Goal: Task Accomplishment & Management: Use online tool/utility

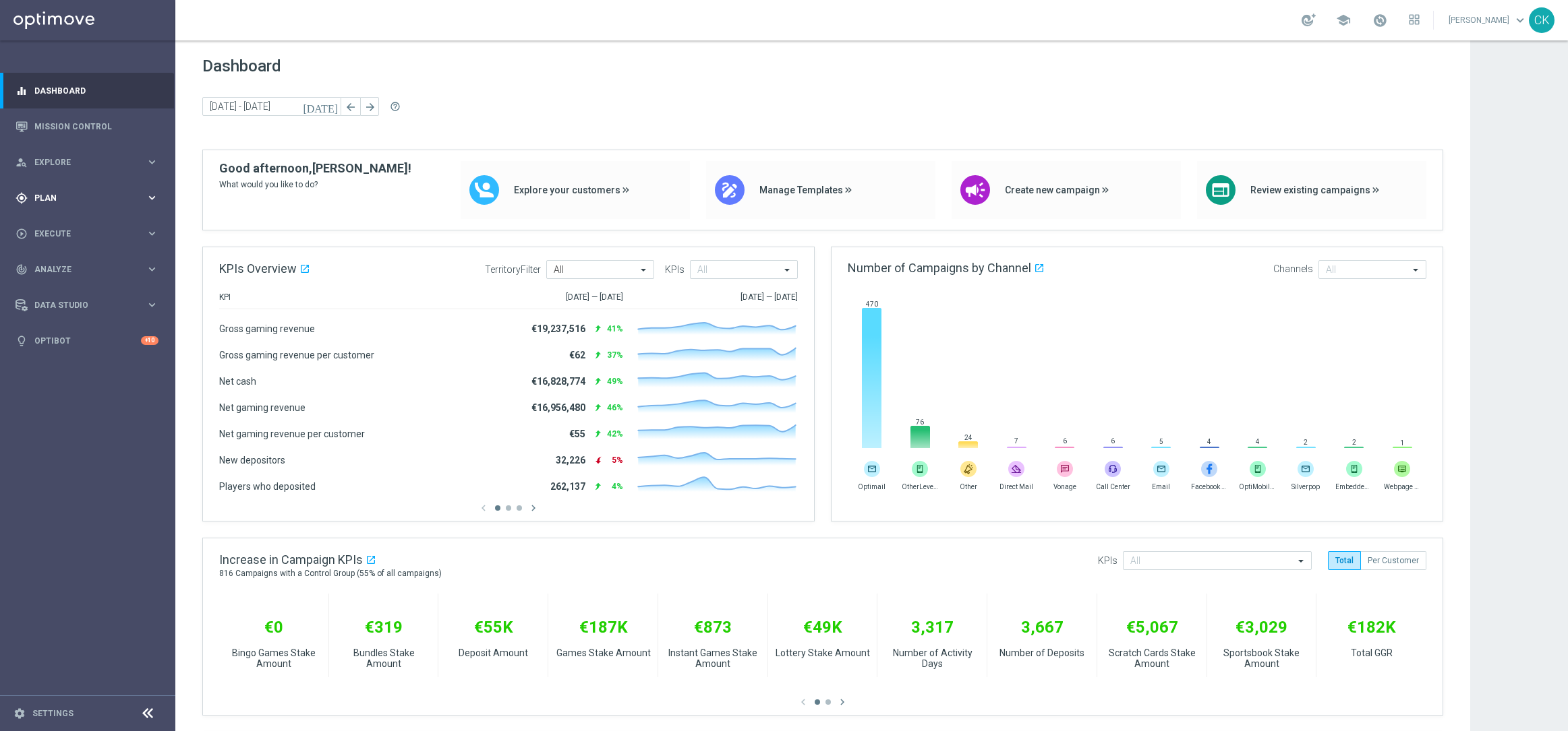
click at [53, 194] on span "Plan" at bounding box center [90, 198] width 112 height 8
click at [58, 269] on span "Templates" at bounding box center [84, 266] width 97 height 8
click at [58, 292] on link "Optimail" at bounding box center [91, 287] width 99 height 11
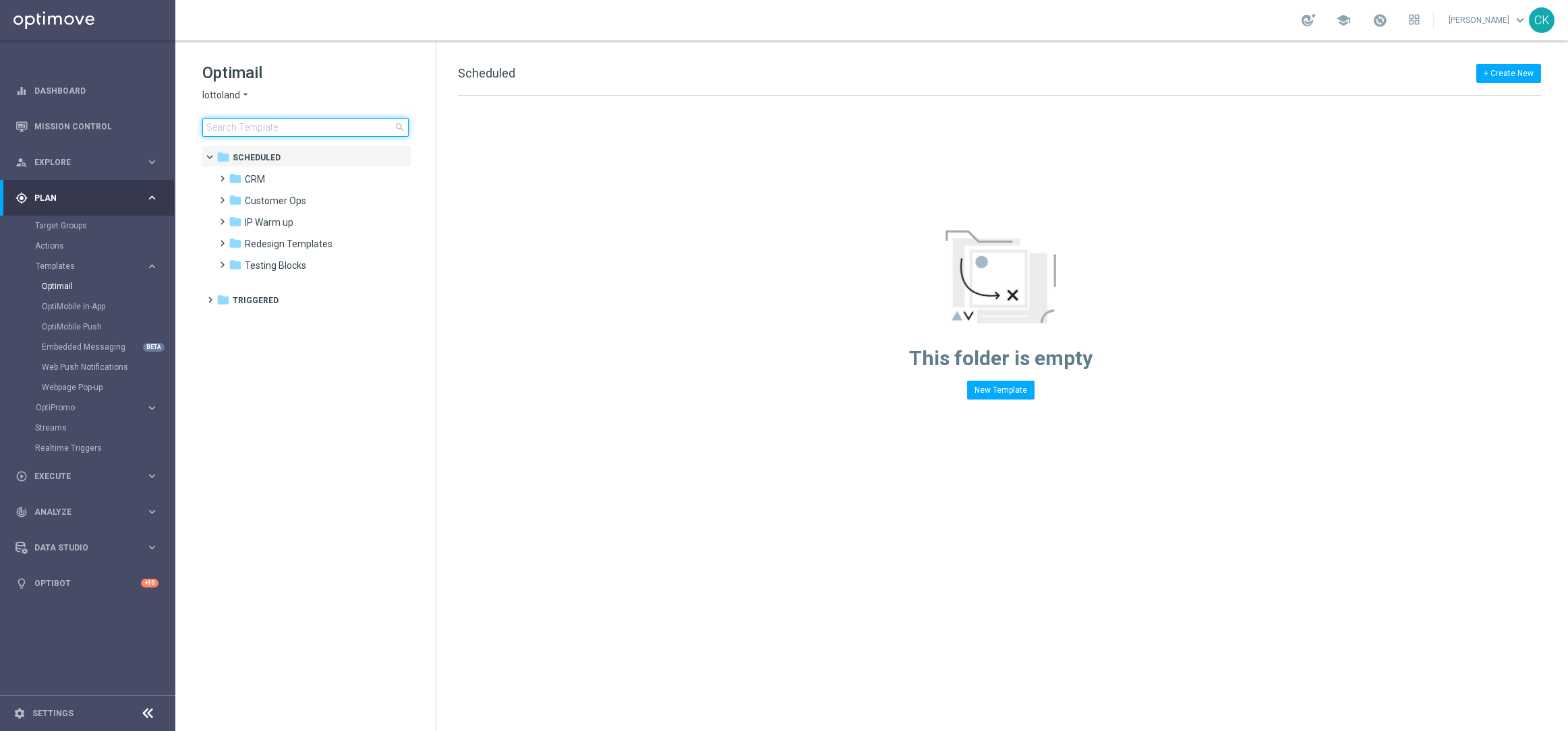
click at [259, 129] on input at bounding box center [306, 127] width 206 height 19
type input "0618"
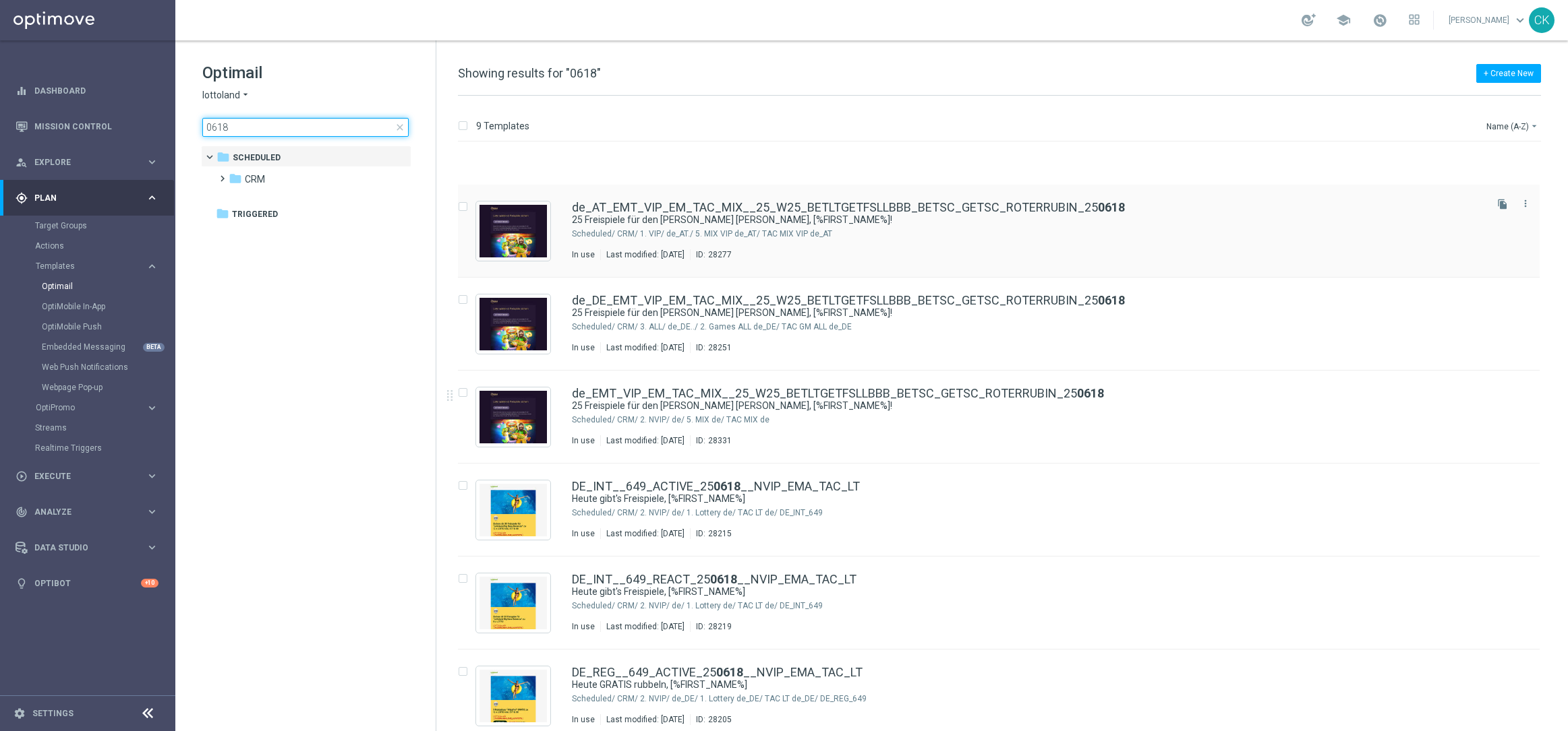
scroll to position [248, 0]
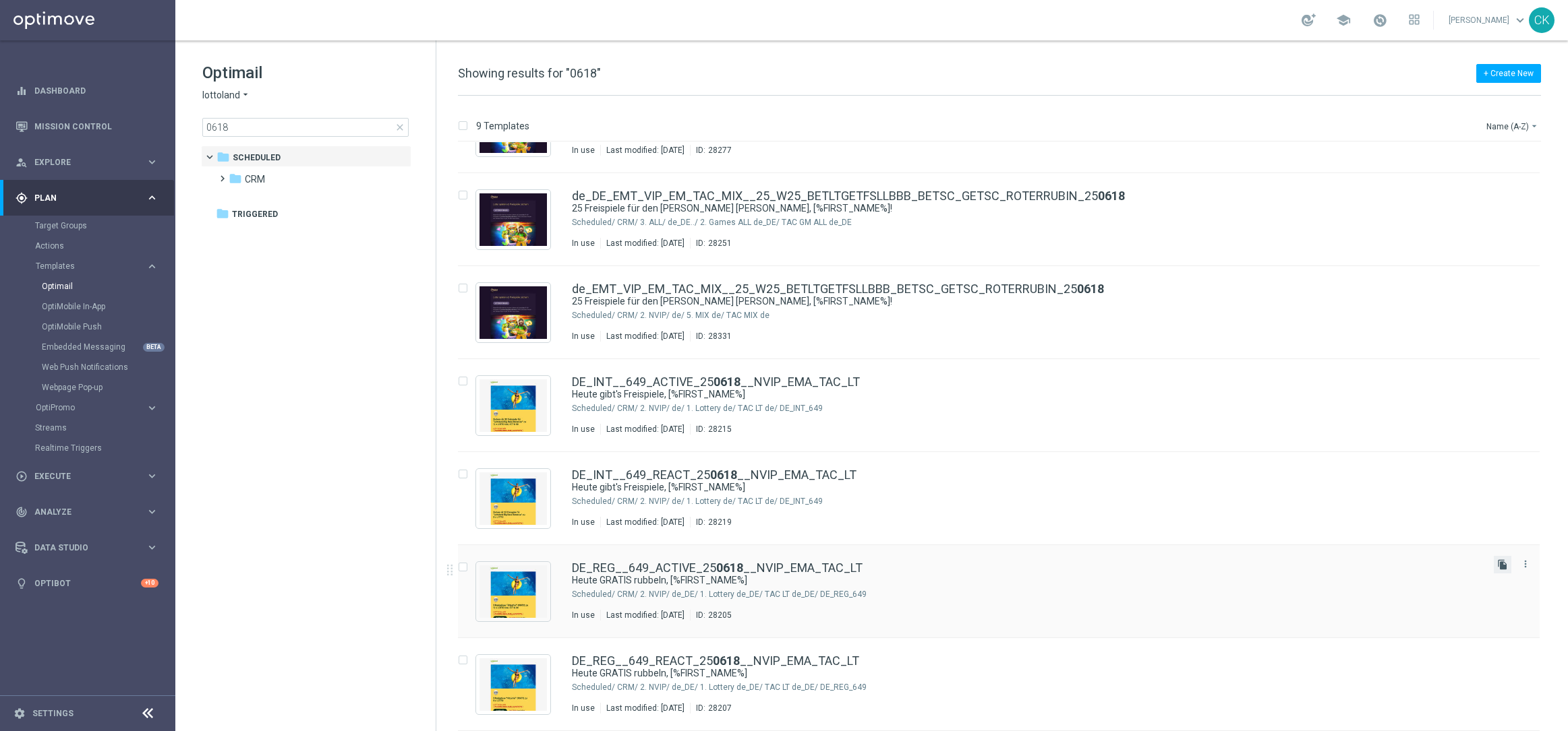
click at [1501, 565] on icon "file_copy" at bounding box center [1503, 565] width 11 height 11
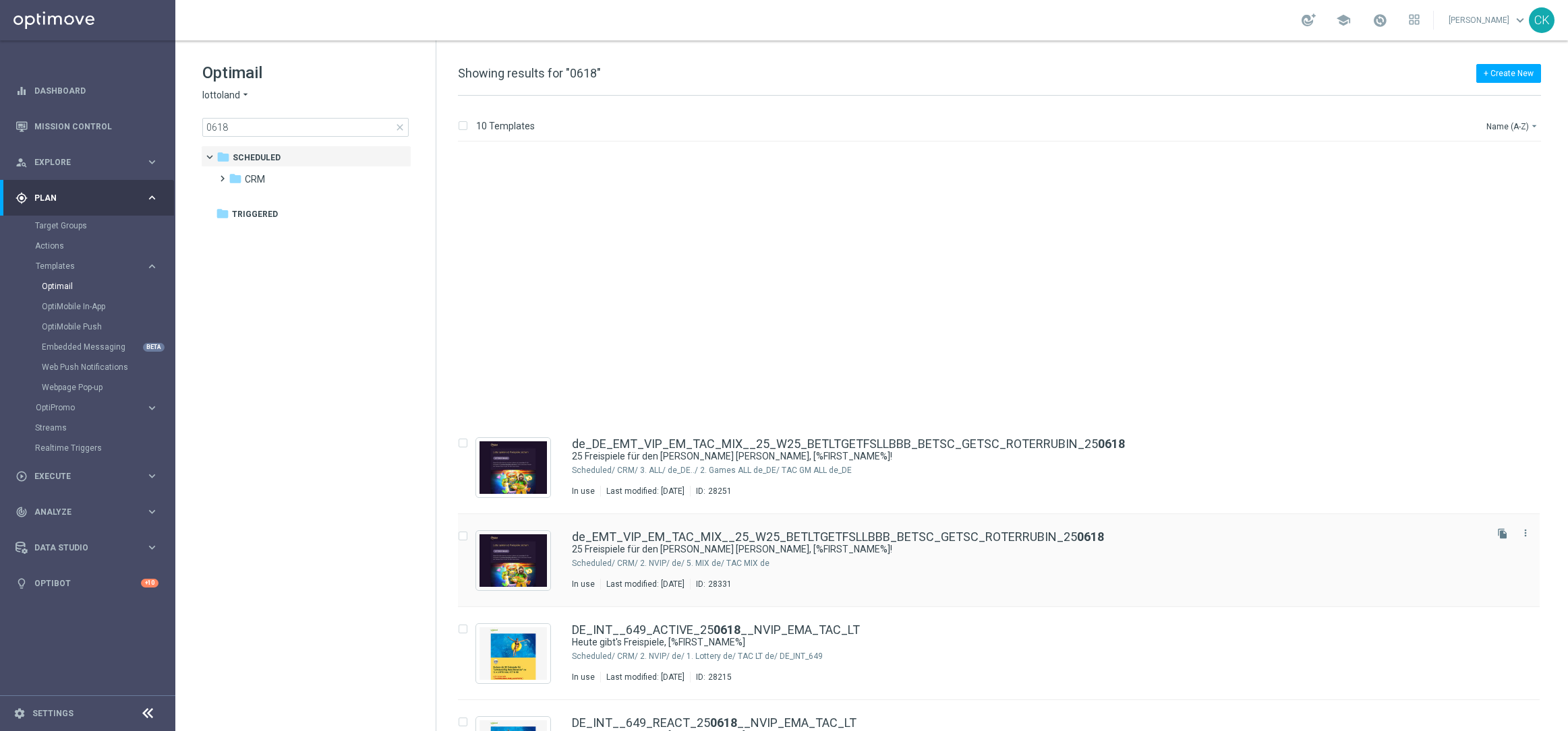
scroll to position [341, 0]
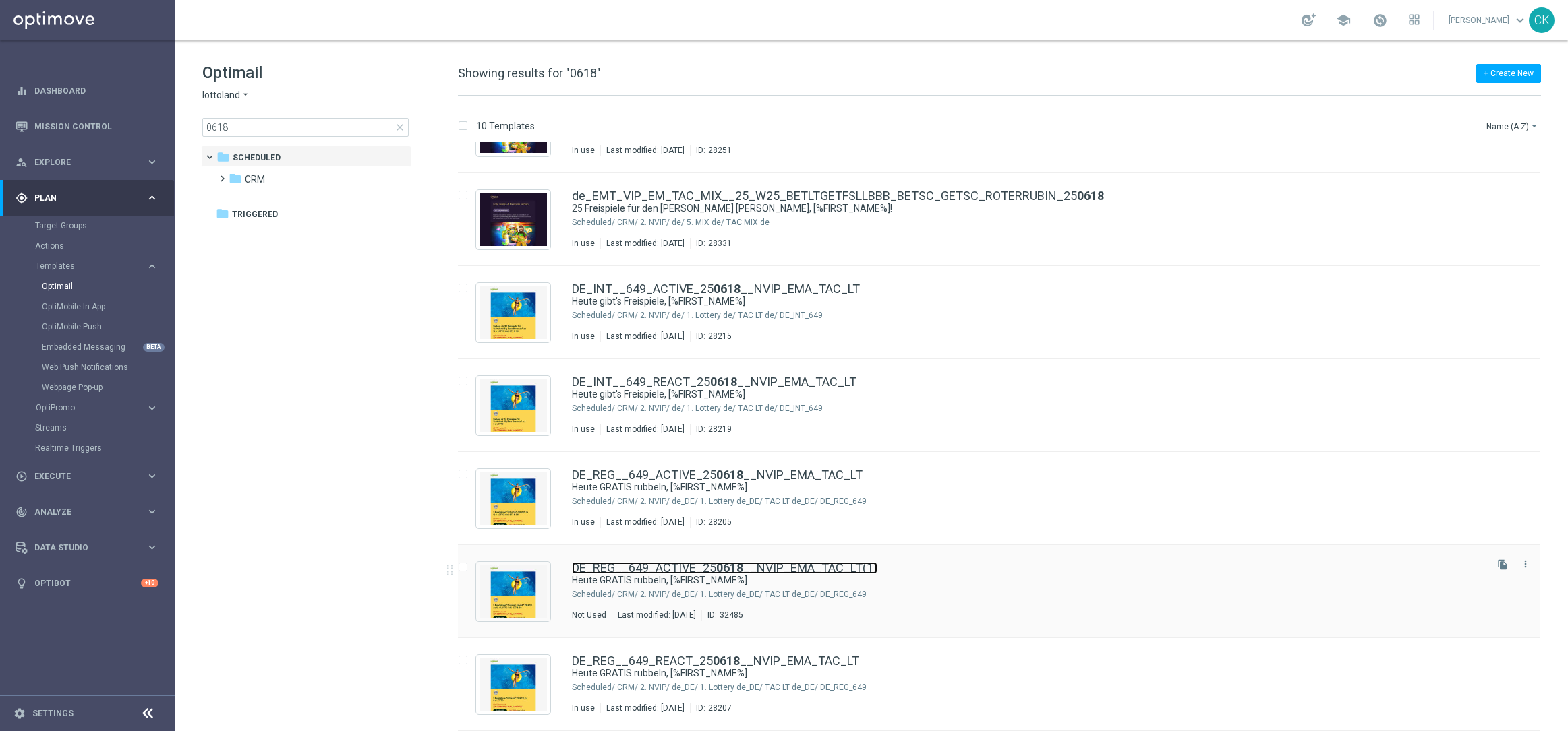
click at [754, 568] on link "DE_REG__649_ACTIVE_25 0618 __NVIP_EMA_TAC_LT(1)" at bounding box center [724, 568] width 306 height 12
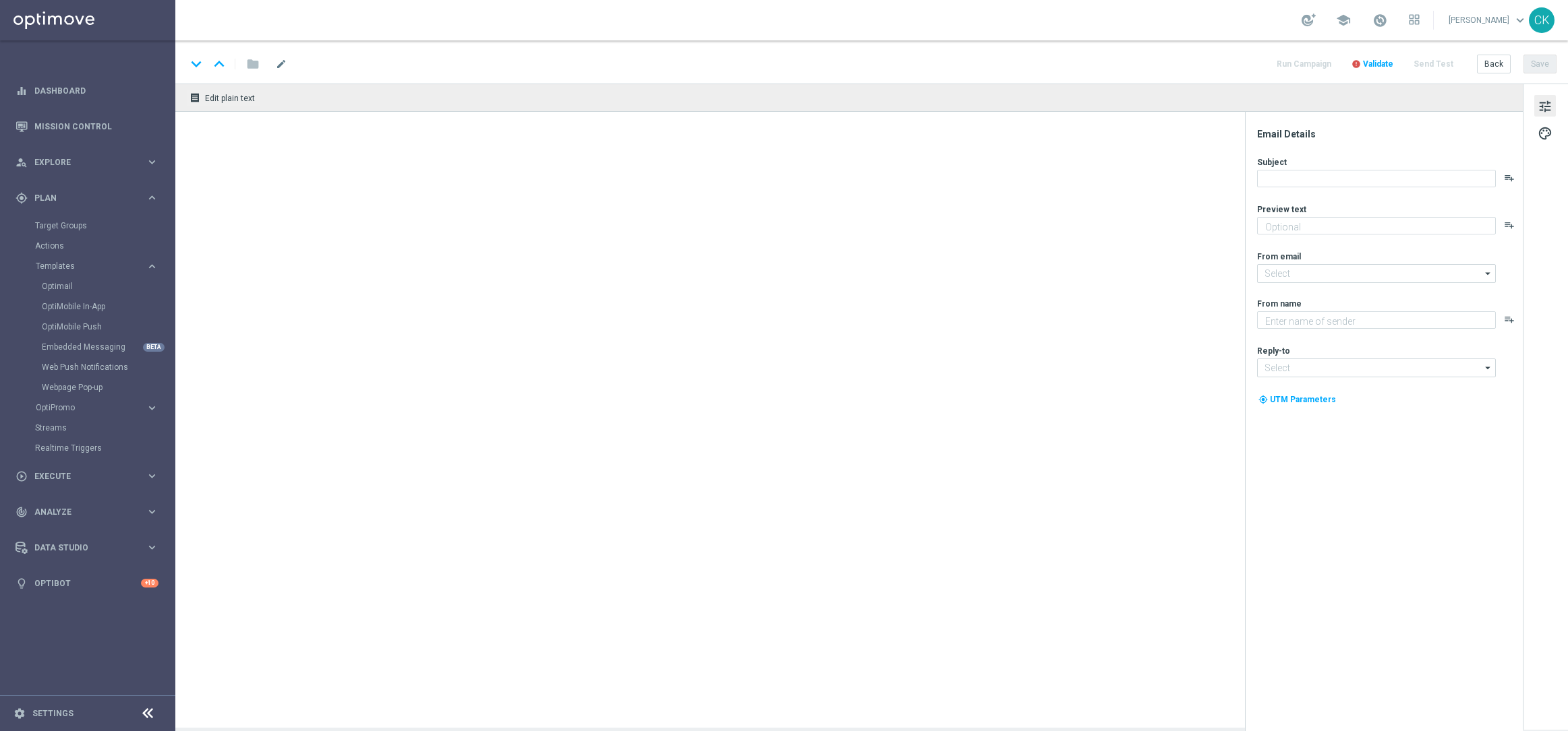
type textarea "Zu deinem LOTTO 6aus49."
type input "[EMAIL_ADDRESS][DOMAIN_NAME]"
type textarea "Lottoland"
type input "[EMAIL_ADDRESS][DOMAIN_NAME]"
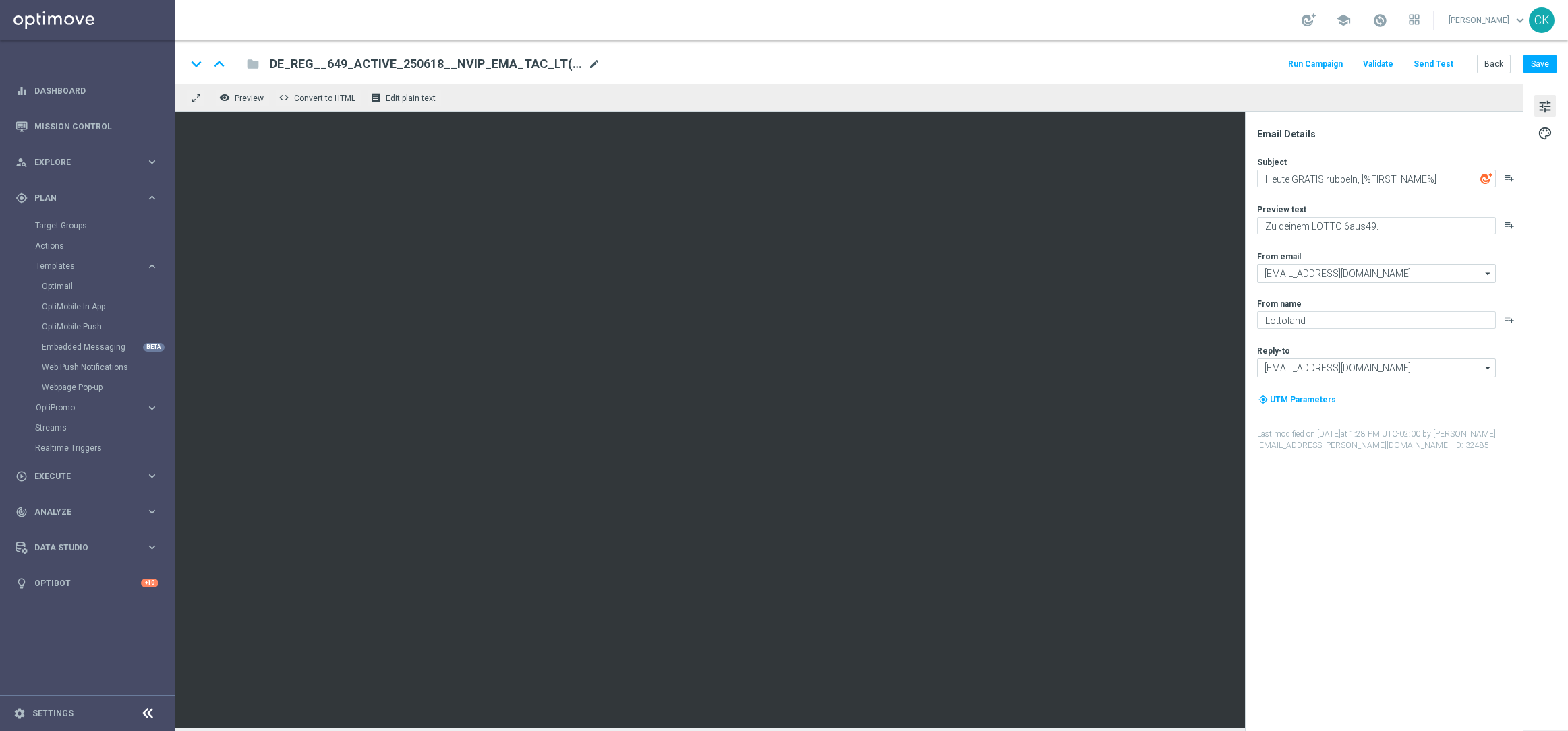
click at [588, 58] on span "mode_edit" at bounding box center [594, 63] width 12 height 12
click at [520, 69] on input "DE_REG__649_ACTIVE_250618__NVIP_EMA_TAC_LT(1)" at bounding box center [437, 64] width 335 height 18
paste input "813__NVIP_EMA_TAC_LT"
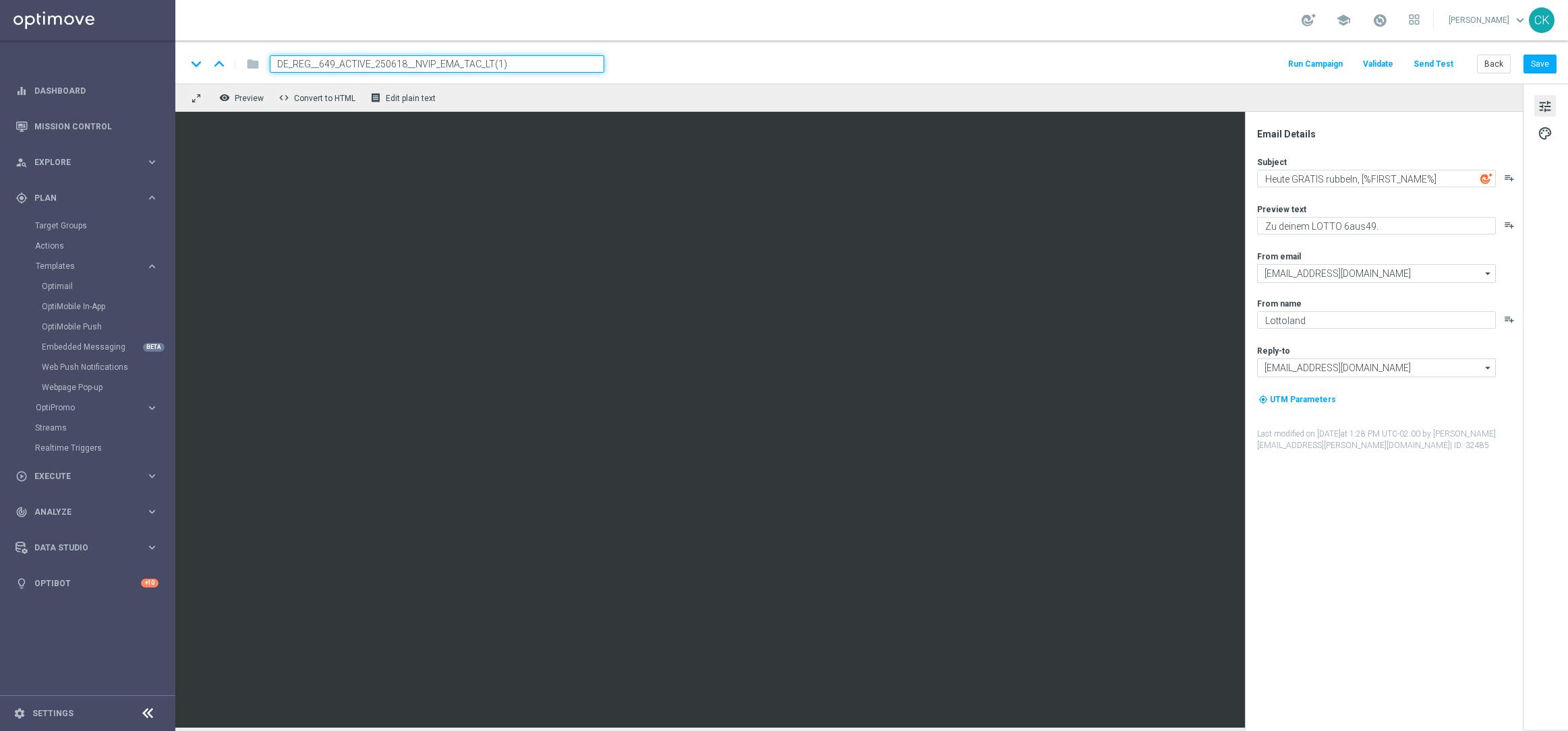
type input "DE_REG__649_ACTIVE_250813__NVIP_EMA_TAC_LT"
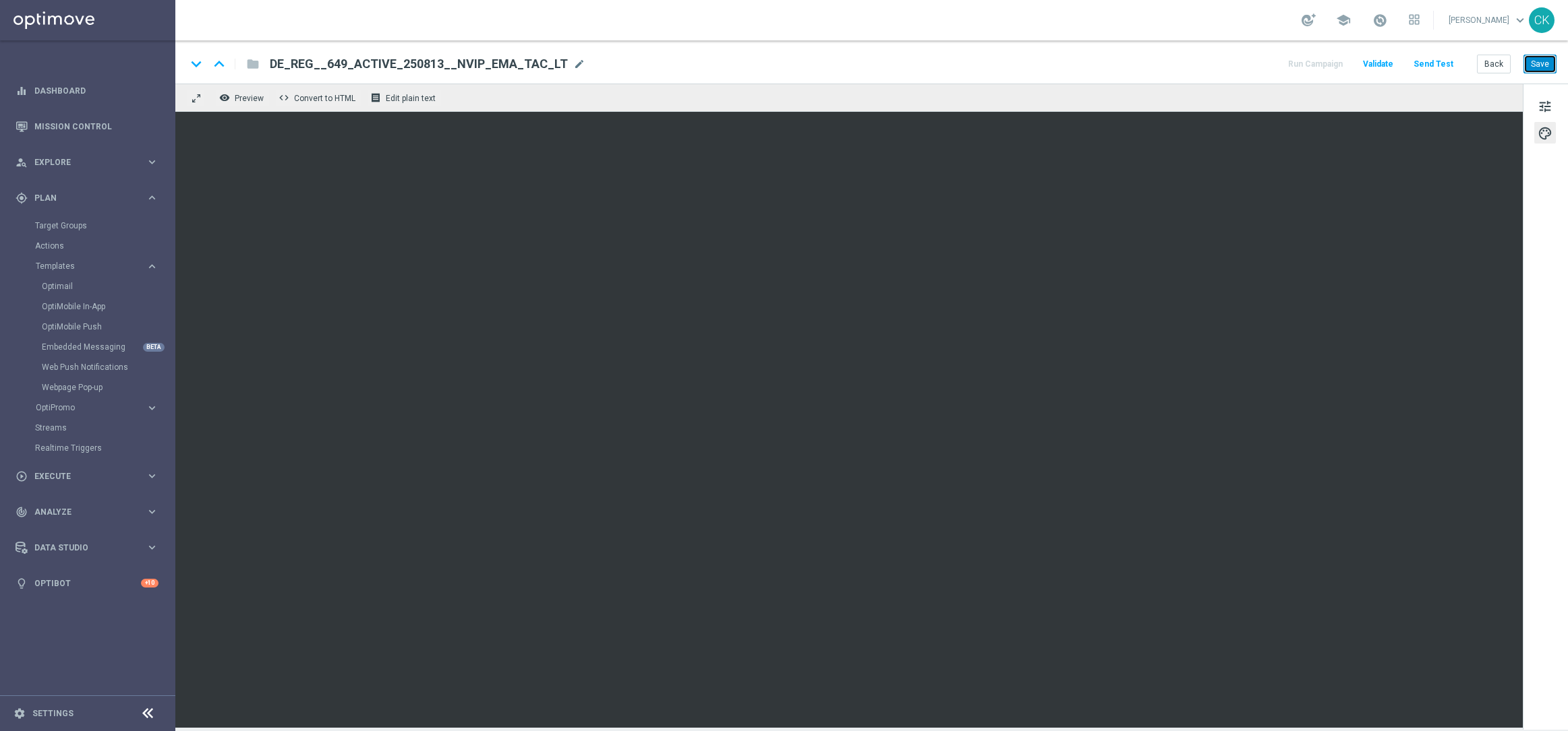
click at [1547, 60] on button "Save" at bounding box center [1540, 64] width 33 height 19
click at [1538, 58] on button "Save" at bounding box center [1540, 64] width 33 height 19
click at [1555, 62] on button "Save" at bounding box center [1540, 64] width 33 height 19
click at [1551, 104] on span "tune" at bounding box center [1546, 106] width 15 height 18
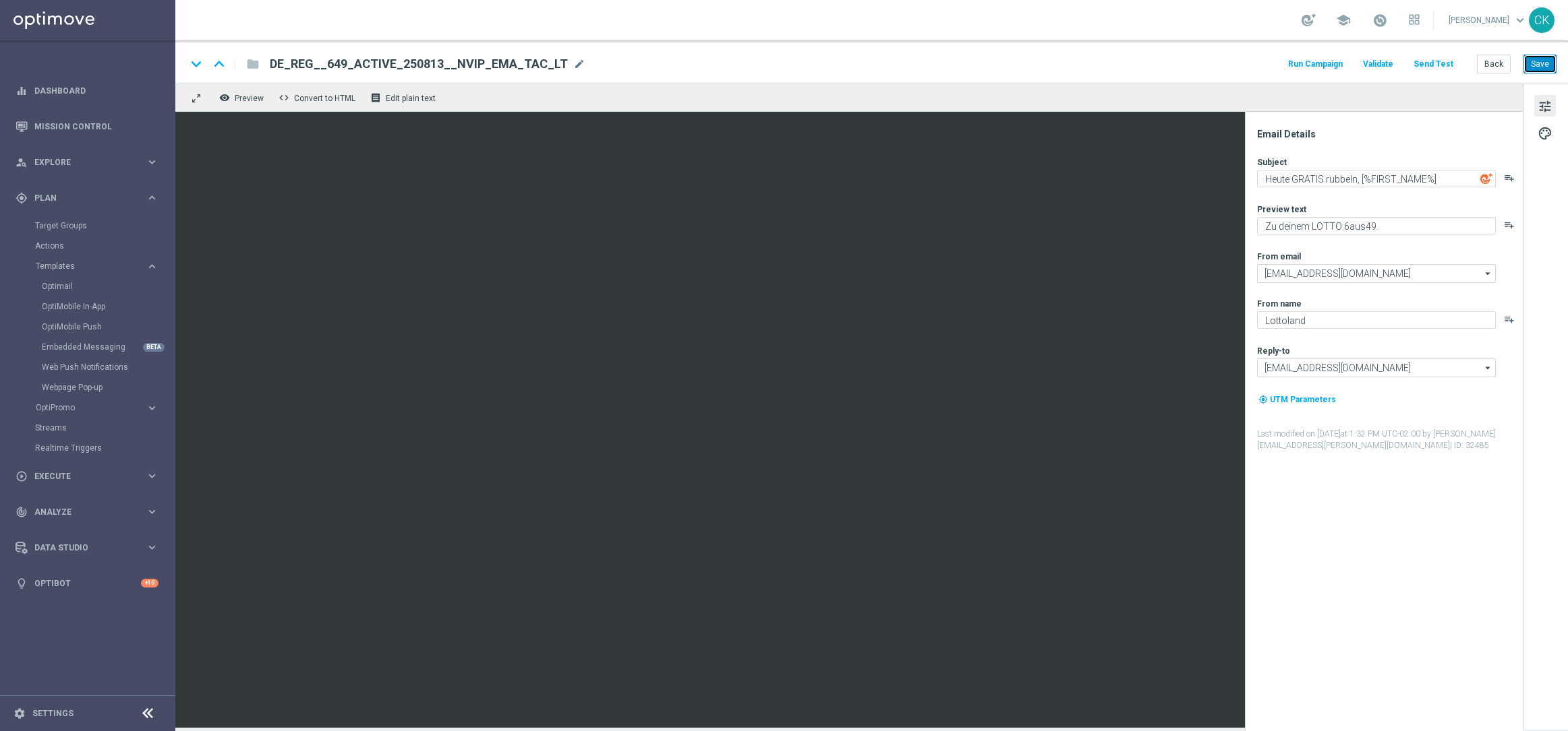
click at [1538, 68] on button "Save" at bounding box center [1540, 64] width 33 height 19
click at [1550, 60] on button "Save" at bounding box center [1540, 64] width 33 height 19
click at [1496, 59] on button "Back" at bounding box center [1494, 64] width 33 height 19
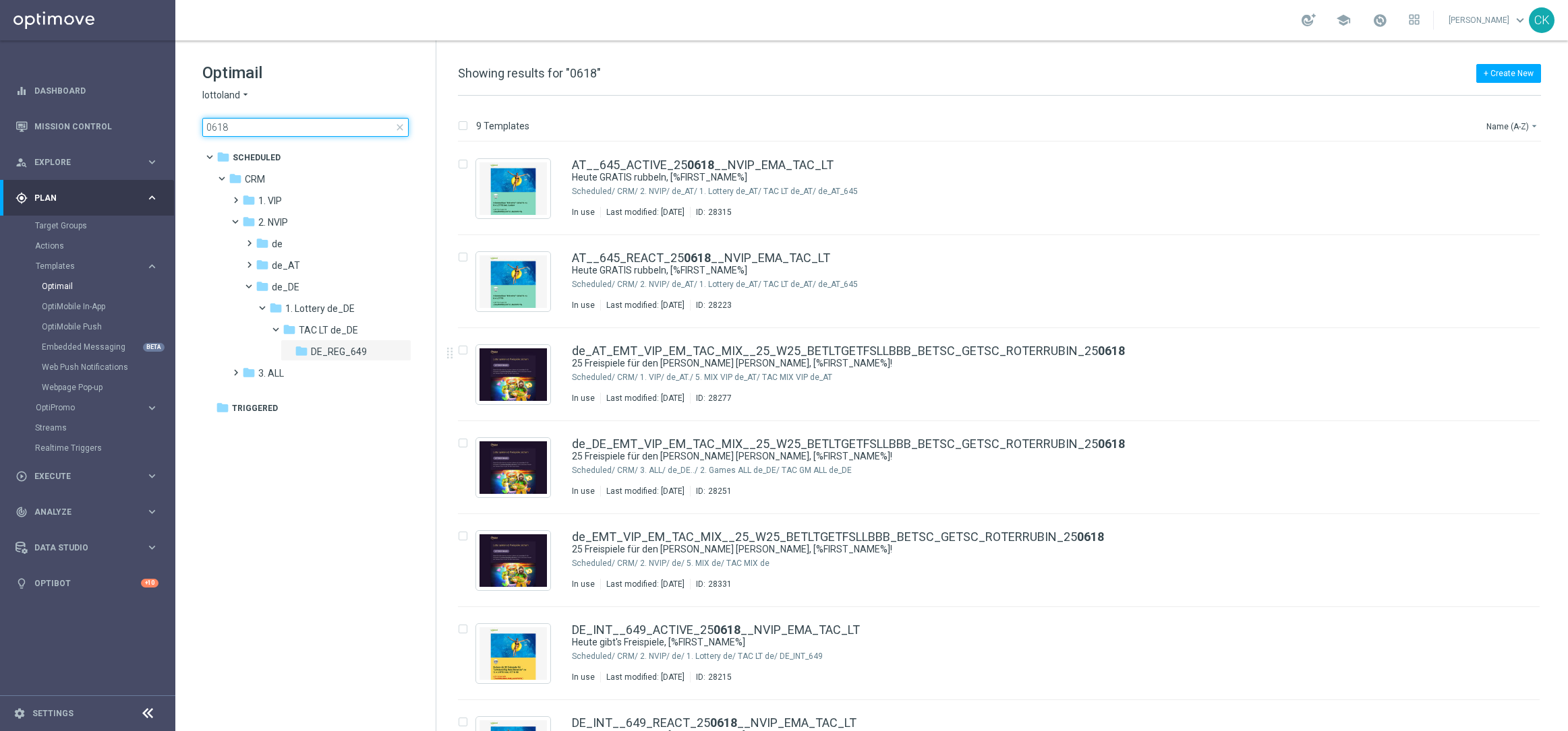
click at [274, 128] on input "0618" at bounding box center [306, 127] width 206 height 19
click at [398, 127] on span "close" at bounding box center [401, 127] width 11 height 11
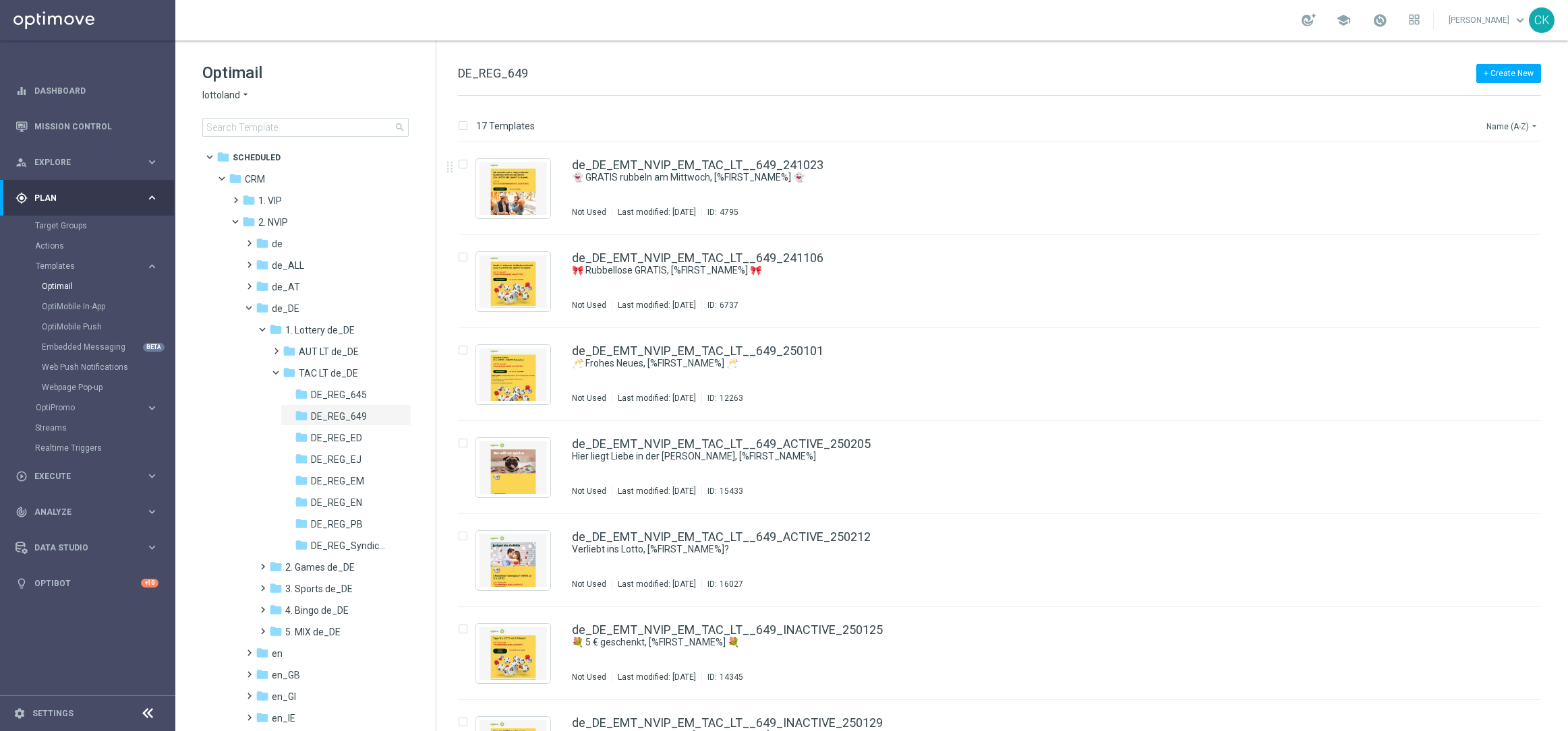
click at [1521, 126] on button "Name (A-Z) arrow_drop_down" at bounding box center [1513, 125] width 56 height 16
click at [1493, 184] on span "Date Modified (Newest)" at bounding box center [1489, 187] width 90 height 9
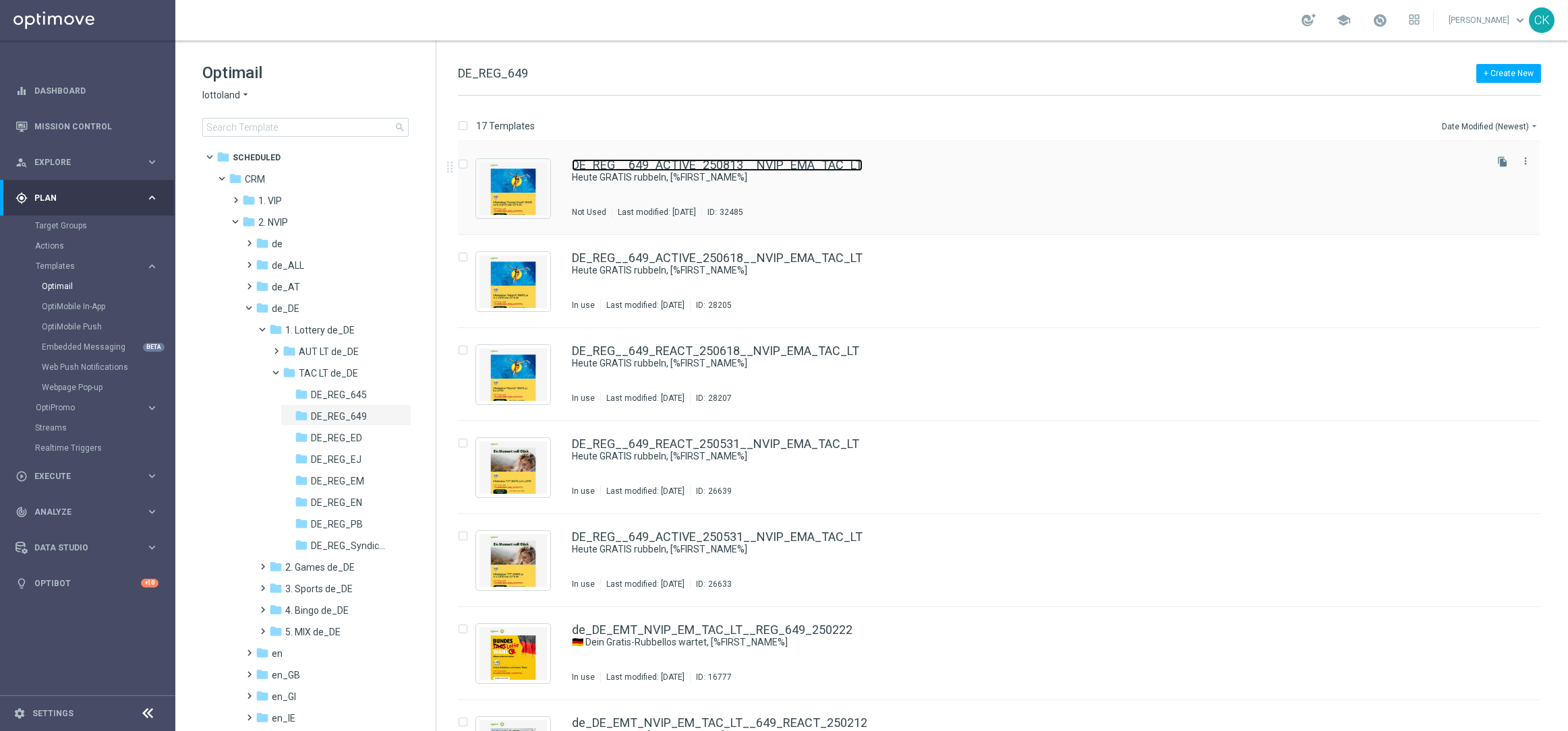
click at [724, 167] on link "DE_REG__649_ACTIVE_250813__NVIP_EMA_TAC_LT" at bounding box center [717, 164] width 291 height 12
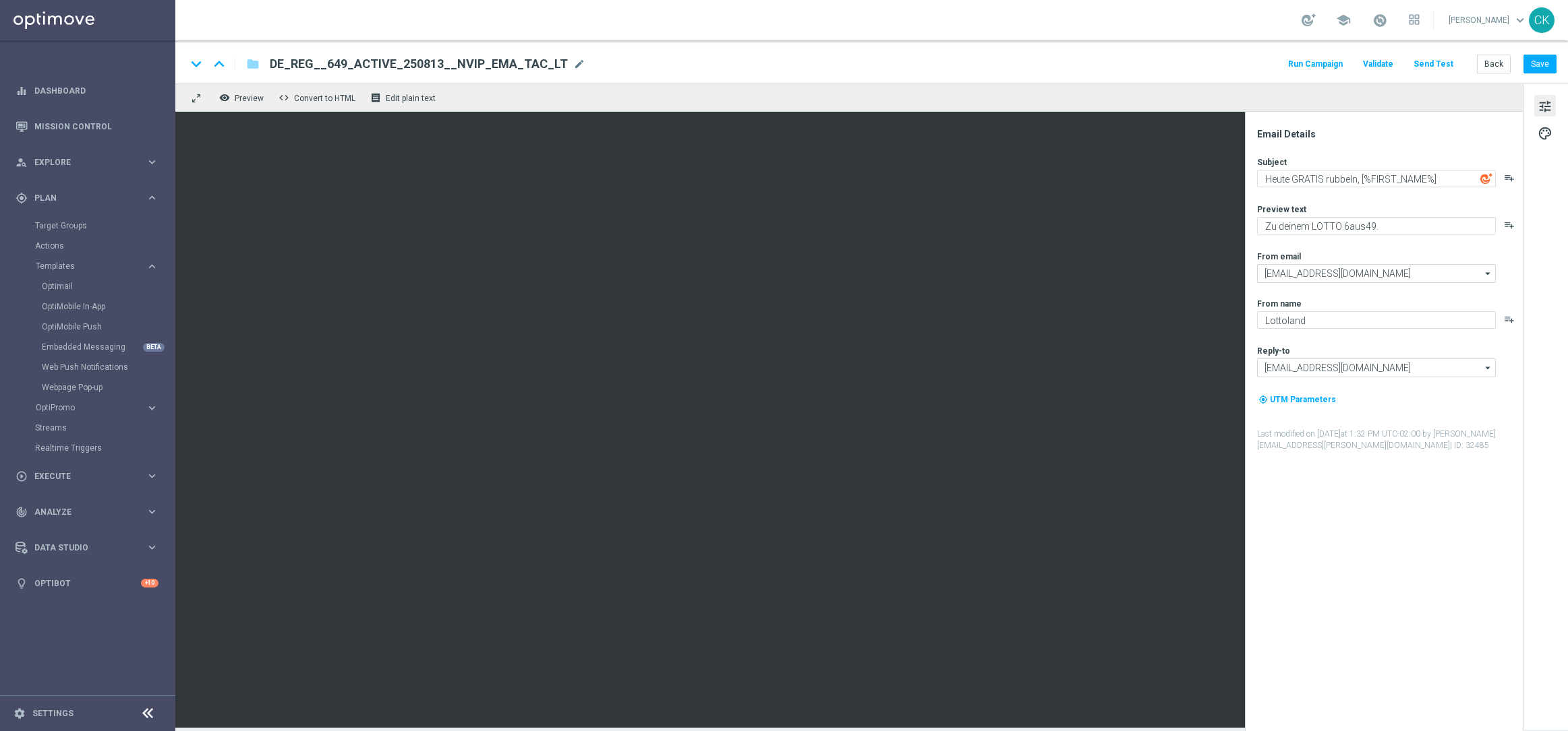
click at [1445, 56] on button "Send Test" at bounding box center [1433, 65] width 44 height 19
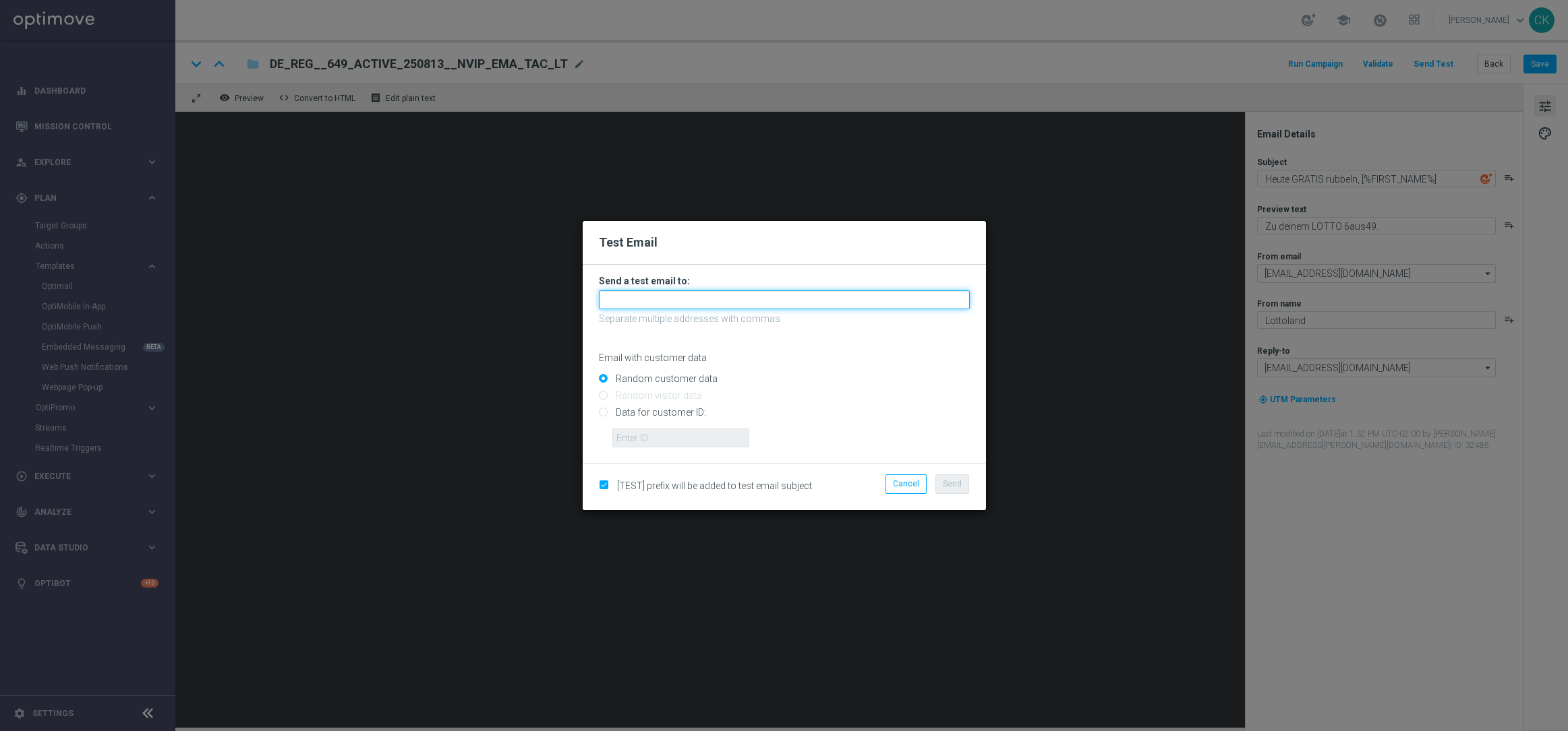
click at [751, 292] on input "text" at bounding box center [784, 300] width 371 height 19
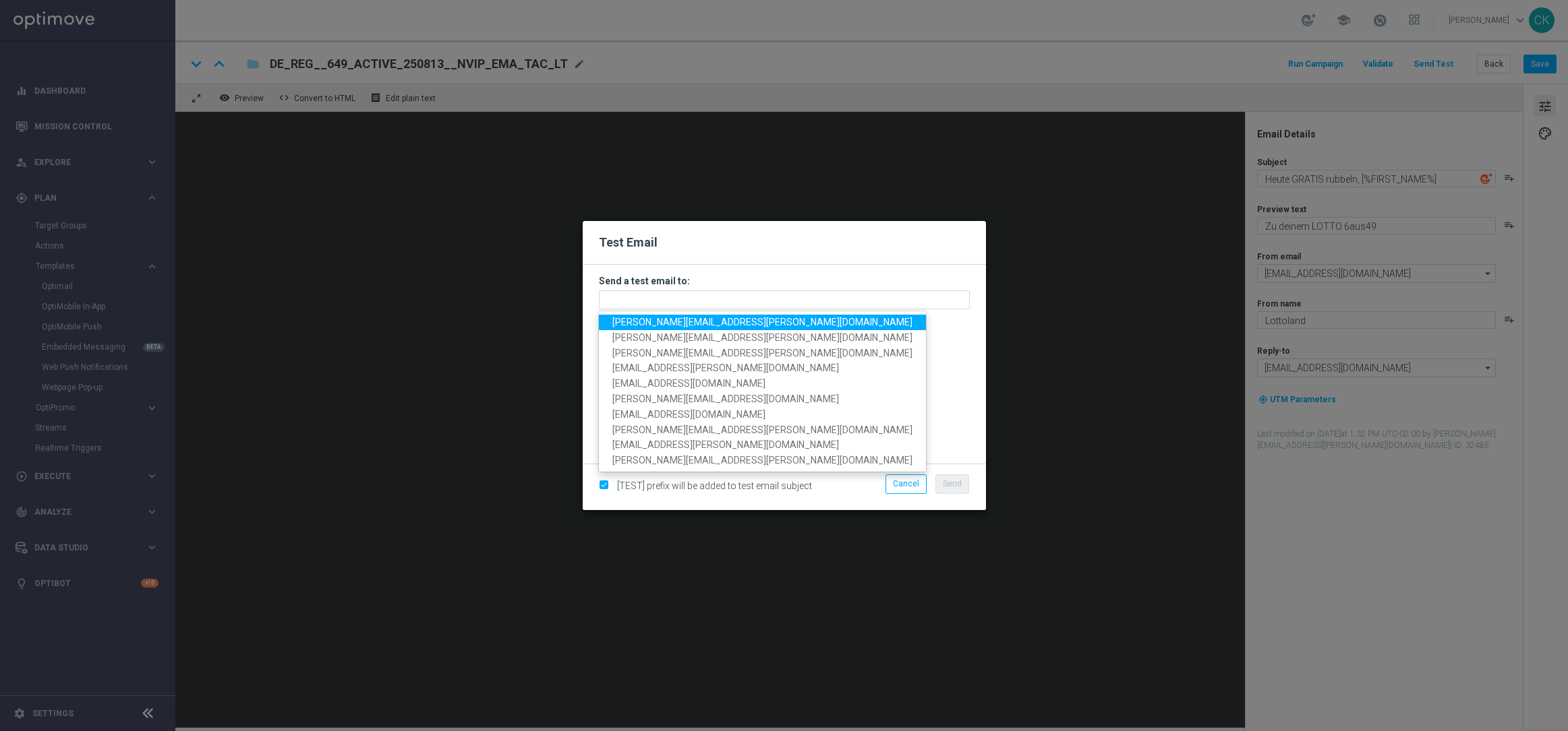
click at [720, 324] on span "[PERSON_NAME][EMAIL_ADDRESS][PERSON_NAME][DOMAIN_NAME]" at bounding box center [762, 322] width 300 height 11
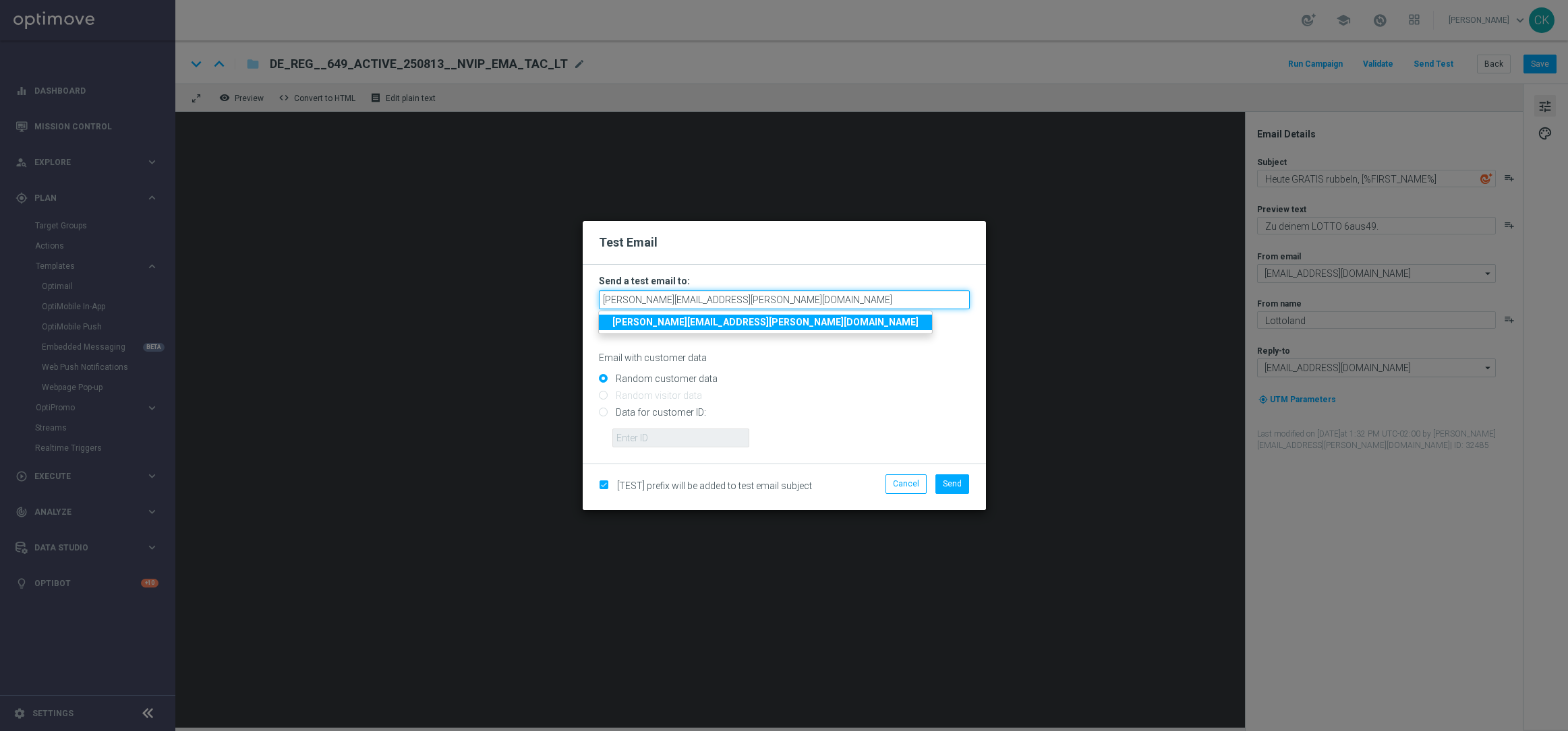
click at [776, 306] on input "[PERSON_NAME][EMAIL_ADDRESS][PERSON_NAME][DOMAIN_NAME]" at bounding box center [784, 300] width 371 height 19
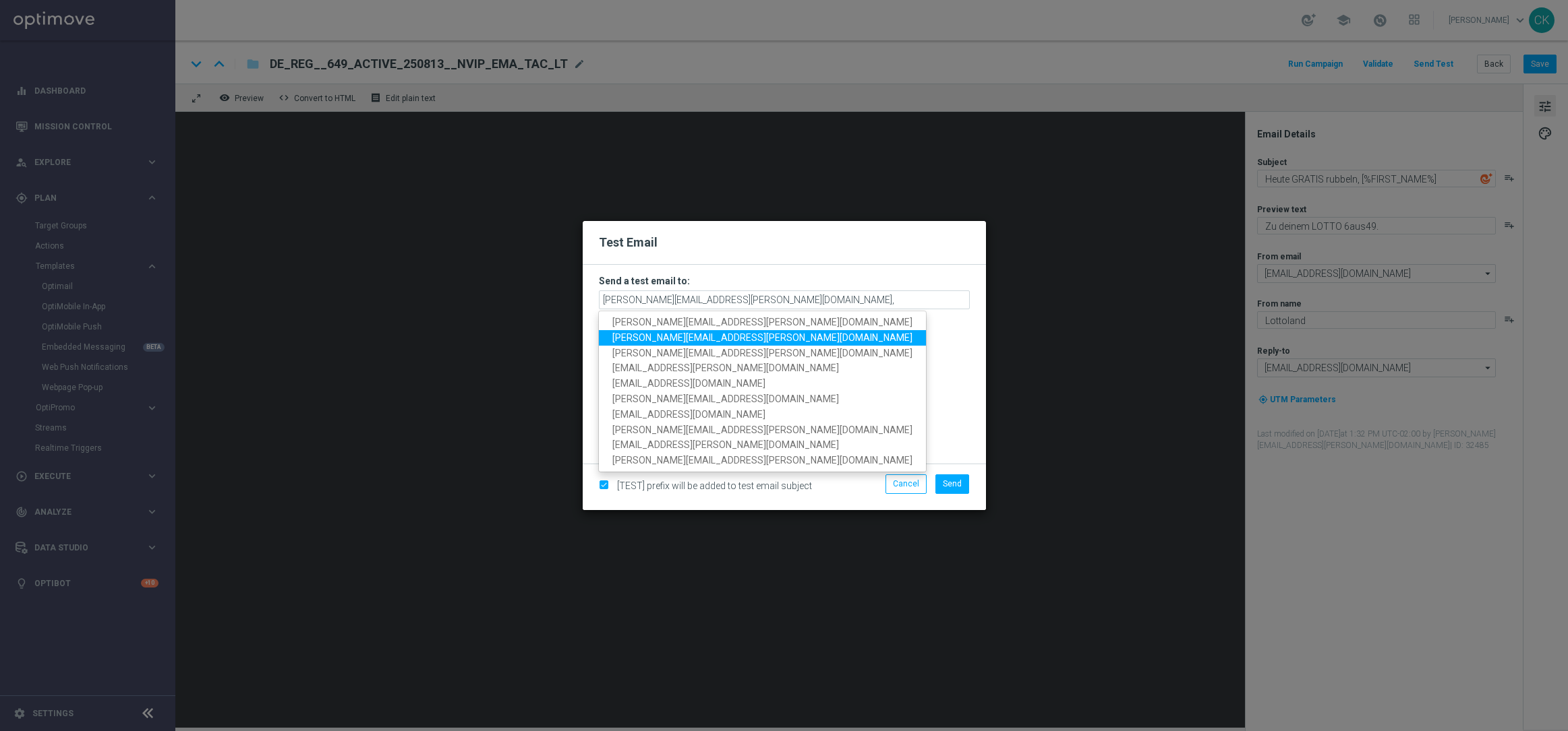
click at [712, 333] on span "[PERSON_NAME][EMAIL_ADDRESS][PERSON_NAME][DOMAIN_NAME]" at bounding box center [762, 338] width 300 height 11
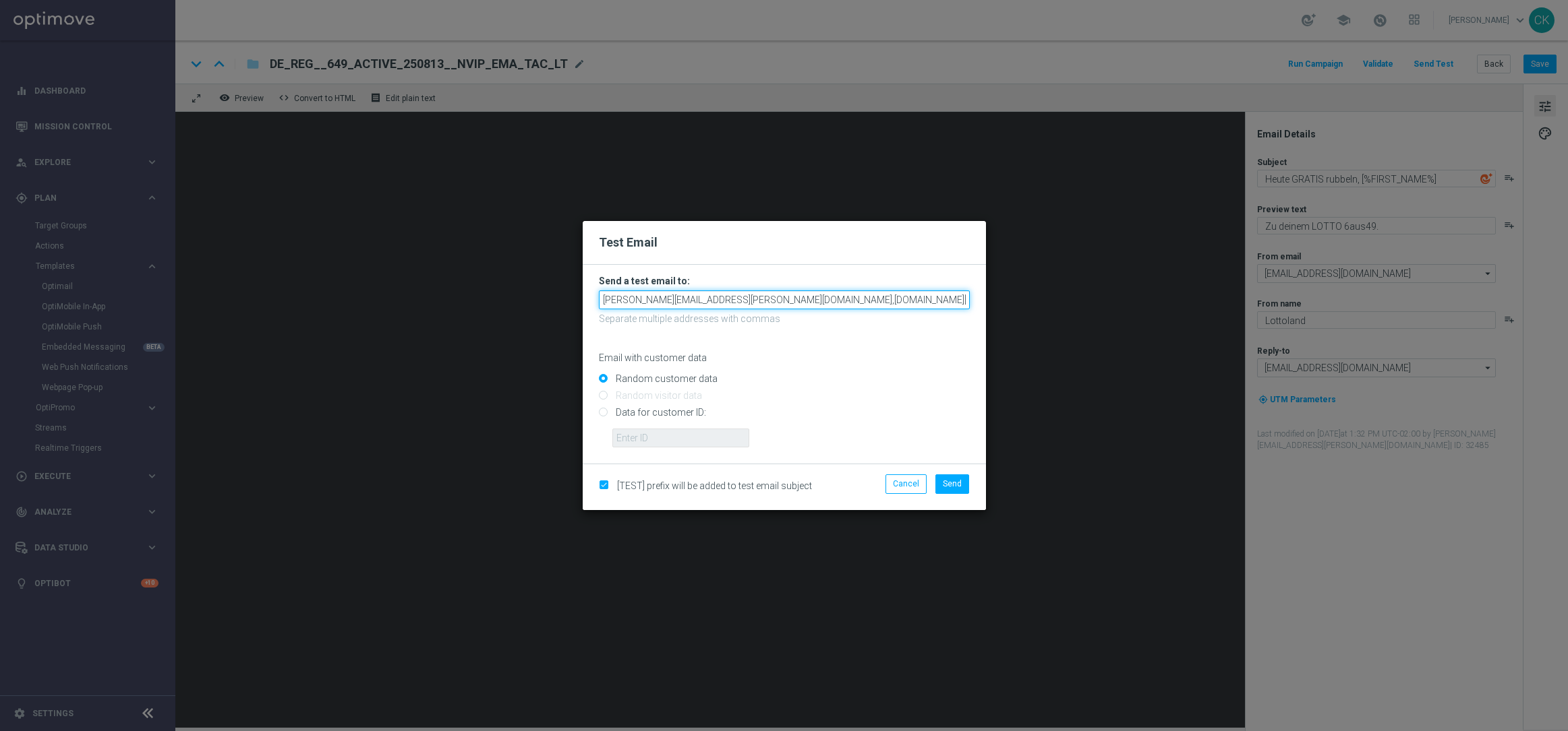
click at [908, 296] on input "charlotte.kammeyer@lottoland.com,alexander.huber@lottoland.com" at bounding box center [784, 300] width 371 height 19
drag, startPoint x: 907, startPoint y: 299, endPoint x: 784, endPoint y: 297, distance: 123.0
click at [784, 297] on input "charlotte.kammeyer@lottoland.com,alexander.huber@lottoland.com" at bounding box center [784, 300] width 371 height 19
type input "[PERSON_NAME][EMAIL_ADDRESS][PERSON_NAME][DOMAIN_NAME]"
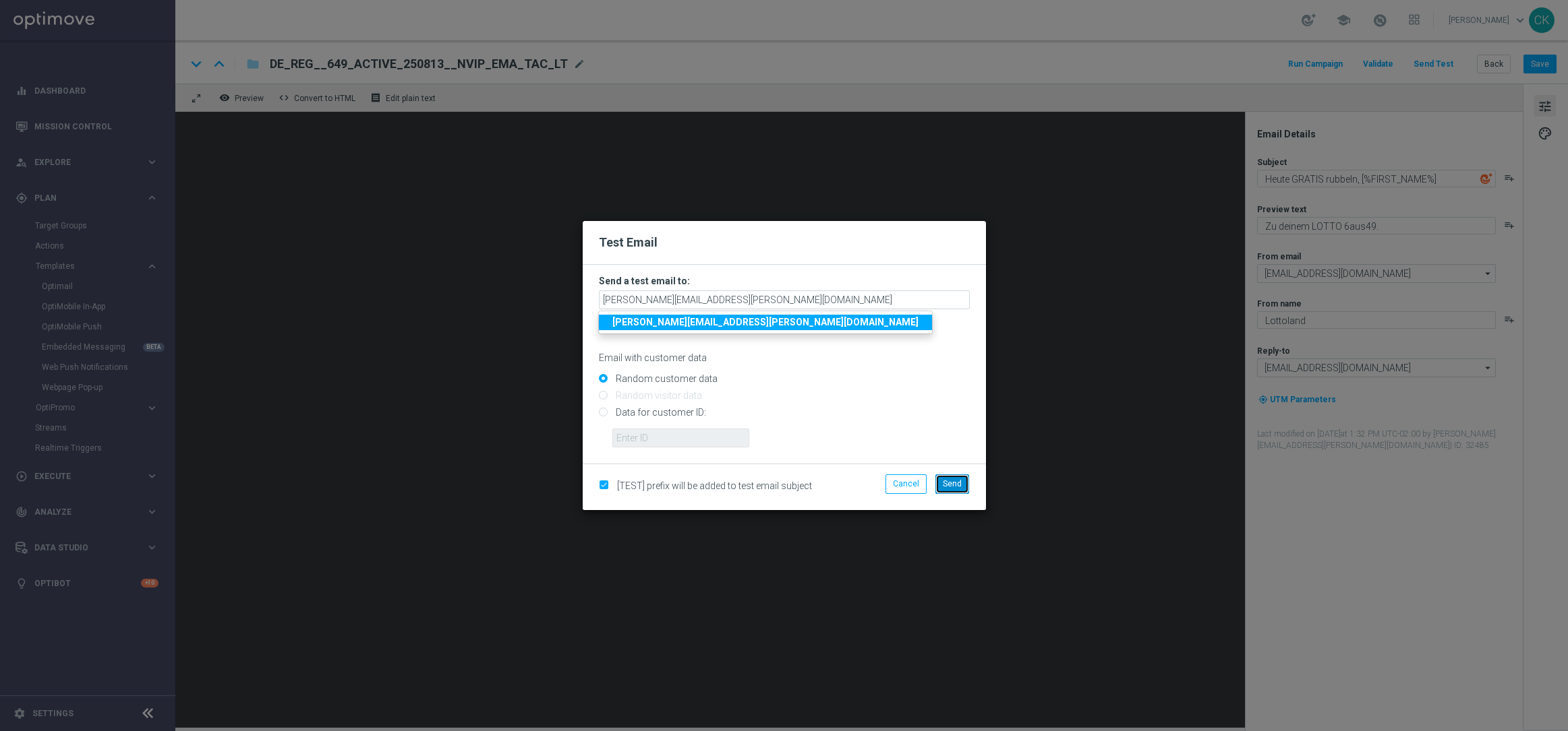
click at [958, 484] on span "Send" at bounding box center [953, 484] width 19 height 9
click at [948, 476] on button "Send" at bounding box center [953, 484] width 33 height 19
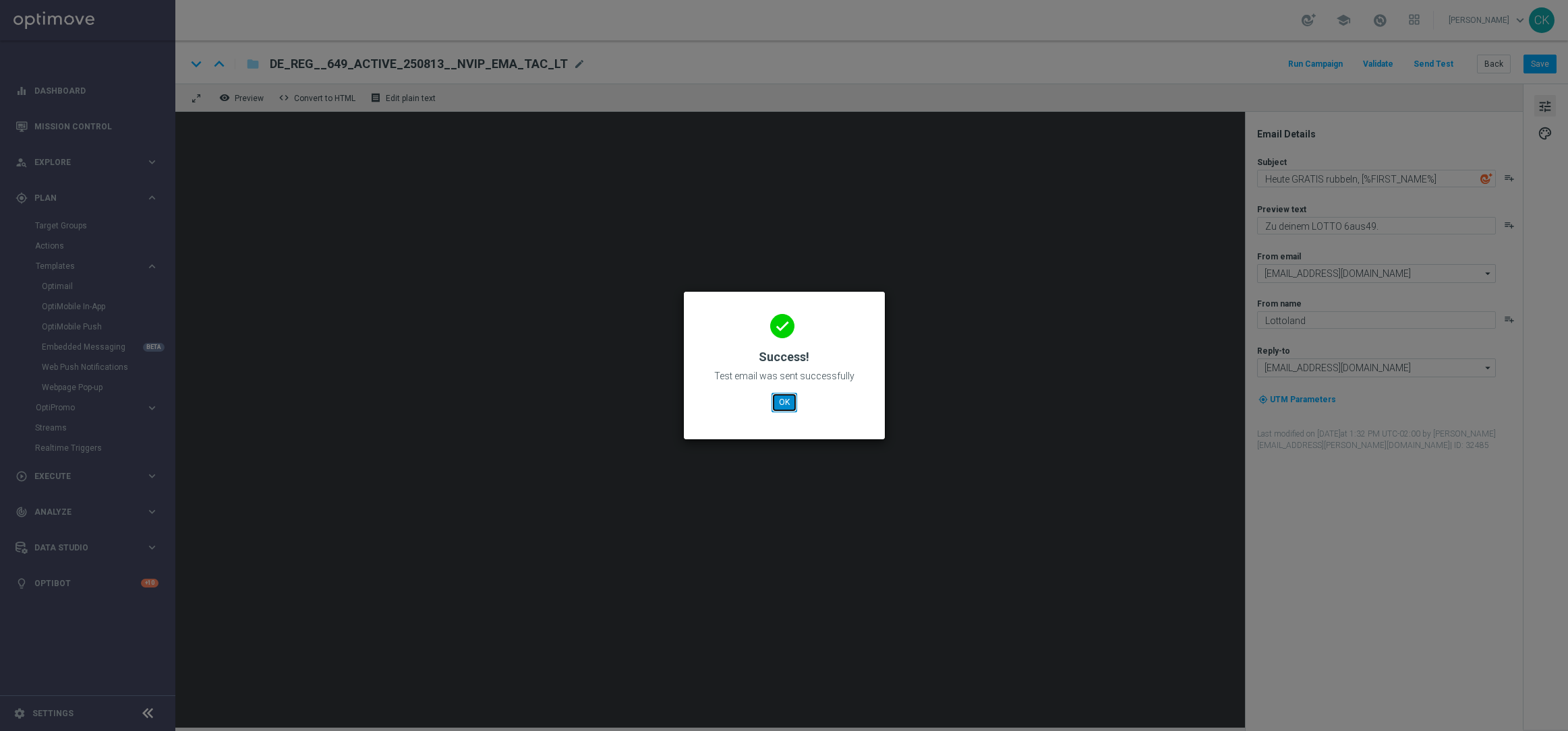
click at [781, 395] on button "OK" at bounding box center [784, 402] width 26 height 19
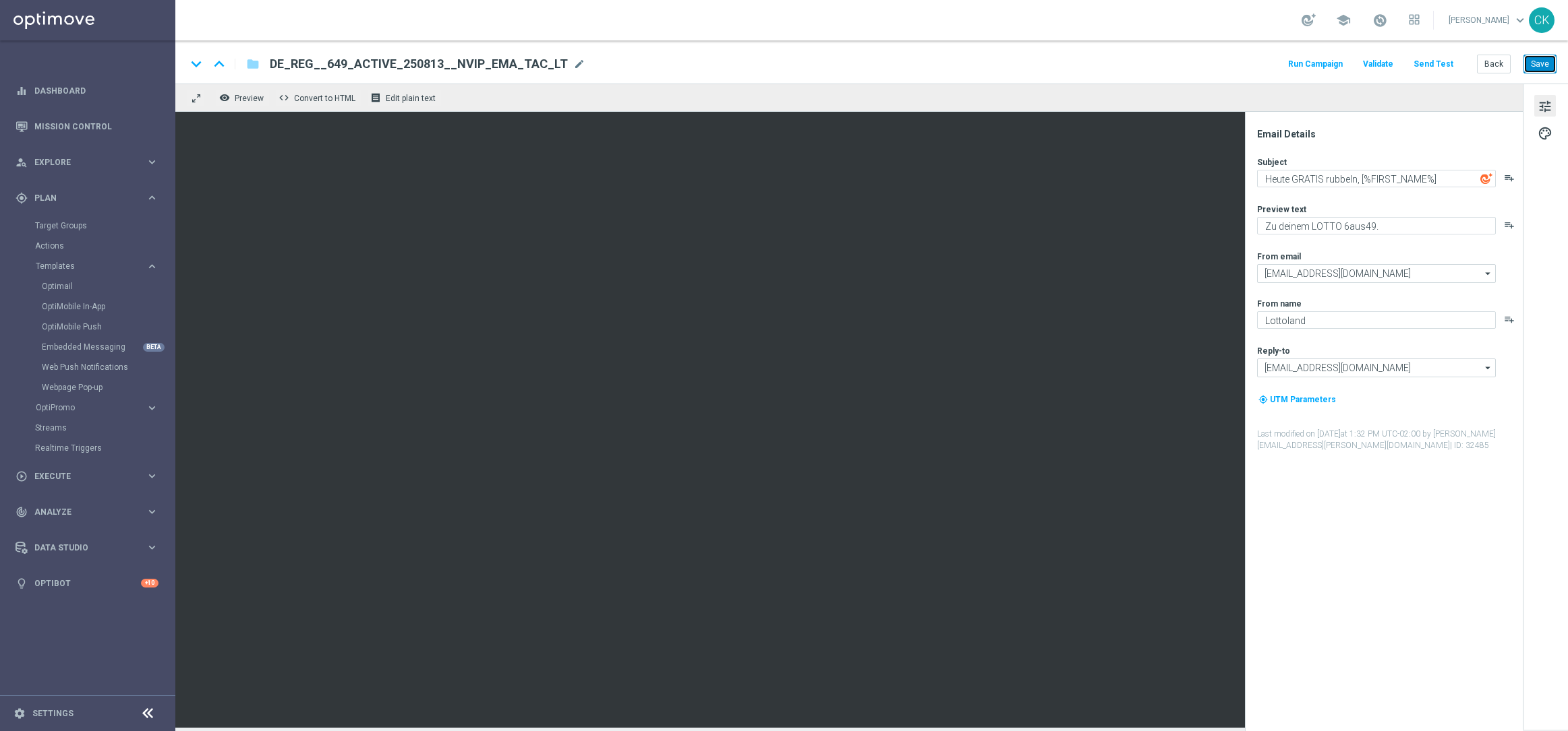
click at [1537, 67] on button "Save" at bounding box center [1540, 64] width 33 height 19
click at [1496, 67] on button "Back" at bounding box center [1494, 64] width 33 height 19
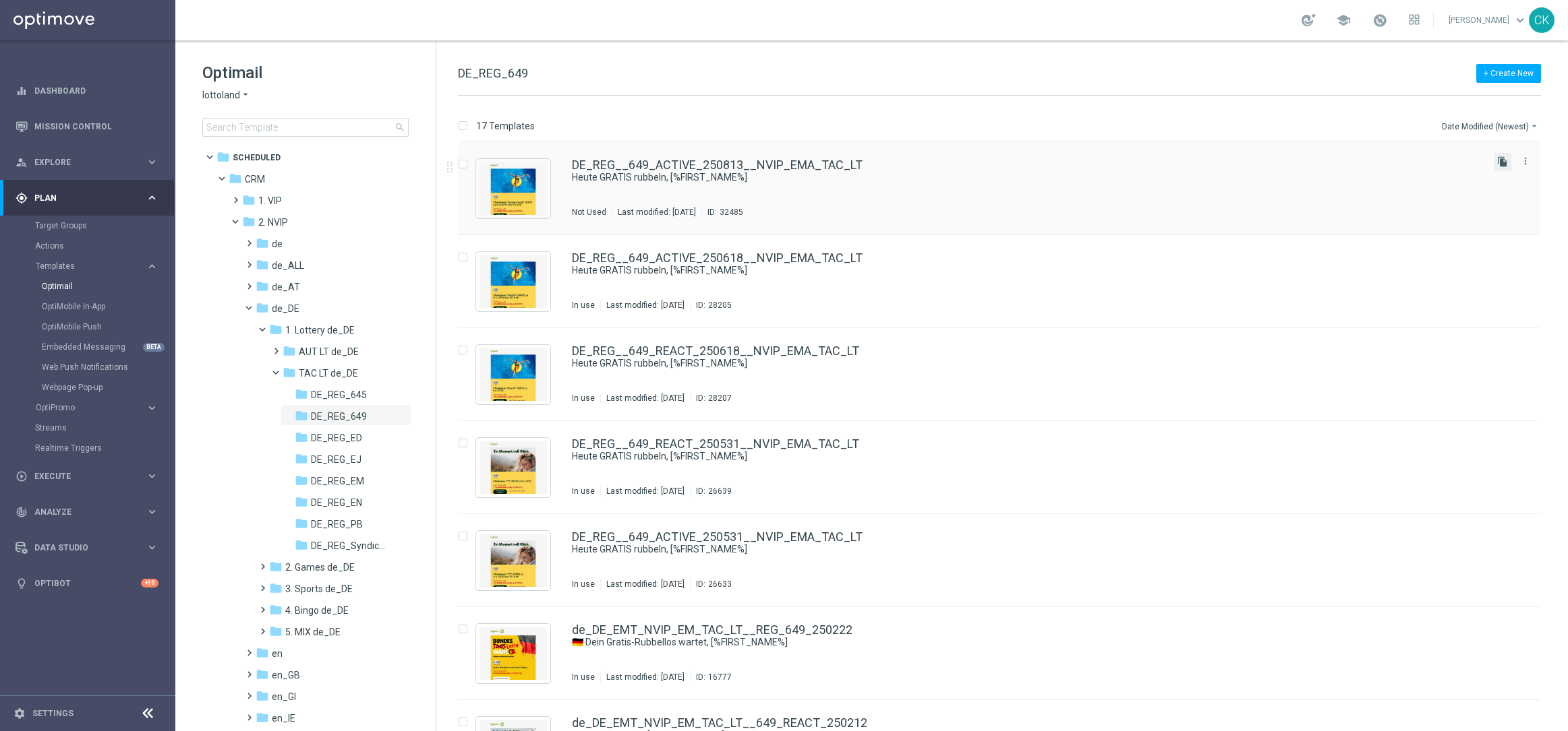
click at [1497, 160] on icon "file_copy" at bounding box center [1503, 162] width 11 height 11
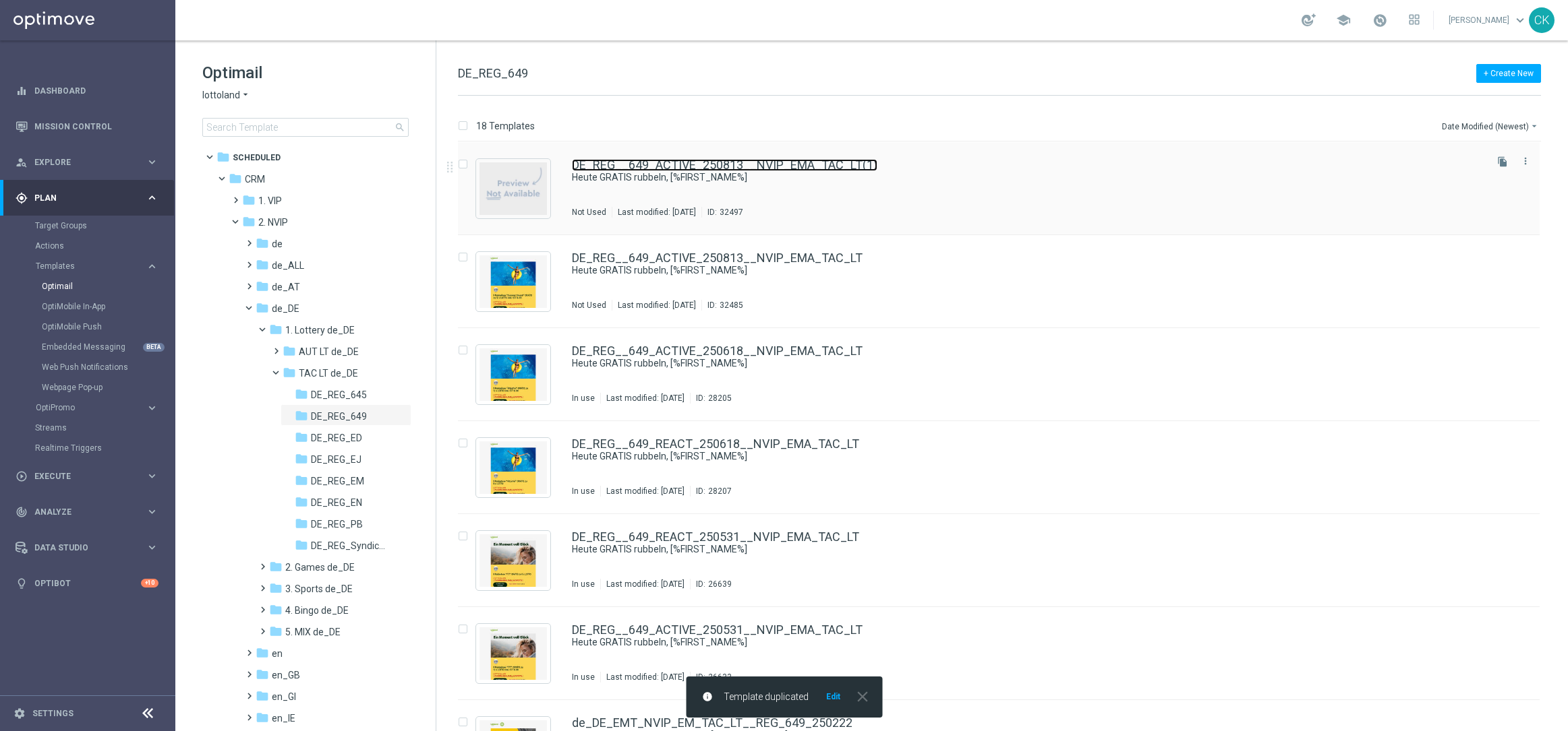
click at [643, 159] on link "DE_REG__649_ACTIVE_250813__NVIP_EMA_TAC_LT(1)" at bounding box center [724, 164] width 306 height 12
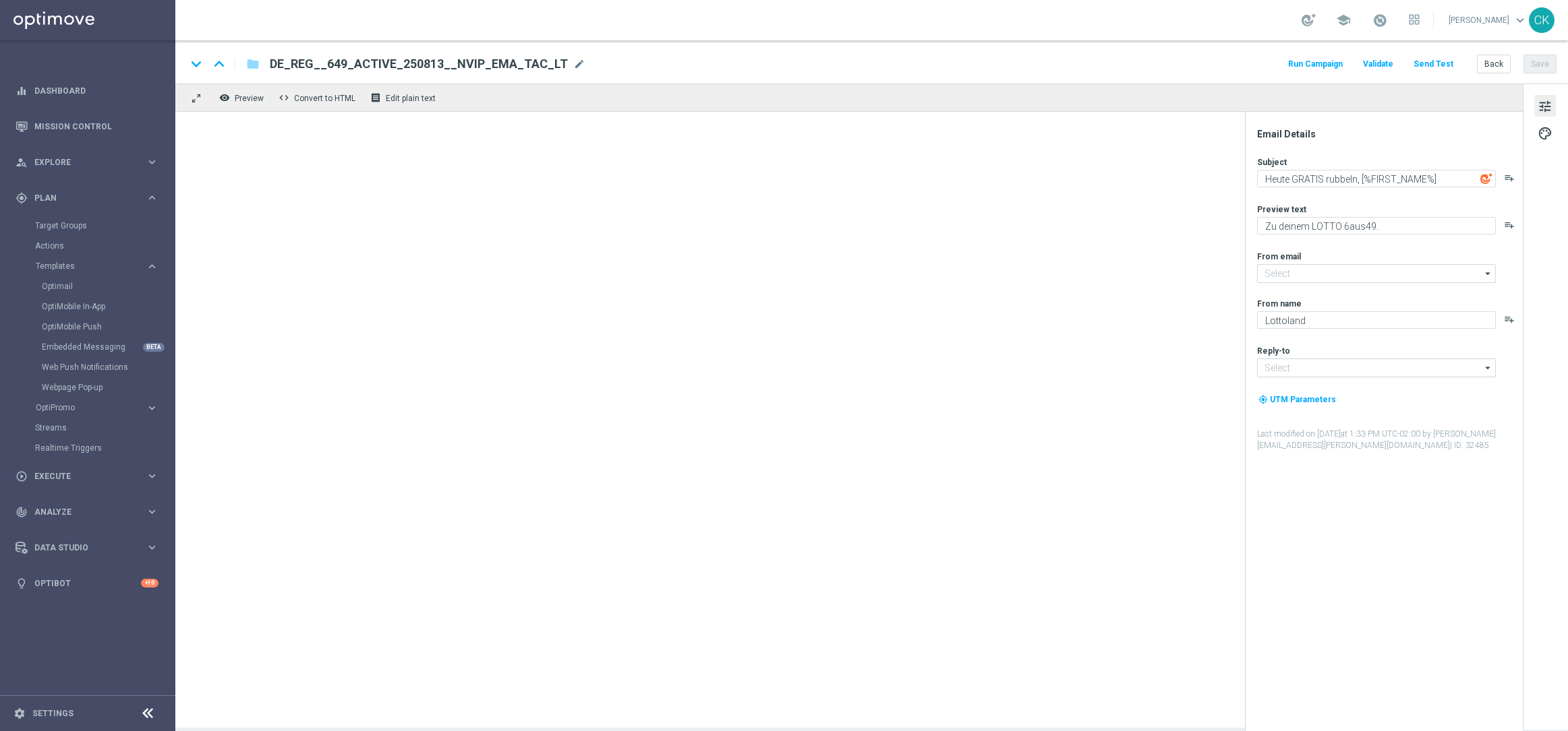
type input "[EMAIL_ADDRESS][DOMAIN_NAME]"
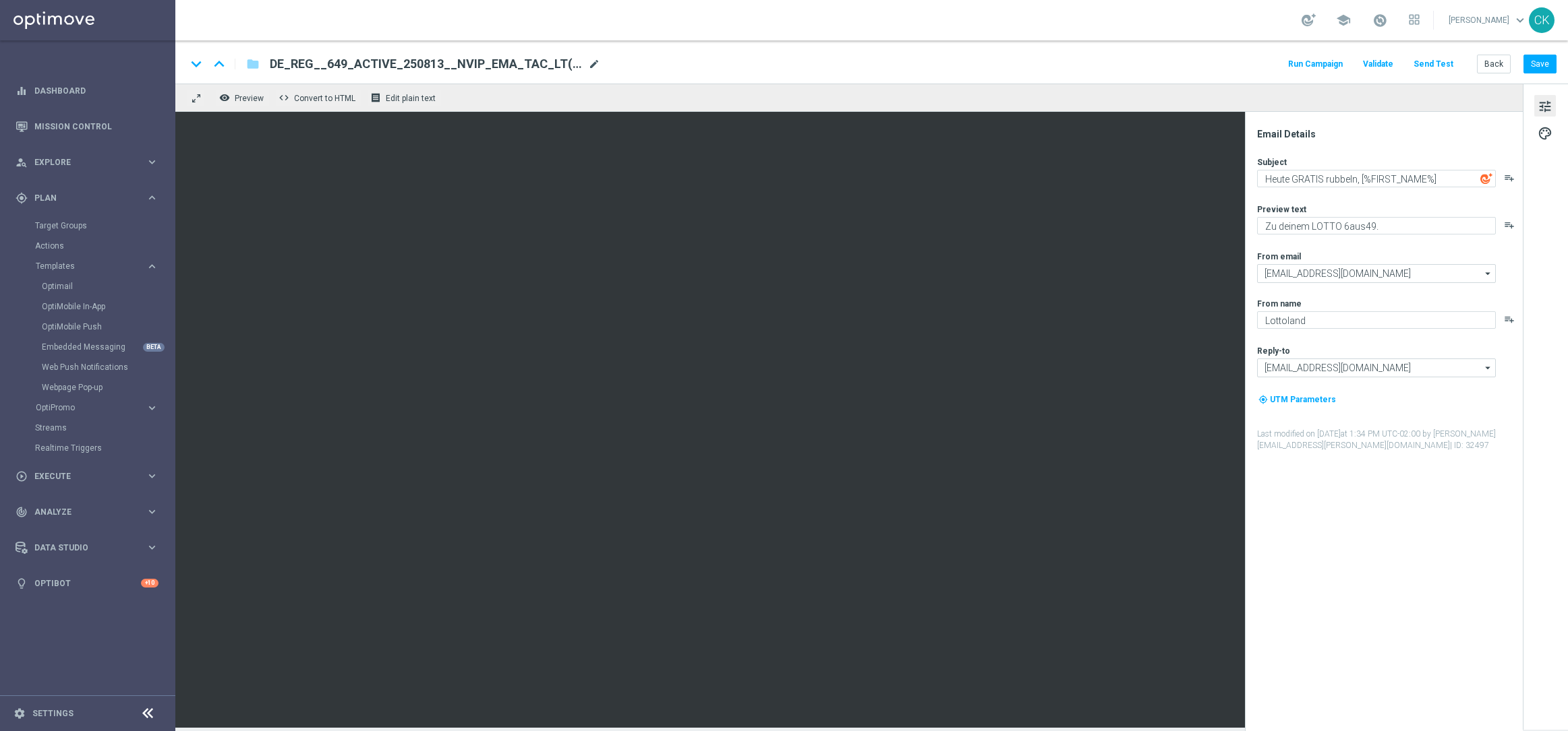
click at [588, 63] on span "mode_edit" at bounding box center [594, 63] width 12 height 12
click at [530, 70] on input "DE_REG__649_ACTIVE_250813__NVIP_EMA_TAC_LT(1)" at bounding box center [437, 64] width 335 height 18
paste input "REACT_250813__NVIP_EMA_TAC_LT"
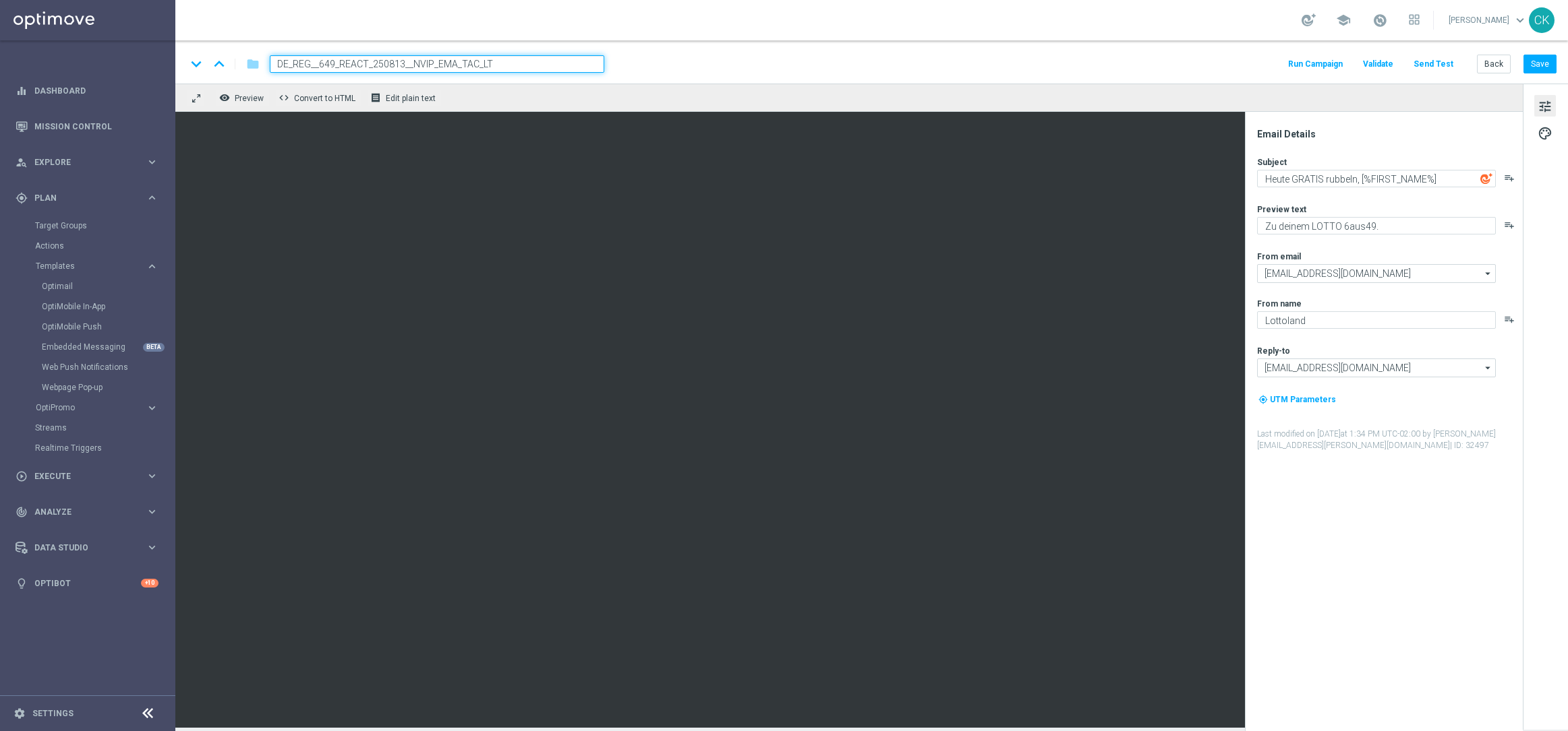
type input "DE_REG__649_REACT_250813__NVIP_EMA_TAC_LT"
click at [784, 85] on div "remove_red_eye Preview code Convert to HTML receipt Edit plain text" at bounding box center [850, 98] width 1348 height 28
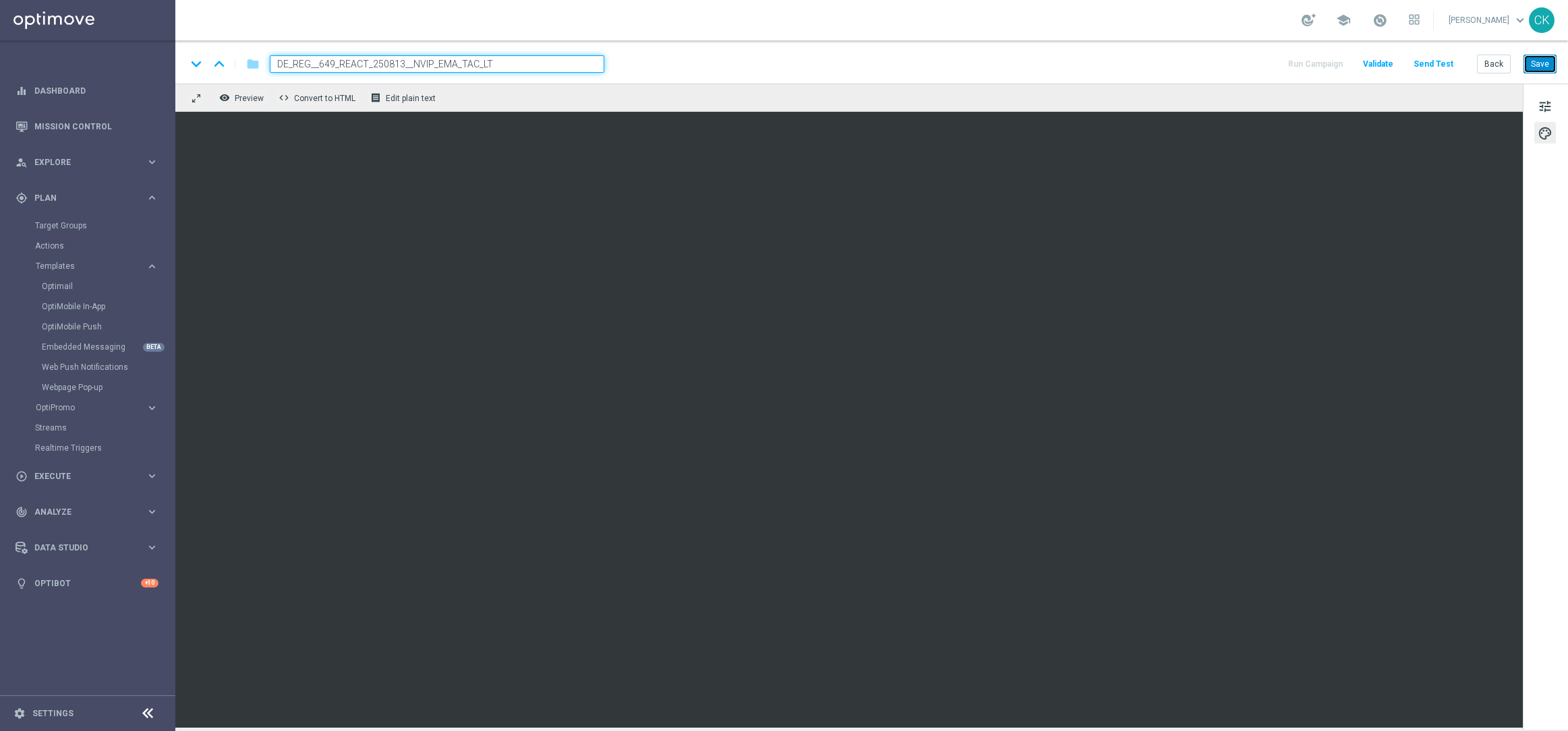
click at [1545, 62] on button "Save" at bounding box center [1540, 64] width 33 height 19
click at [1535, 68] on button "Save" at bounding box center [1540, 64] width 33 height 19
click at [1541, 65] on button "Save" at bounding box center [1540, 64] width 33 height 19
click at [1435, 63] on button "Send Test" at bounding box center [1433, 65] width 44 height 19
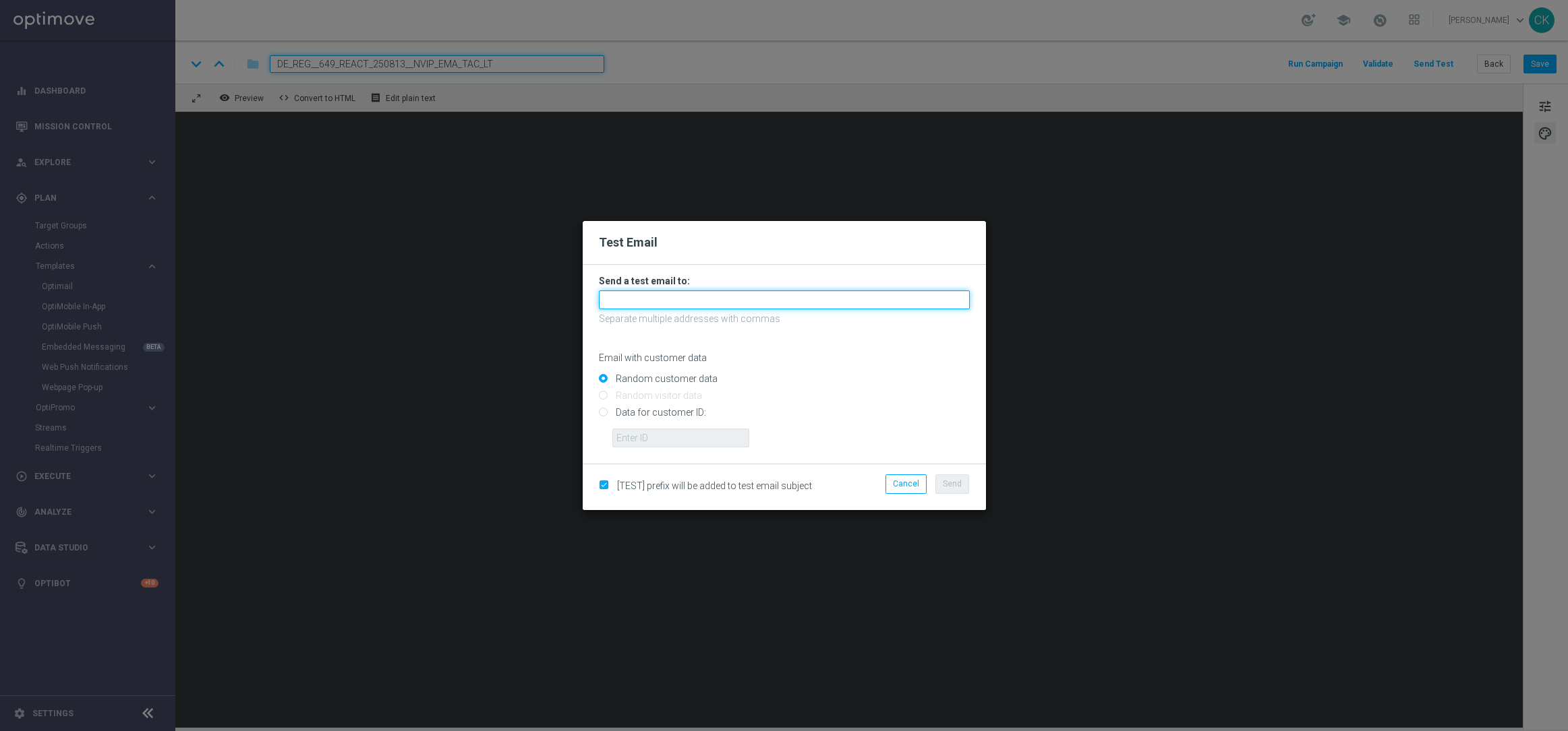
click at [714, 303] on input "text" at bounding box center [784, 300] width 371 height 19
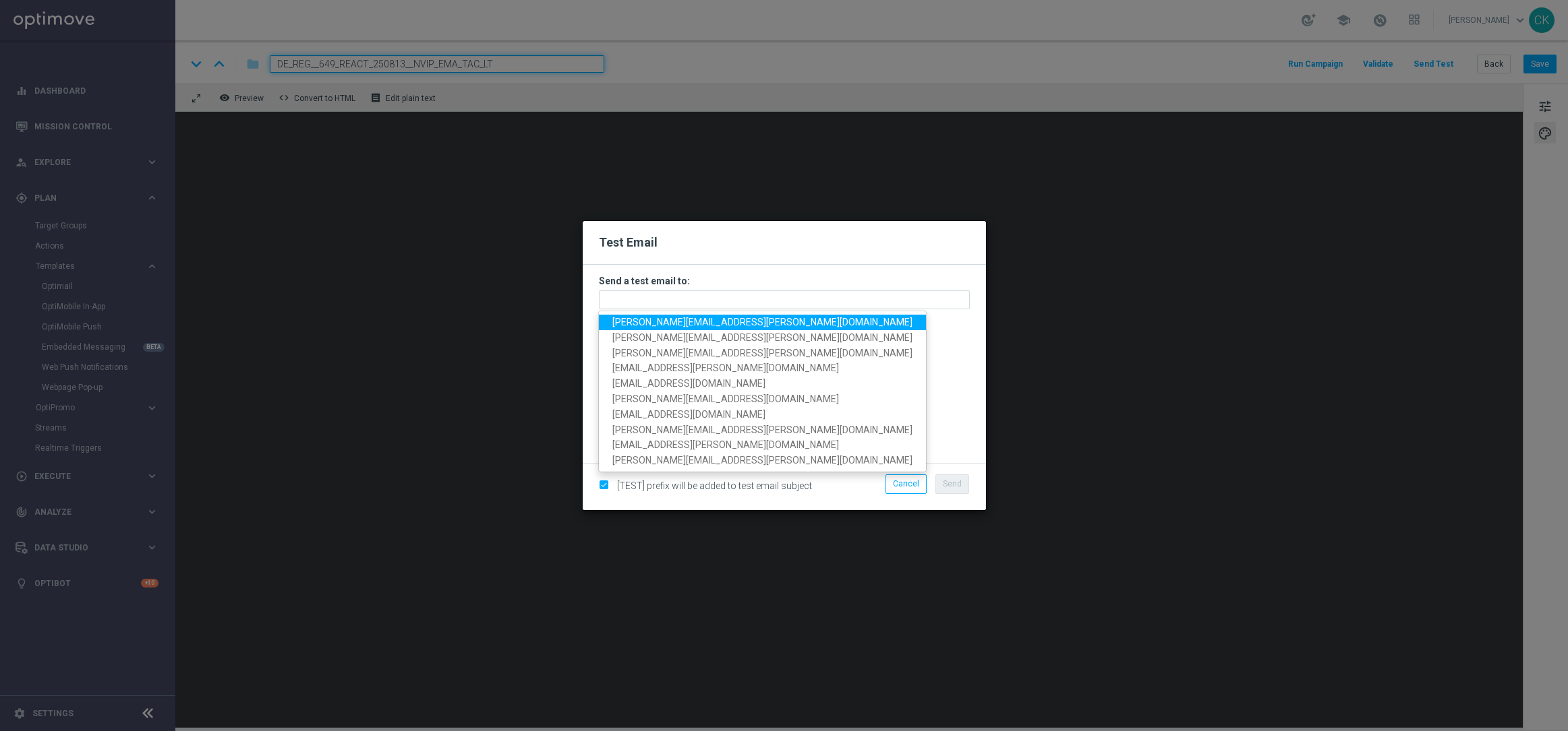
click at [709, 320] on span "[PERSON_NAME][EMAIL_ADDRESS][PERSON_NAME][DOMAIN_NAME]" at bounding box center [762, 322] width 300 height 11
type input "[PERSON_NAME][EMAIL_ADDRESS][PERSON_NAME][DOMAIN_NAME]"
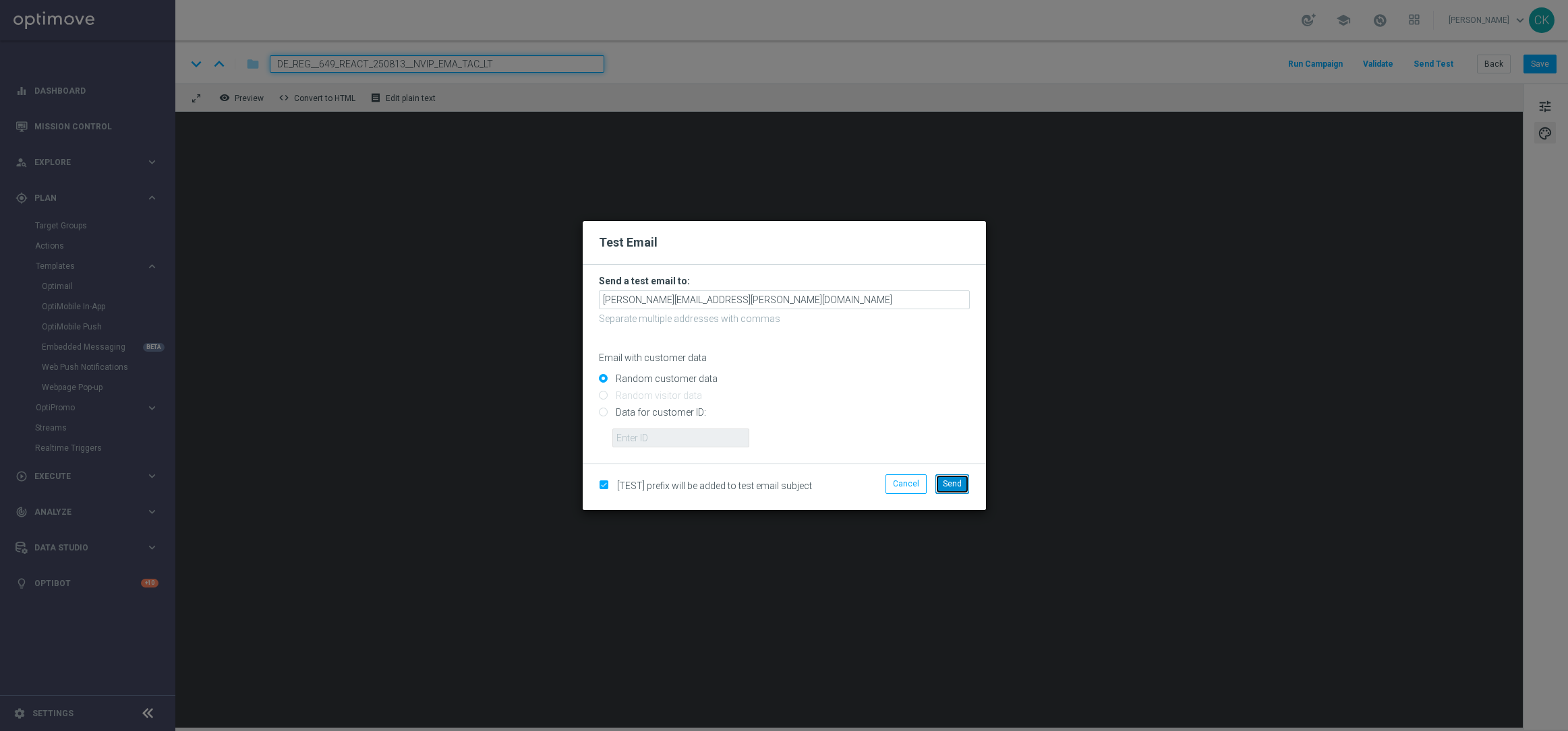
click at [954, 483] on span "Send" at bounding box center [953, 484] width 19 height 9
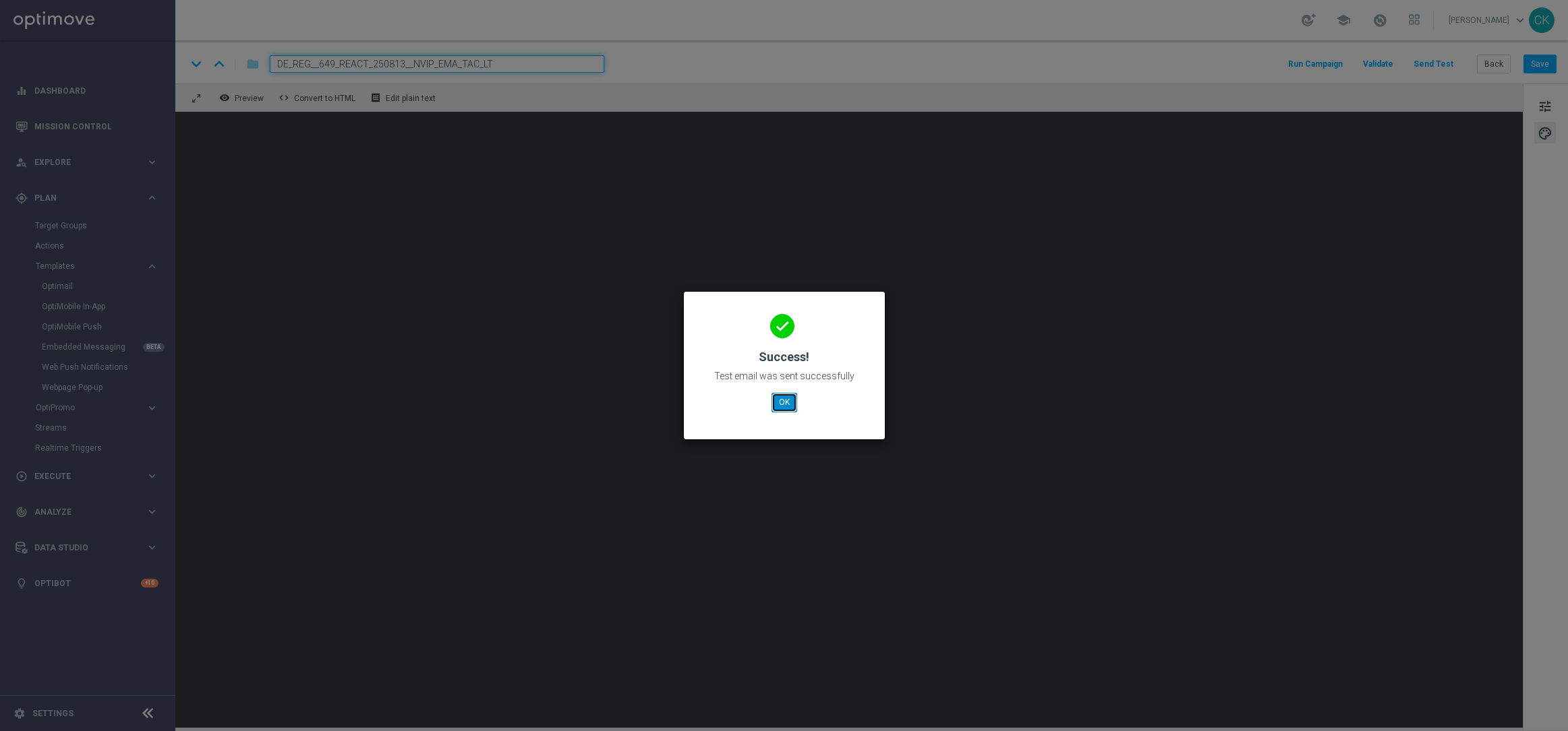
click at [788, 402] on button "OK" at bounding box center [784, 402] width 26 height 19
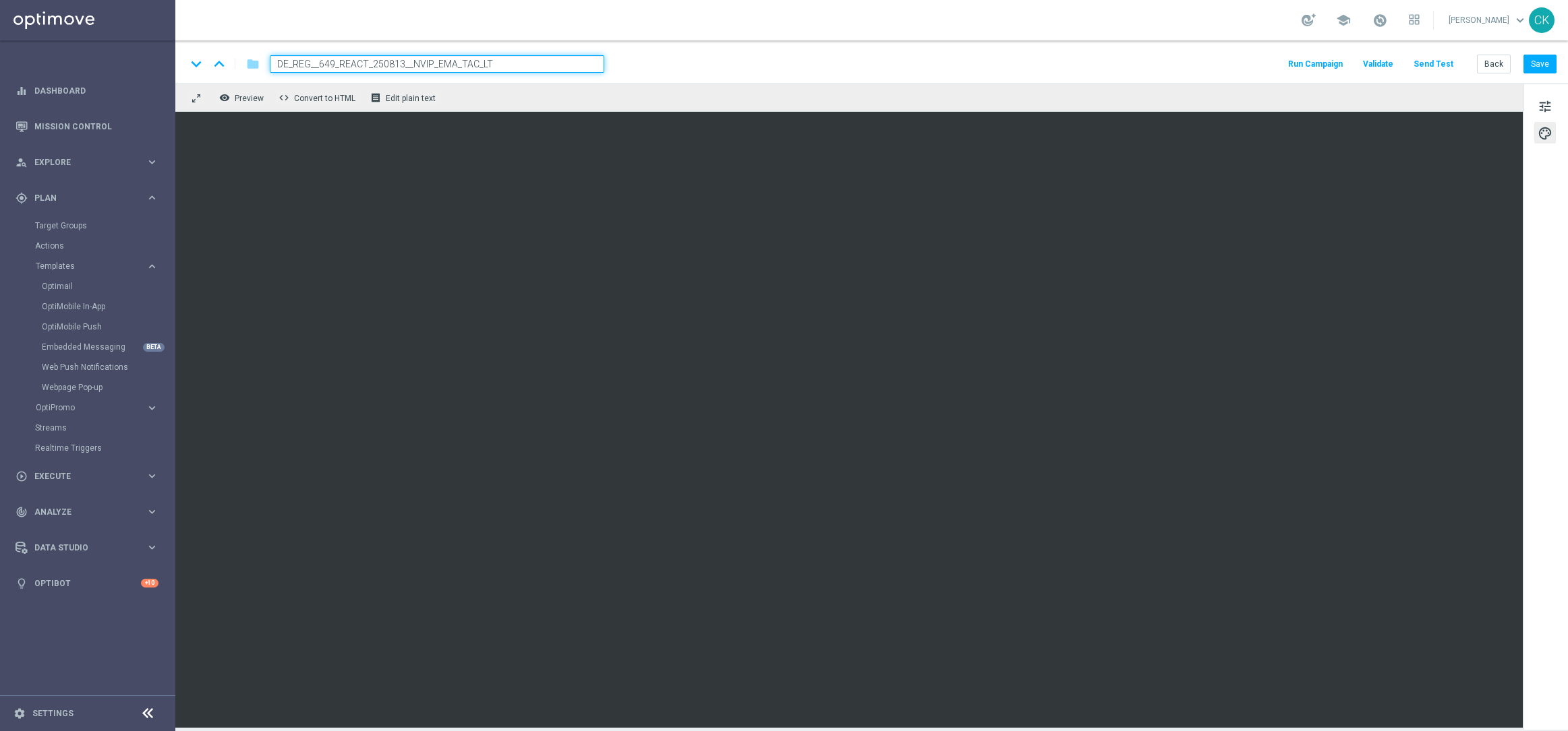
click at [1441, 62] on button "Send Test" at bounding box center [1433, 65] width 44 height 19
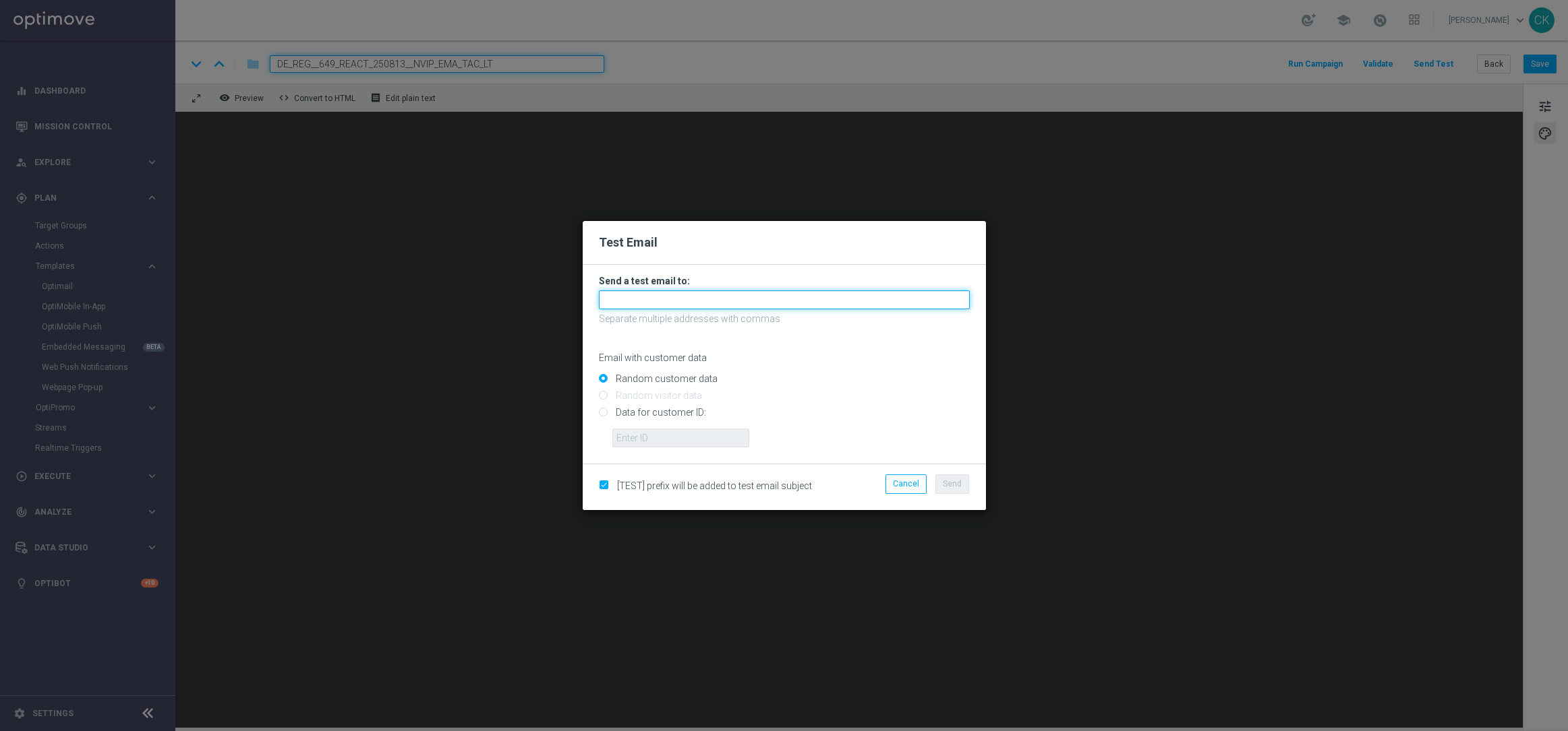
click at [687, 307] on input "text" at bounding box center [784, 300] width 371 height 19
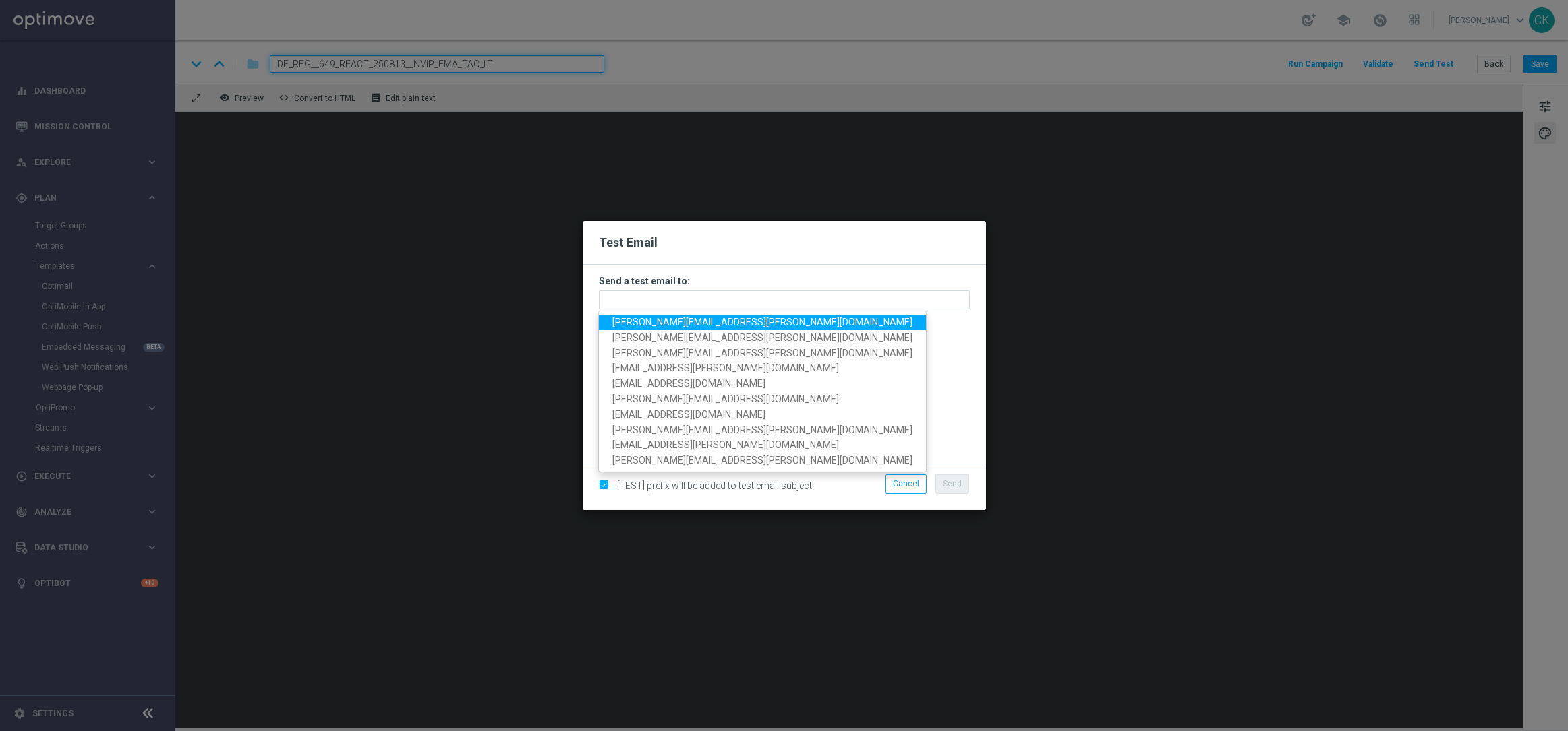
click at [689, 323] on span "[PERSON_NAME][EMAIL_ADDRESS][PERSON_NAME][DOMAIN_NAME]" at bounding box center [762, 322] width 300 height 11
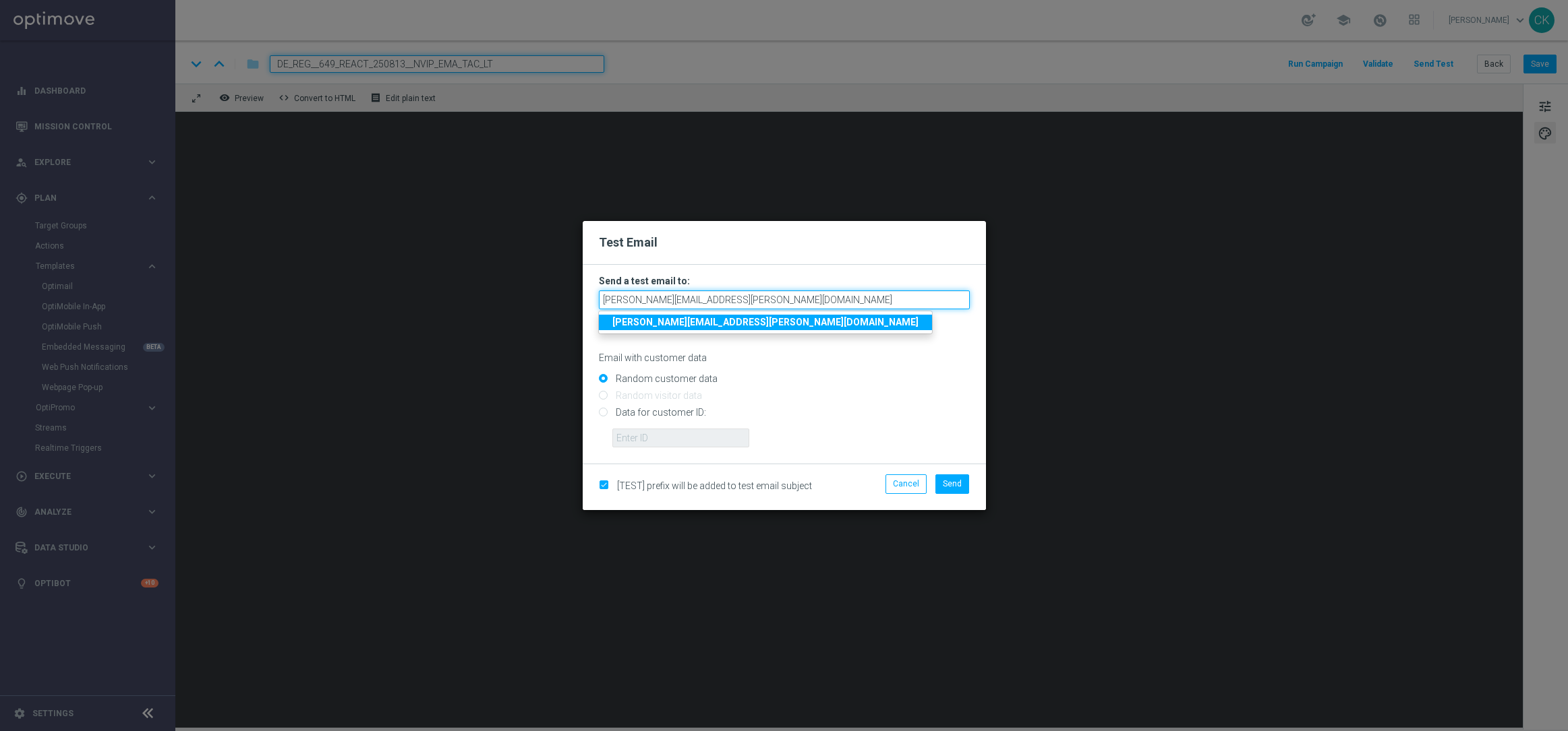
click at [792, 301] on input "[PERSON_NAME][EMAIL_ADDRESS][PERSON_NAME][DOMAIN_NAME]" at bounding box center [784, 300] width 371 height 19
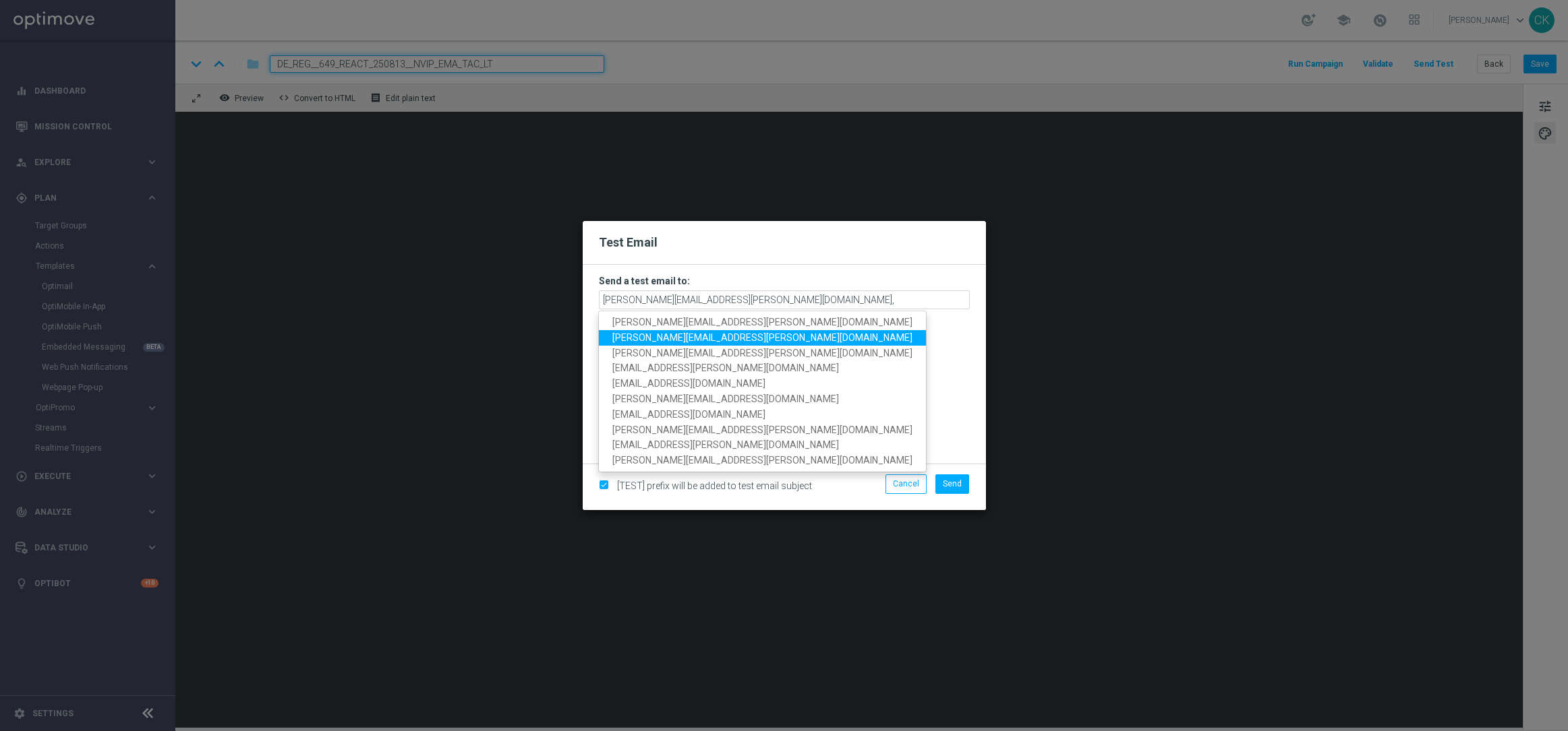
click at [709, 337] on span "[PERSON_NAME][EMAIL_ADDRESS][PERSON_NAME][DOMAIN_NAME]" at bounding box center [762, 338] width 300 height 11
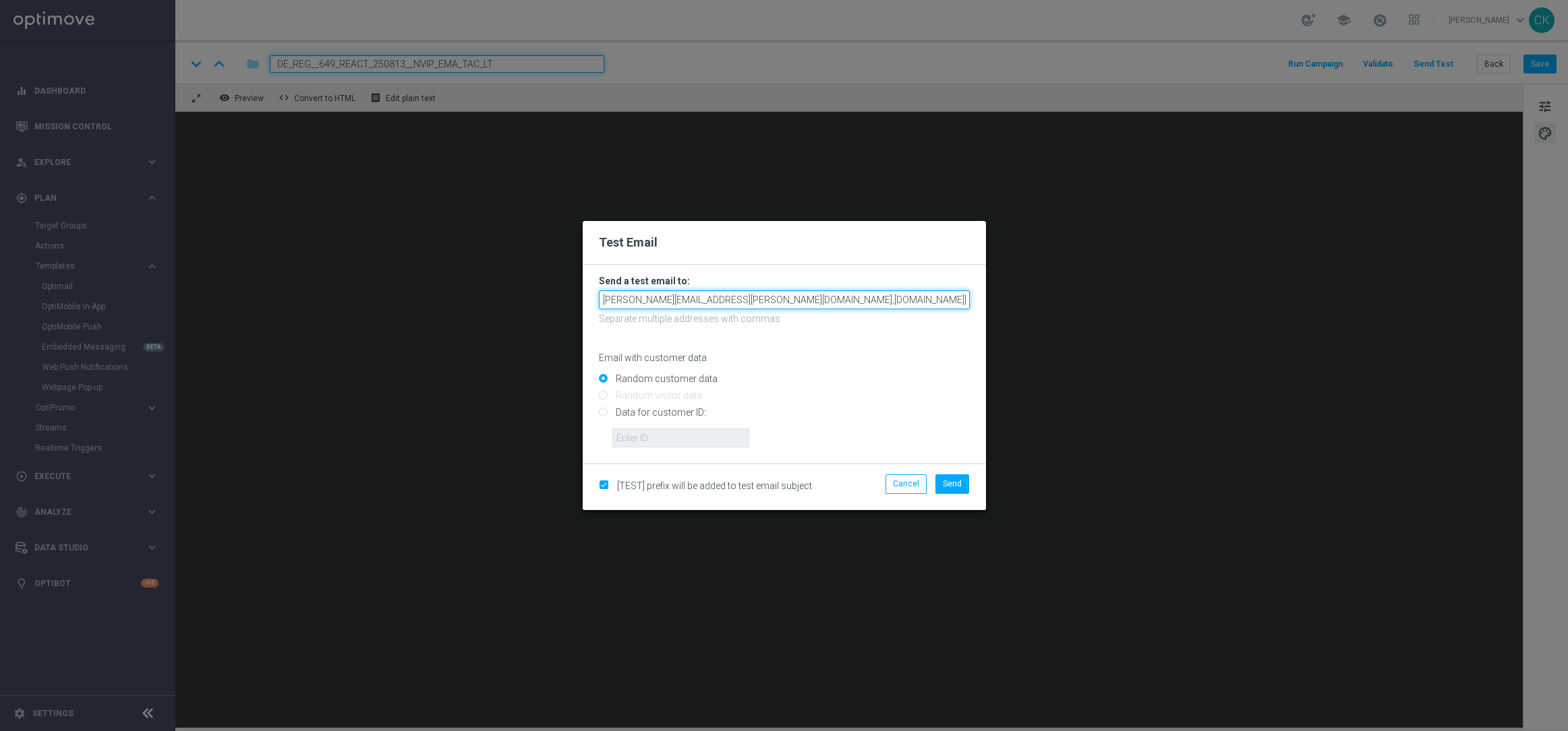
click at [932, 302] on input "charlotte.kammeyer@lottoland.com,alexander.huber@lottoland.com" at bounding box center [784, 300] width 371 height 19
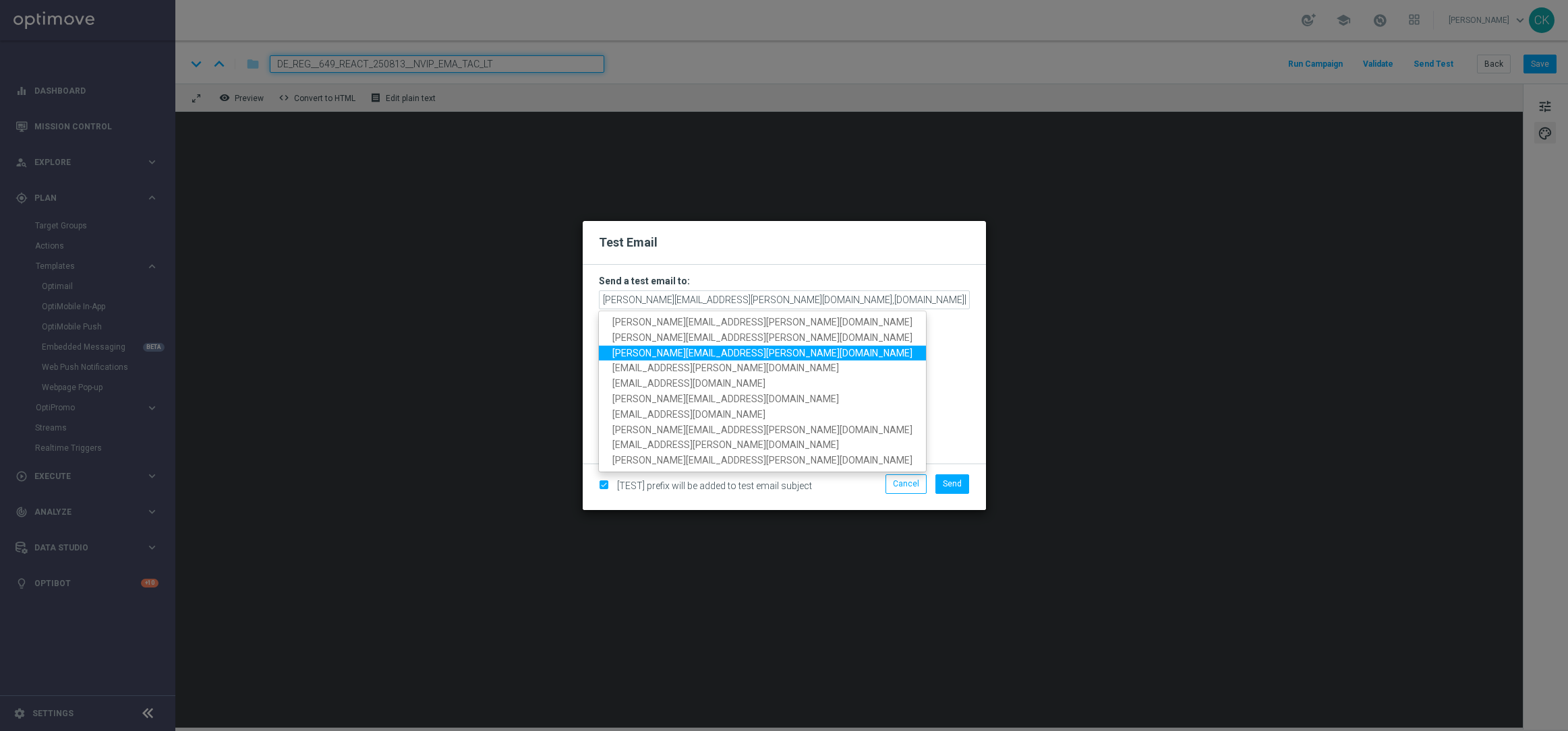
click at [744, 351] on span "[PERSON_NAME][EMAIL_ADDRESS][PERSON_NAME][DOMAIN_NAME]" at bounding box center [762, 353] width 300 height 11
type input "charlotte.kammeyer@lottoland.com,alexander.huber@lottoland.com,michaela.weinman…"
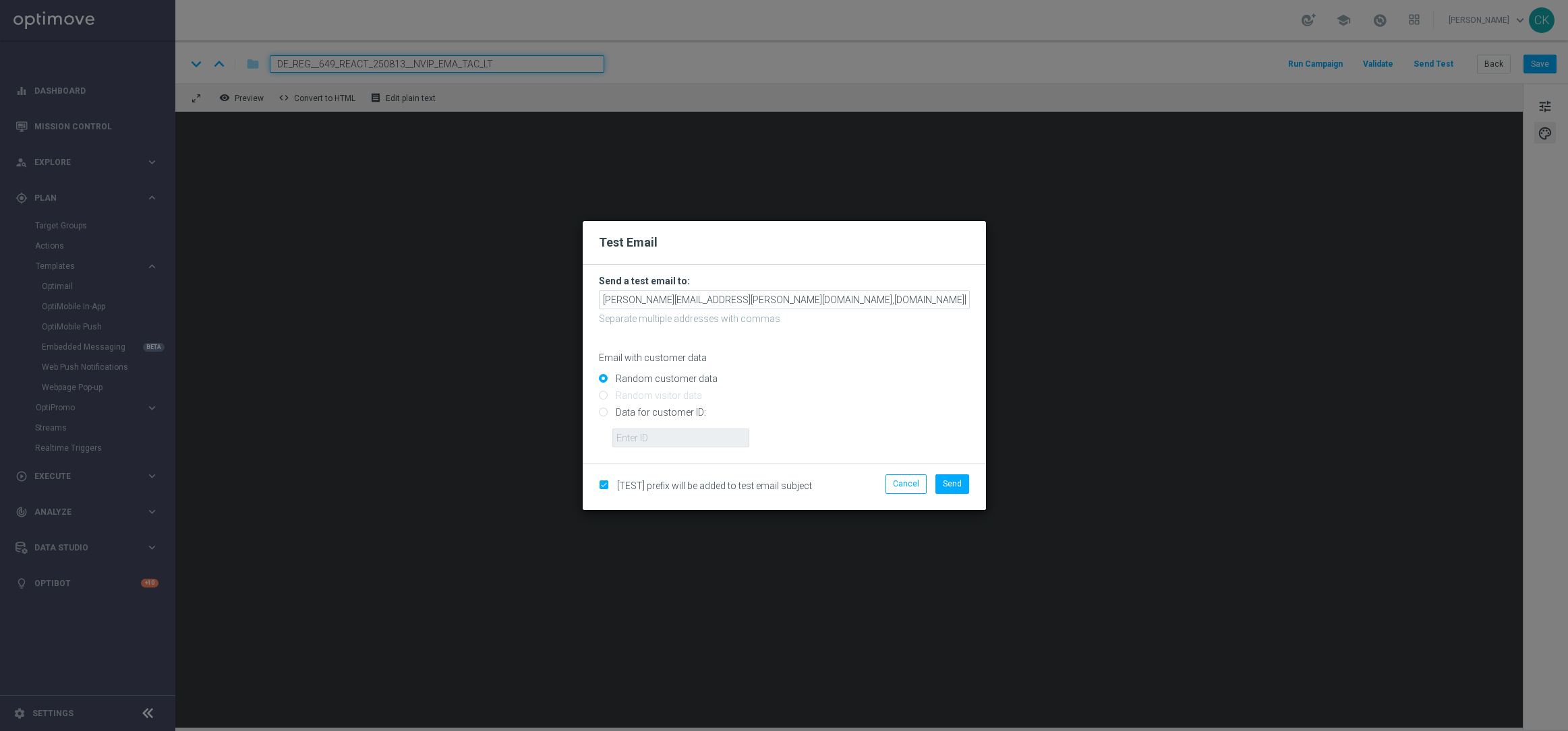
click at [648, 410] on input "Data for customer ID:" at bounding box center [784, 419] width 371 height 19
radio input "true"
click at [648, 442] on input "text" at bounding box center [680, 438] width 137 height 19
type input "14586067"
click at [954, 488] on span "Send" at bounding box center [953, 484] width 19 height 9
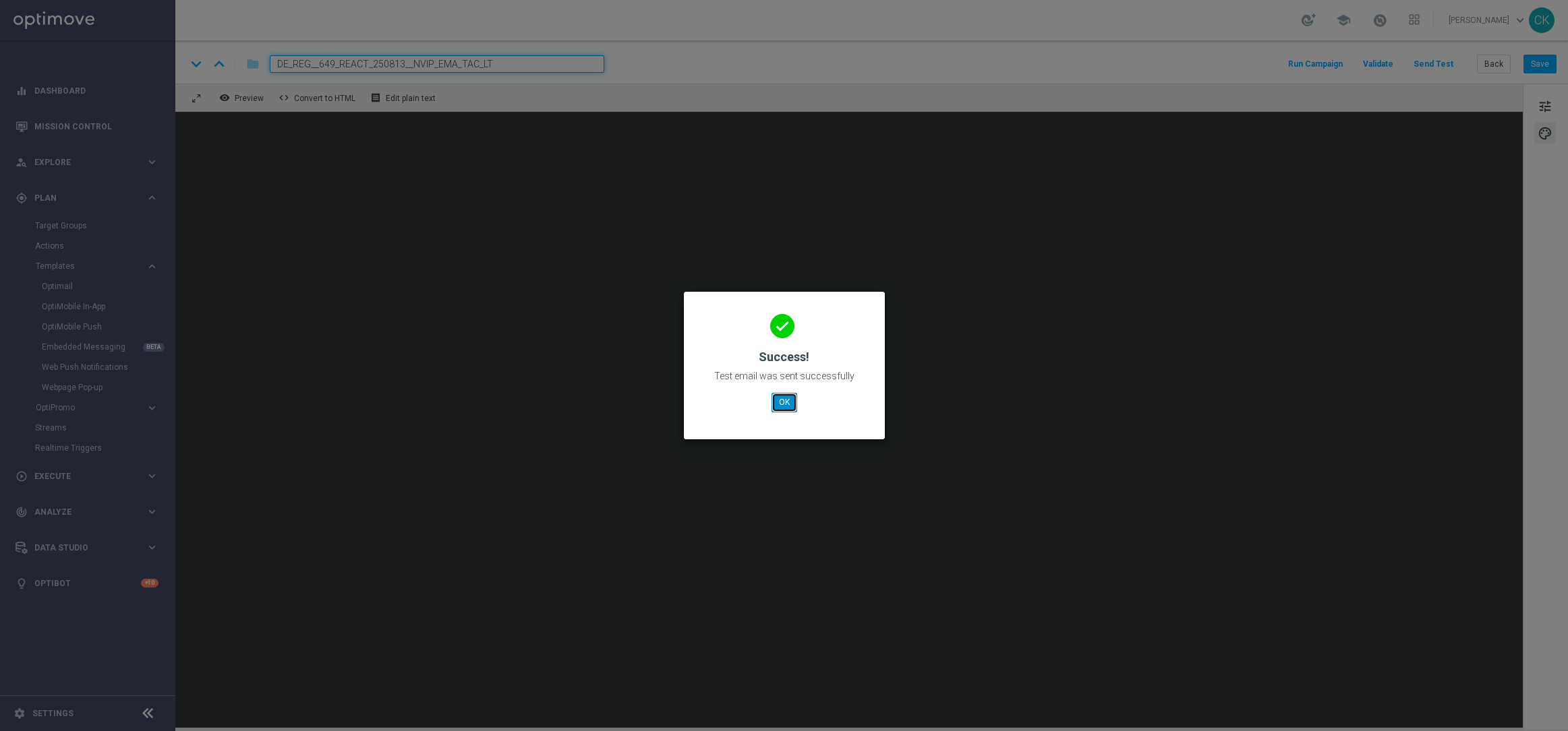
click at [785, 403] on button "OK" at bounding box center [784, 402] width 26 height 19
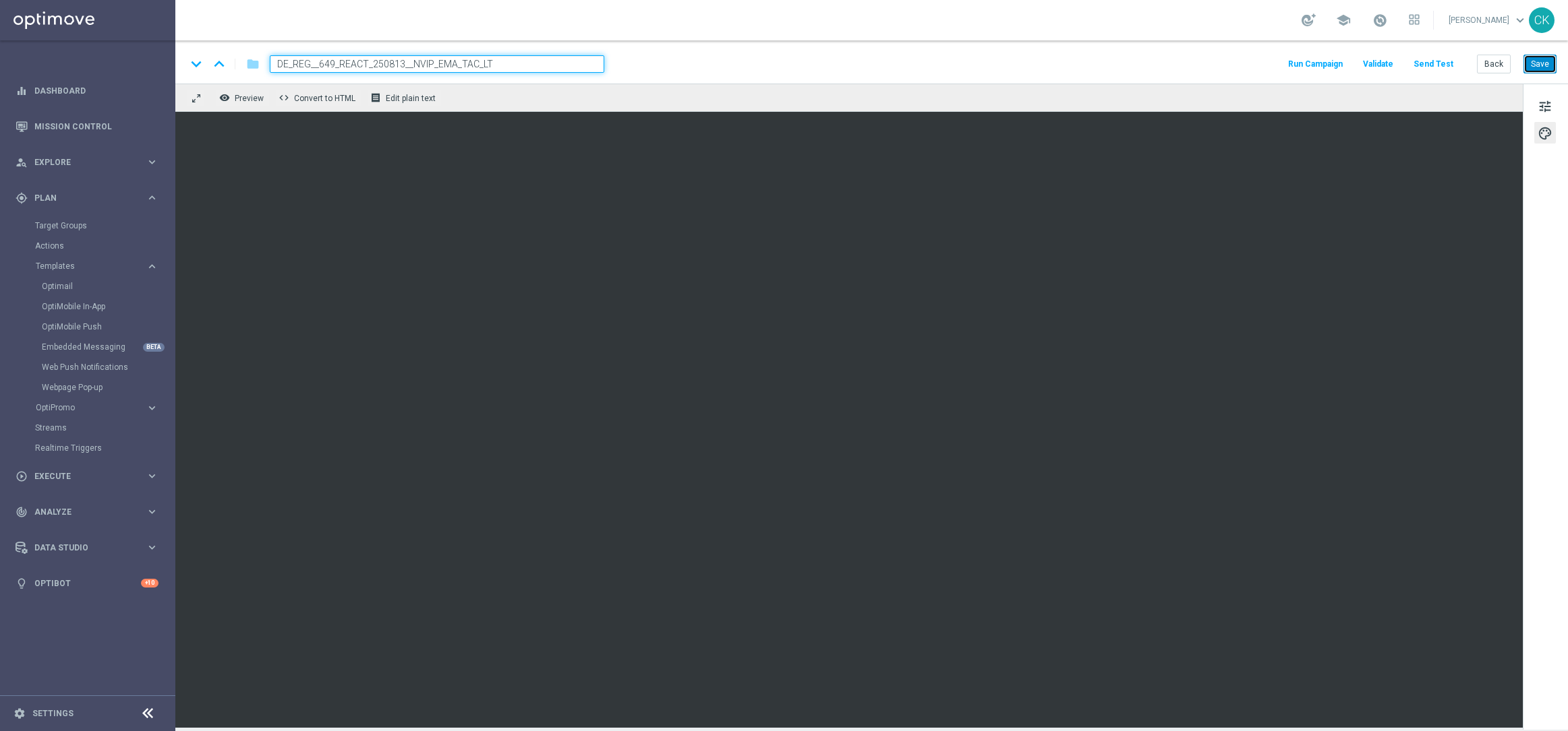
click at [1548, 62] on button "Save" at bounding box center [1540, 64] width 33 height 19
click at [1544, 62] on button "Save" at bounding box center [1540, 64] width 33 height 19
click at [1496, 64] on button "Back" at bounding box center [1494, 64] width 33 height 19
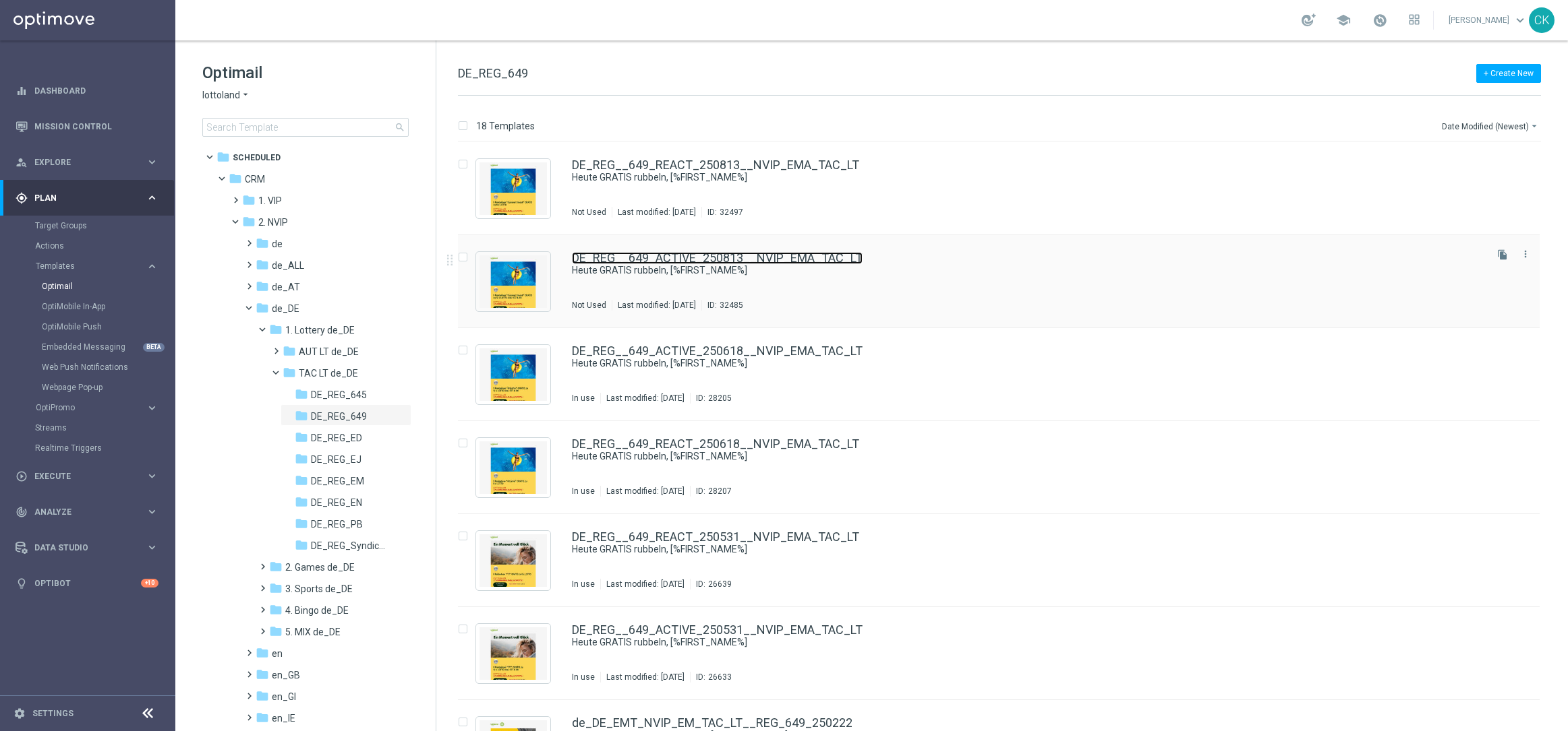
click at [639, 263] on link "DE_REG__649_ACTIVE_250813__NVIP_EMA_TAC_LT" at bounding box center [717, 257] width 291 height 12
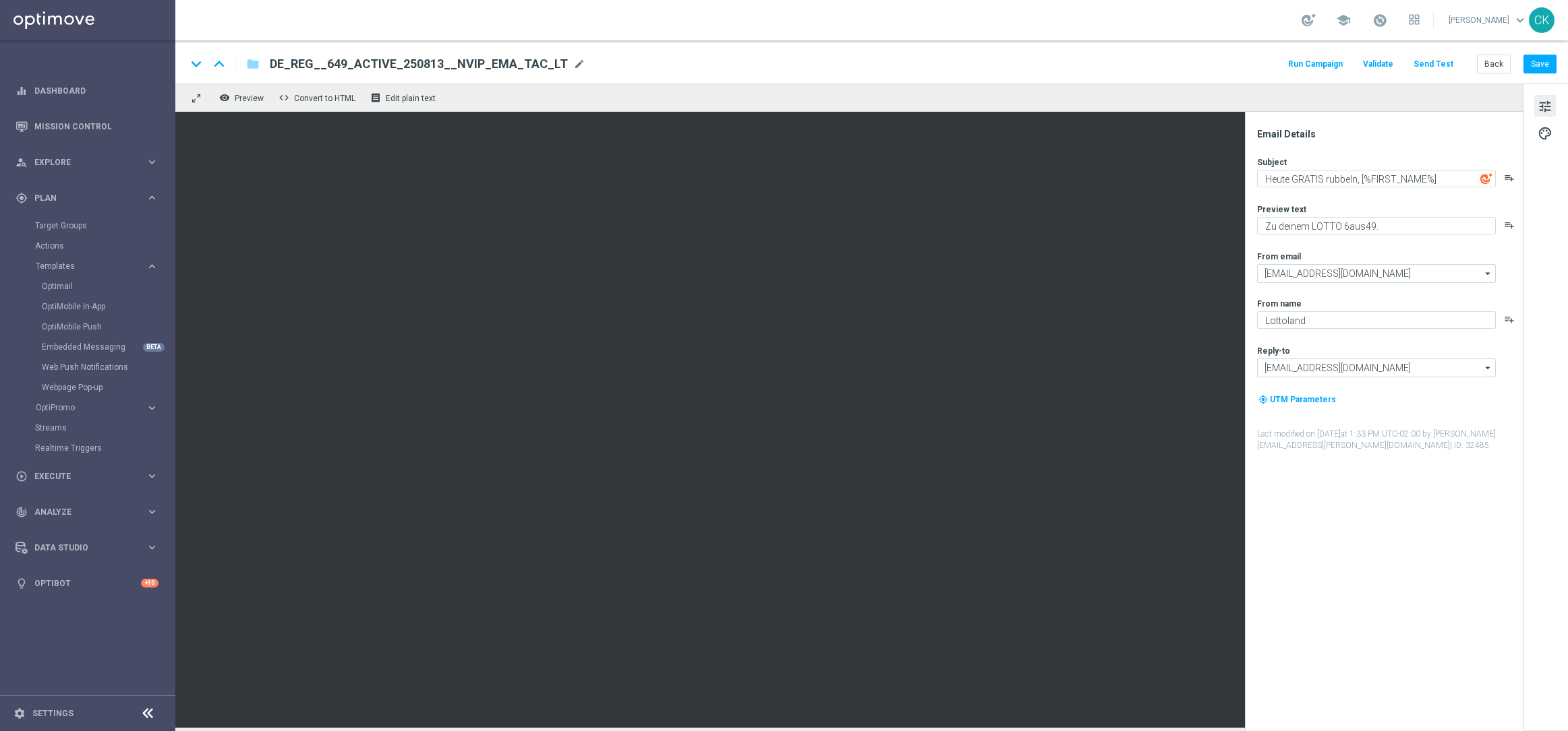
click at [1438, 64] on button "Send Test" at bounding box center [1433, 65] width 44 height 19
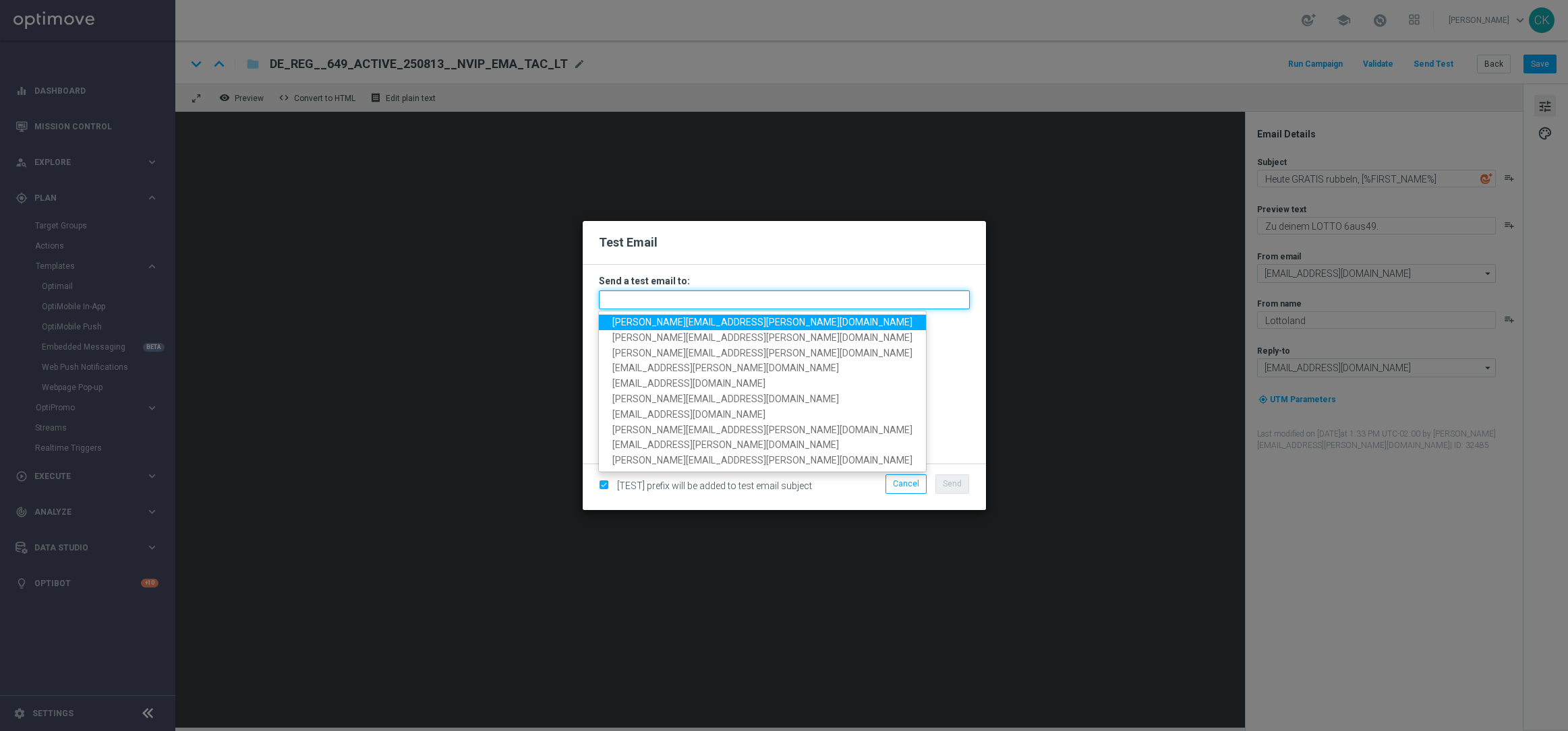
click at [674, 294] on input "text" at bounding box center [784, 300] width 371 height 19
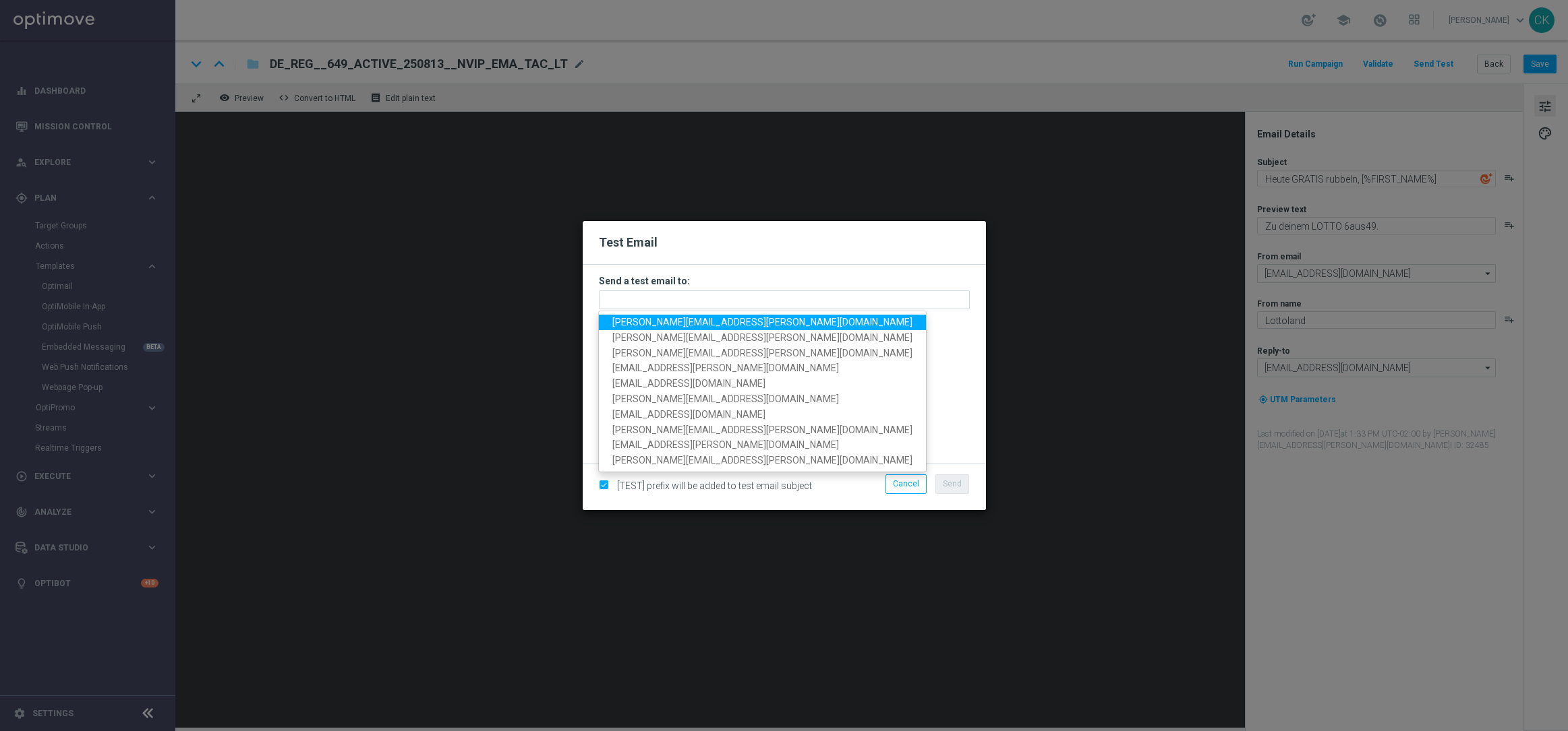
click at [700, 322] on span "[PERSON_NAME][EMAIL_ADDRESS][PERSON_NAME][DOMAIN_NAME]" at bounding box center [762, 322] width 300 height 11
type input "[PERSON_NAME][EMAIL_ADDRESS][PERSON_NAME][DOMAIN_NAME]"
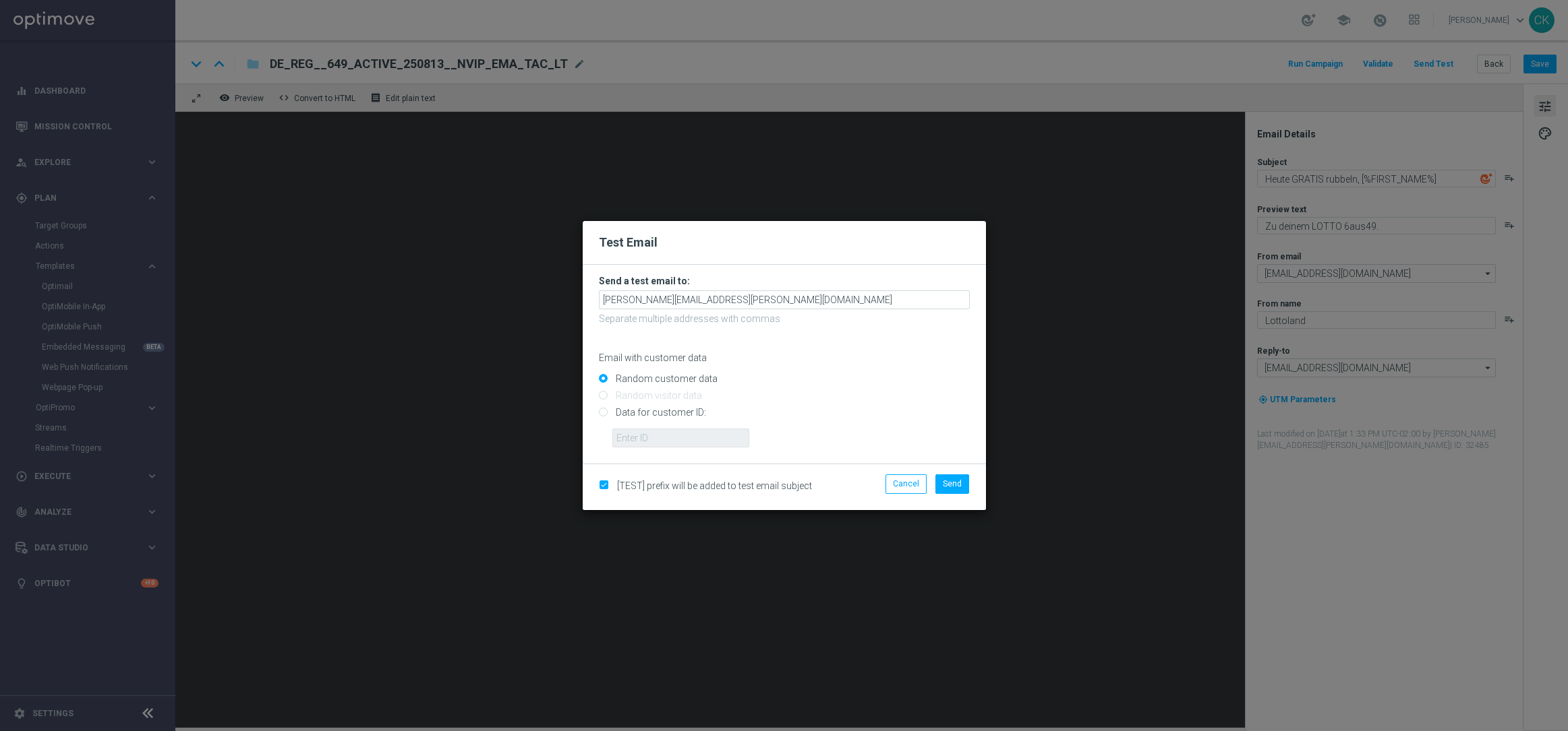
click at [664, 411] on input "Data for customer ID:" at bounding box center [784, 419] width 371 height 19
radio input "true"
click at [664, 431] on input "text" at bounding box center [680, 438] width 137 height 19
type input "14586067"
click at [946, 488] on span "Send" at bounding box center [953, 484] width 19 height 9
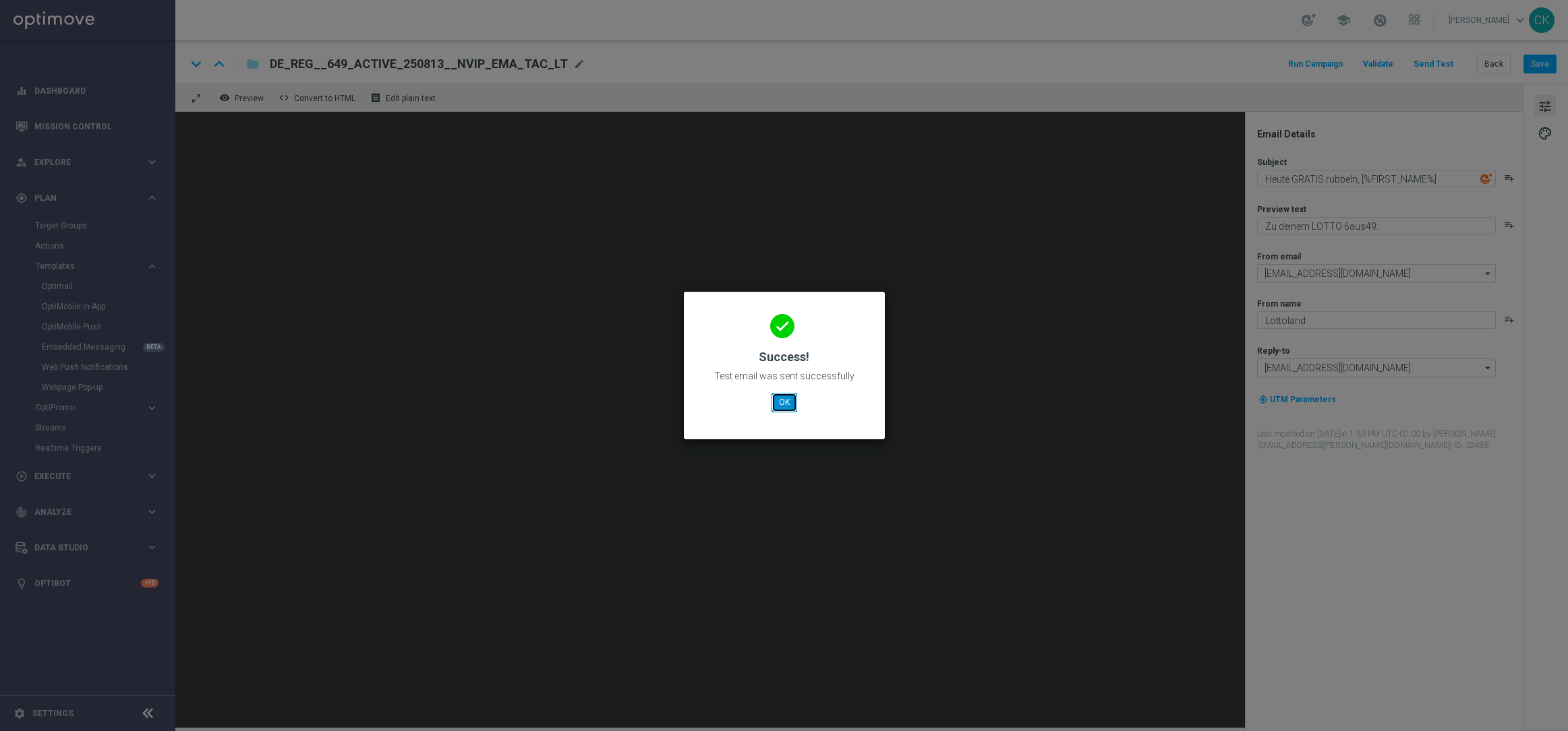
click at [784, 397] on button "OK" at bounding box center [784, 402] width 26 height 19
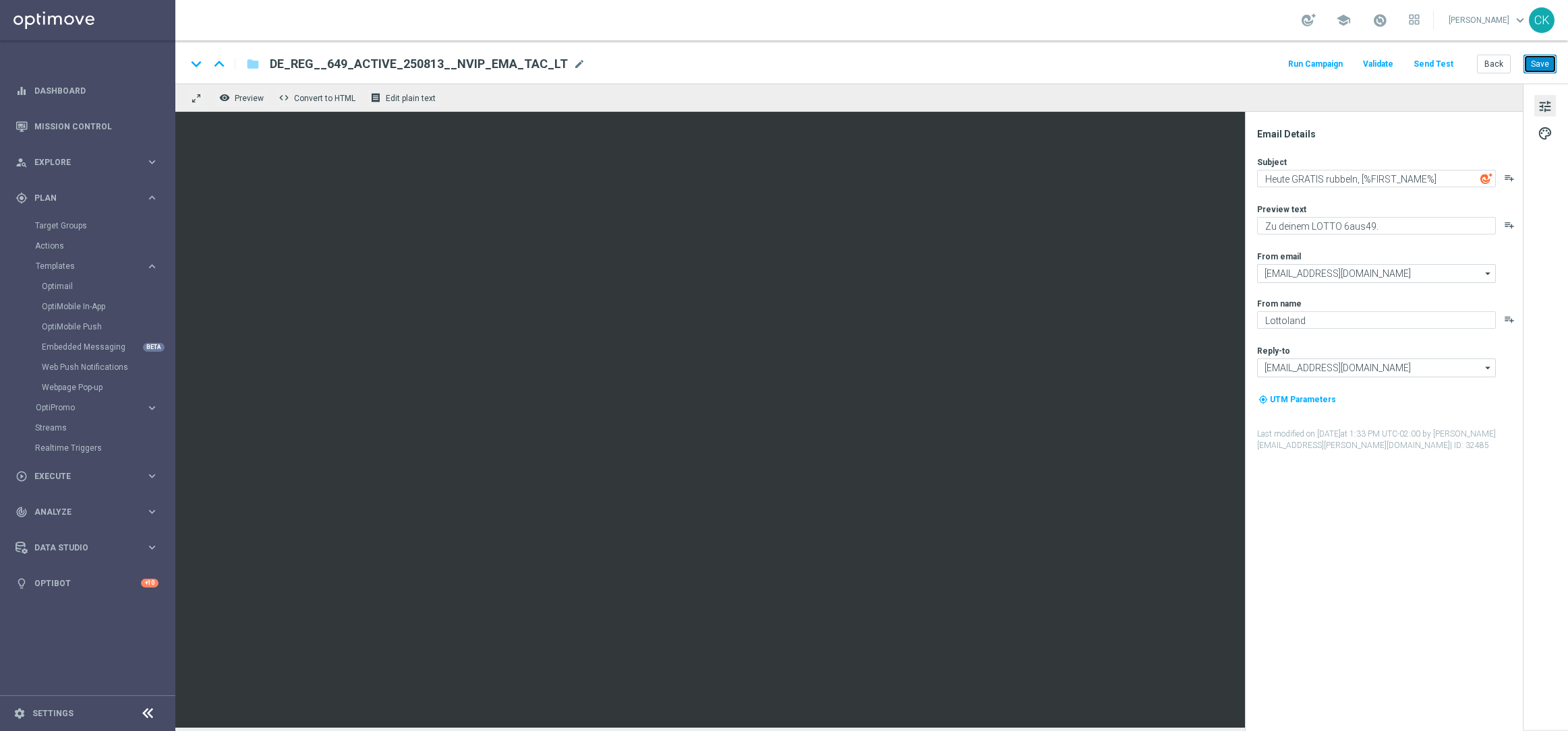
click at [1536, 65] on button "Save" at bounding box center [1540, 64] width 33 height 19
click at [1490, 66] on button "Back" at bounding box center [1494, 64] width 33 height 19
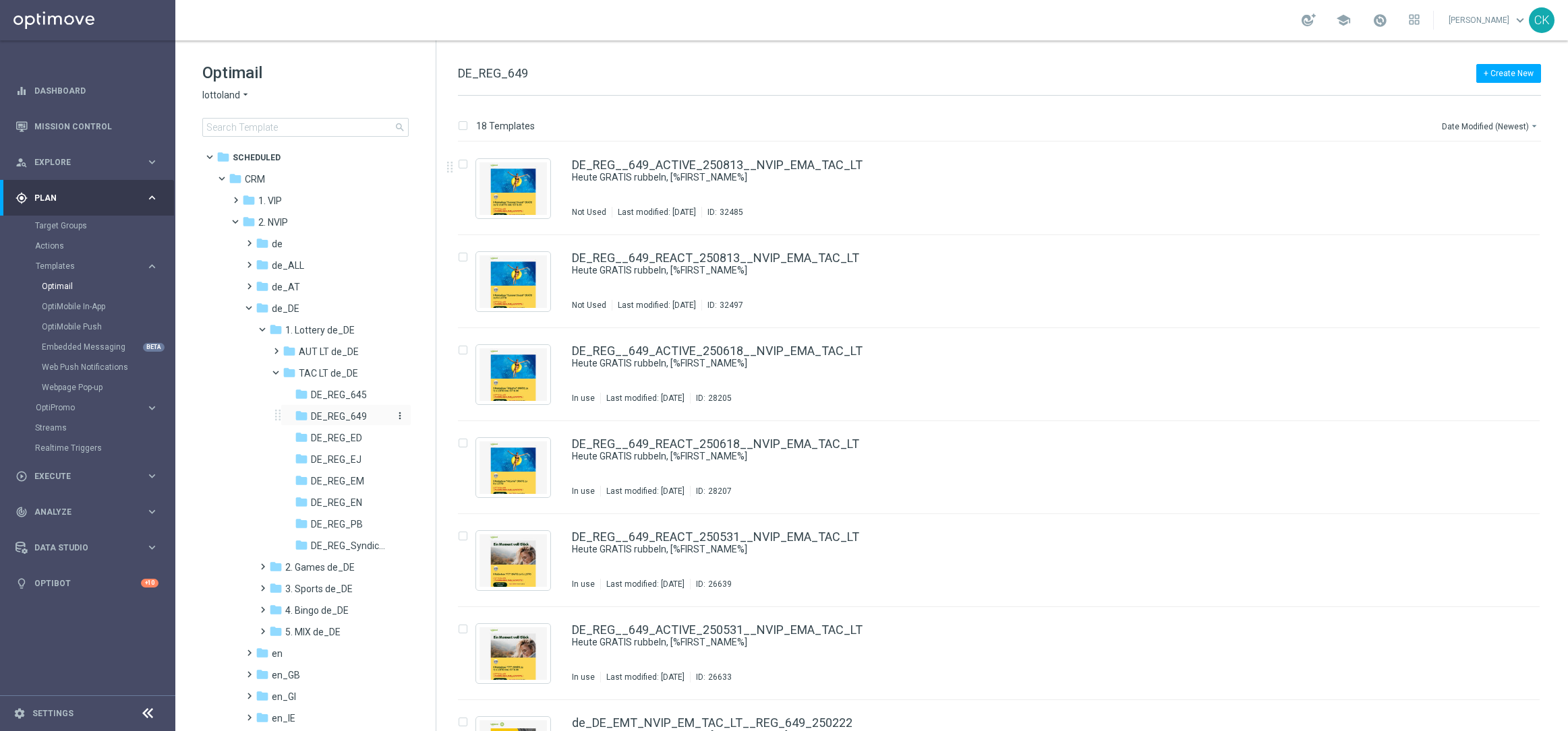
scroll to position [7, 0]
click at [244, 231] on span at bounding box center [246, 230] width 7 height 6
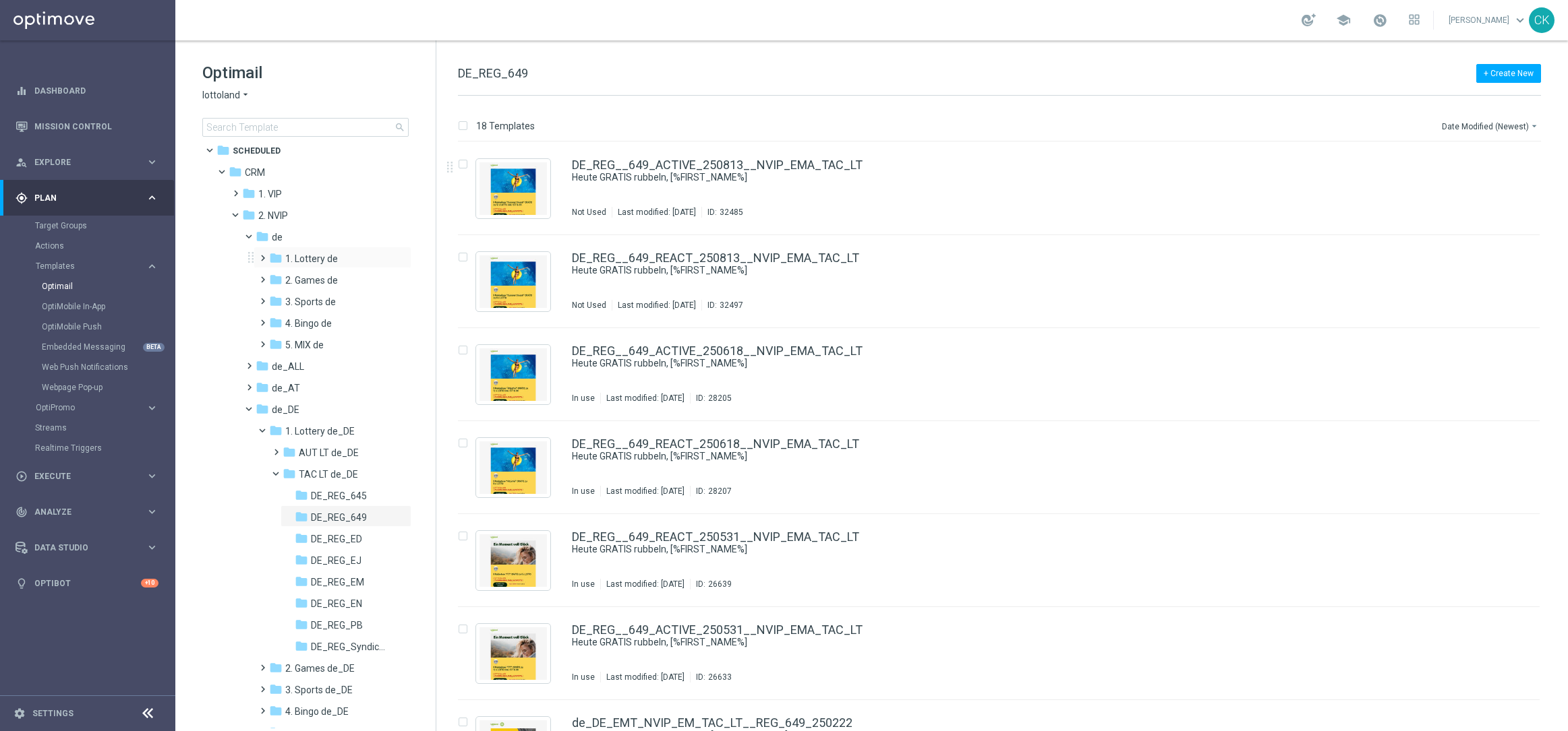
click at [263, 255] on span at bounding box center [260, 253] width 7 height 6
click at [274, 297] on span at bounding box center [273, 295] width 7 height 6
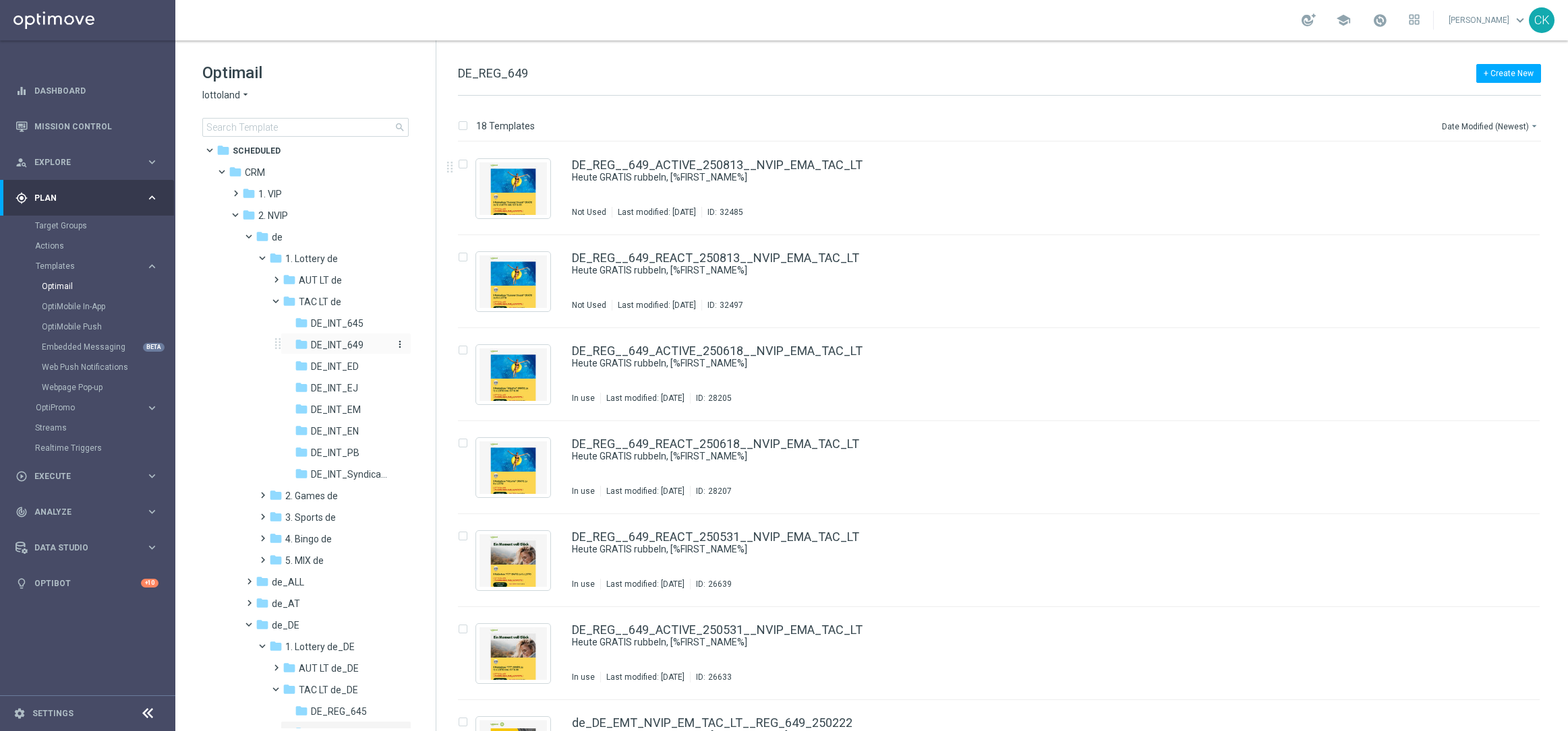
click at [346, 344] on span "DE_INT_649" at bounding box center [337, 345] width 53 height 12
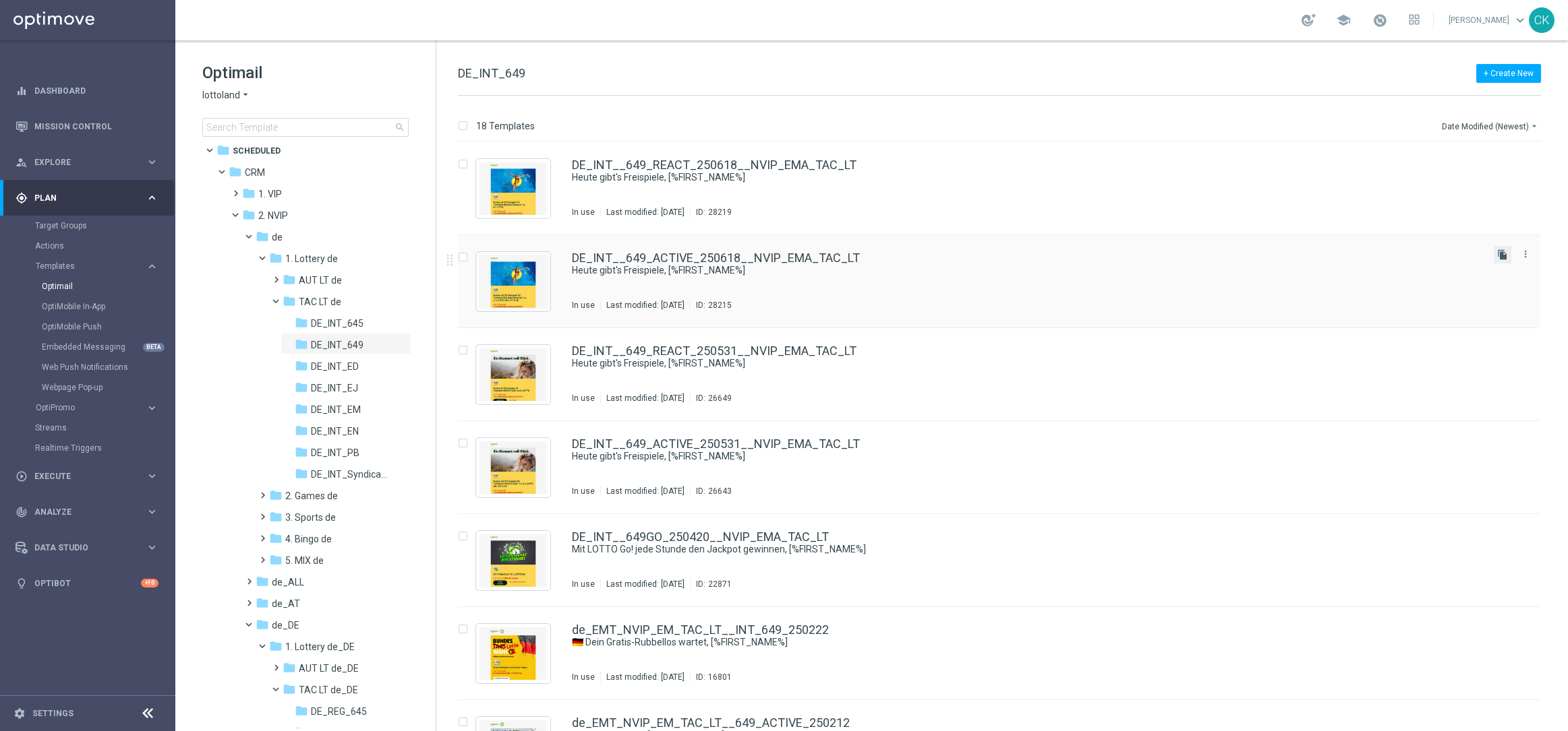
click at [1501, 253] on icon "file_copy" at bounding box center [1503, 255] width 11 height 11
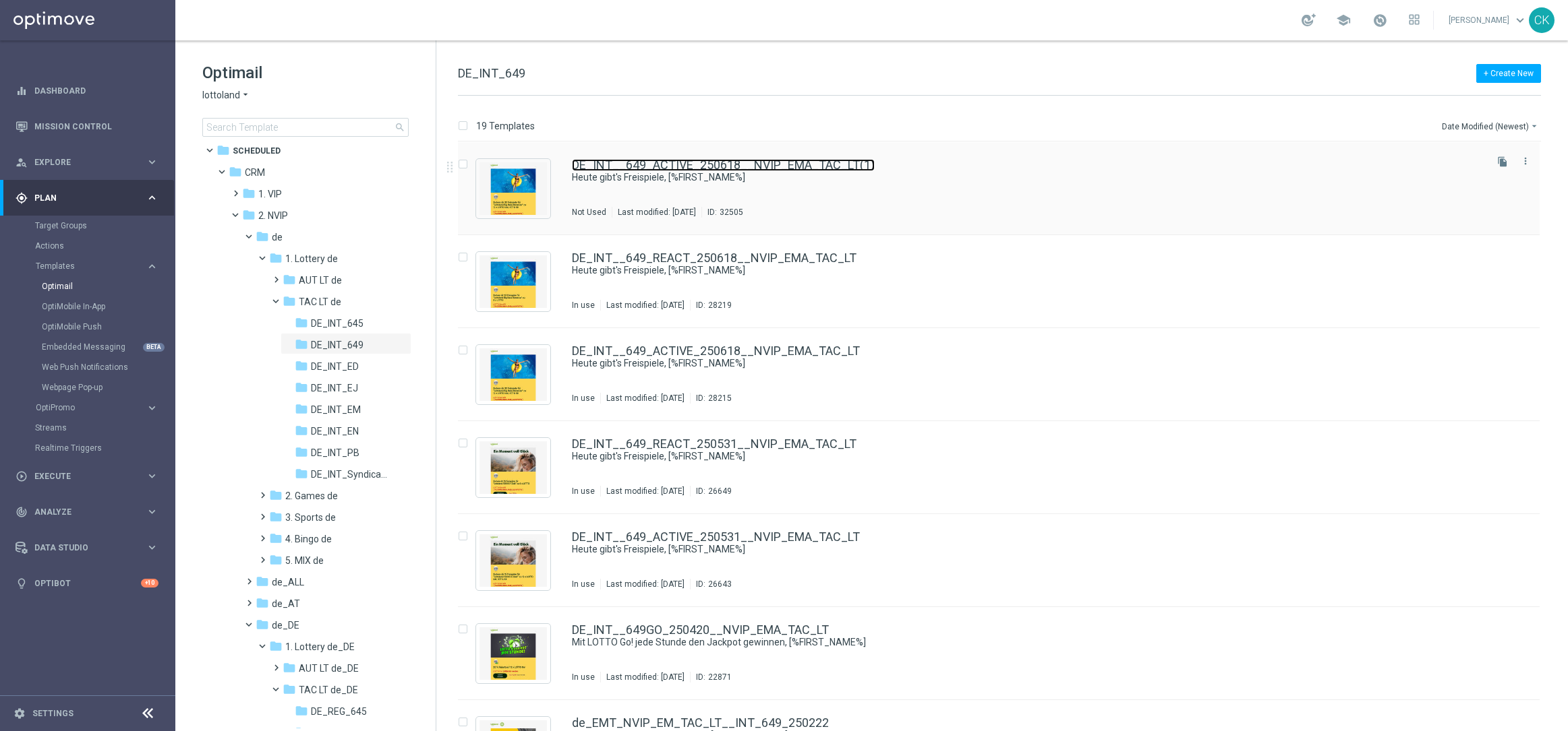
click at [674, 169] on link "DE_INT__649_ACTIVE_250618__NVIP_EMA_TAC_LT(1)" at bounding box center [723, 164] width 303 height 12
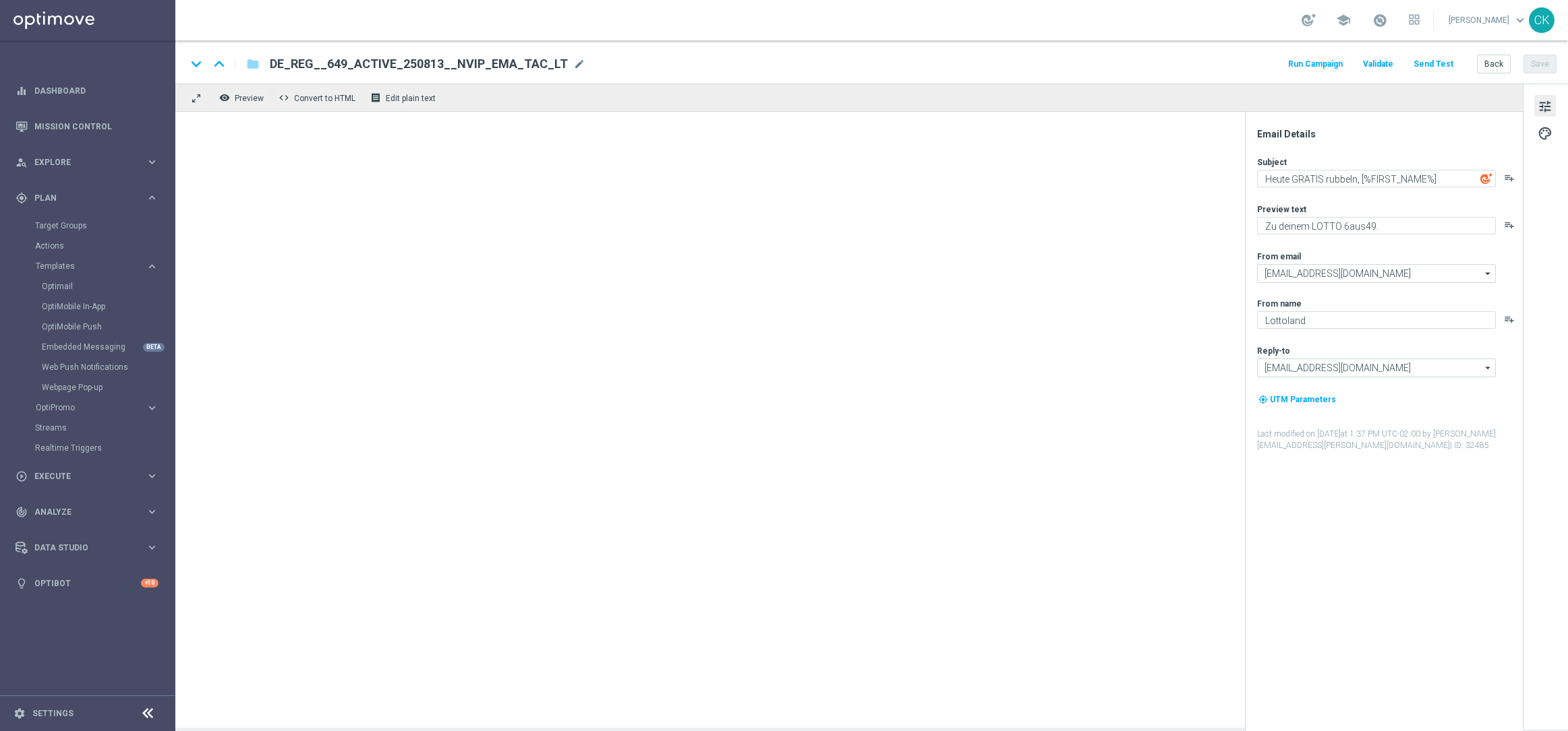
type input "DE_INT__649_ACTIVE_250618__NVIP_EMA_TAC_LT(1)"
type textarea "Heute gibt's Freispiele, [%FIRST_NAME%]"
type textarea "Mit deinem LOTTO 6aus49."
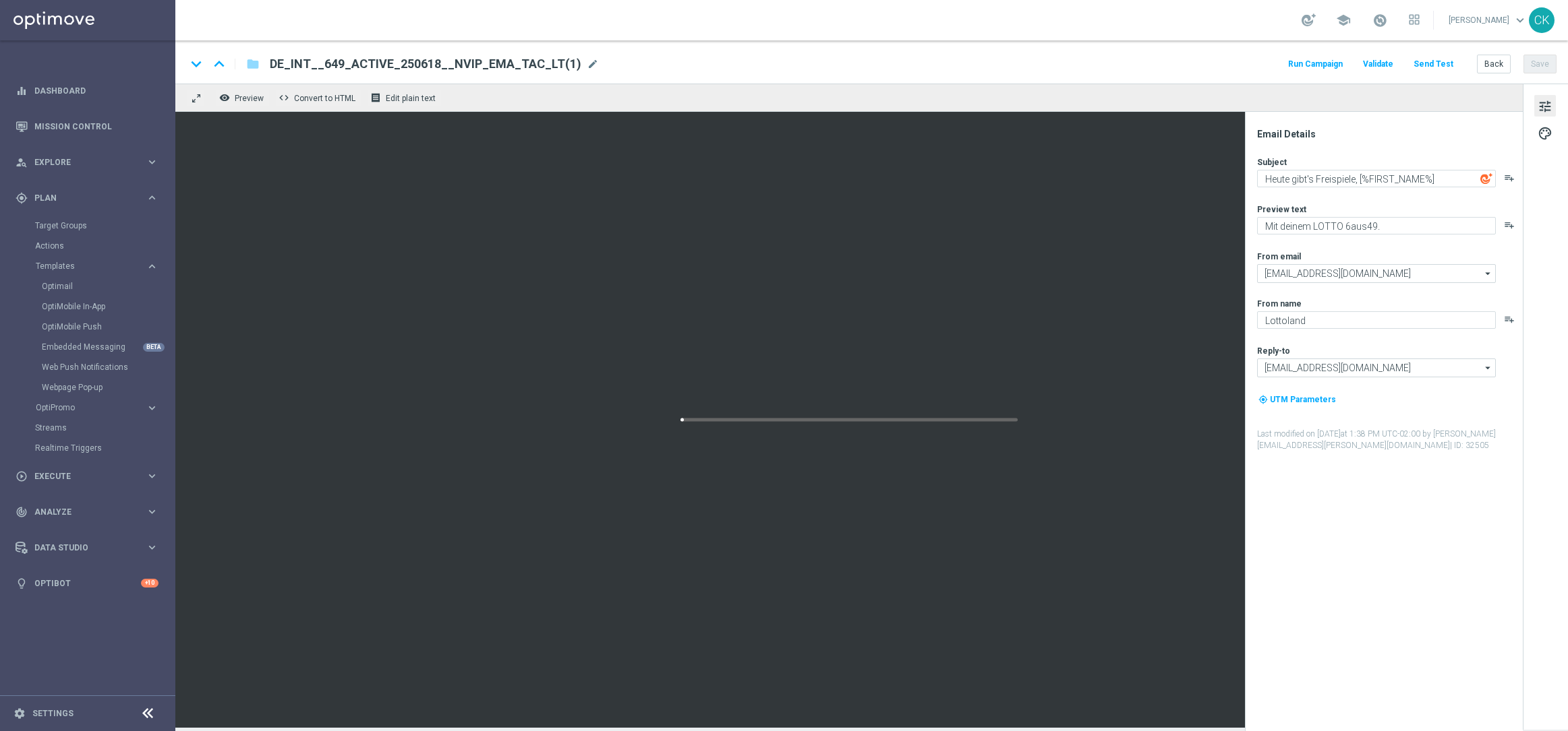
click at [585, 60] on div "keyboard_arrow_down keyboard_arrow_up folder DE_INT__649_ACTIVE_250618__NVIP_EM…" at bounding box center [871, 64] width 1371 height 18
click at [586, 60] on span "mode_edit" at bounding box center [592, 63] width 12 height 12
click at [522, 61] on input "DE_INT__649_ACTIVE_250618__NVIP_EMA_TAC_LT(1)" at bounding box center [437, 64] width 335 height 18
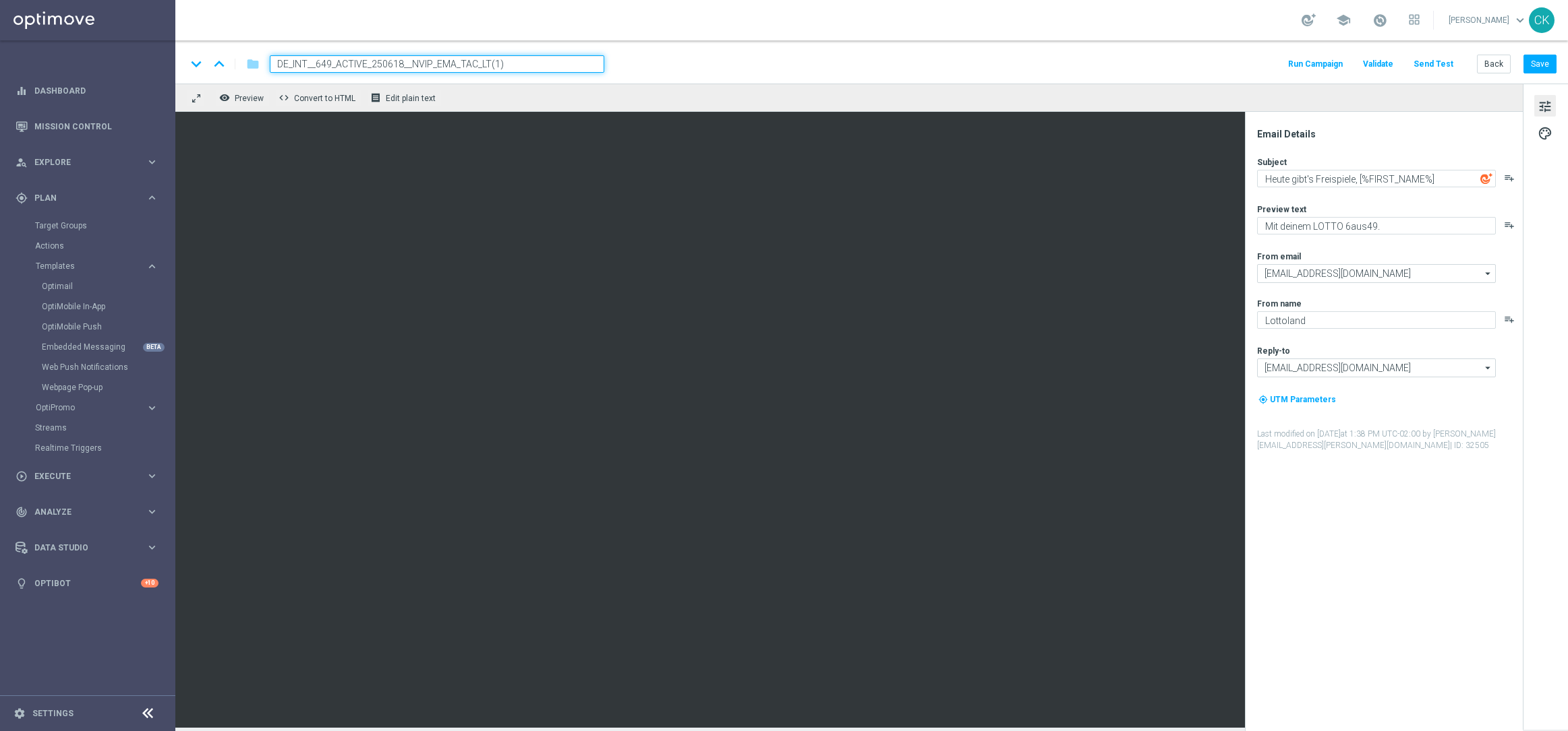
paste input "813__NVIP_EMA_TAC_LT"
type input "DE_INT__649_ACTIVE_250813__NVIP_EMA_TAC_LT"
click at [767, 70] on div "keyboard_arrow_down keyboard_arrow_up folder DE_INT__649_ACTIVE_250813__NVIP_EM…" at bounding box center [871, 64] width 1371 height 18
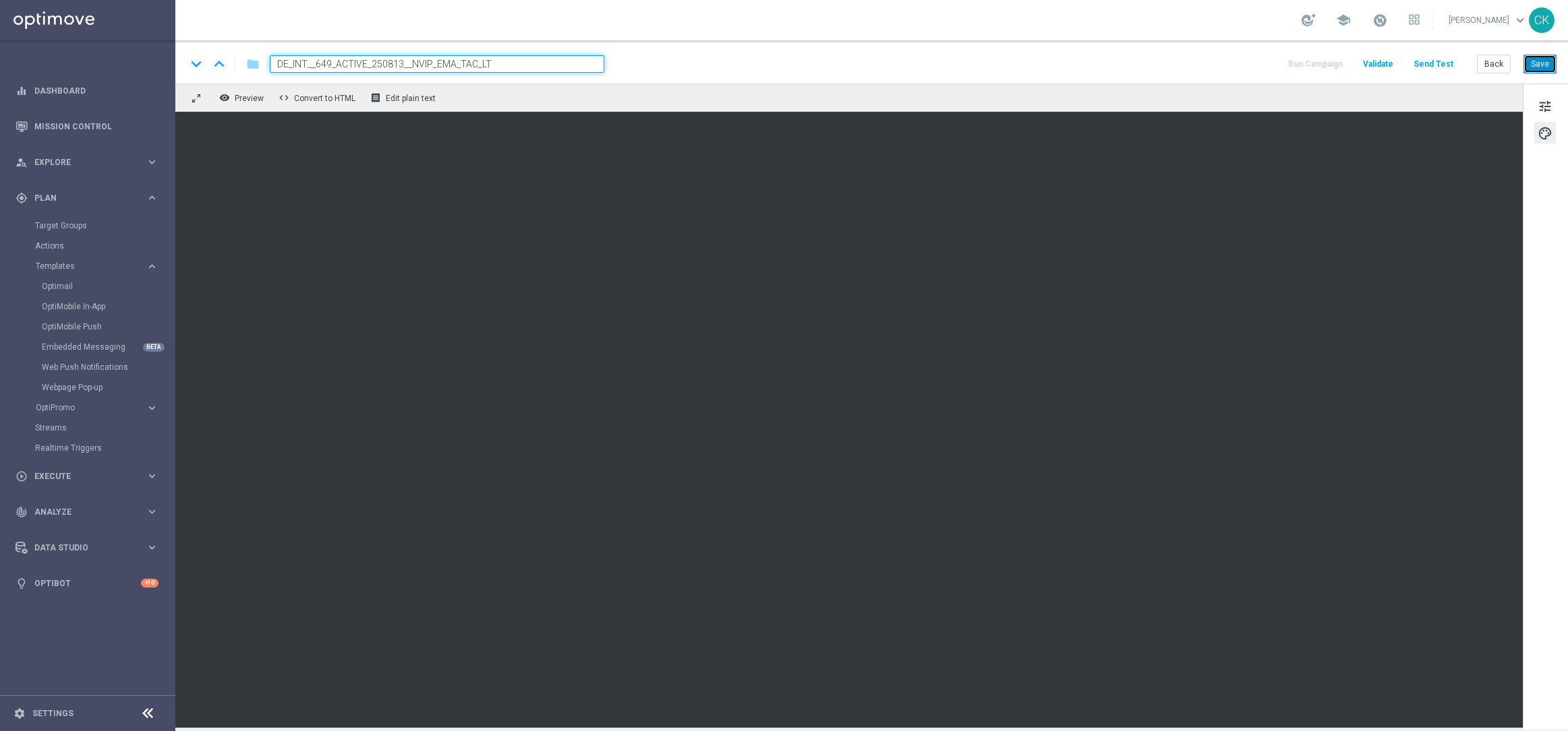
click at [1541, 62] on button "Save" at bounding box center [1540, 64] width 33 height 19
click at [1539, 65] on button "Save" at bounding box center [1540, 64] width 33 height 19
click at [1545, 97] on button "tune" at bounding box center [1545, 105] width 21 height 21
click at [1545, 64] on button "Save" at bounding box center [1540, 64] width 33 height 19
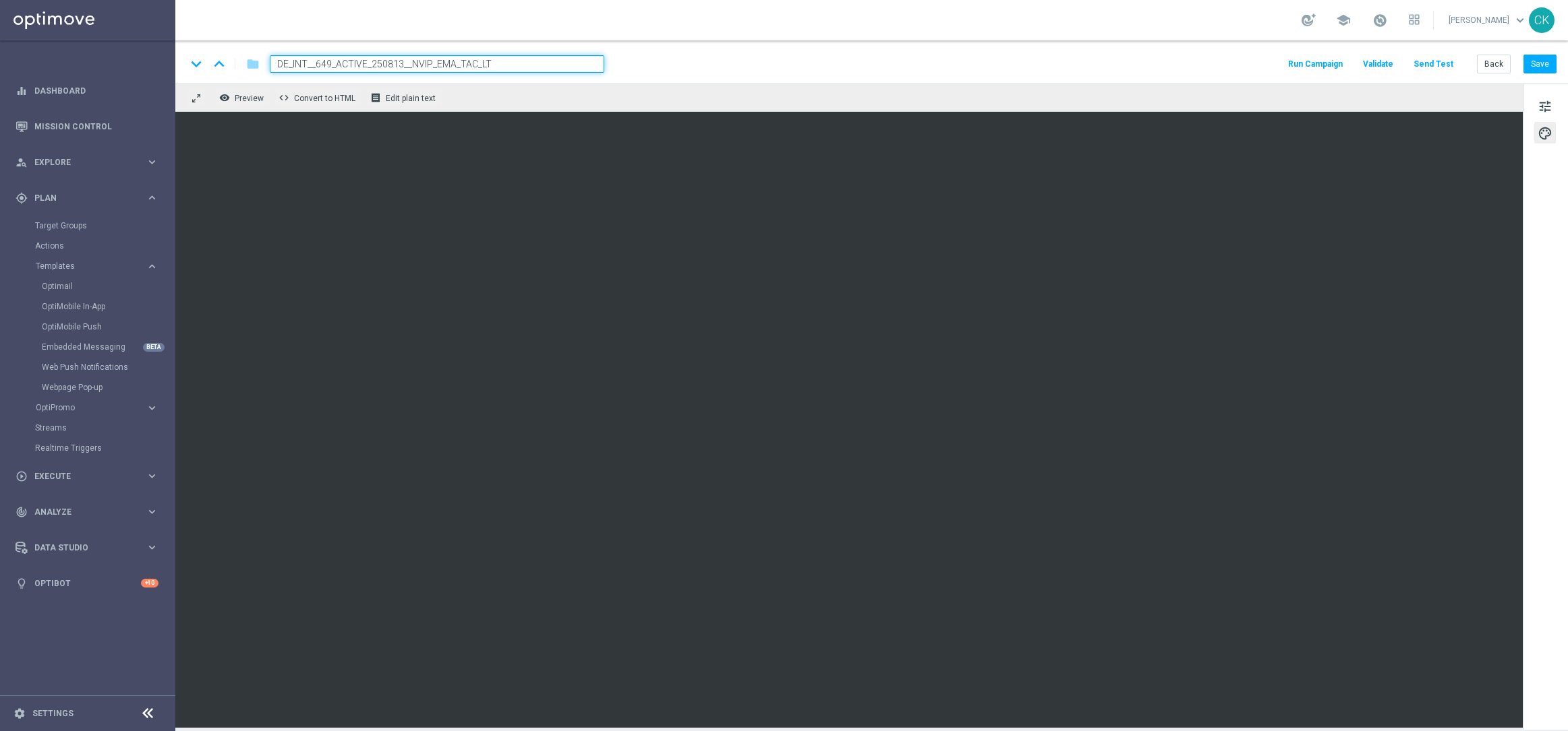
click at [1443, 67] on button "Send Test" at bounding box center [1433, 65] width 44 height 19
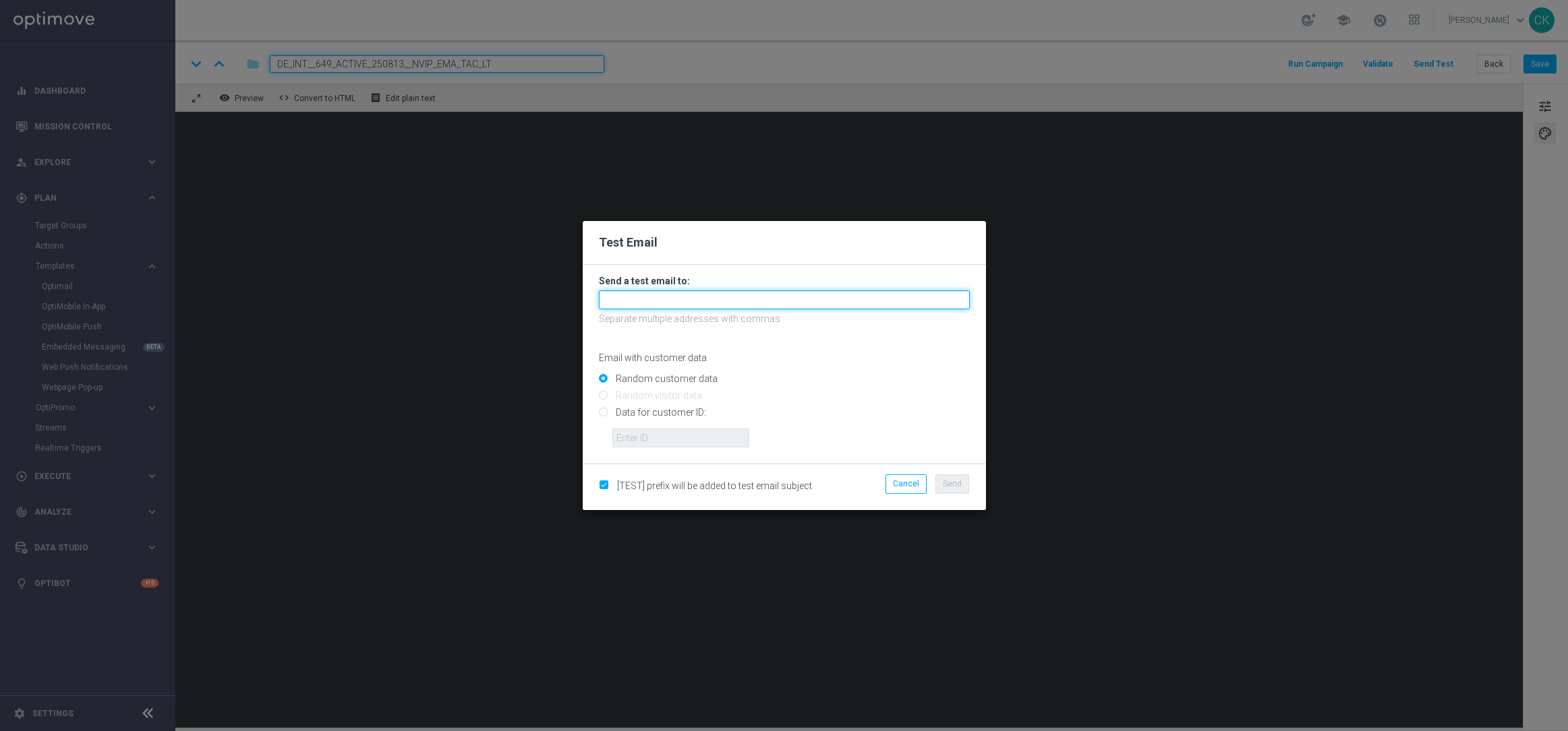
click at [704, 299] on input "text" at bounding box center [784, 300] width 371 height 19
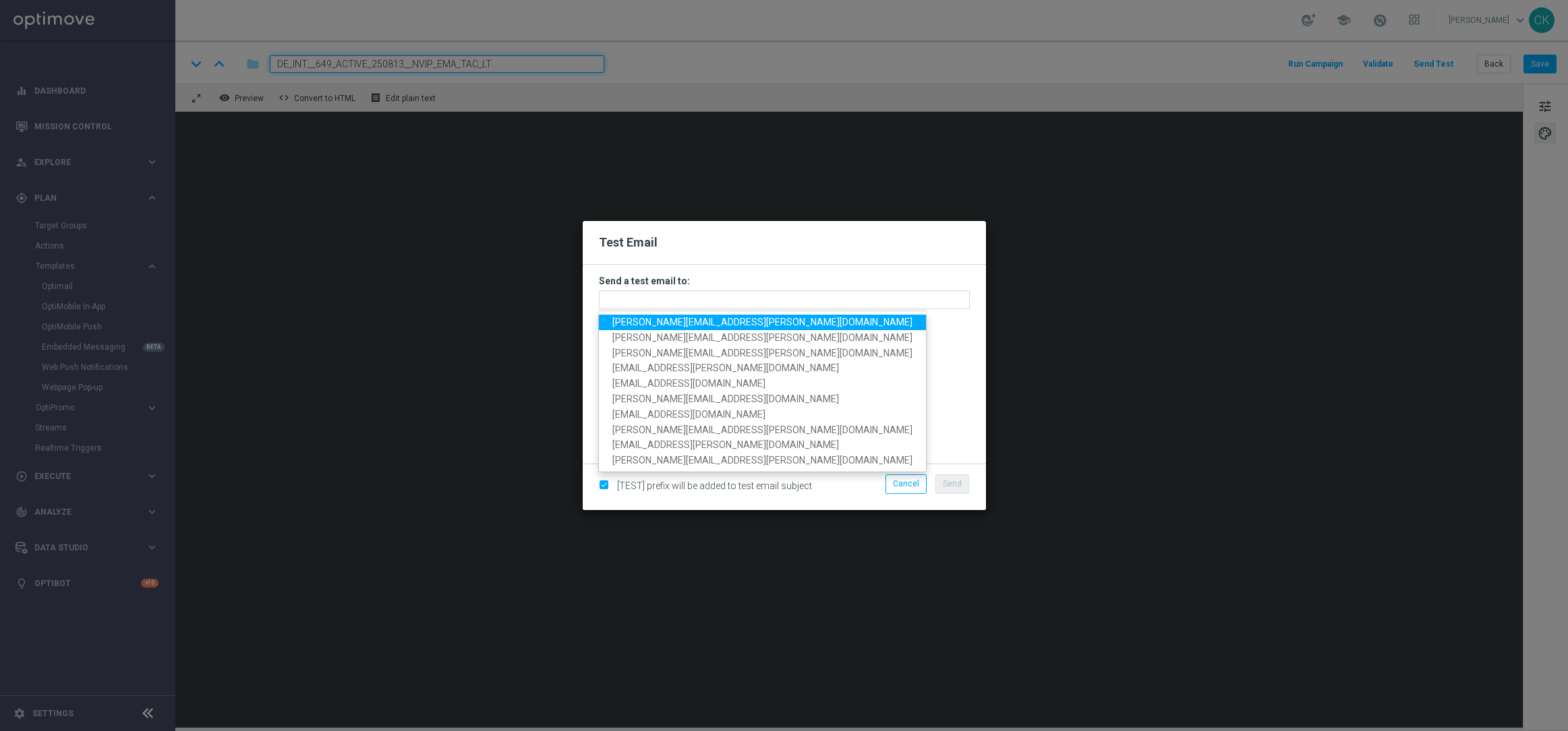
click at [703, 321] on span "[PERSON_NAME][EMAIL_ADDRESS][PERSON_NAME][DOMAIN_NAME]" at bounding box center [762, 322] width 300 height 11
type input "[PERSON_NAME][EMAIL_ADDRESS][PERSON_NAME][DOMAIN_NAME]"
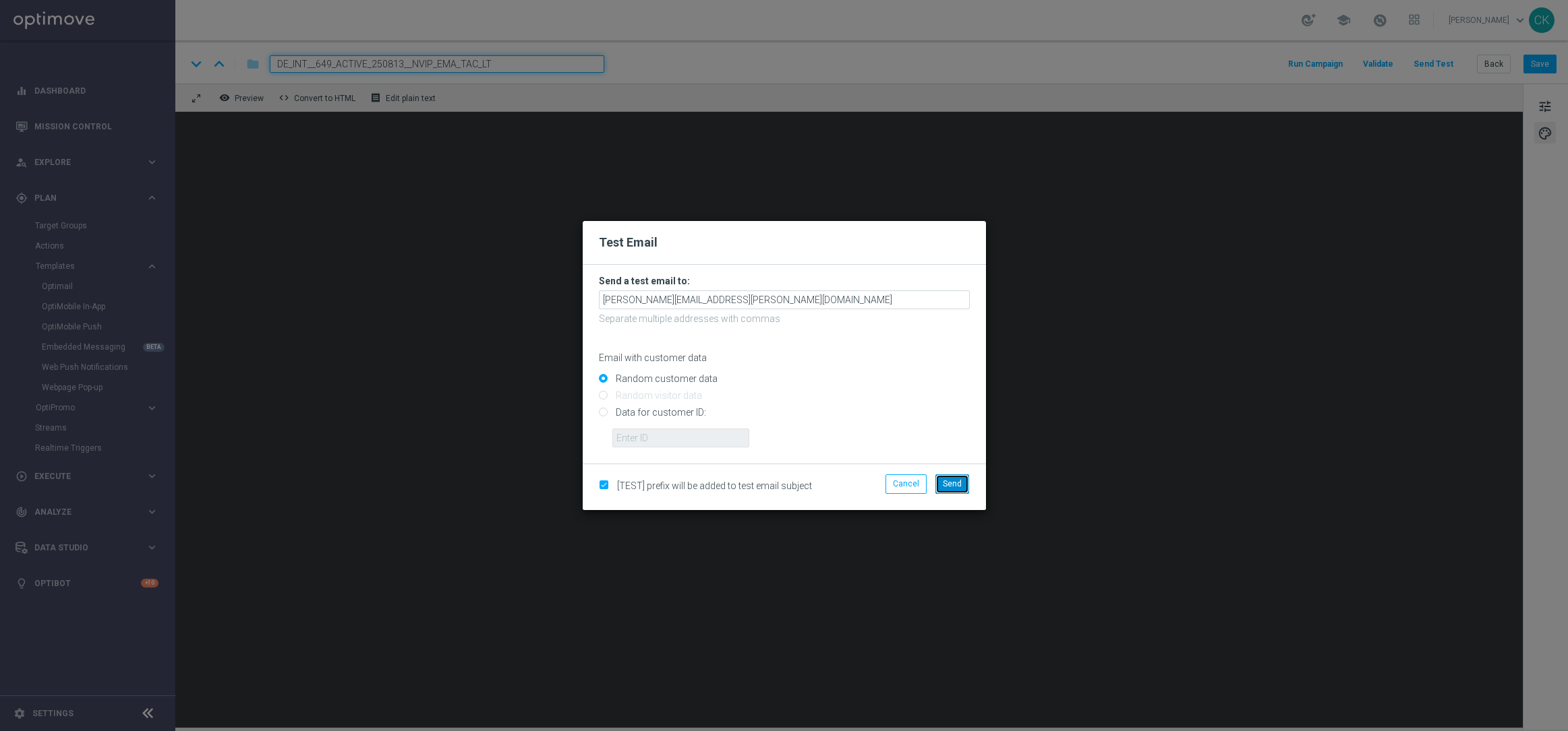
click at [956, 480] on span "Send" at bounding box center [953, 484] width 19 height 9
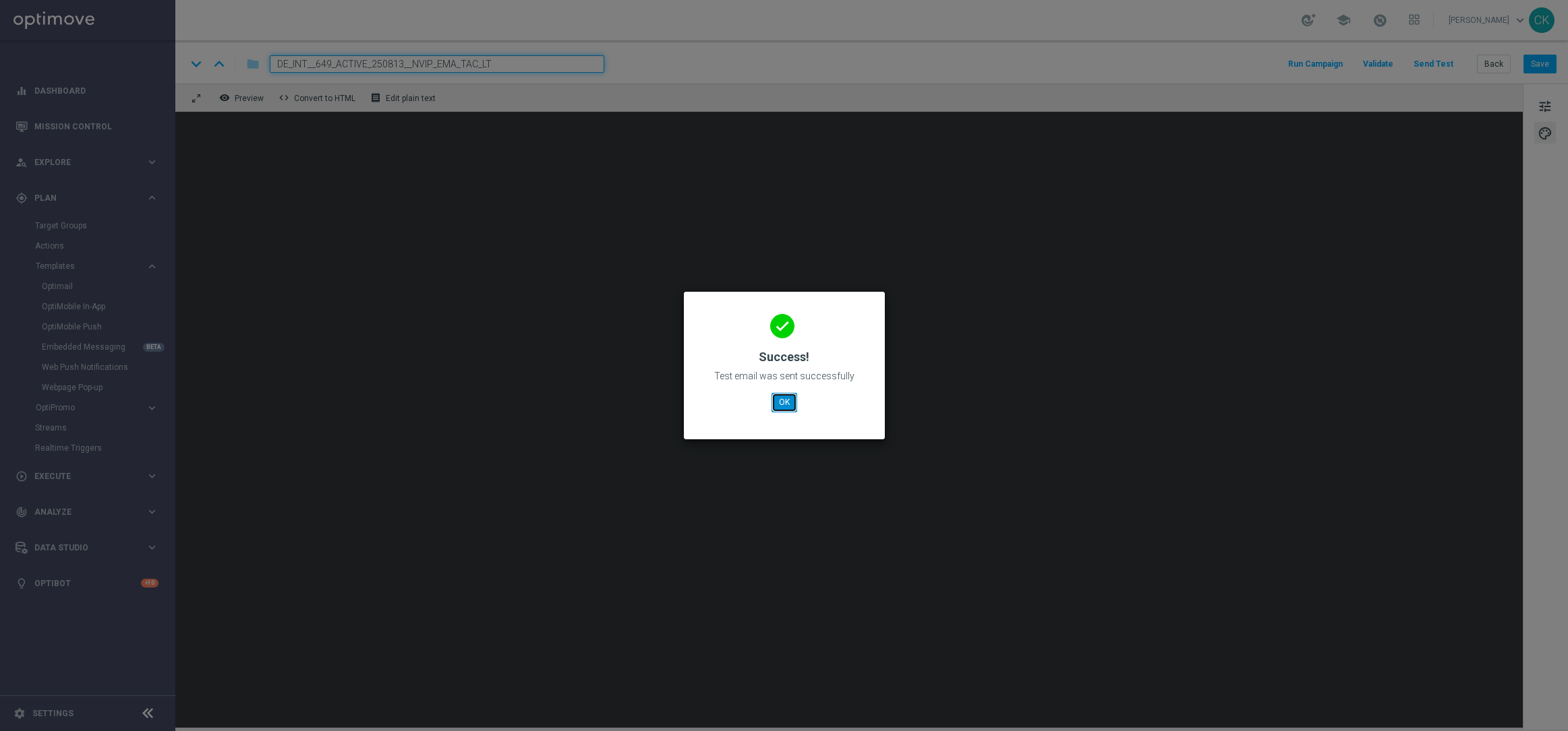
click at [778, 402] on button "OK" at bounding box center [784, 402] width 26 height 19
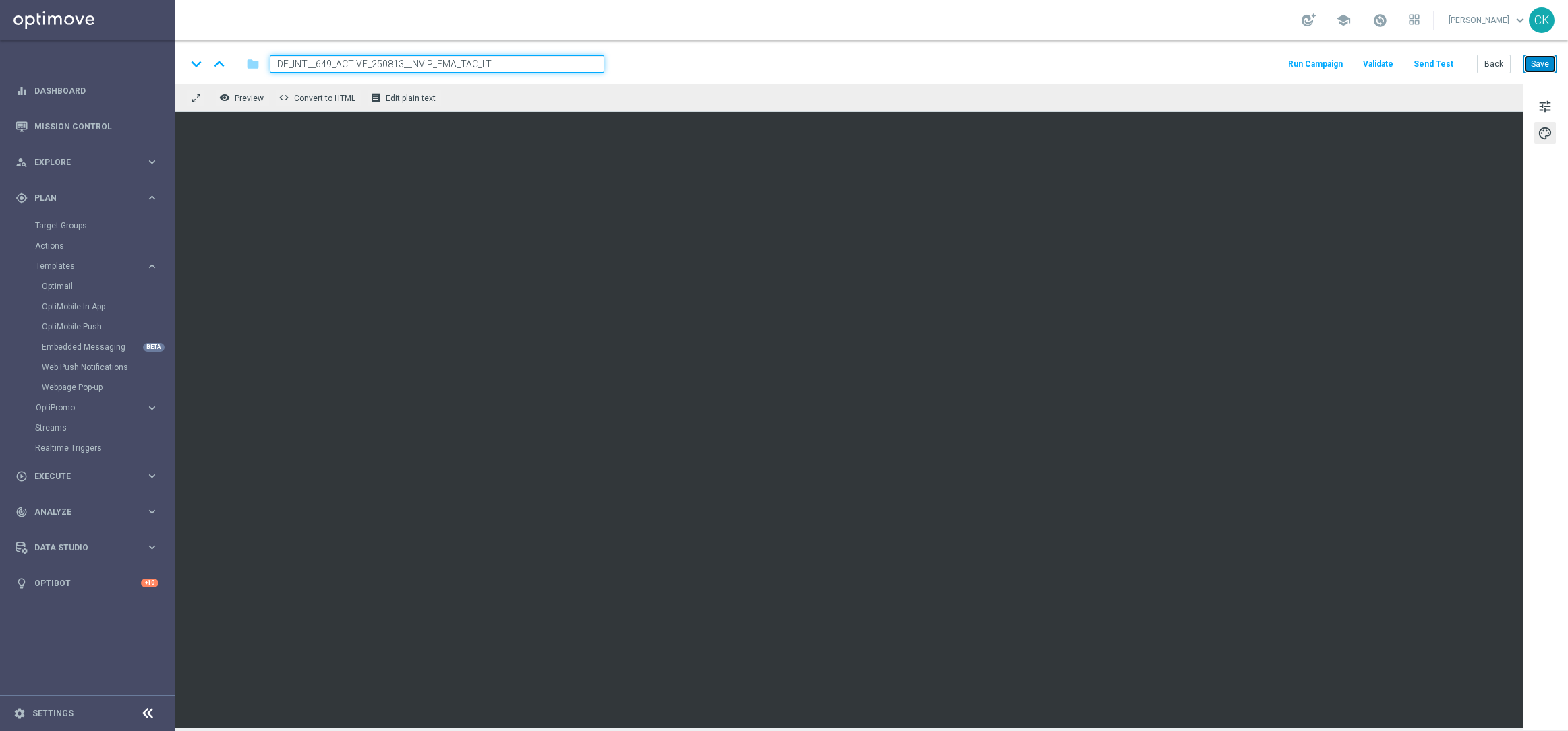
click at [1544, 68] on button "Save" at bounding box center [1540, 64] width 33 height 19
click at [1548, 62] on button "Save" at bounding box center [1540, 64] width 33 height 19
click at [1539, 62] on button "Save" at bounding box center [1540, 64] width 33 height 19
click at [1494, 66] on button "Back" at bounding box center [1494, 64] width 33 height 19
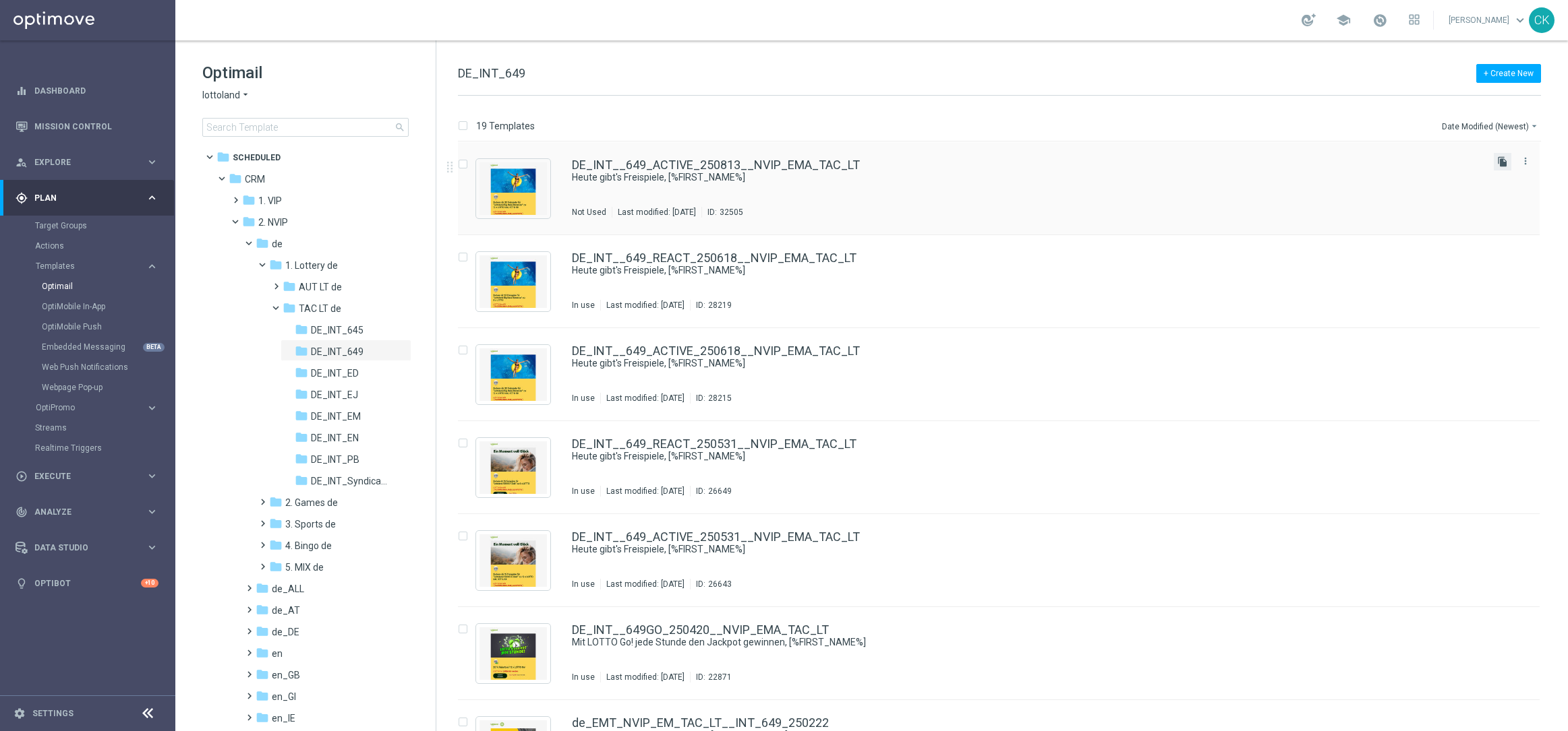
click at [1503, 162] on icon "file_copy" at bounding box center [1503, 162] width 11 height 11
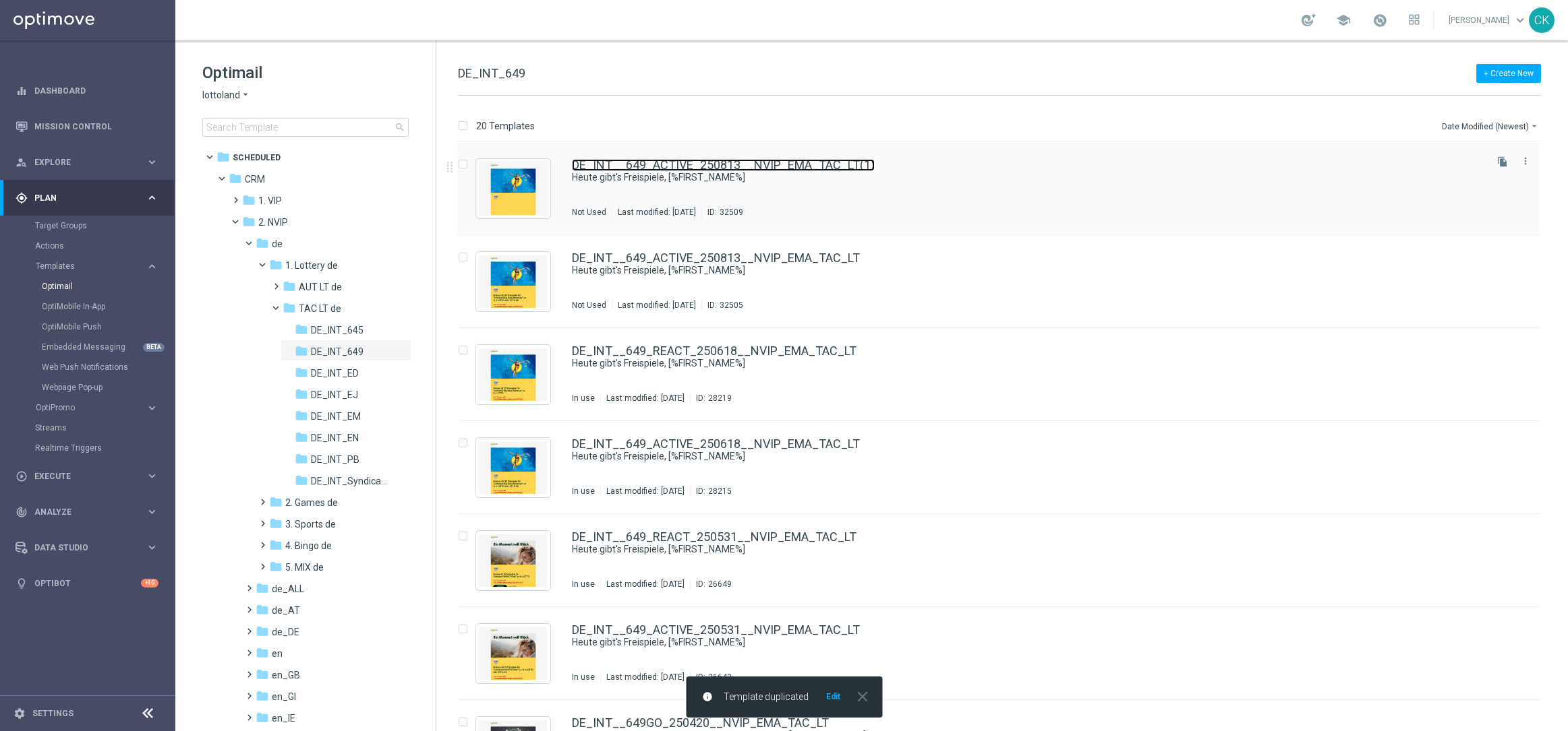
click at [666, 162] on link "DE_INT__649_ACTIVE_250813__NVIP_EMA_TAC_LT(1)" at bounding box center [723, 164] width 303 height 12
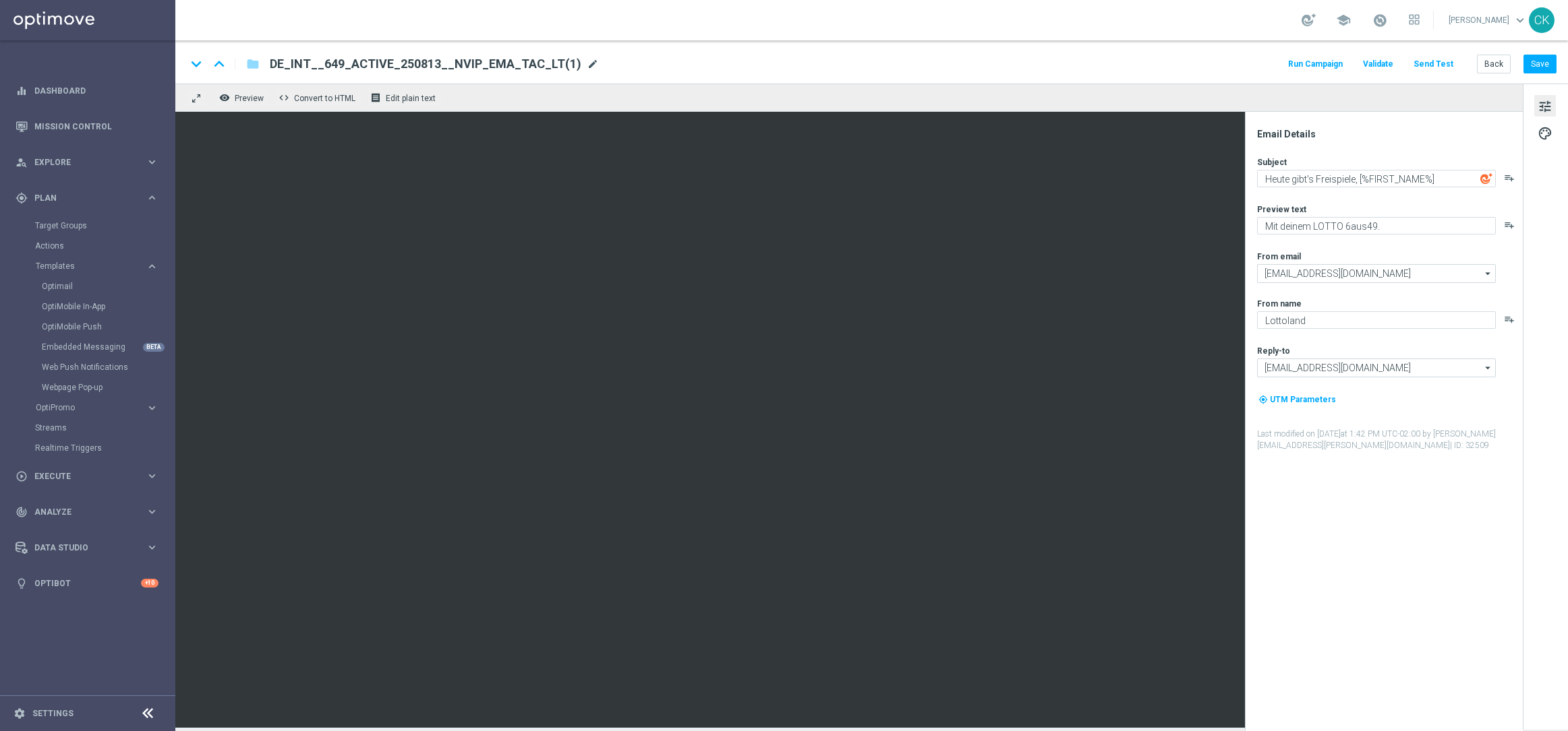
click at [586, 61] on span "mode_edit" at bounding box center [592, 63] width 12 height 12
click at [549, 61] on input "DE_INT__649_ACTIVE_250813__NVIP_EMA_TAC_LT(1)" at bounding box center [437, 64] width 335 height 18
paste input "REACT_250813__NVIP_EMA_TAC_LT"
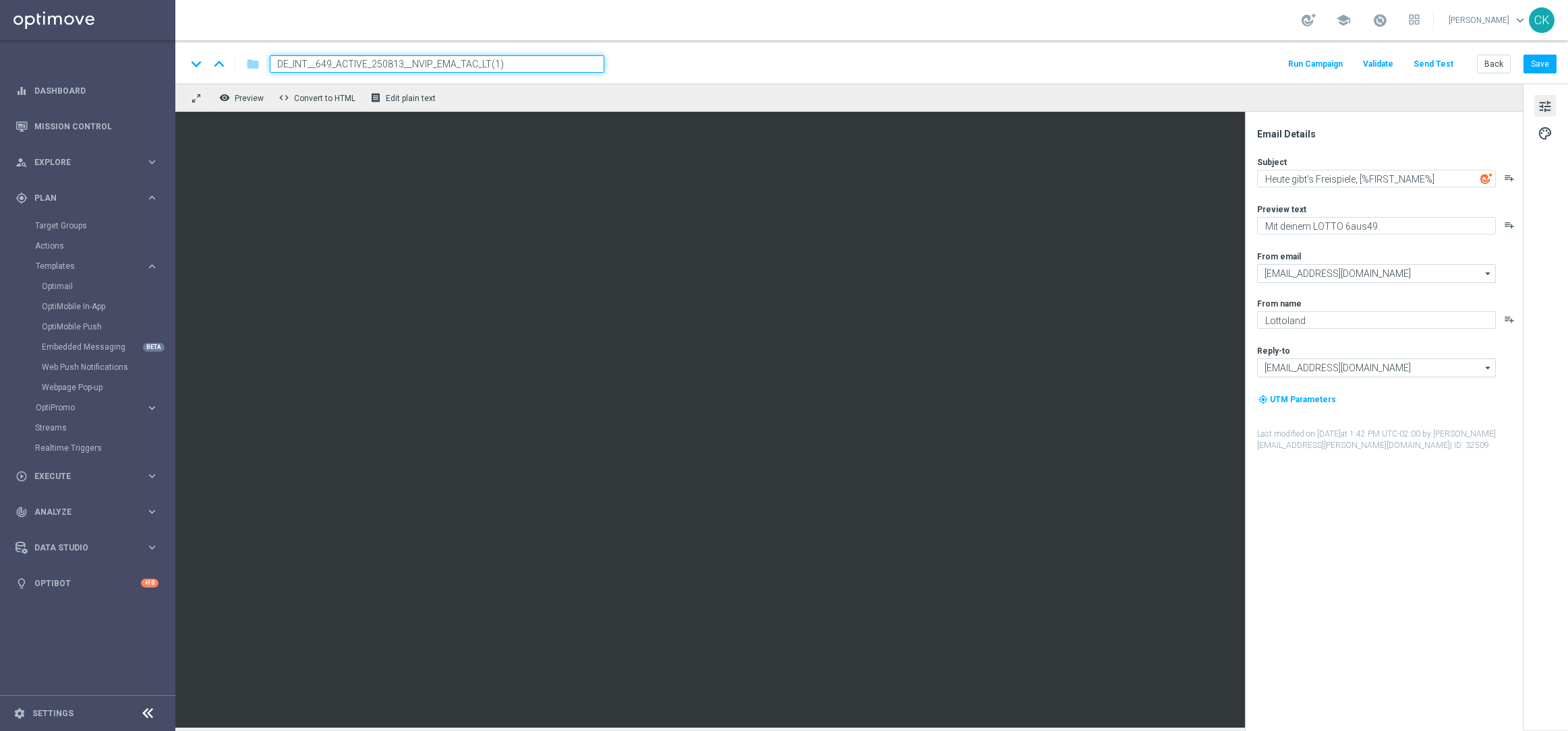
type input "DE_INT__649_REACT_250813__NVIP_EMA_TAC_LT"
click at [1054, 63] on div "keyboard_arrow_down keyboard_arrow_up folder DE_INT__649_REACT_250813__NVIP_EMA…" at bounding box center [871, 64] width 1371 height 18
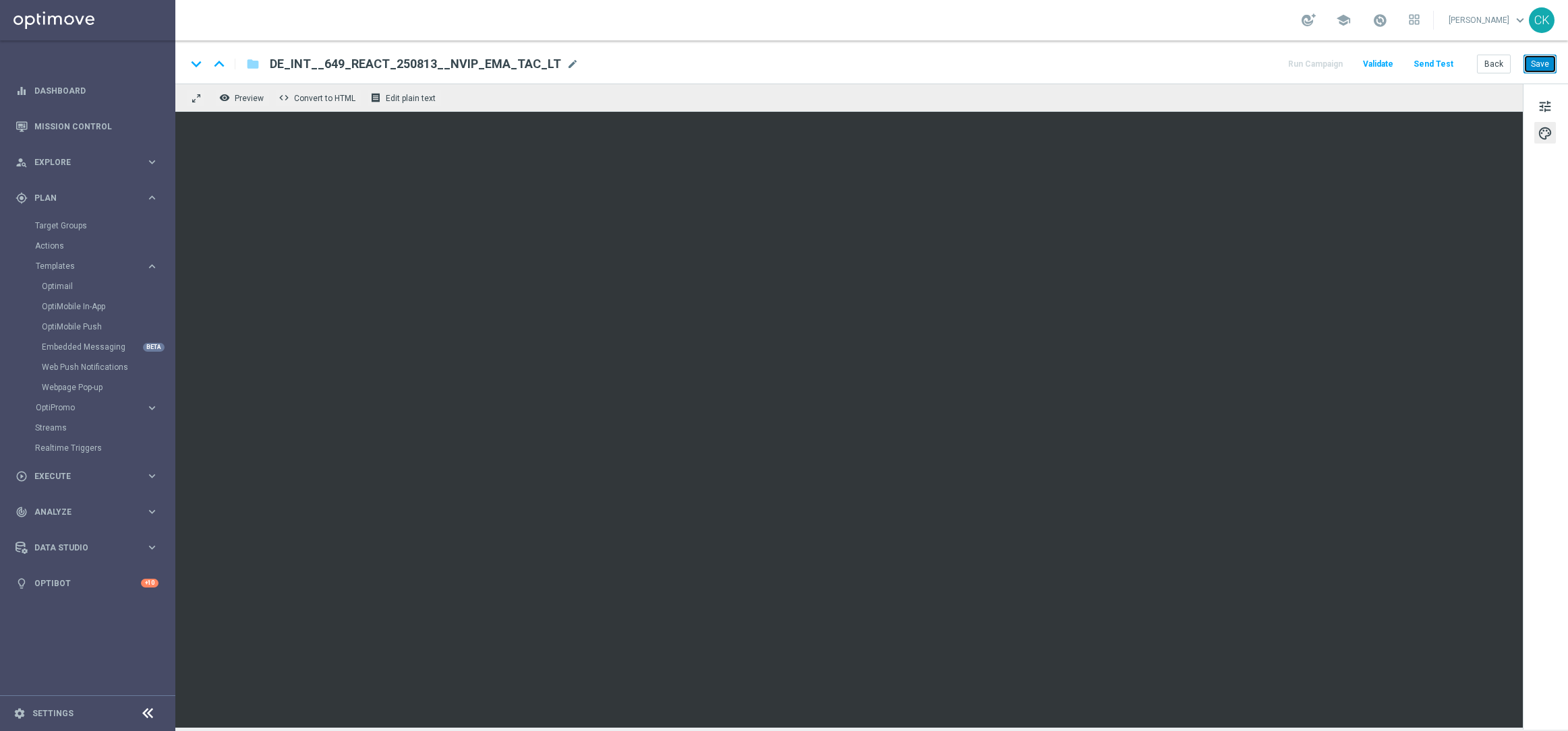
click at [1548, 62] on button "Save" at bounding box center [1540, 64] width 33 height 19
click at [1546, 65] on button "Save" at bounding box center [1540, 64] width 33 height 19
click at [1542, 62] on button "Save" at bounding box center [1540, 64] width 33 height 19
click at [1541, 68] on button "Save" at bounding box center [1540, 64] width 33 height 19
click at [1541, 64] on button "Save" at bounding box center [1540, 64] width 33 height 19
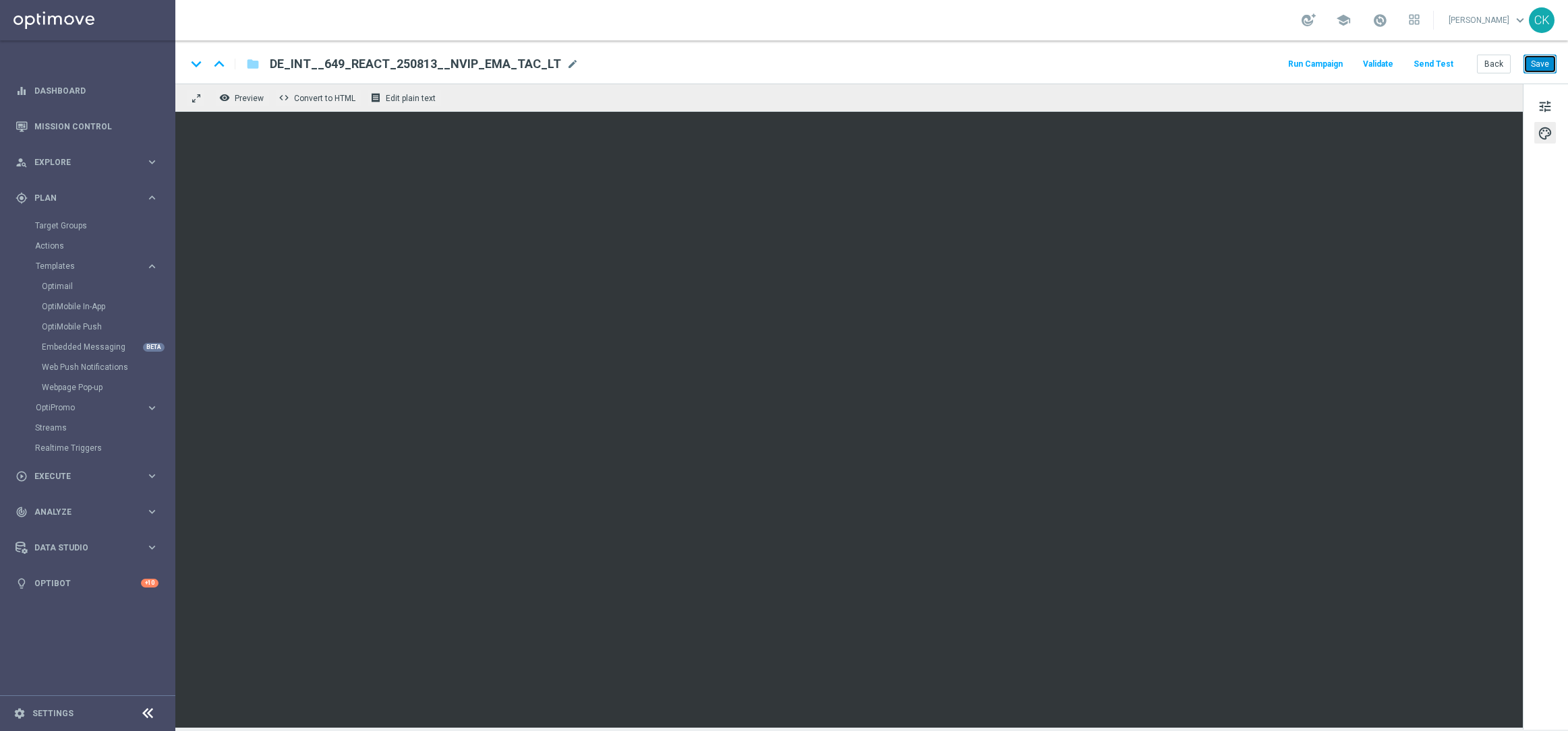
click at [1544, 62] on button "Save" at bounding box center [1540, 64] width 33 height 19
click at [1440, 58] on button "Send Test" at bounding box center [1433, 65] width 44 height 19
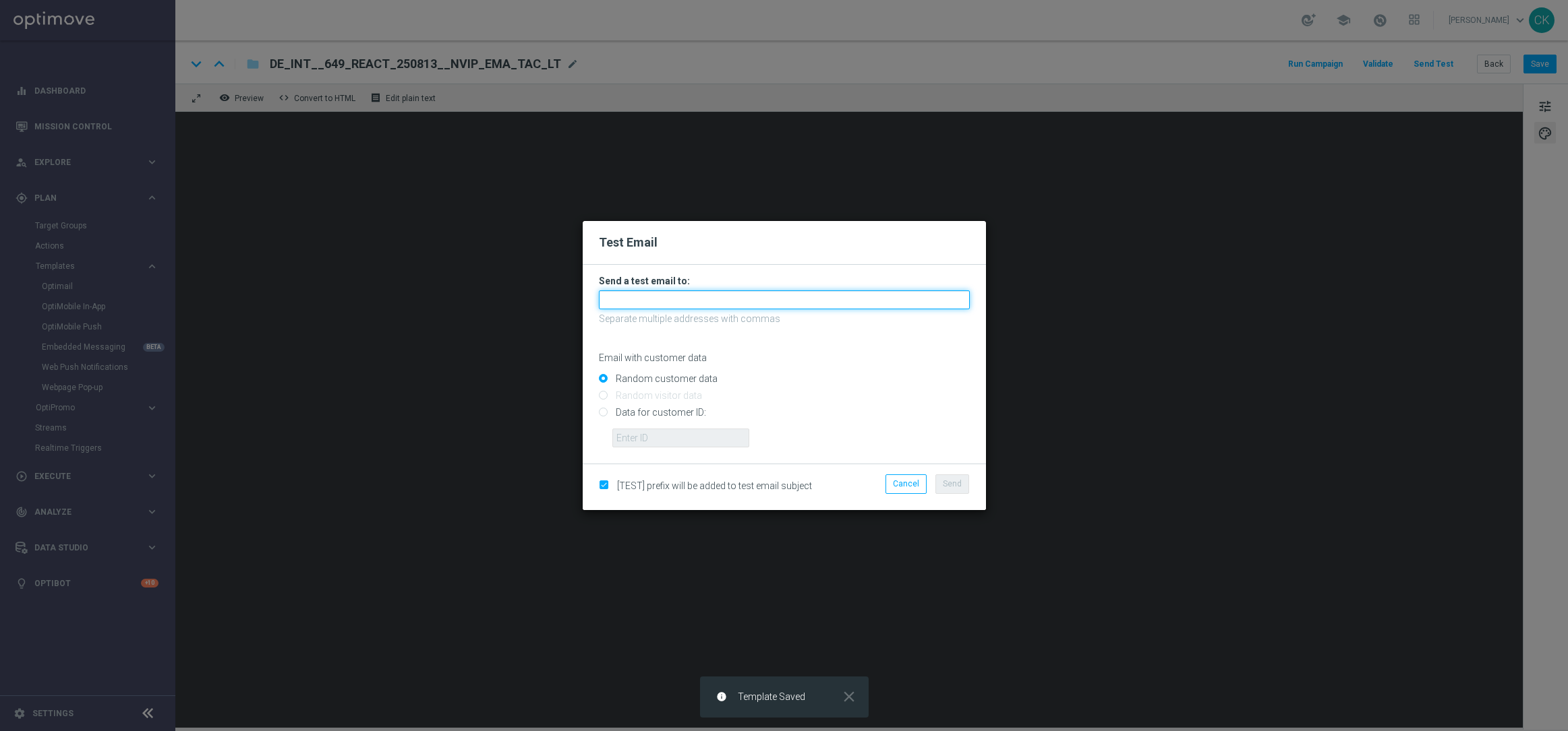
click at [671, 306] on input "text" at bounding box center [784, 300] width 371 height 19
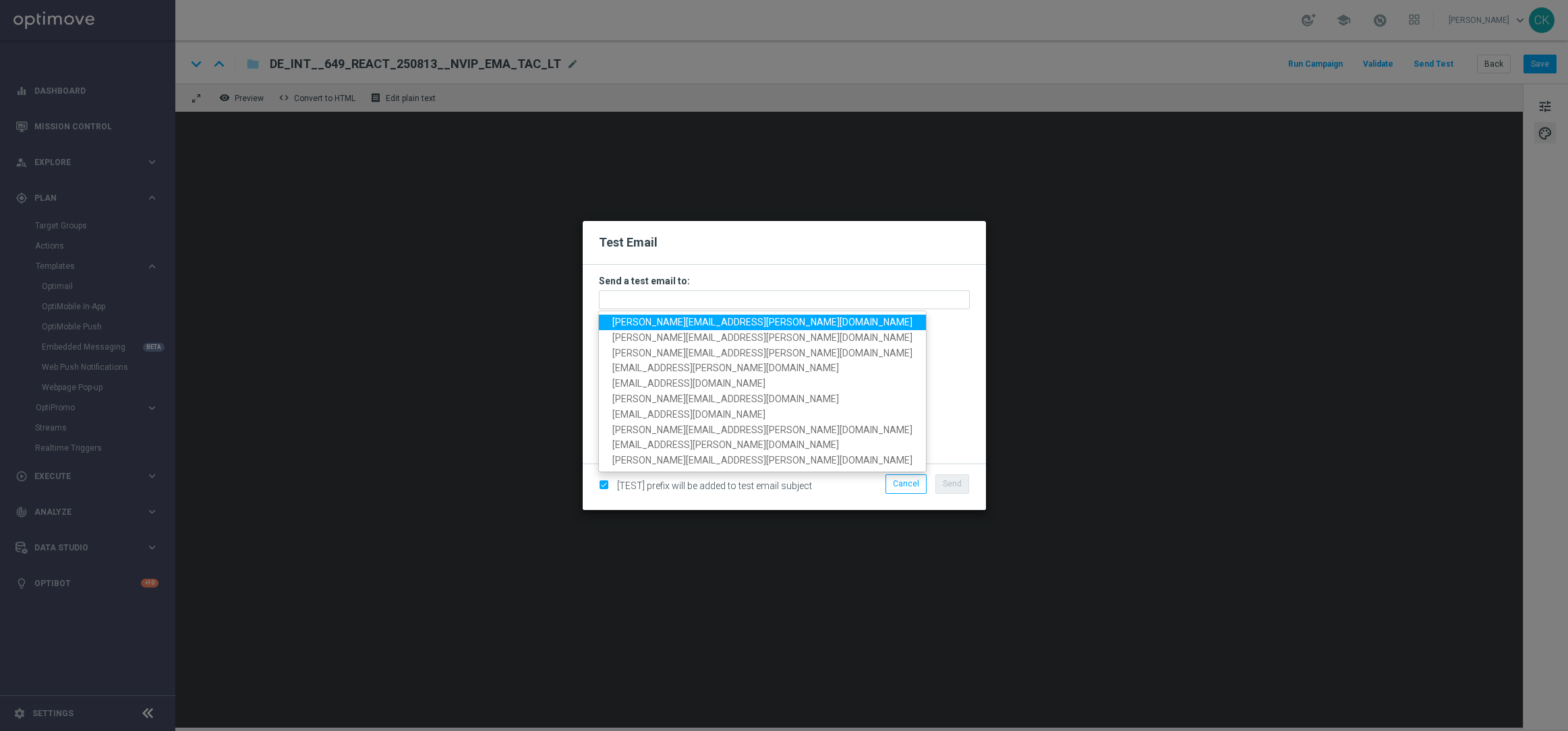
click at [680, 322] on span "[PERSON_NAME][EMAIL_ADDRESS][PERSON_NAME][DOMAIN_NAME]" at bounding box center [762, 322] width 300 height 11
type input "[PERSON_NAME][EMAIL_ADDRESS][PERSON_NAME][DOMAIN_NAME]"
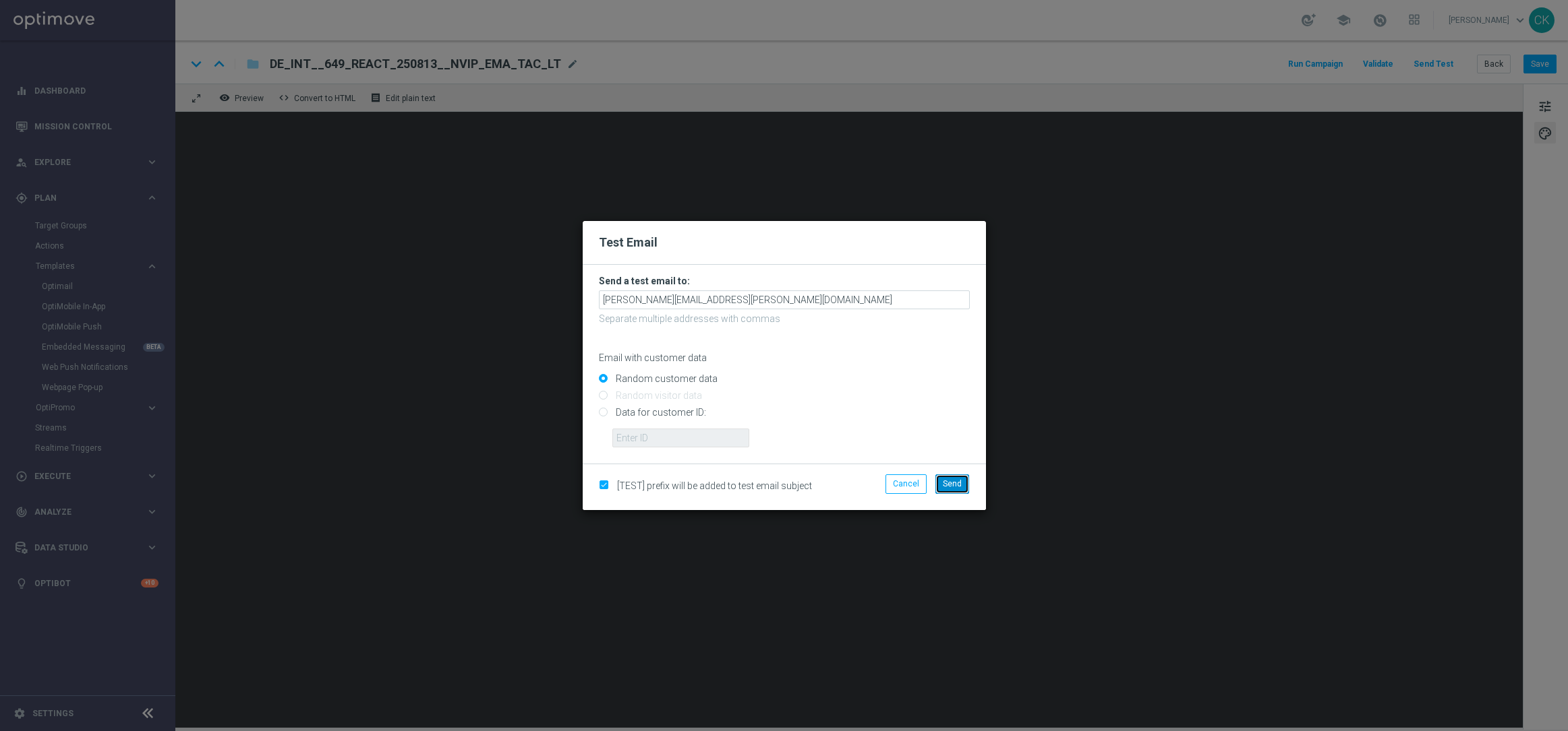
click at [961, 477] on button "Send" at bounding box center [953, 484] width 33 height 19
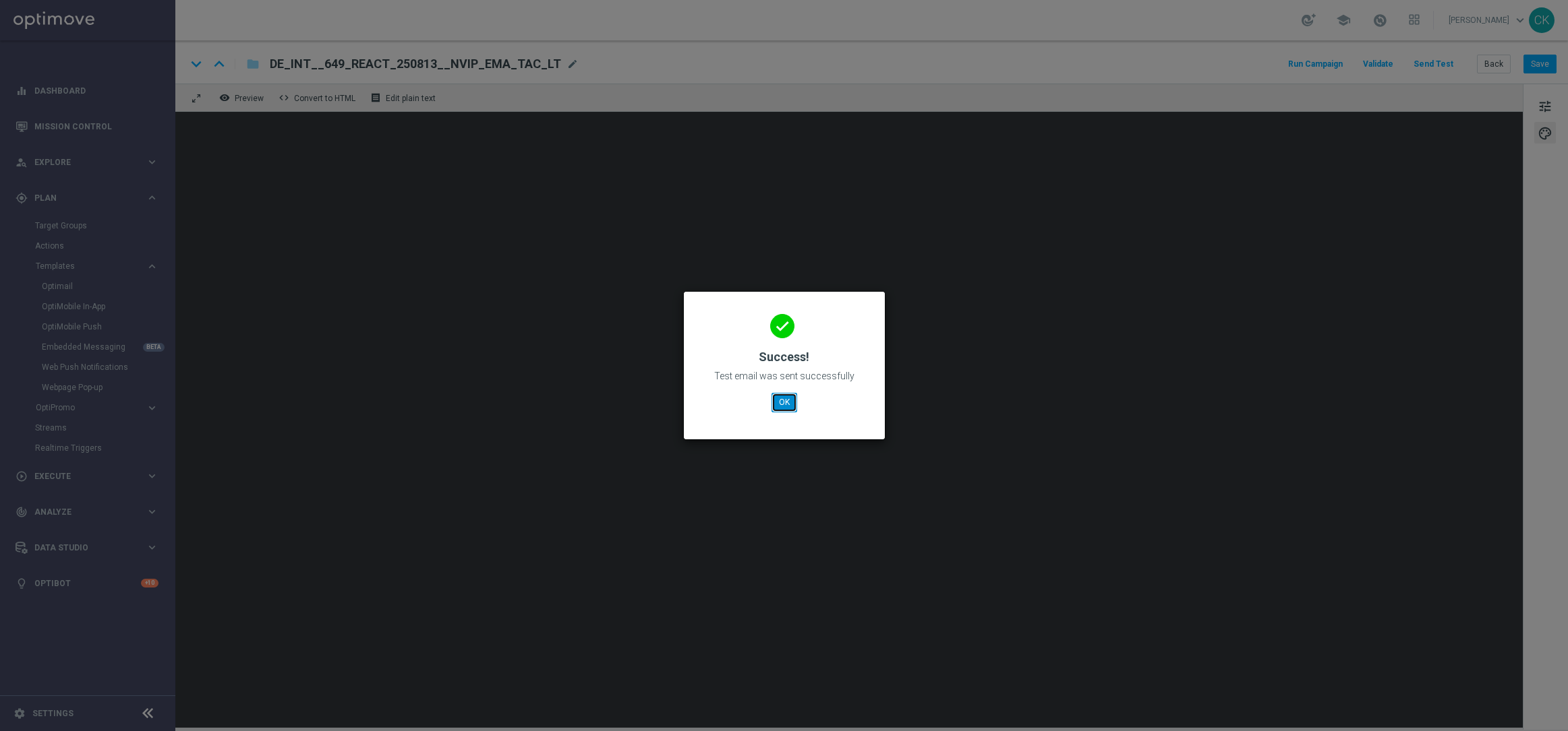
click at [785, 400] on button "OK" at bounding box center [784, 402] width 26 height 19
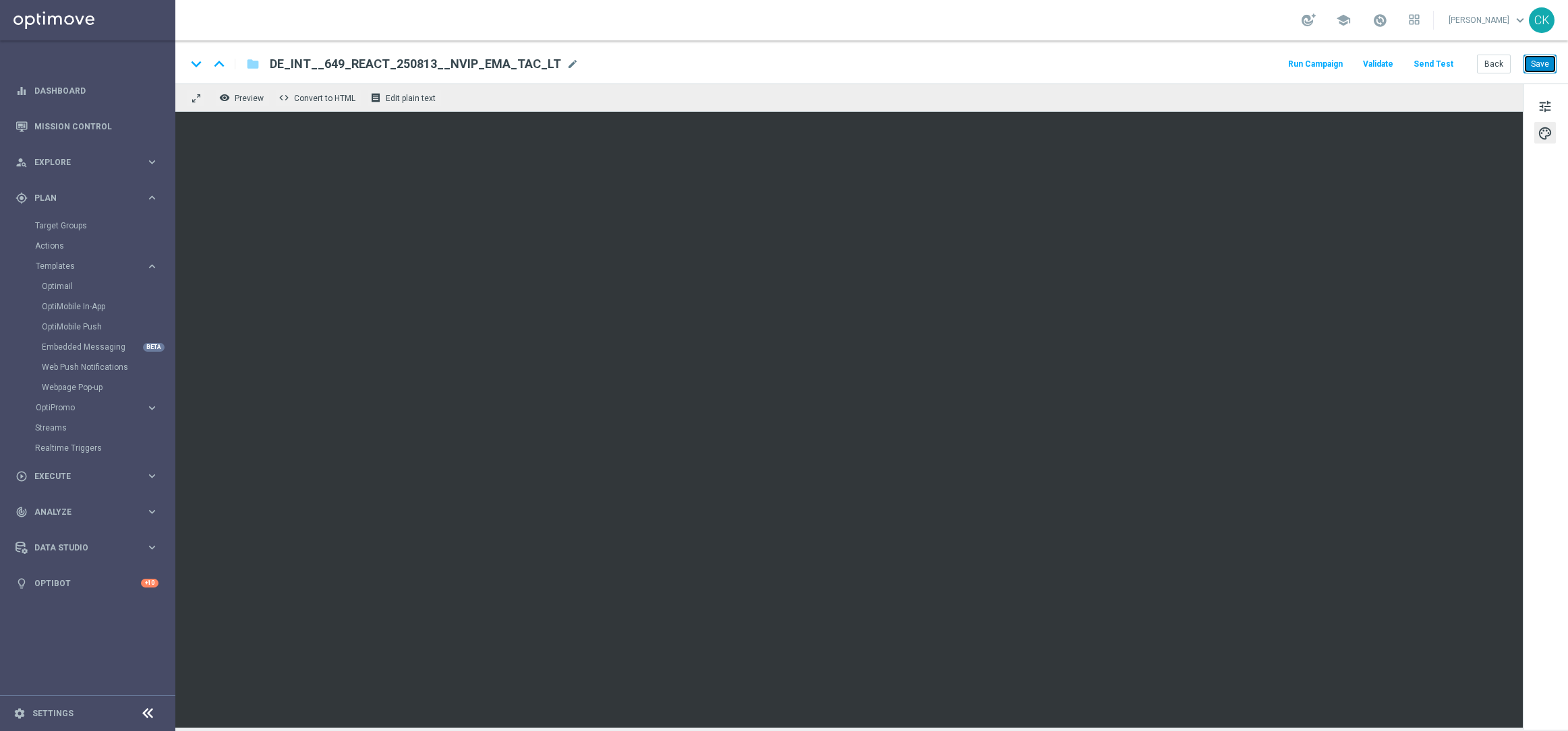
click at [1538, 67] on button "Save" at bounding box center [1540, 64] width 33 height 19
click at [1435, 63] on button "Send Test" at bounding box center [1433, 65] width 44 height 19
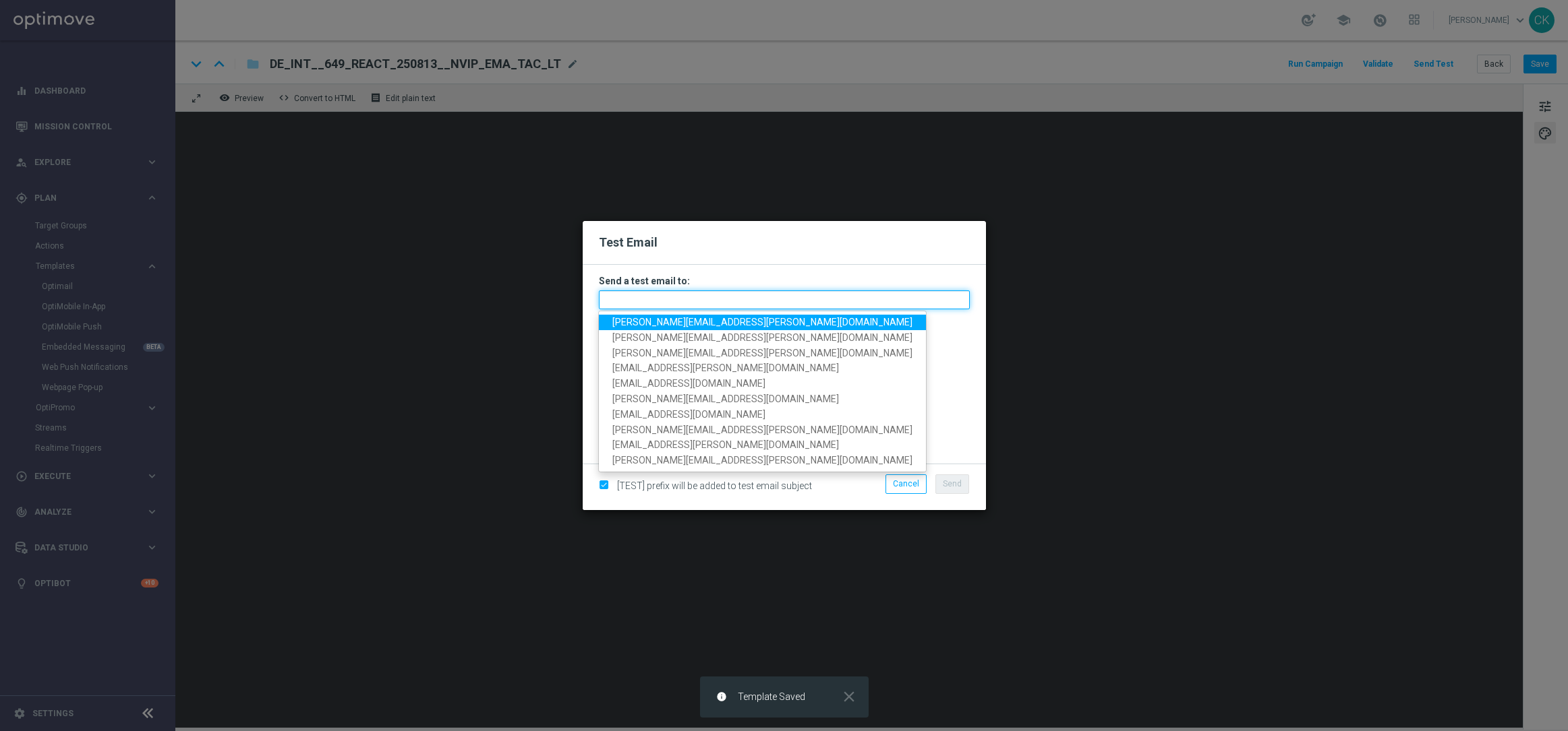
click at [734, 299] on input "text" at bounding box center [784, 300] width 371 height 19
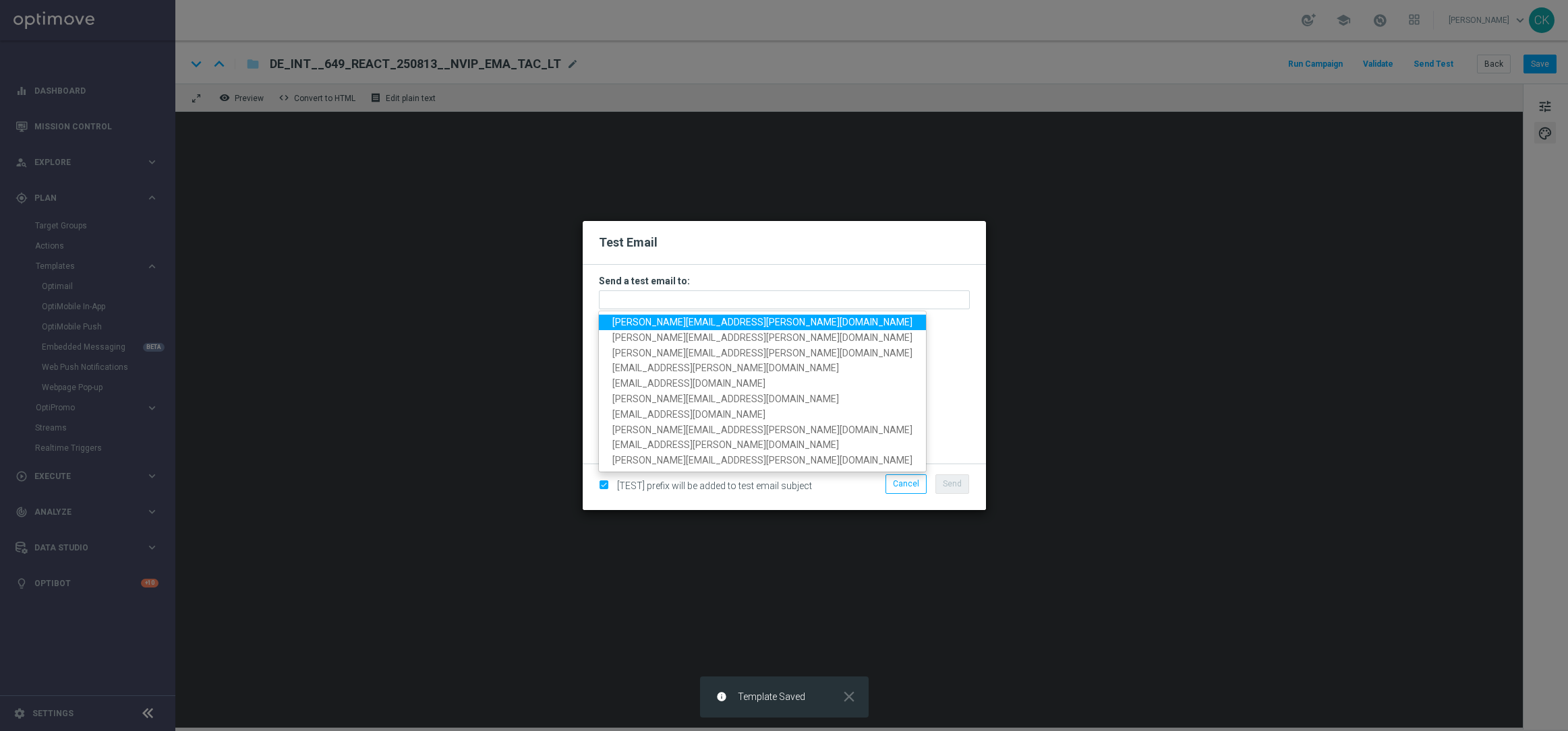
click at [730, 320] on span "[PERSON_NAME][EMAIL_ADDRESS][PERSON_NAME][DOMAIN_NAME]" at bounding box center [762, 322] width 300 height 11
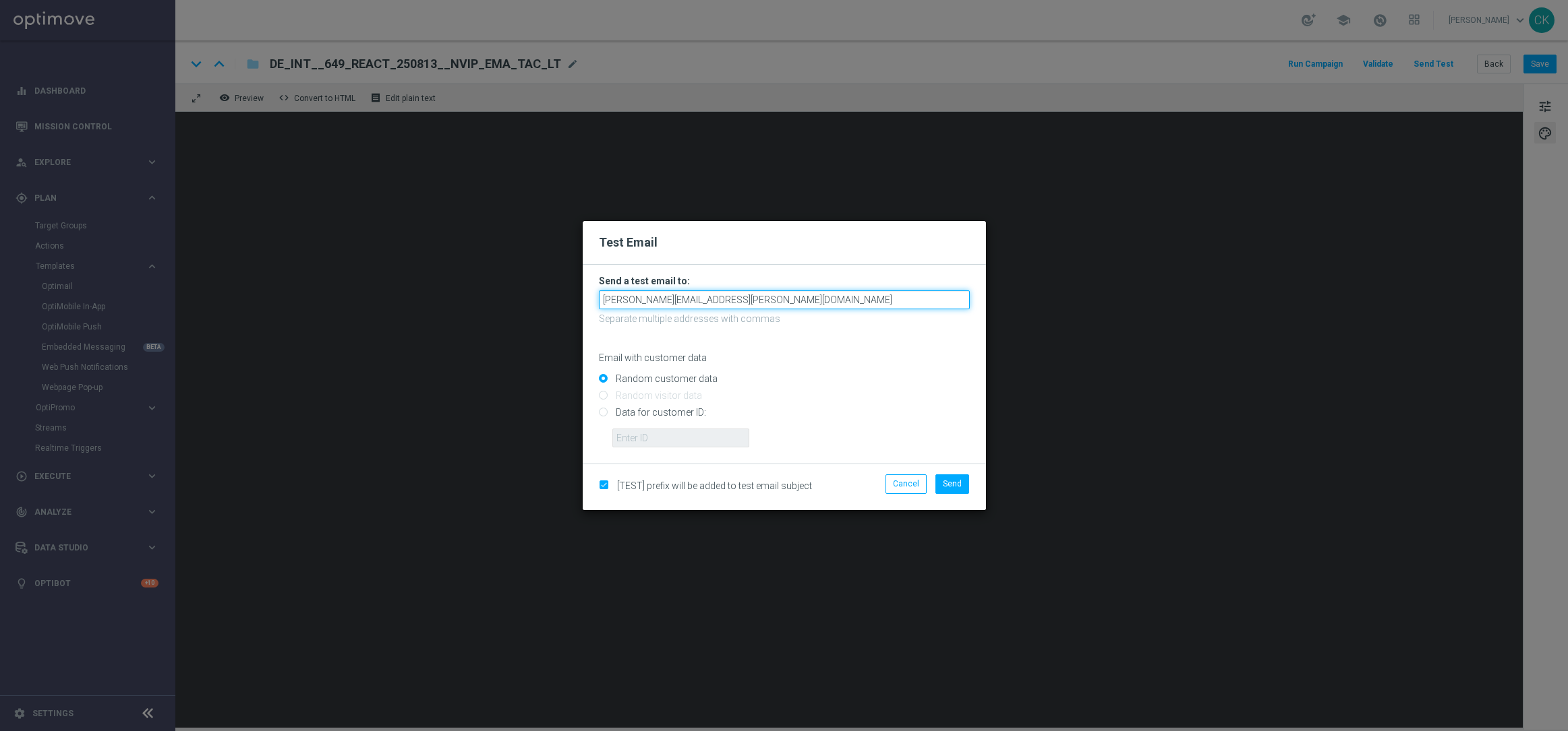
click at [785, 296] on input "[PERSON_NAME][EMAIL_ADDRESS][PERSON_NAME][DOMAIN_NAME]" at bounding box center [784, 300] width 371 height 19
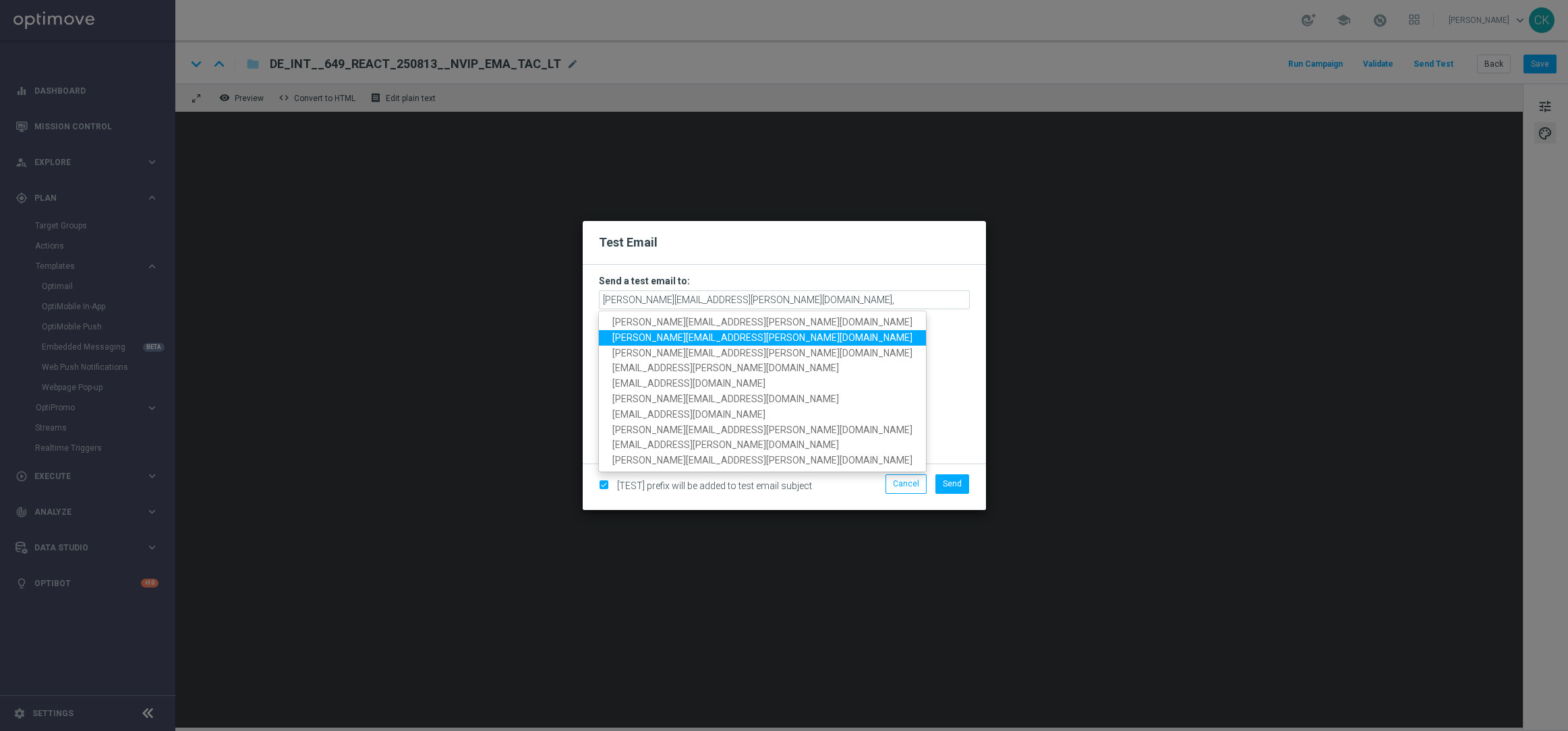
click at [741, 331] on link "[PERSON_NAME][EMAIL_ADDRESS][PERSON_NAME][DOMAIN_NAME]" at bounding box center [762, 338] width 327 height 16
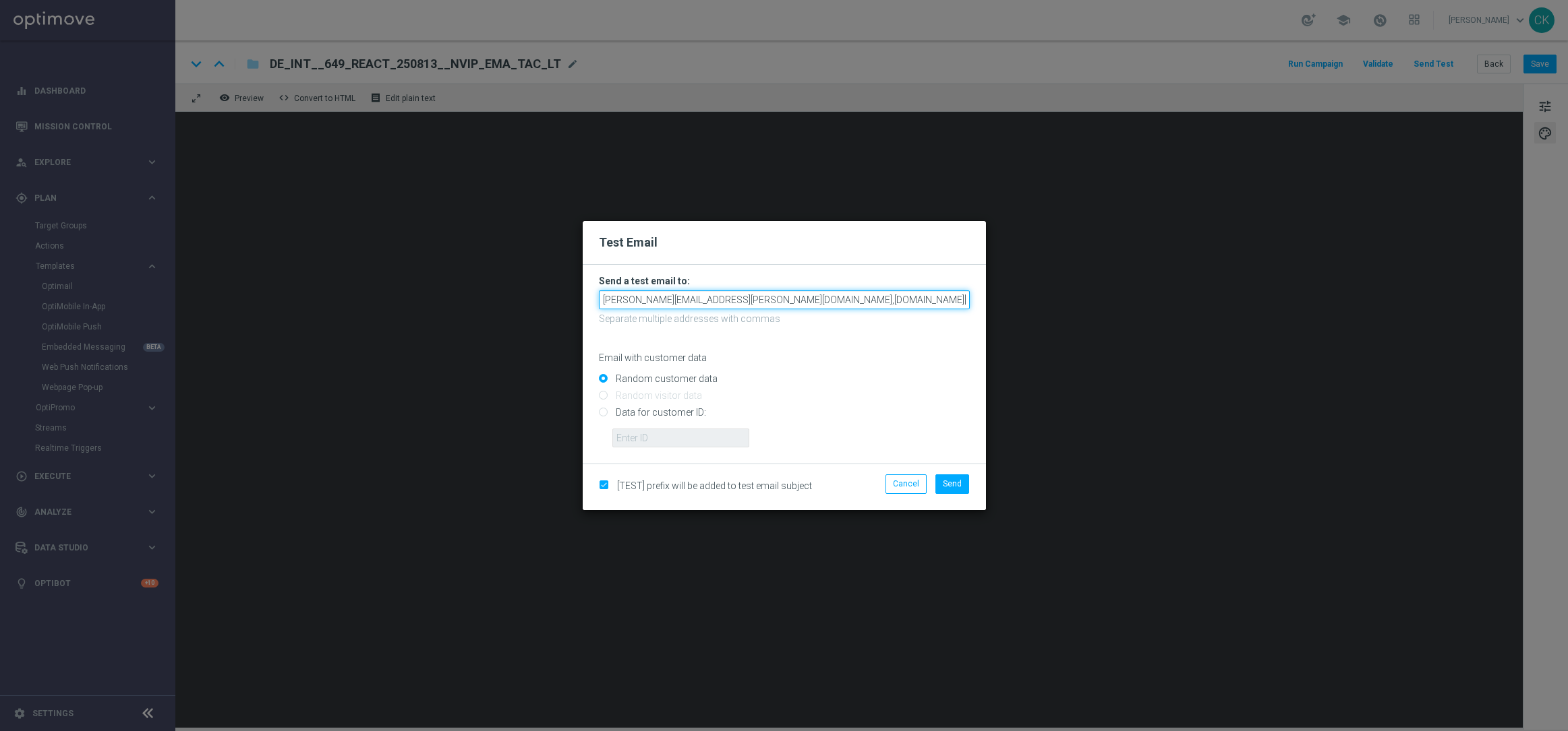
click at [905, 302] on input "charlotte.kammeyer@lottoland.com,alexander.huber@lottoland.com" at bounding box center [784, 300] width 371 height 19
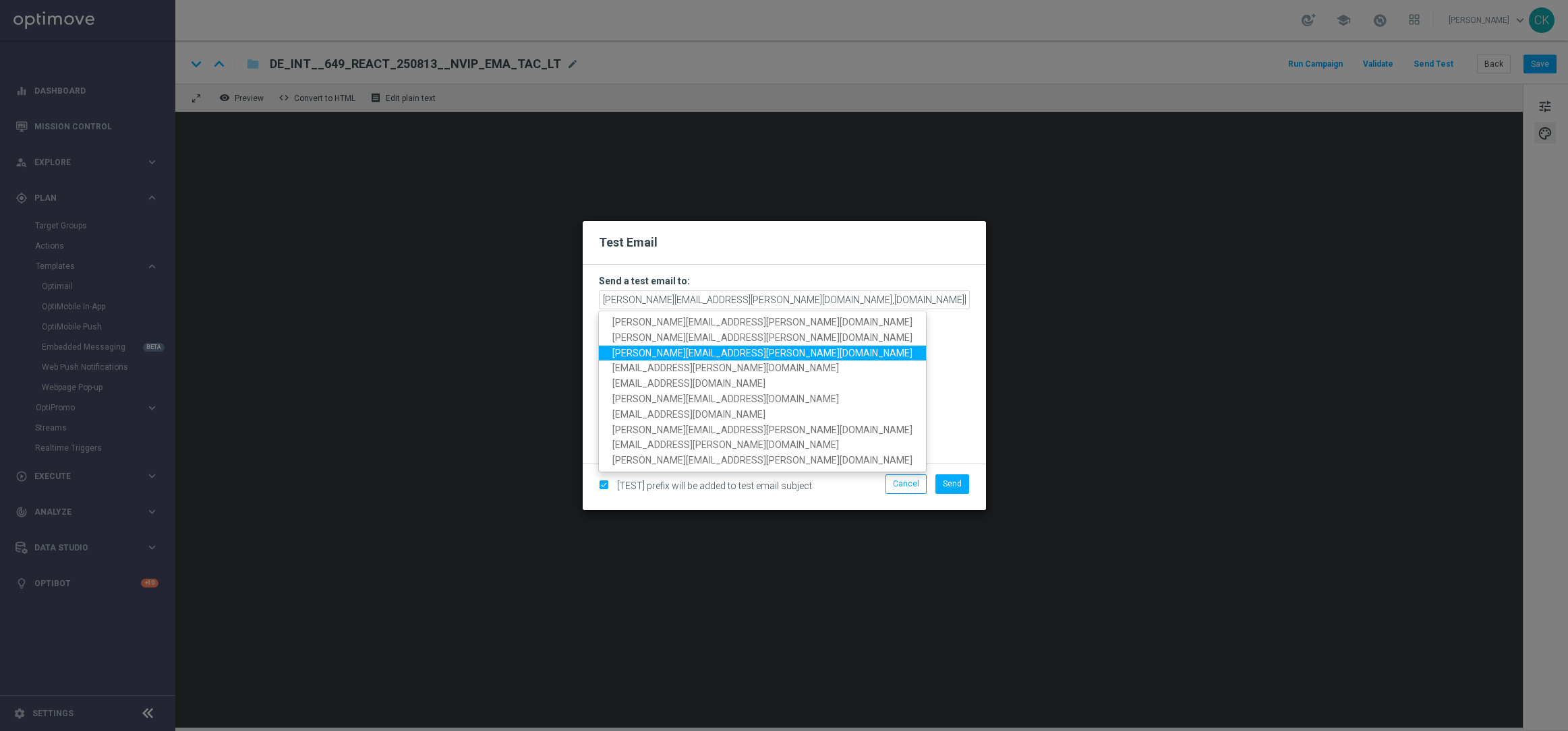
click at [745, 358] on span "[PERSON_NAME][EMAIL_ADDRESS][PERSON_NAME][DOMAIN_NAME]" at bounding box center [762, 353] width 300 height 11
type input "charlotte.kammeyer@lottoland.com,alexander.huber@lottoland.com,michaela.weinman…"
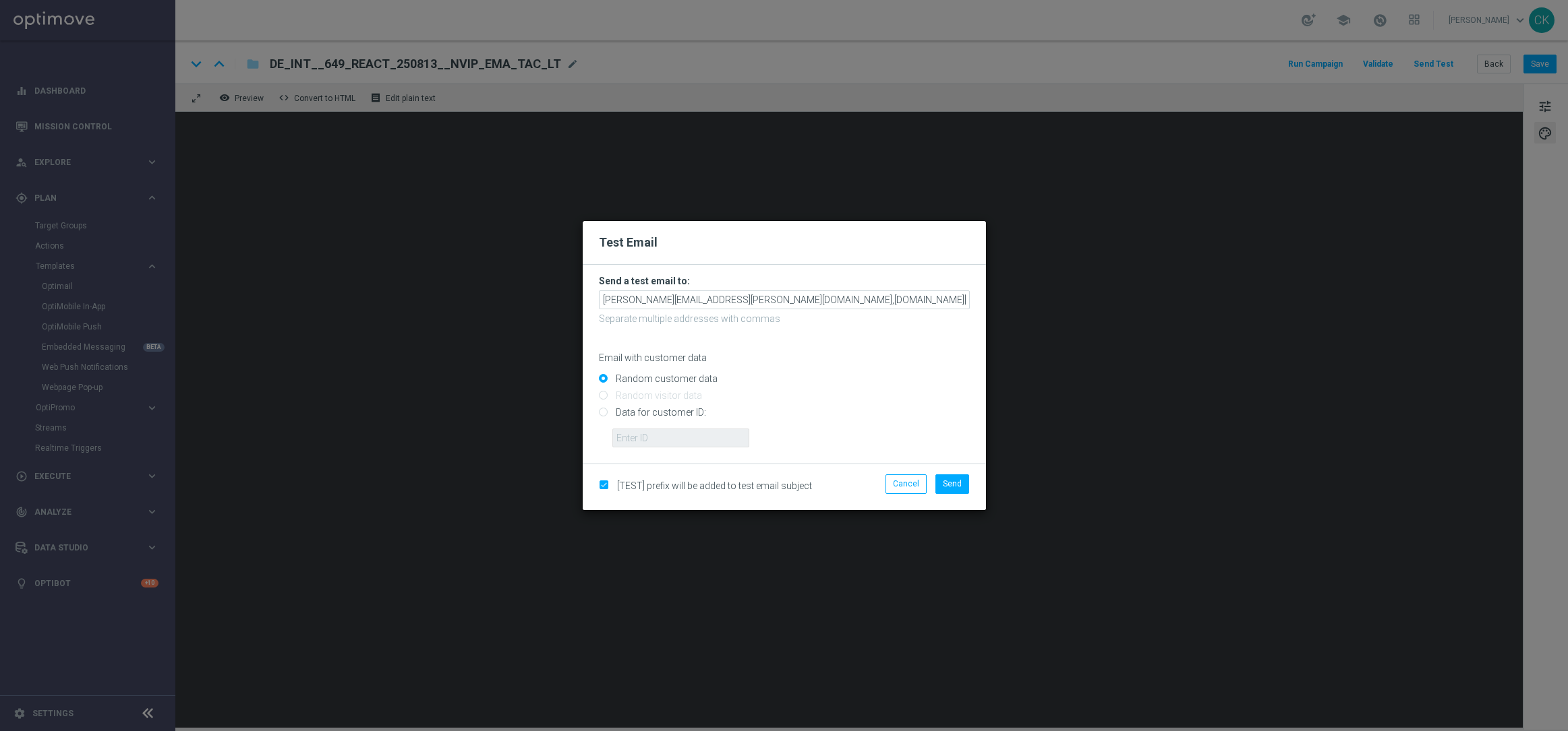
click at [627, 410] on input "Data for customer ID:" at bounding box center [784, 419] width 371 height 19
radio input "true"
click at [634, 437] on input "text" at bounding box center [680, 438] width 137 height 19
type input "14586067"
click at [954, 483] on span "Send" at bounding box center [953, 484] width 19 height 9
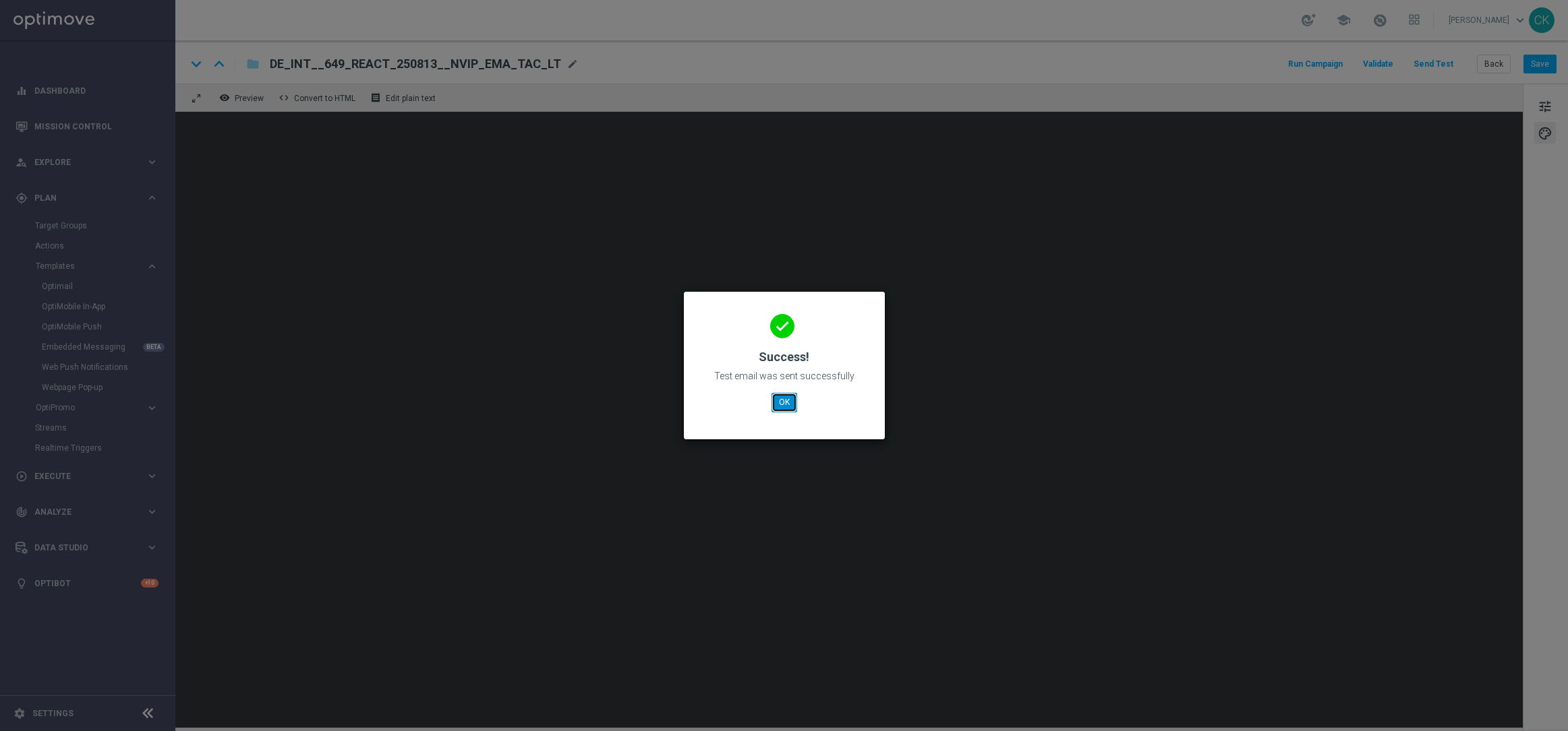
click at [779, 406] on button "OK" at bounding box center [784, 402] width 26 height 19
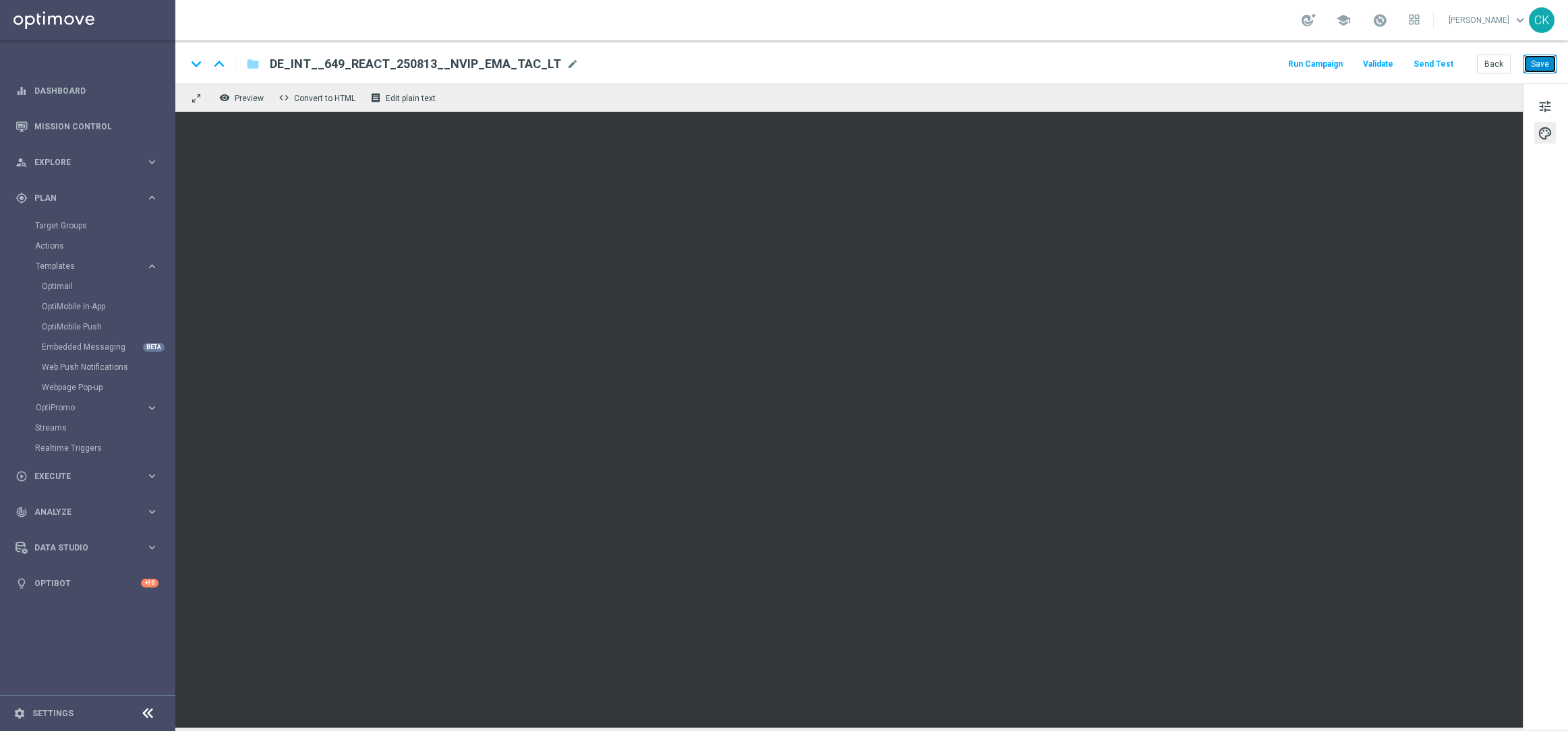
click at [1538, 67] on button "Save" at bounding box center [1540, 64] width 33 height 19
click at [1499, 62] on button "Back" at bounding box center [1494, 64] width 33 height 19
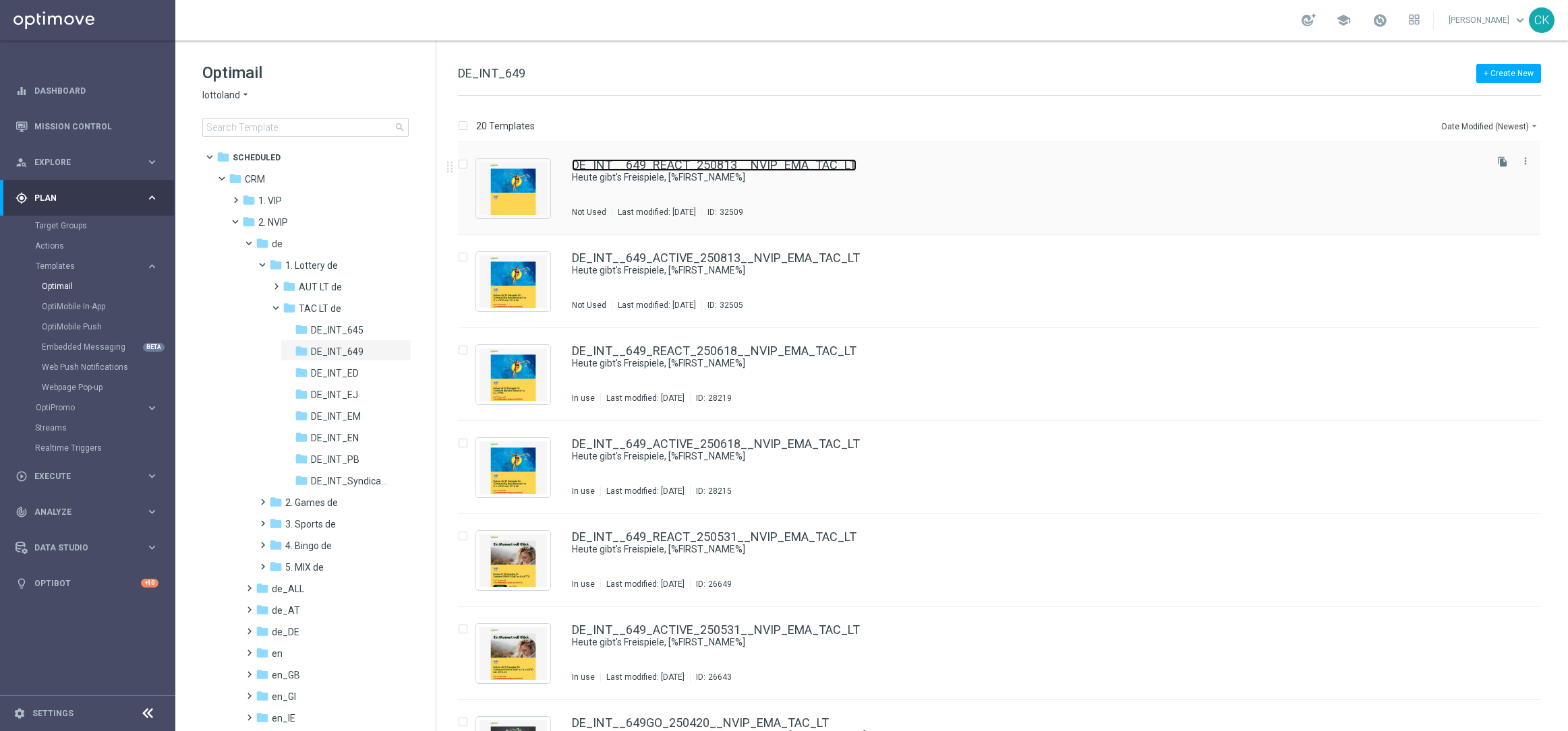
click at [656, 163] on link "DE_INT__649_REACT_250813__NVIP_EMA_TAC_LT" at bounding box center [714, 164] width 284 height 12
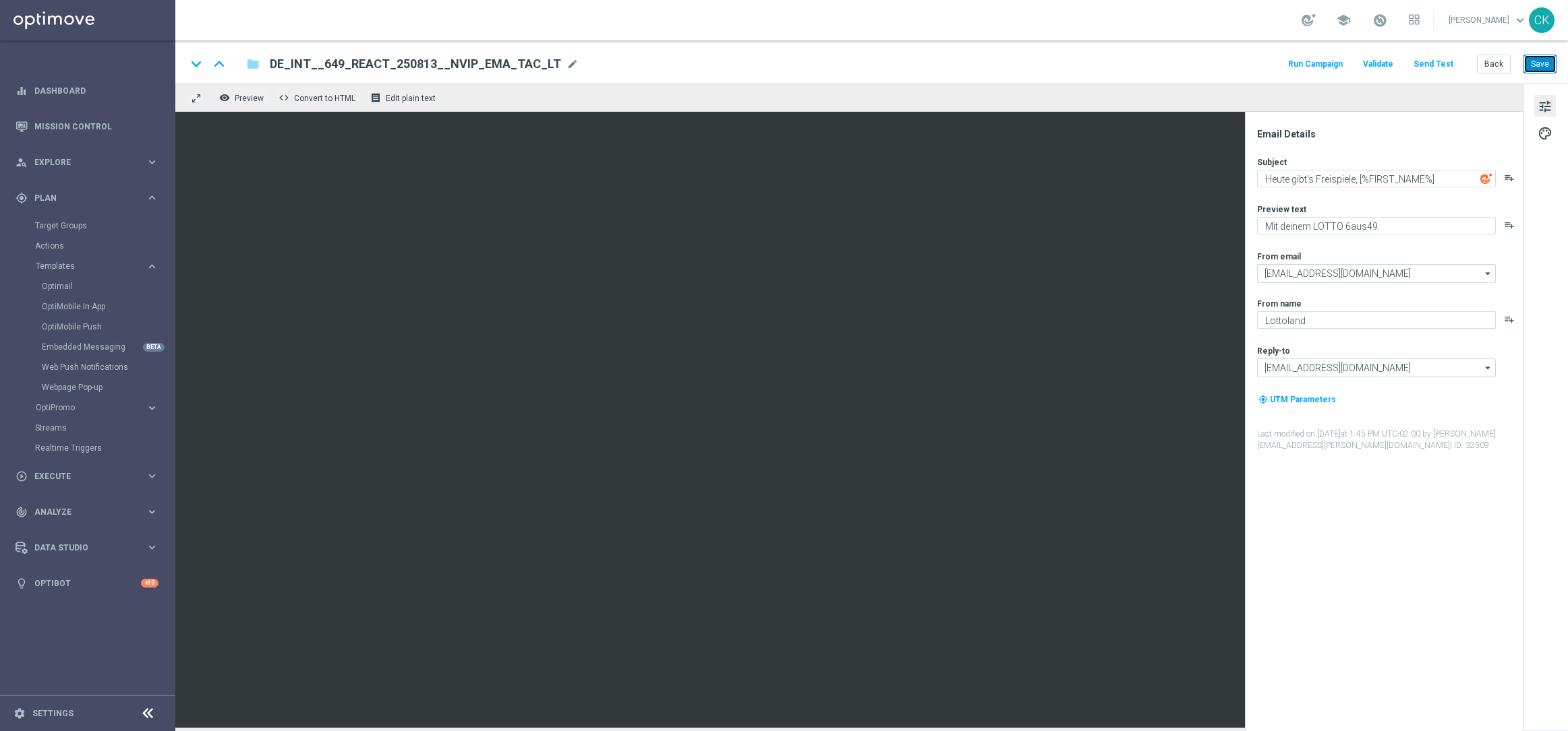
click at [1546, 65] on button "Save" at bounding box center [1540, 64] width 33 height 19
click at [1496, 62] on button "Back" at bounding box center [1494, 64] width 33 height 19
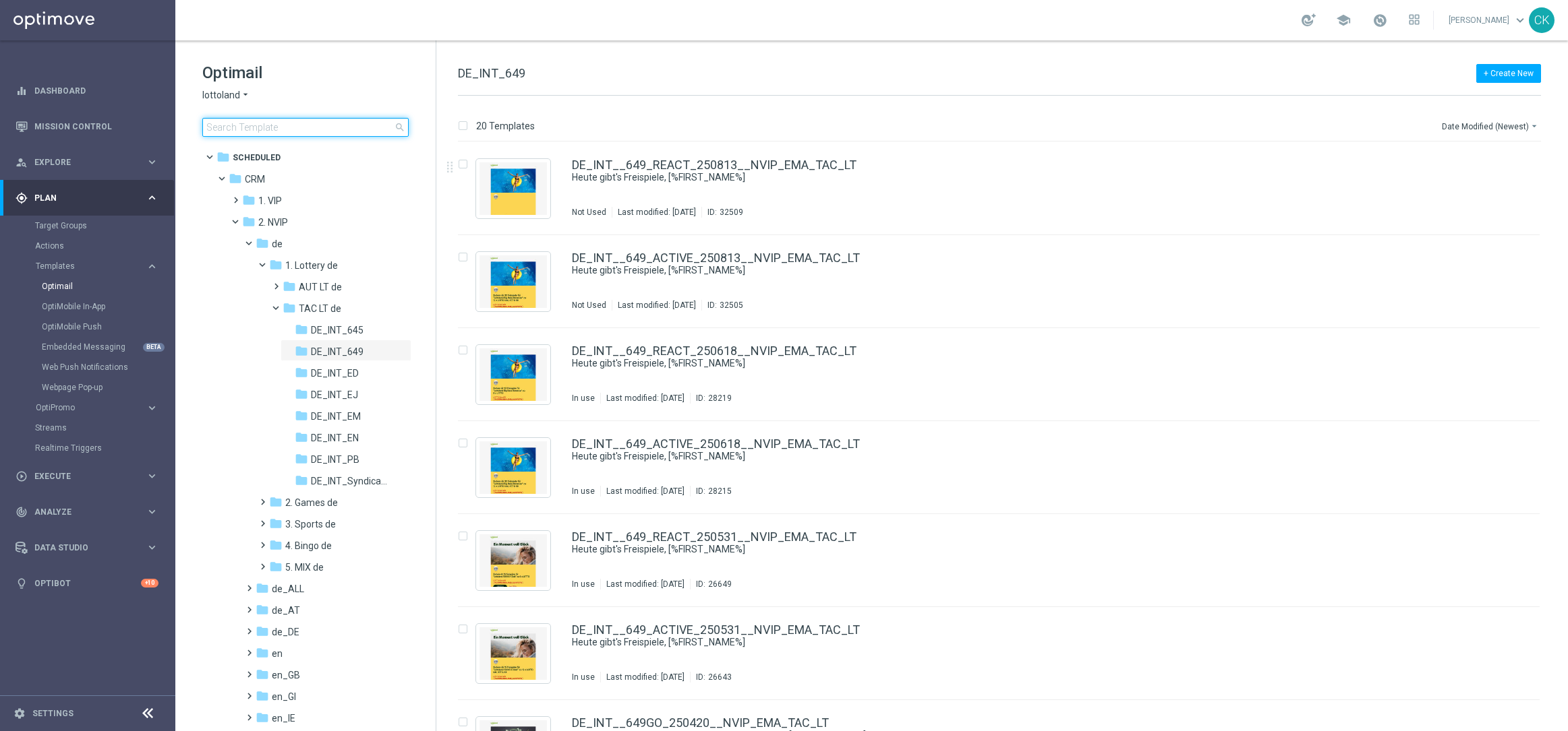
click at [313, 118] on input at bounding box center [306, 127] width 206 height 19
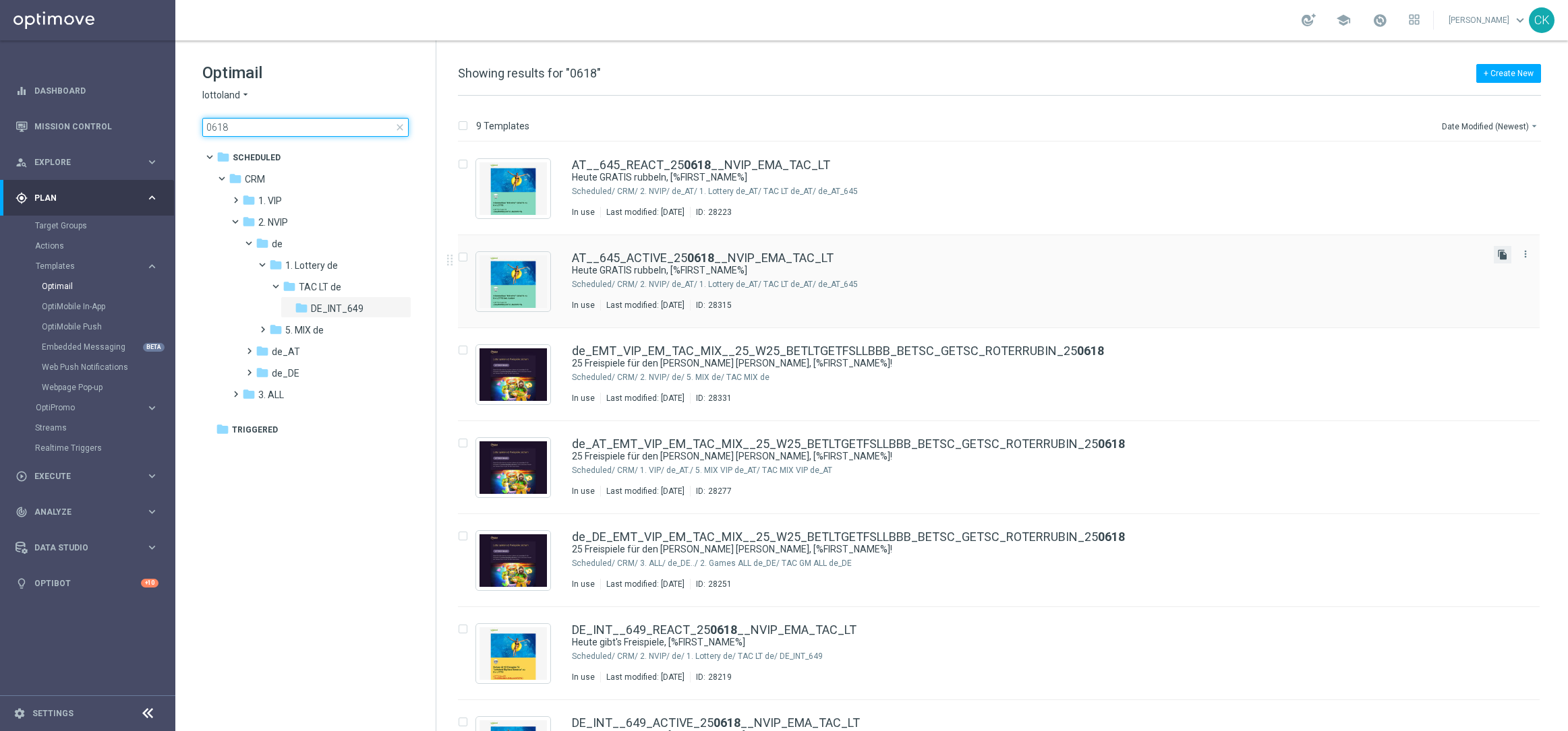
type input "0618"
click at [1497, 252] on icon "file_copy" at bounding box center [1503, 255] width 11 height 11
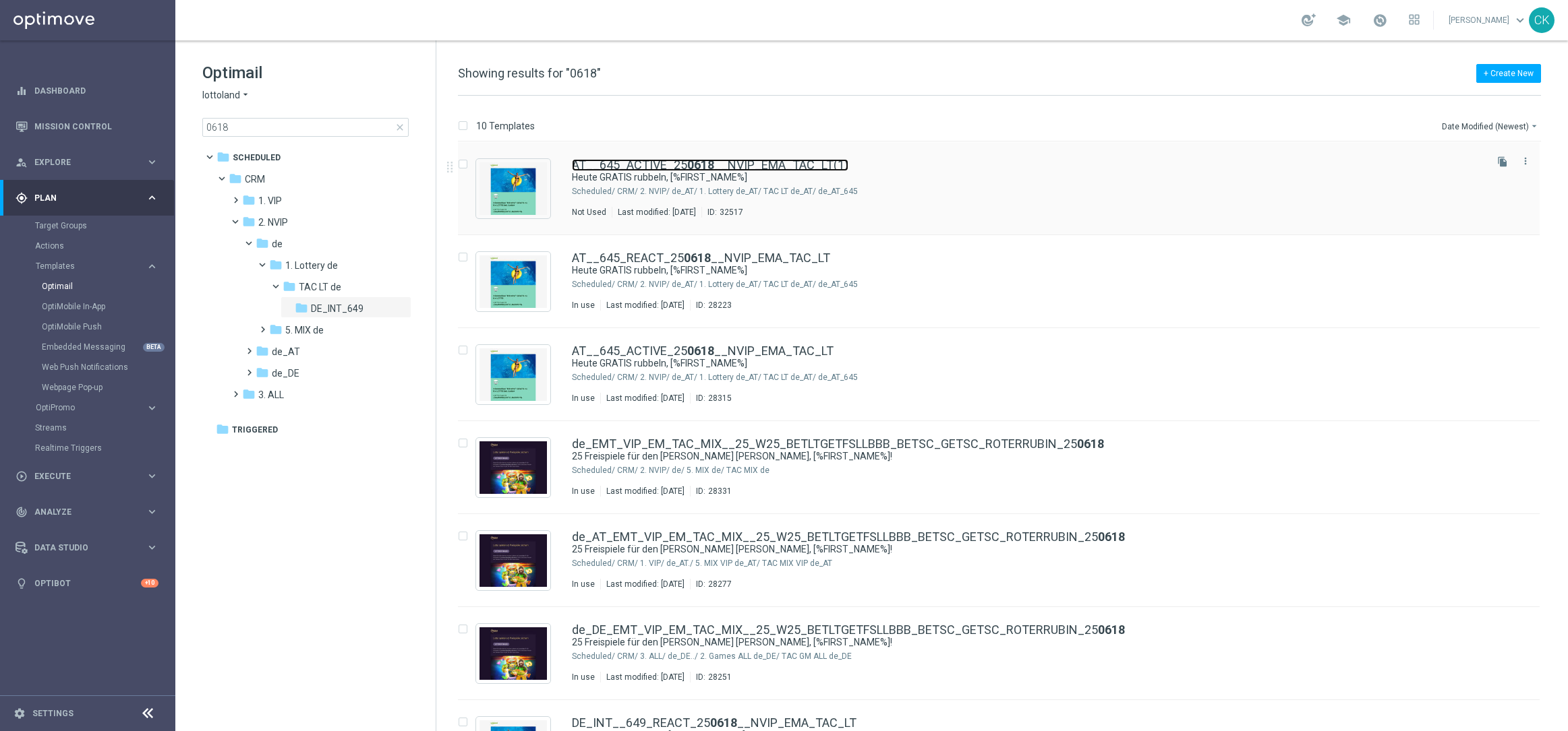
click at [702, 163] on b "0618" at bounding box center [701, 164] width 27 height 14
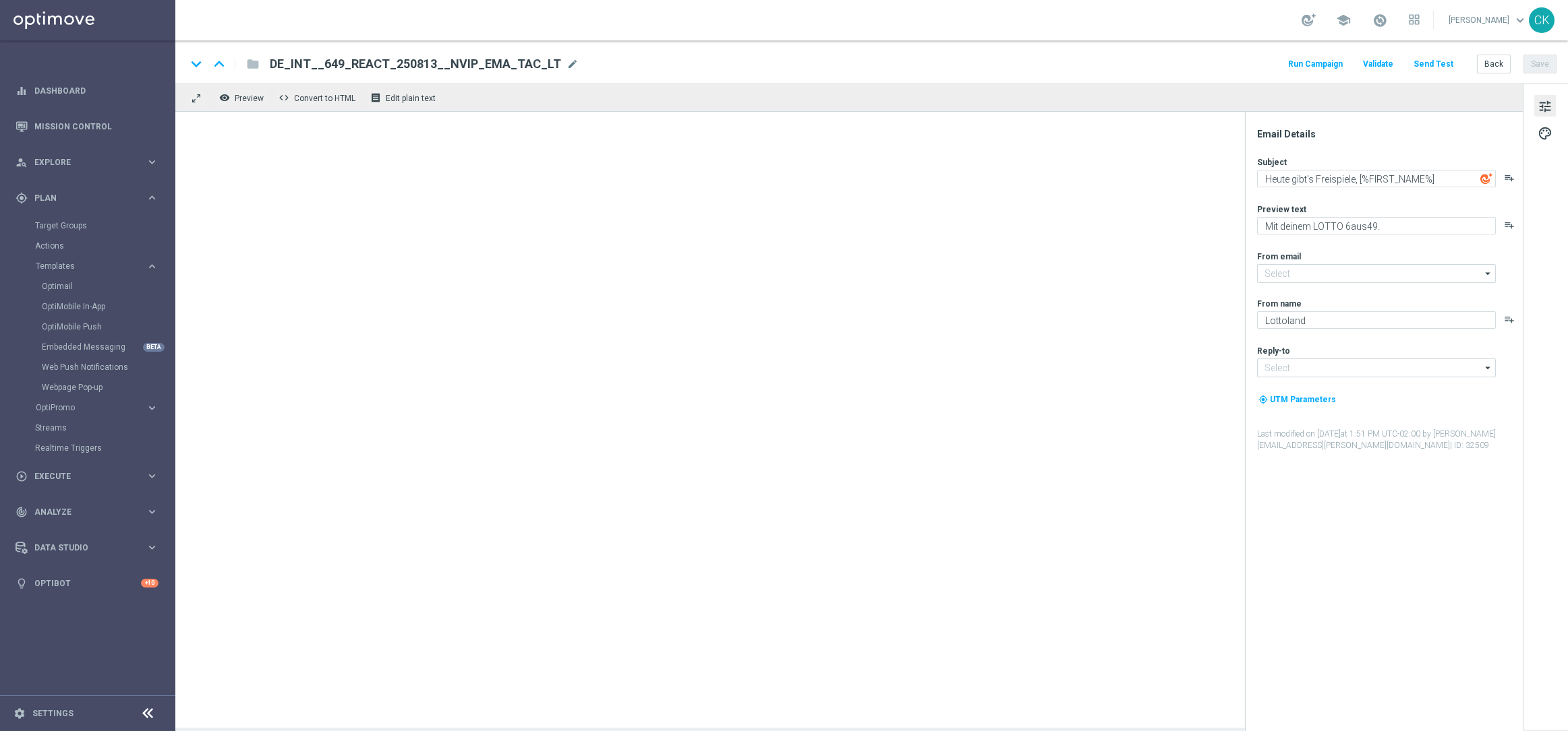
type input "[EMAIL_ADDRESS][DOMAIN_NAME]"
type textarea "Heute GRATIS rubbeln, [%FIRST_NAME%]"
type textarea "Zu deinem LOTTO 6 aus 45."
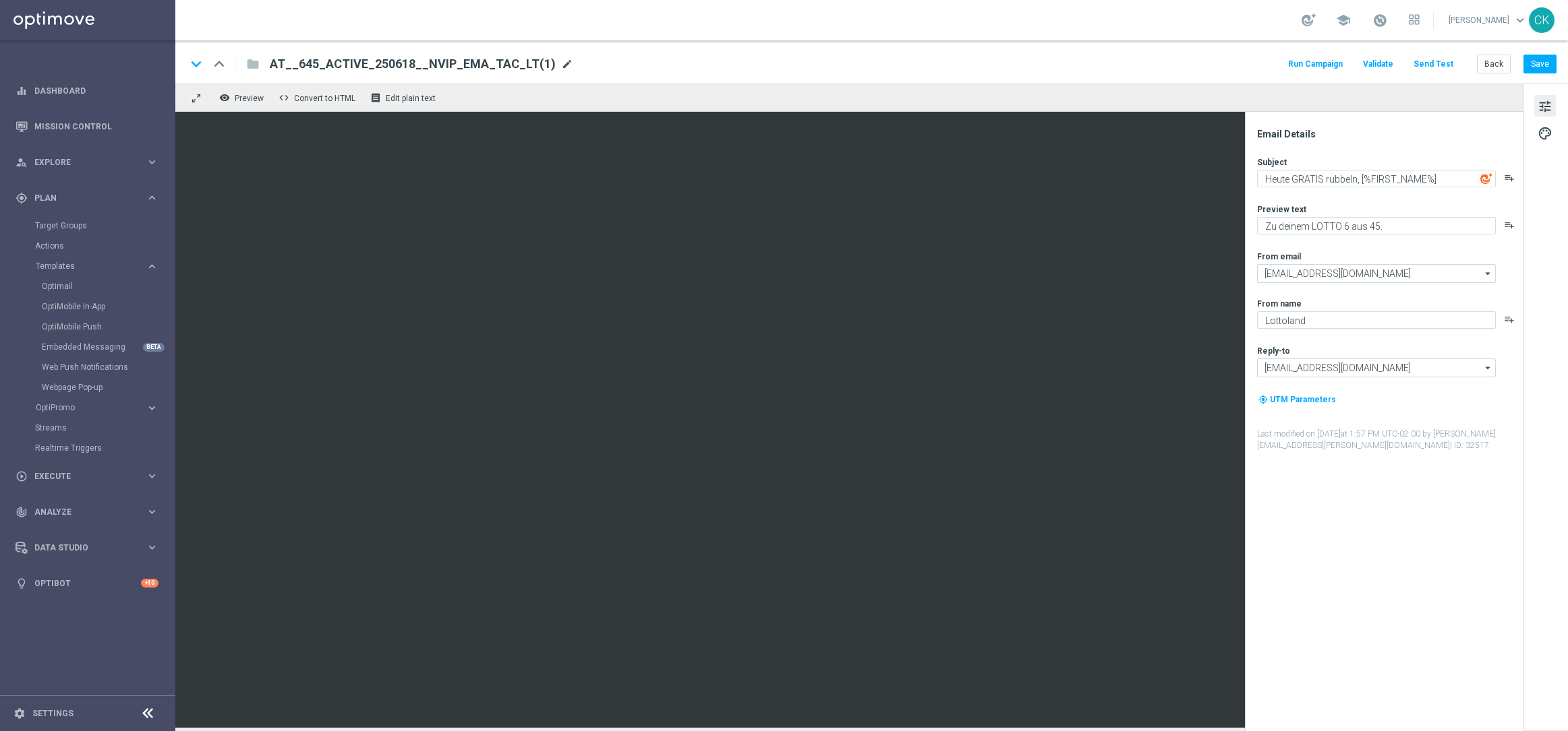
click at [561, 59] on span "mode_edit" at bounding box center [567, 63] width 12 height 12
click at [502, 64] on input "AT__645_ACTIVE_250618__NVIP_EMA_TAC_LT(1)" at bounding box center [437, 64] width 335 height 18
paste input "813__NVIP_EMA_TAC_LT"
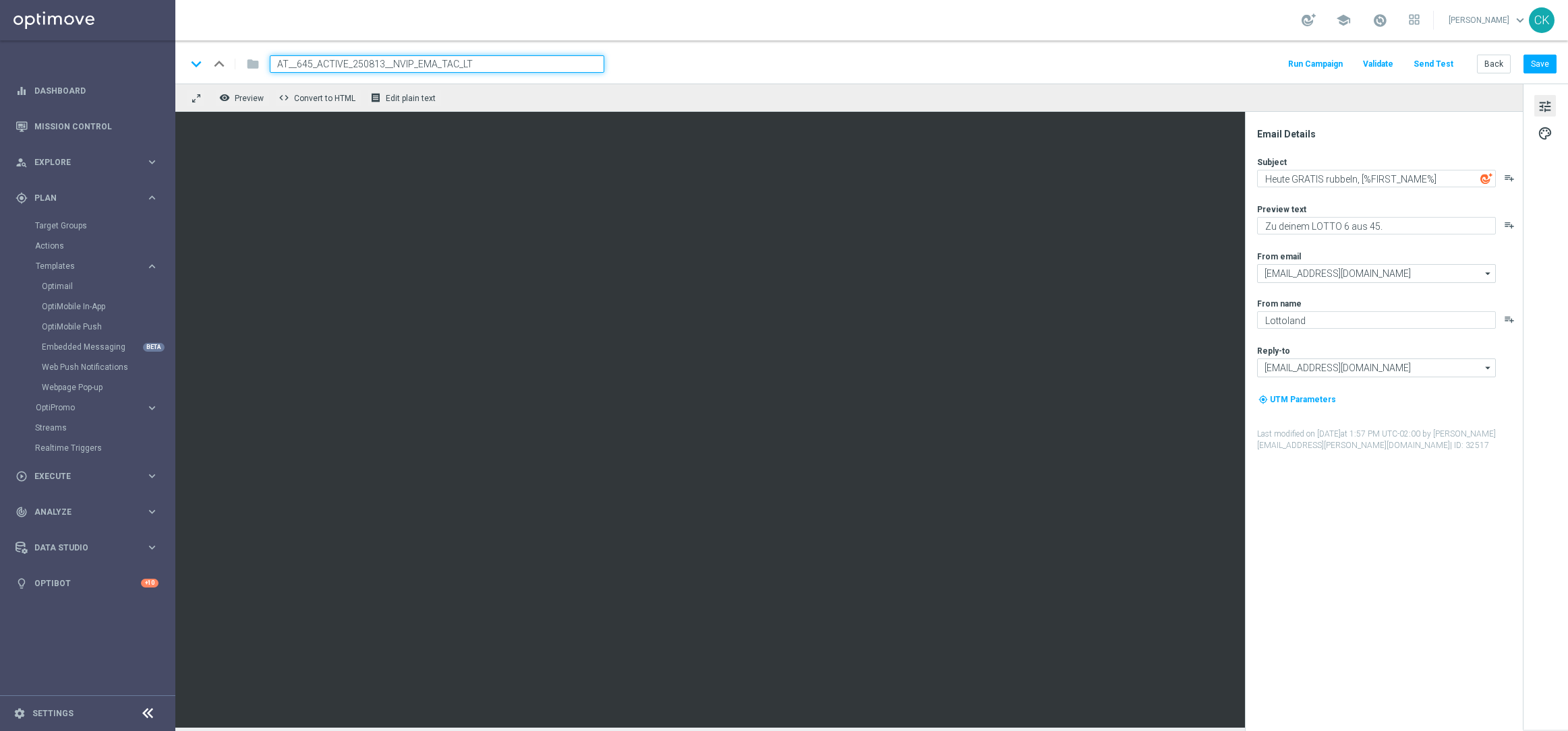
type input "AT__645_ACTIVE_250813__NVIP_EMA_TAC_LT"
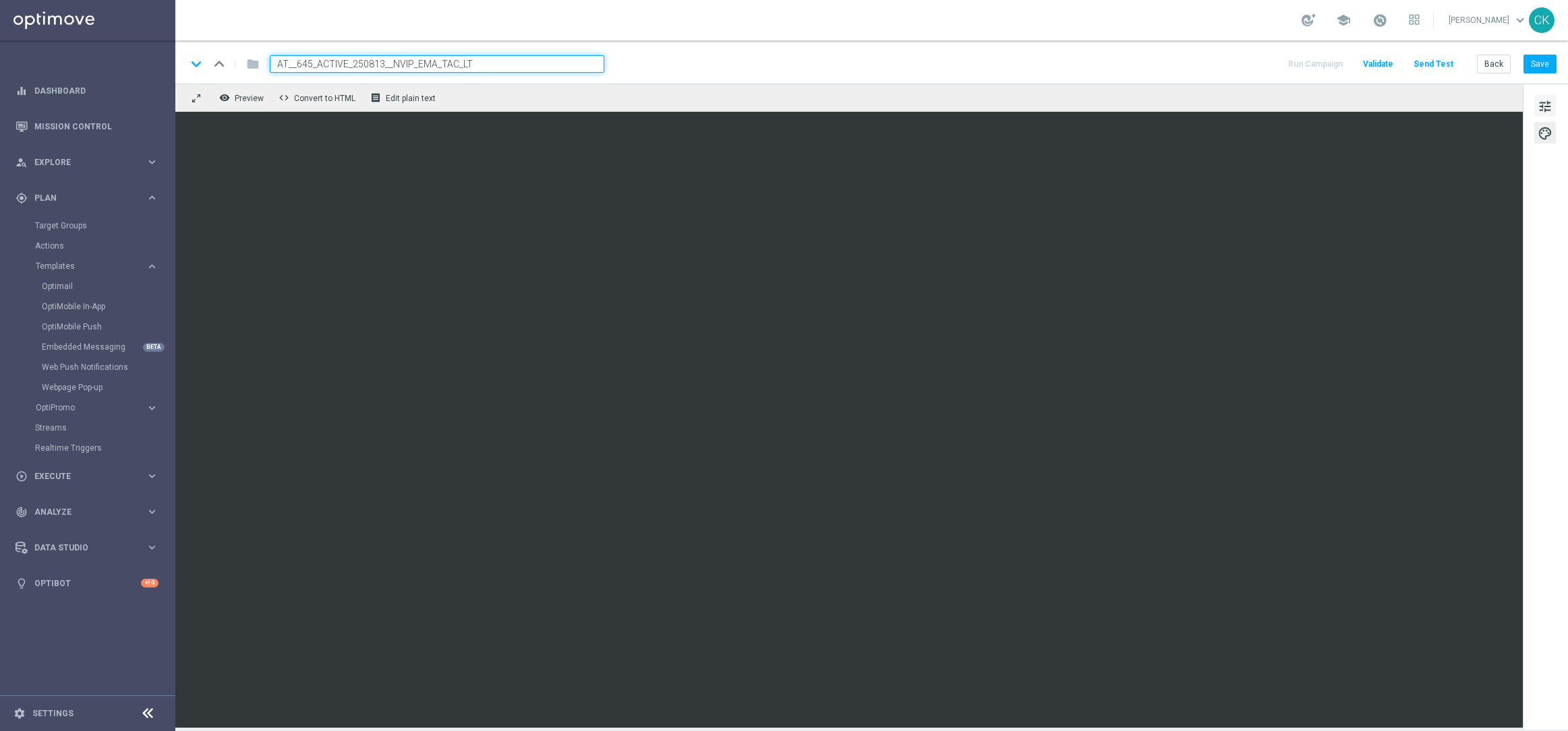
click at [1541, 100] on span "tune" at bounding box center [1546, 106] width 15 height 18
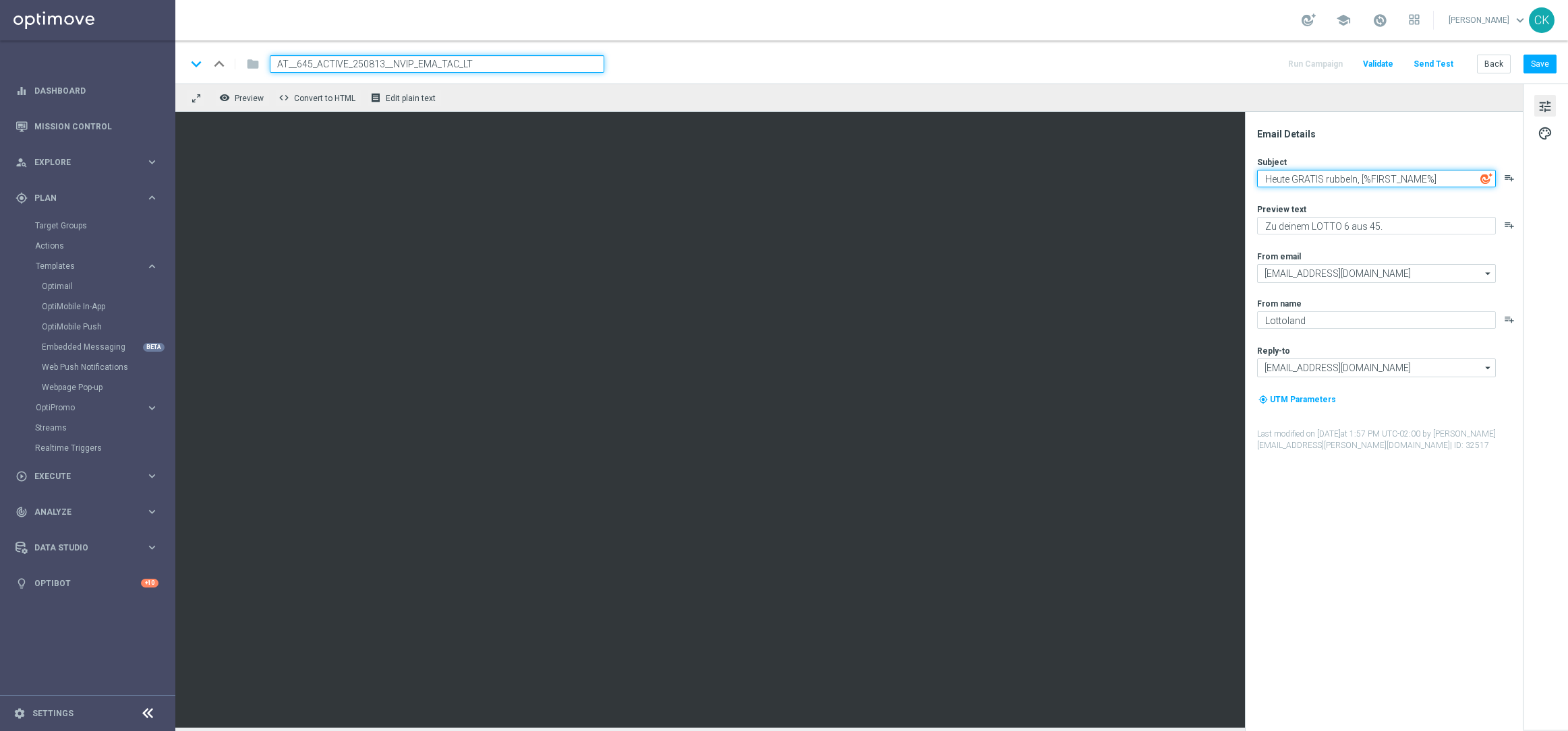
click at [1364, 174] on textarea "Heute GRATIS rubbeln, [%FIRST_NAME%]" at bounding box center [1377, 178] width 239 height 18
click at [1548, 66] on button "Save" at bounding box center [1540, 64] width 33 height 19
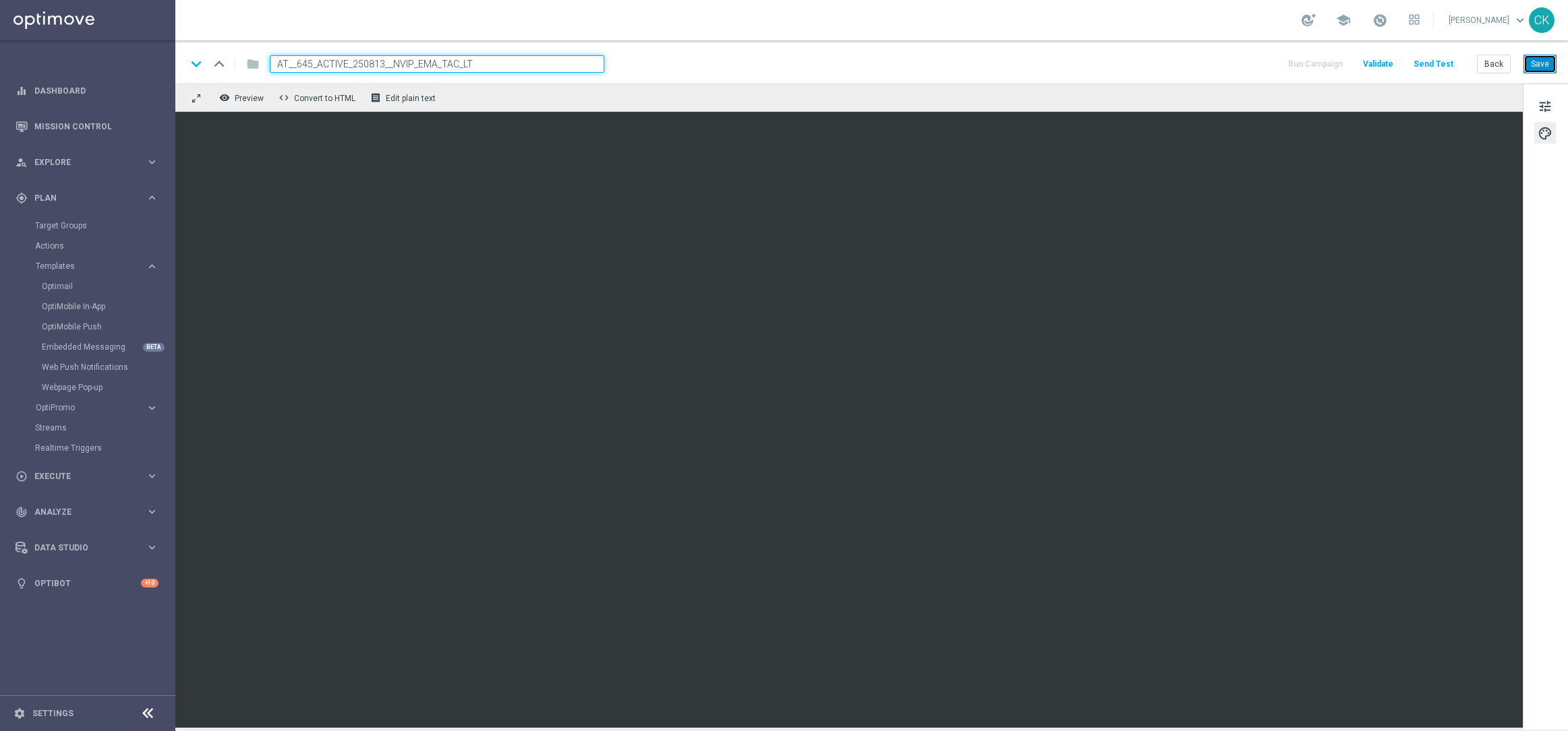
click at [1541, 70] on button "Save" at bounding box center [1540, 64] width 33 height 19
click at [1546, 62] on button "Save" at bounding box center [1540, 64] width 33 height 19
click at [1540, 67] on button "Save" at bounding box center [1540, 64] width 33 height 19
click at [1540, 65] on button "Save" at bounding box center [1540, 64] width 33 height 19
click at [1551, 60] on button "Save" at bounding box center [1540, 64] width 33 height 19
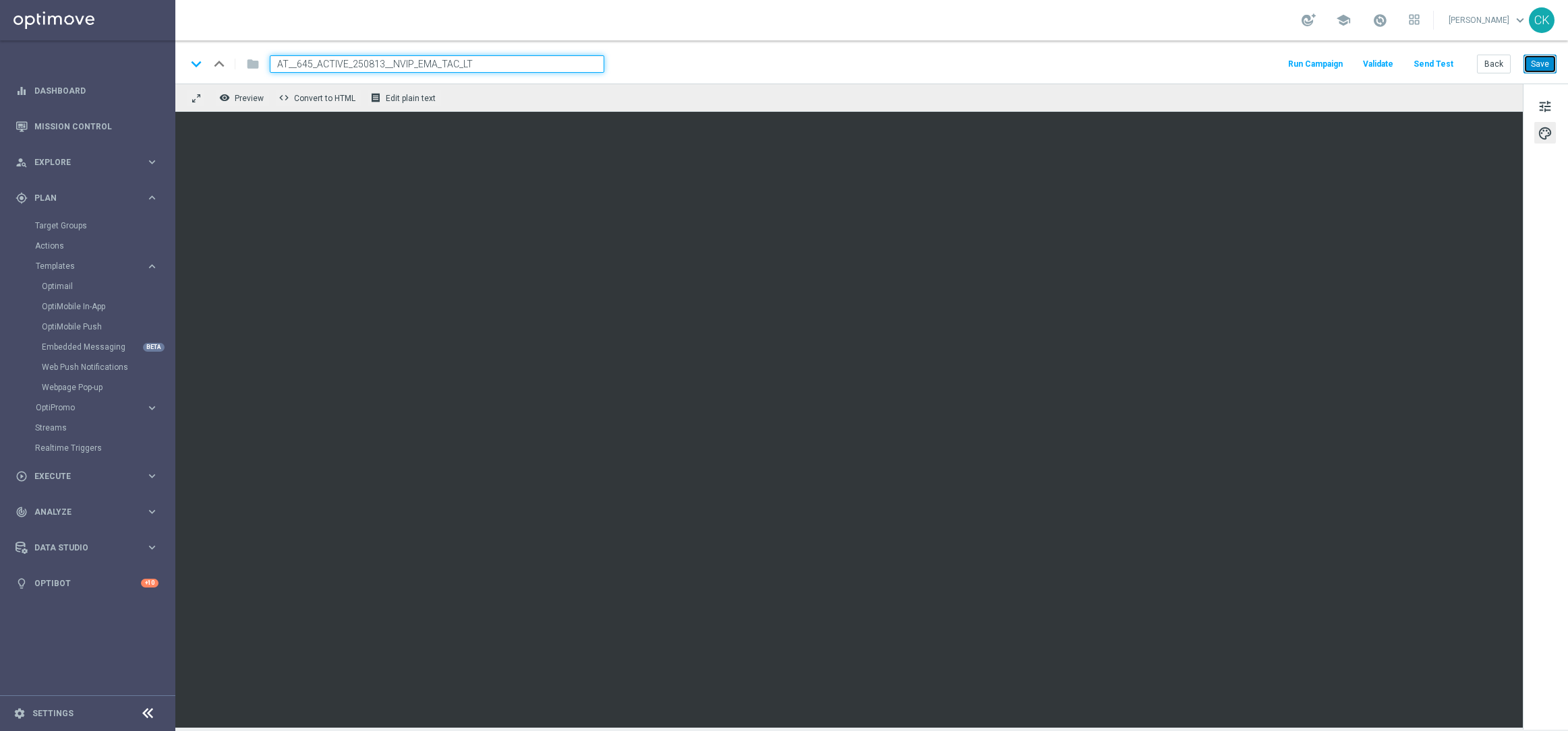
click at [1545, 65] on button "Save" at bounding box center [1540, 64] width 33 height 19
click at [1541, 61] on button "Save" at bounding box center [1540, 64] width 33 height 19
click at [1442, 61] on button "Send Test" at bounding box center [1433, 65] width 44 height 19
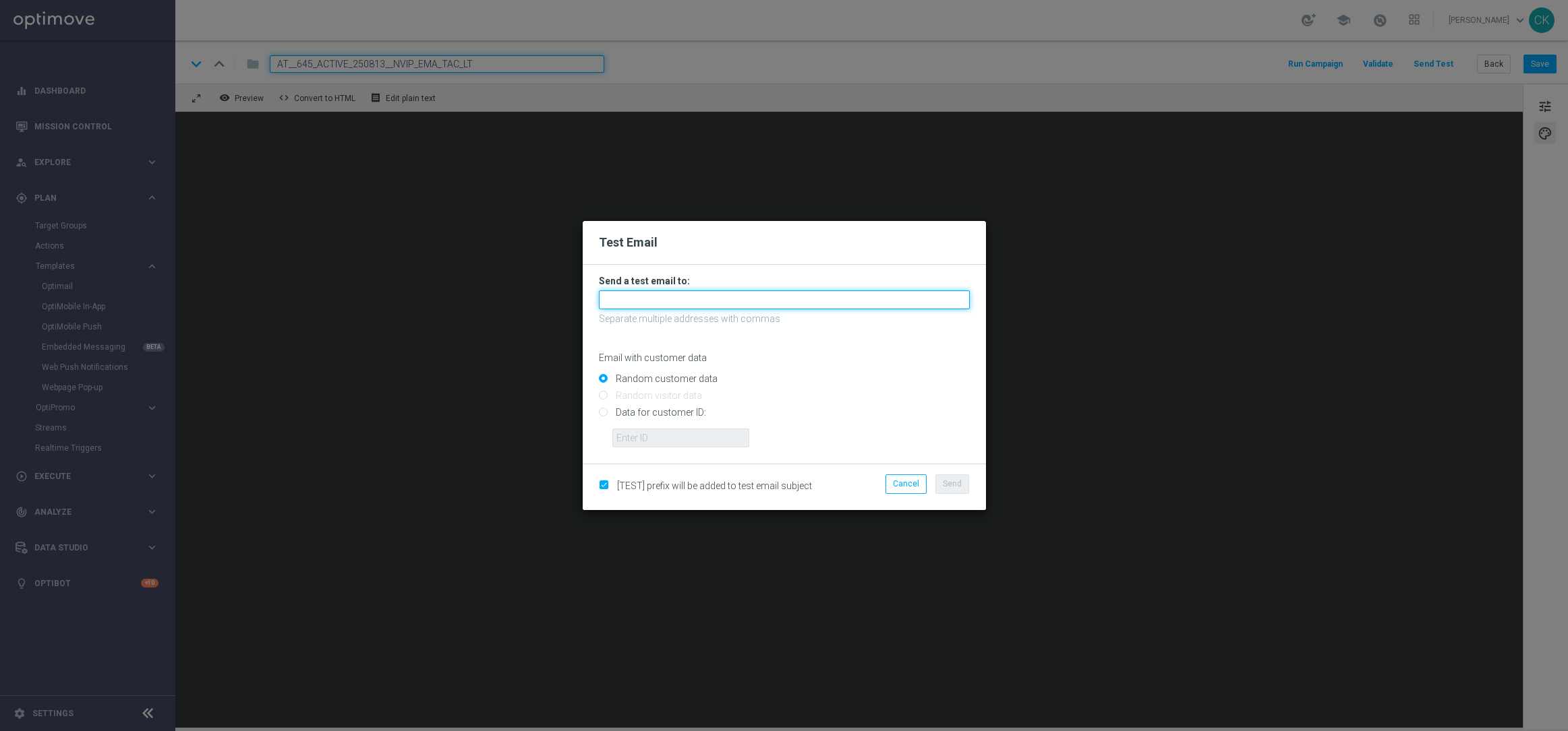
click at [796, 300] on input "text" at bounding box center [784, 300] width 371 height 19
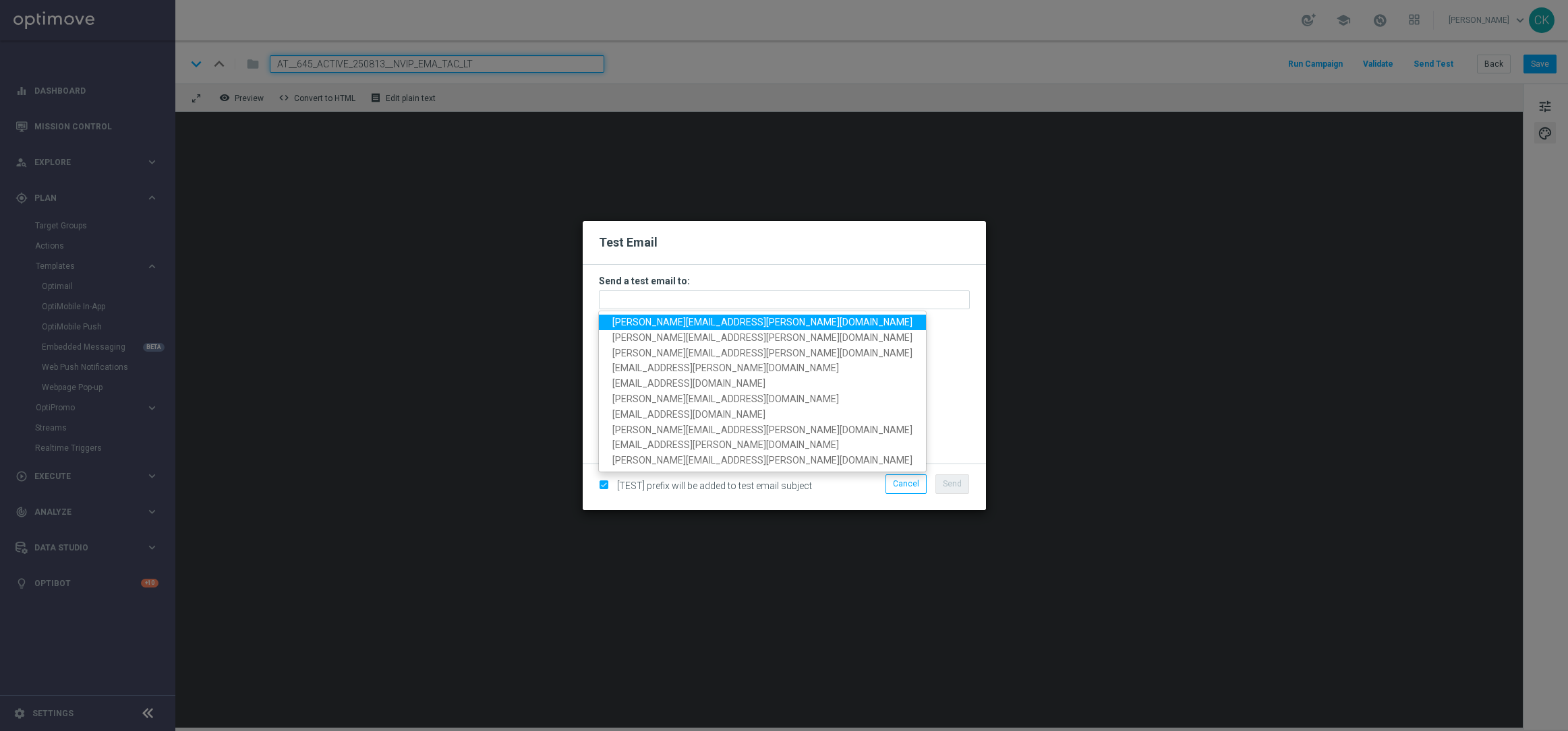
click at [720, 323] on span "[PERSON_NAME][EMAIL_ADDRESS][PERSON_NAME][DOMAIN_NAME]" at bounding box center [762, 322] width 300 height 11
type input "[PERSON_NAME][EMAIL_ADDRESS][PERSON_NAME][DOMAIN_NAME]"
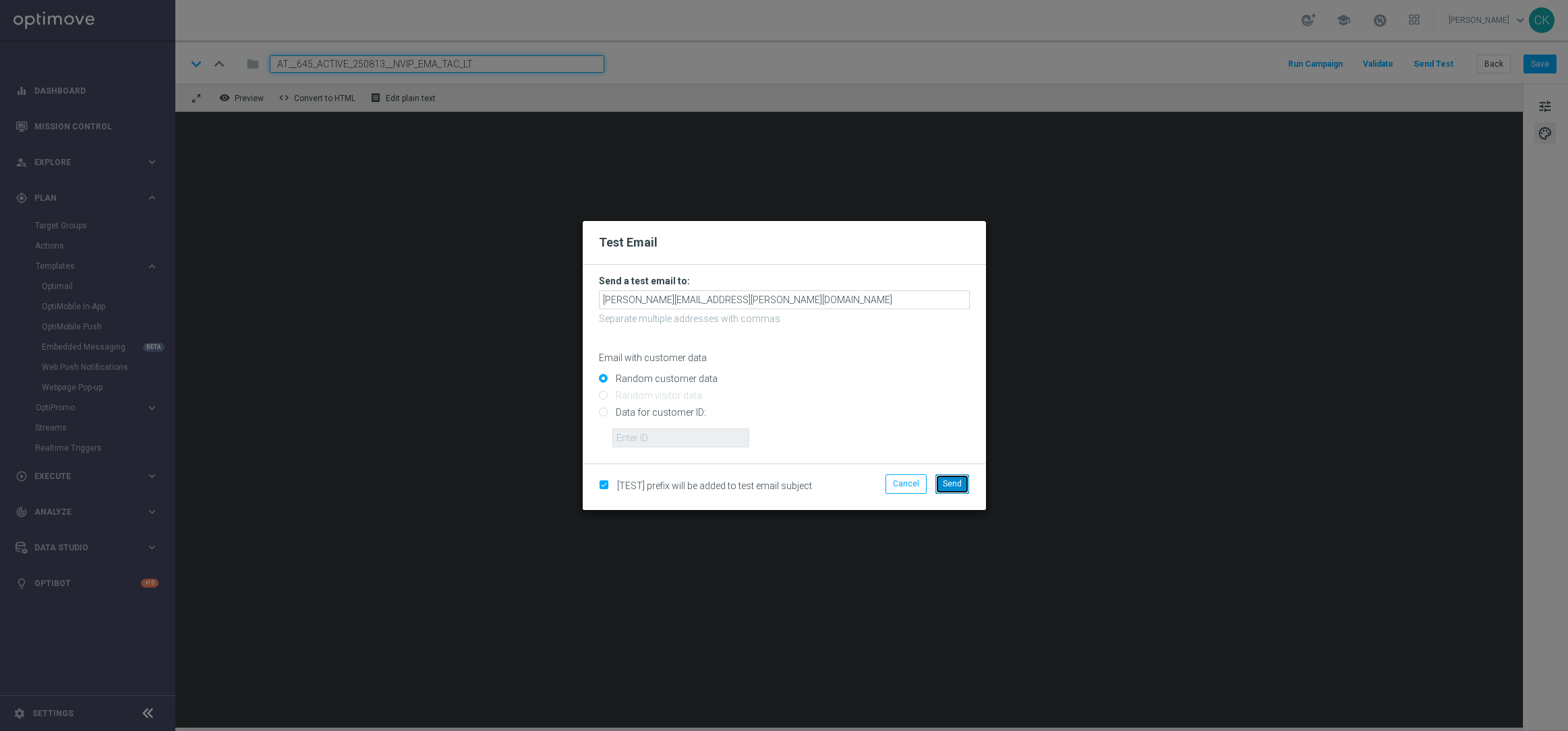
click at [956, 485] on span "Send" at bounding box center [953, 484] width 19 height 9
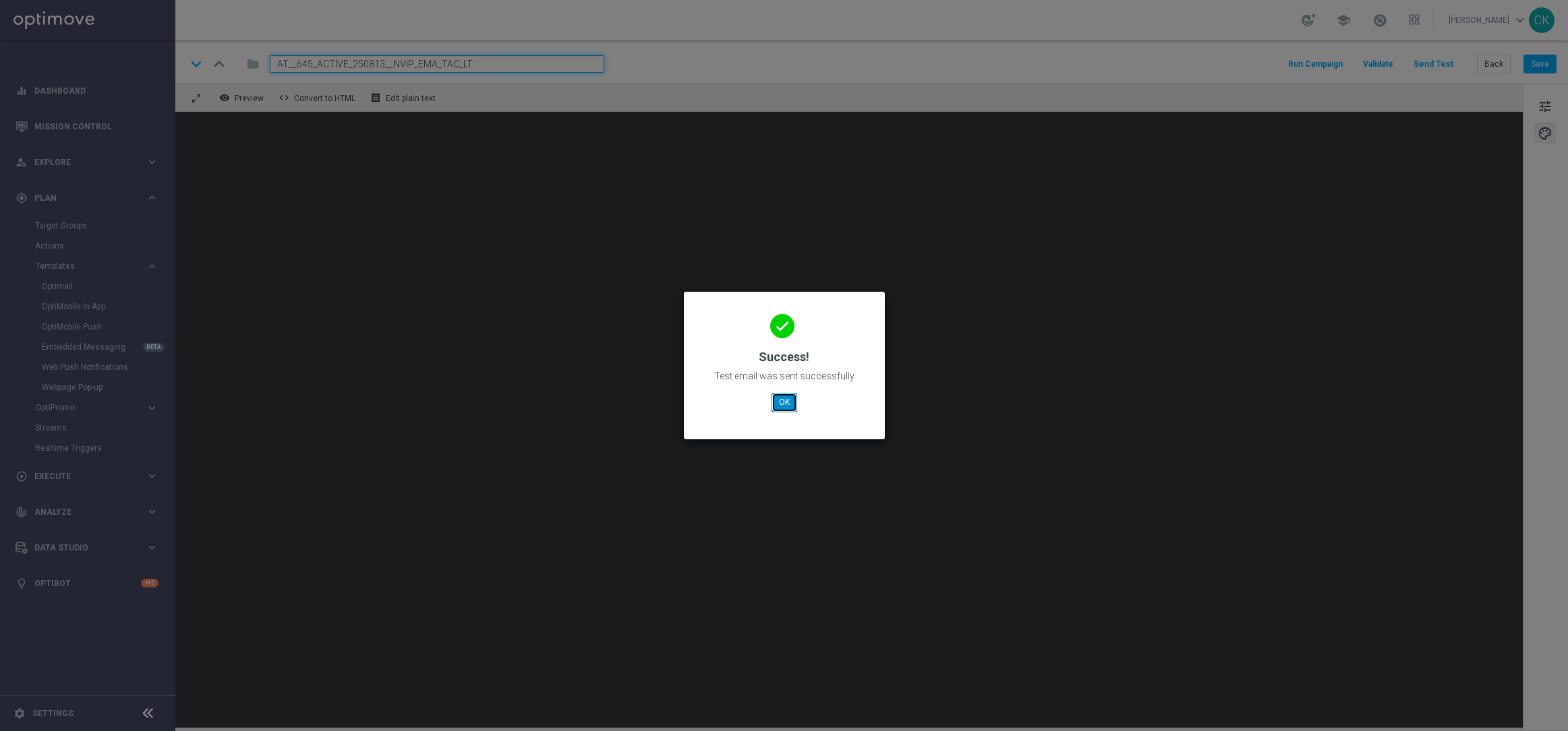
click at [785, 404] on button "OK" at bounding box center [784, 402] width 26 height 19
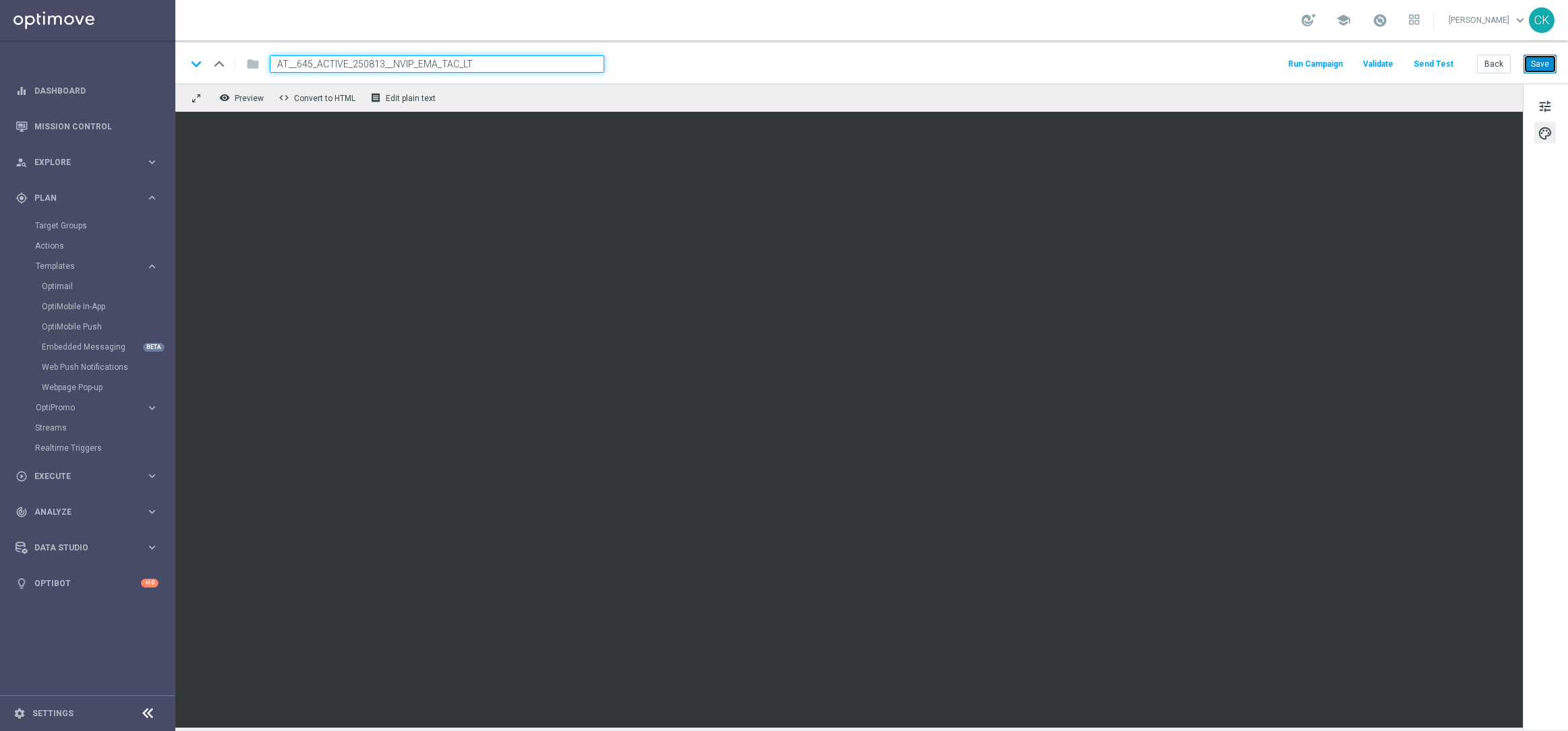
click at [1542, 61] on button "Save" at bounding box center [1540, 64] width 33 height 19
click at [1549, 58] on button "Save" at bounding box center [1540, 64] width 33 height 19
click at [1495, 62] on button "Back" at bounding box center [1494, 64] width 33 height 19
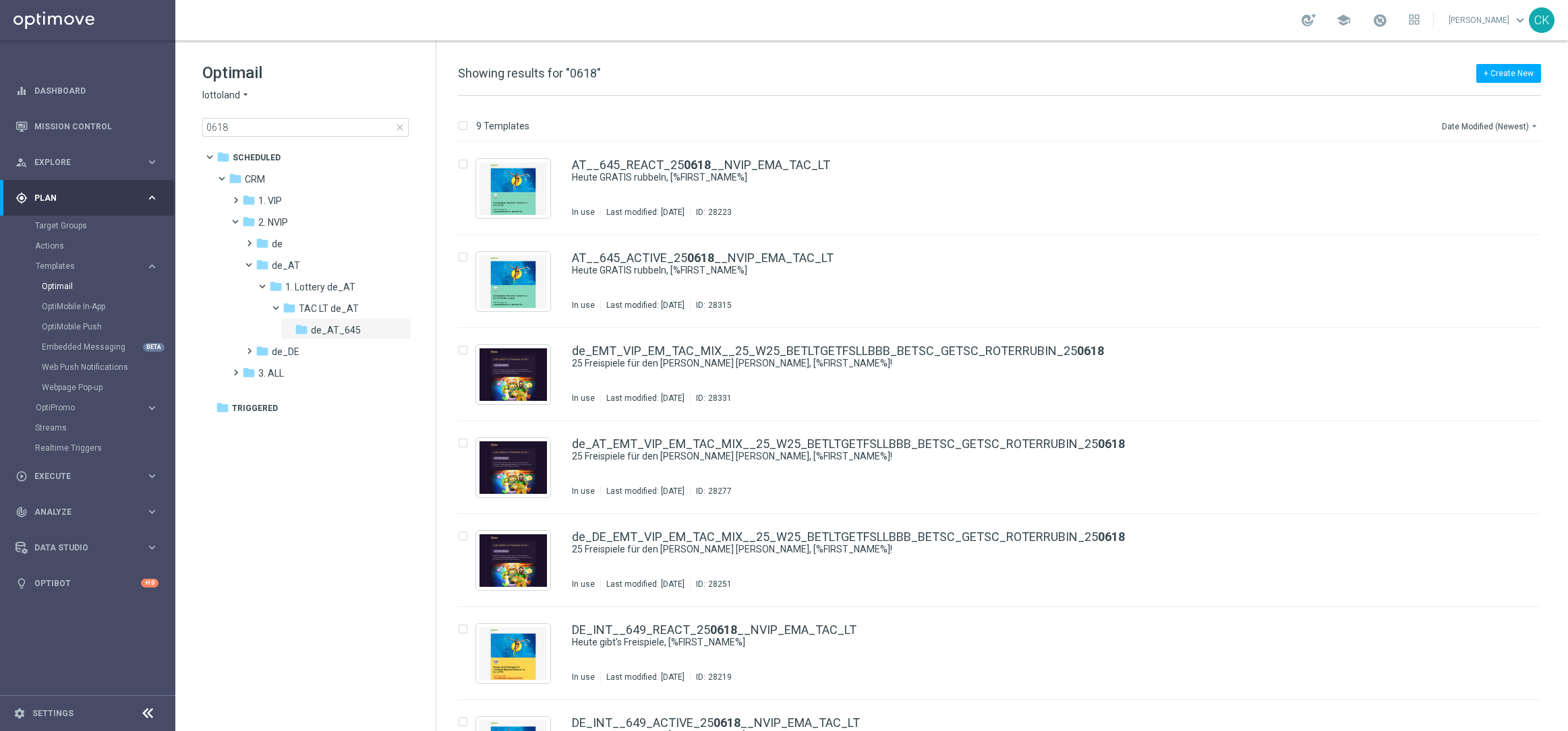
click at [402, 124] on span "close" at bounding box center [401, 127] width 11 height 11
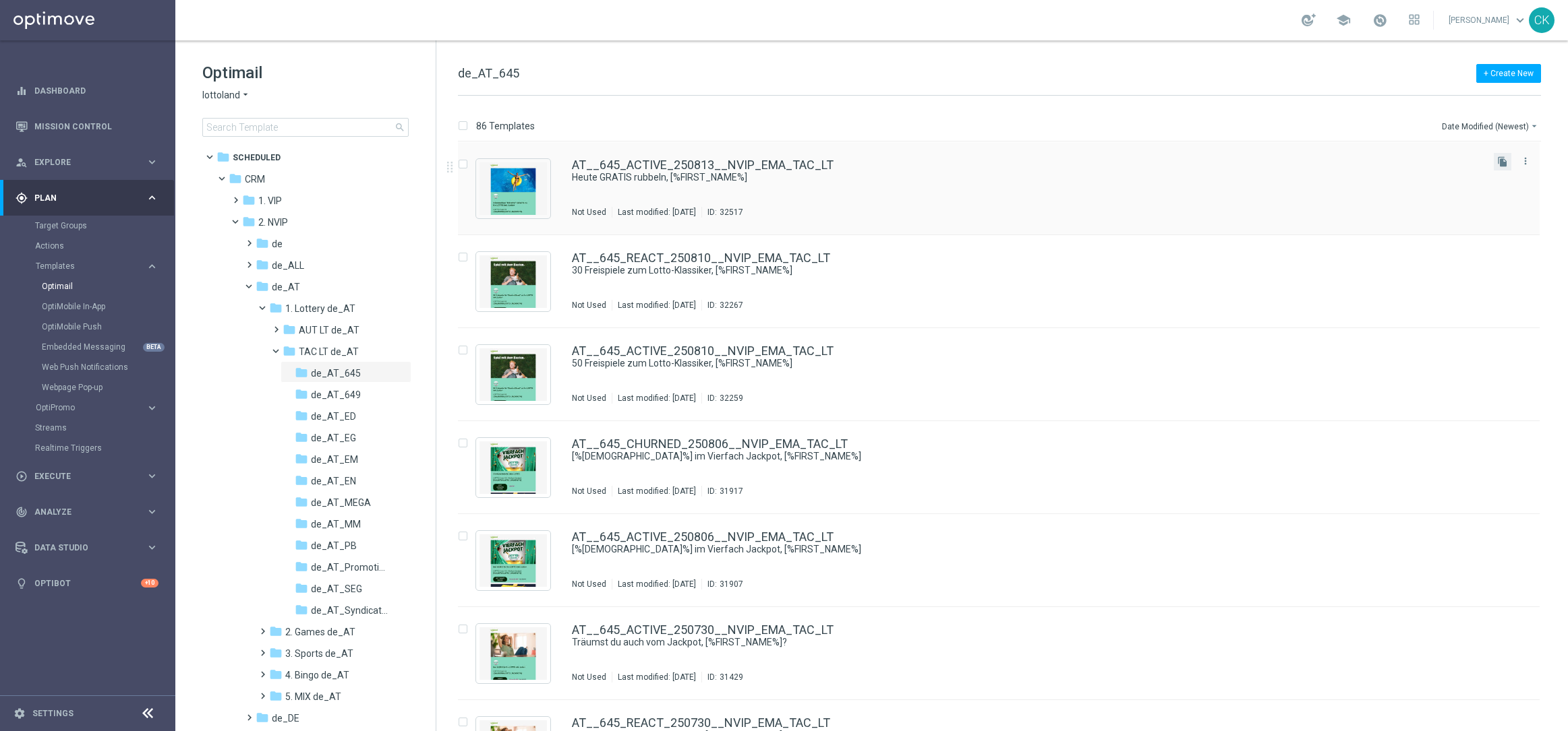
click at [1506, 160] on button "file_copy" at bounding box center [1502, 162] width 18 height 18
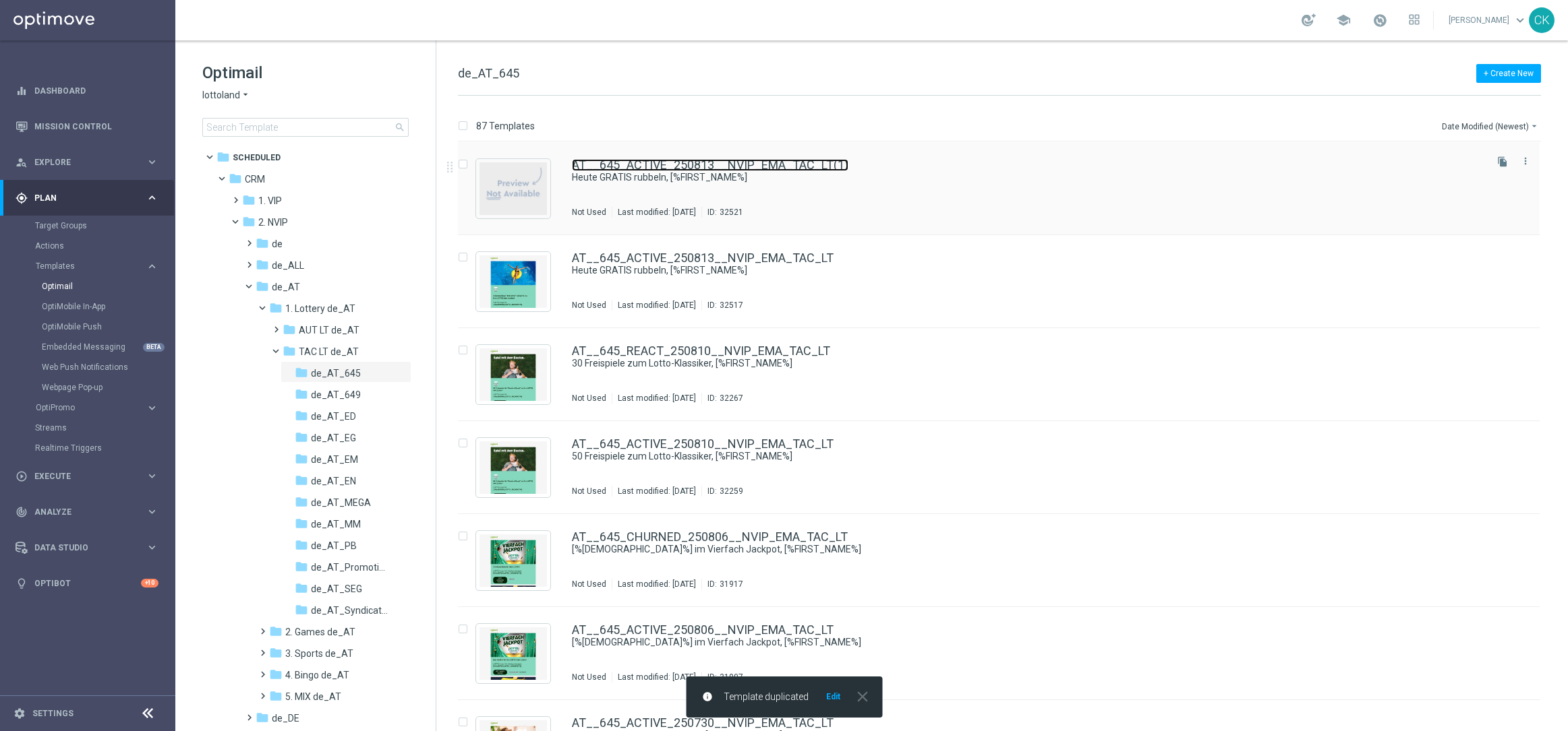
click at [643, 163] on link "AT__645_ACTIVE_250813__NVIP_EMA_TAC_LT(1)" at bounding box center [710, 164] width 277 height 12
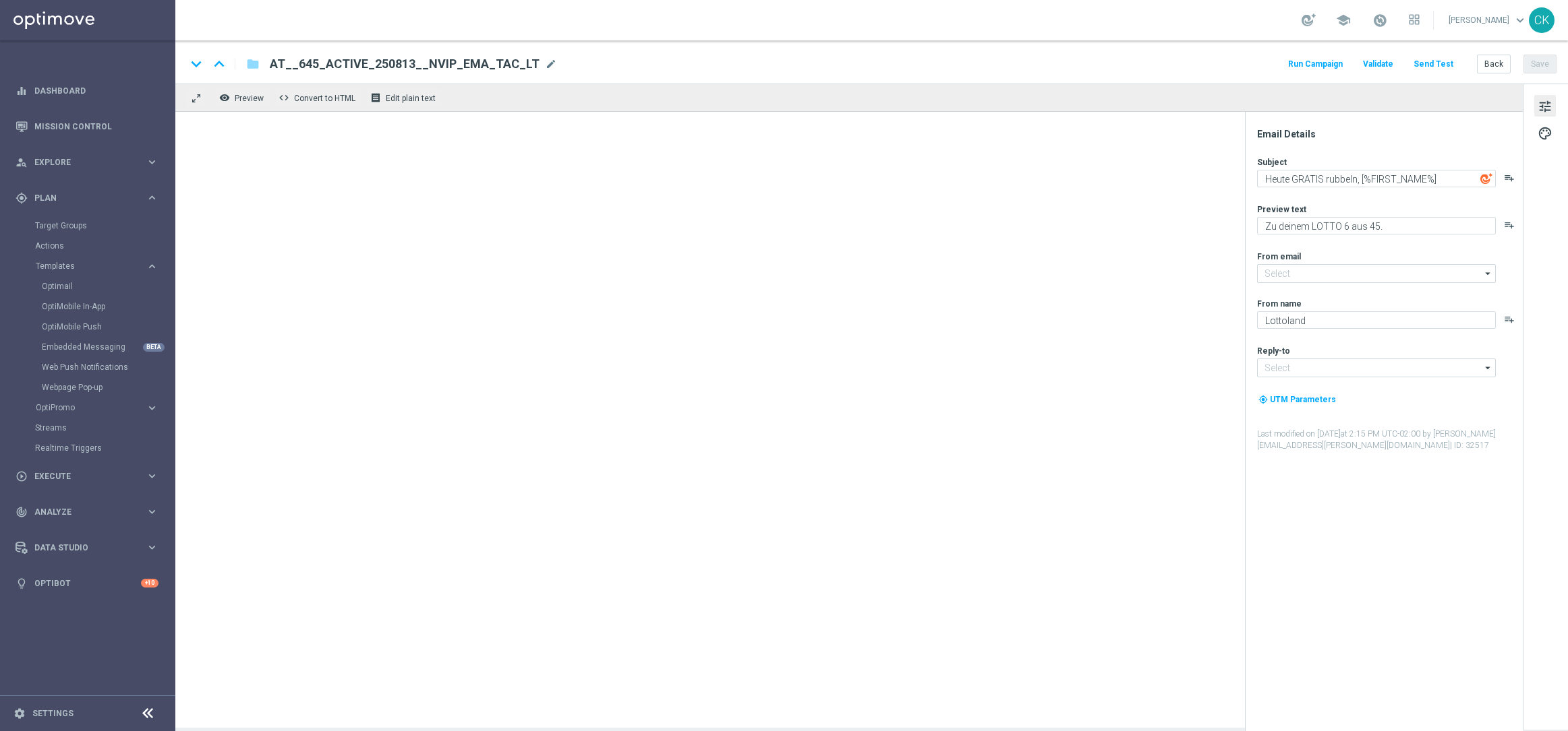
type input "AT__645_ACTIVE_250813__NVIP_EMA_TAC_LT(1)"
type input "[EMAIL_ADDRESS][DOMAIN_NAME]"
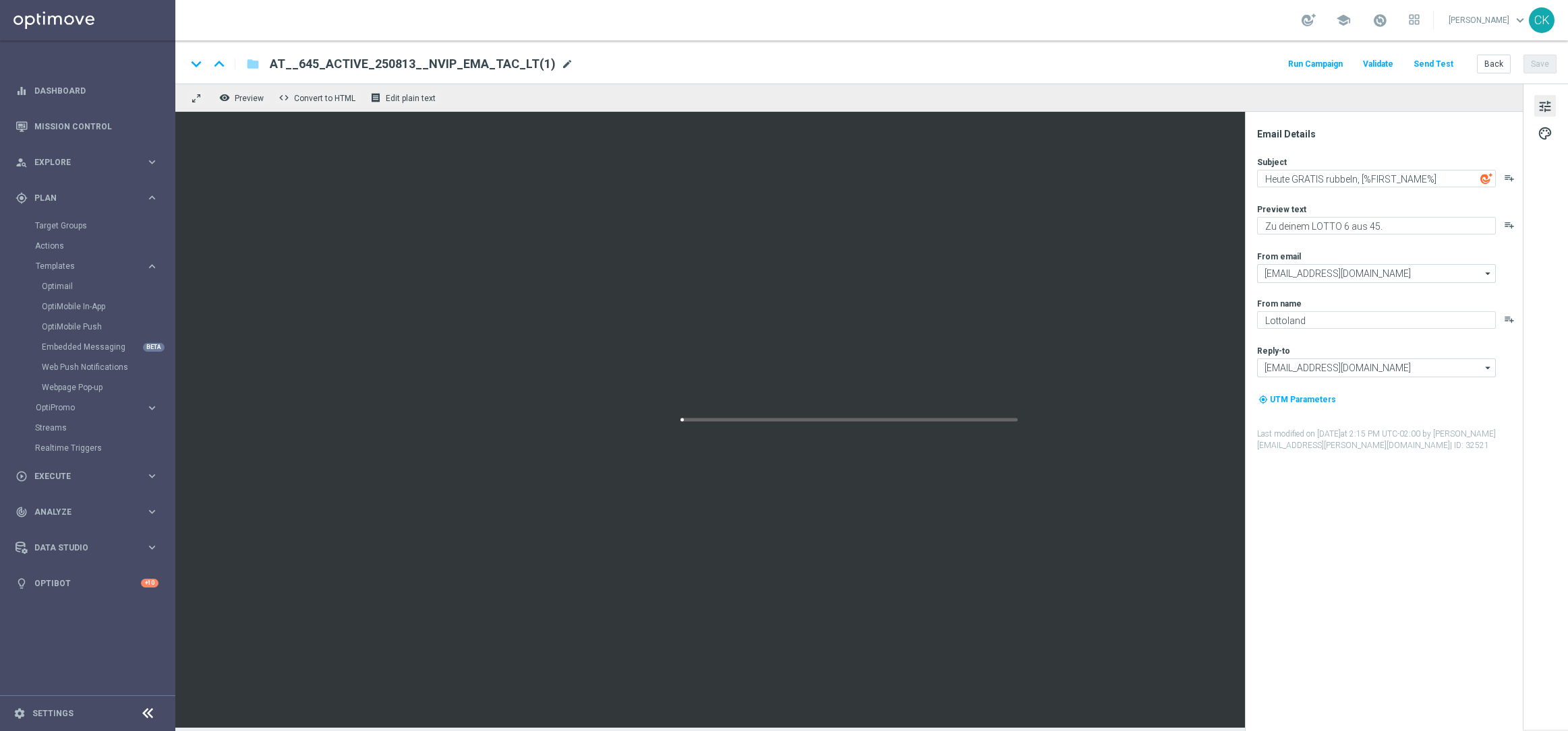
click at [561, 64] on span "mode_edit" at bounding box center [567, 63] width 12 height 12
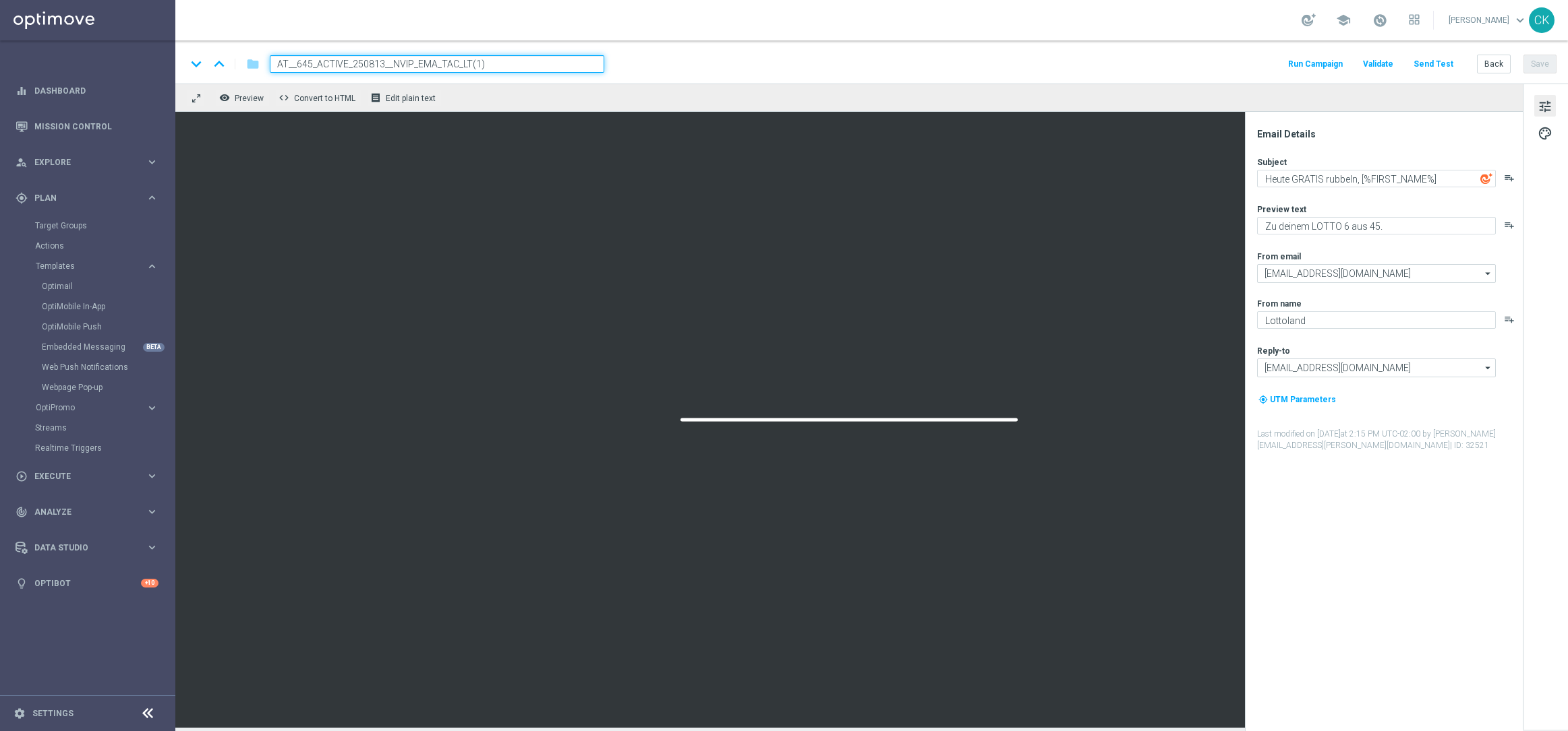
click at [512, 62] on input "AT__645_ACTIVE_250813__NVIP_EMA_TAC_LT(1)" at bounding box center [437, 64] width 335 height 18
paste input "REACT_250813__NVIP_EMA_TAC_LT"
type input "AT__645_REACT_250813__NVIP_EMA_TAC_LT"
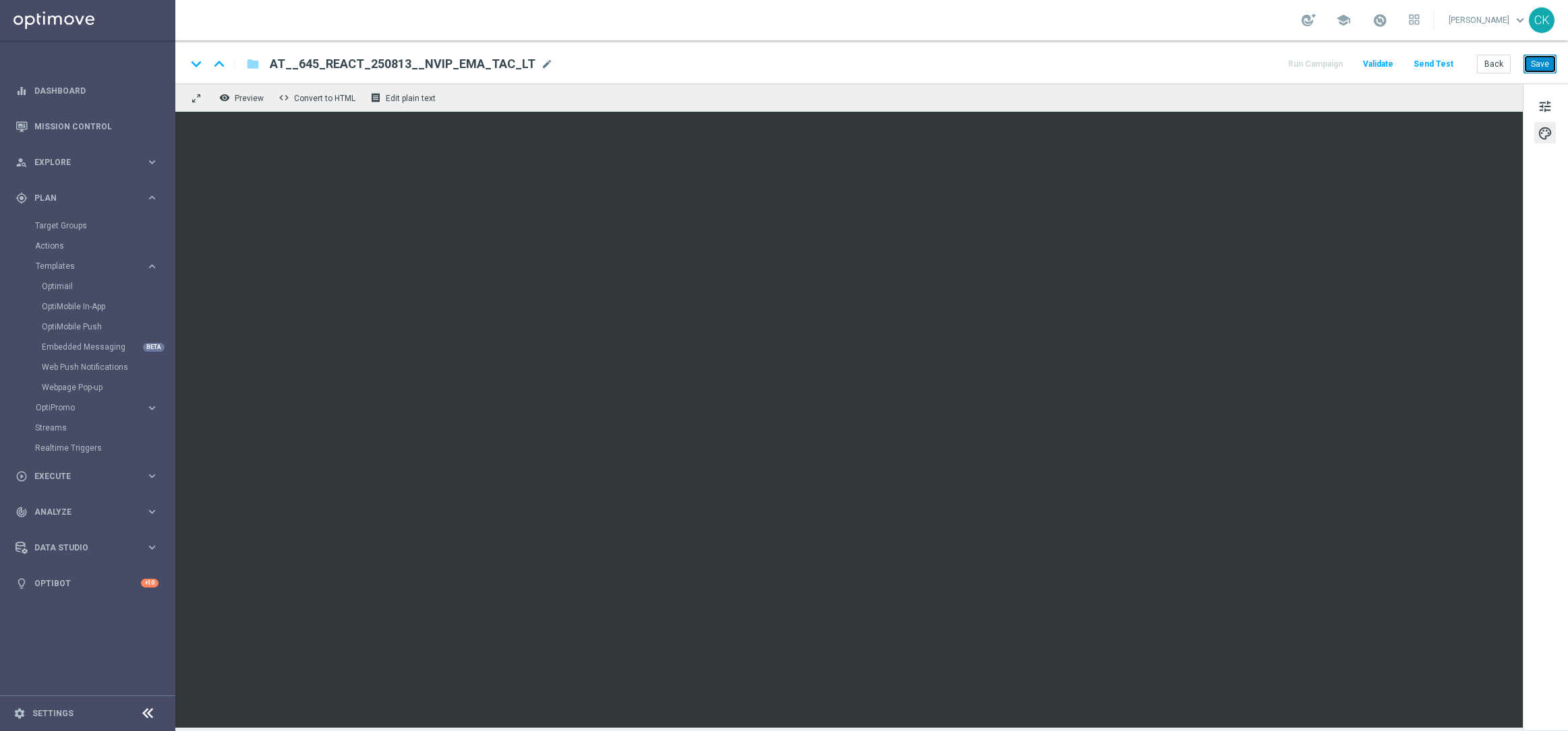
click at [1535, 62] on button "Save" at bounding box center [1540, 64] width 33 height 19
click at [1456, 70] on button "Send Test" at bounding box center [1433, 65] width 44 height 19
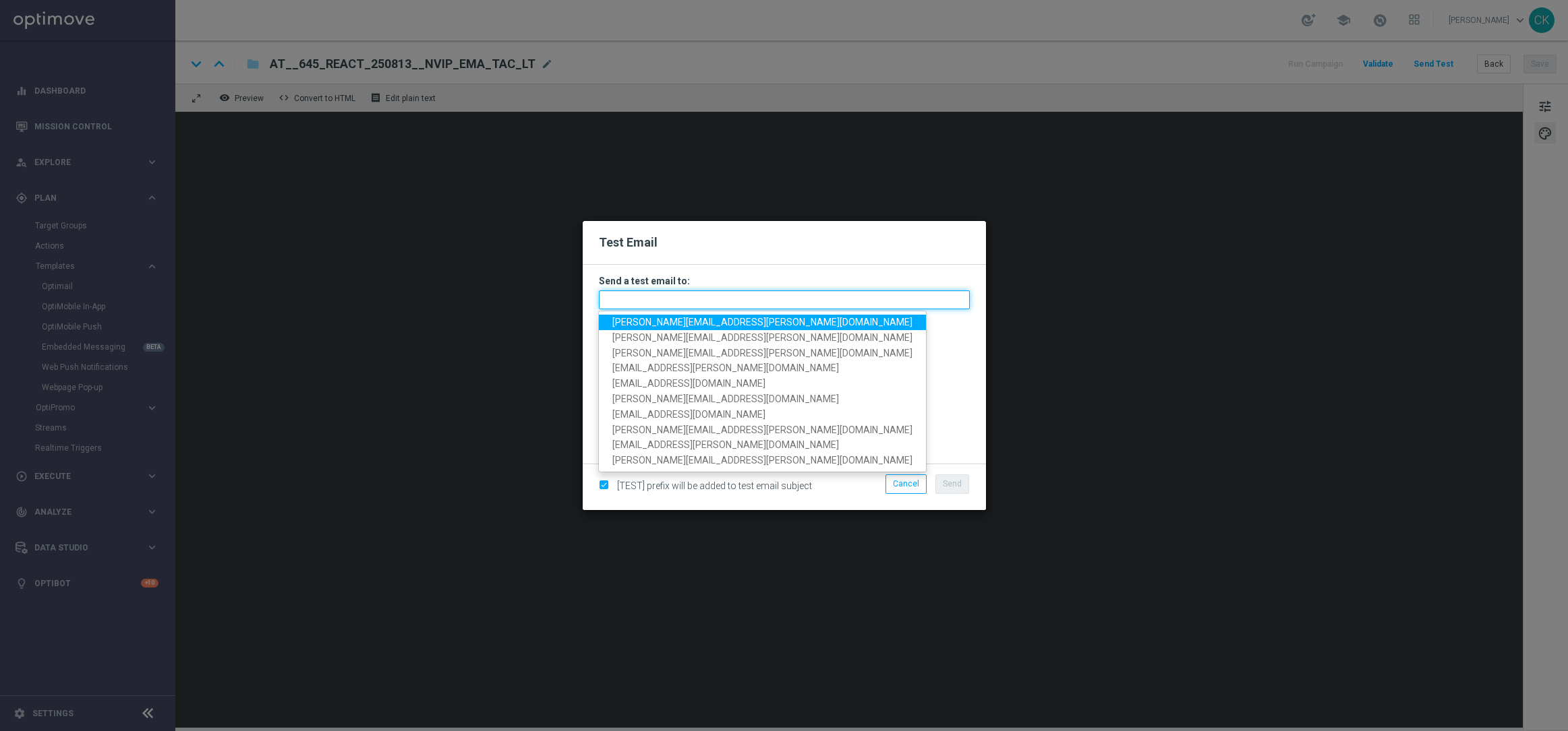
click at [815, 296] on input "text" at bounding box center [784, 300] width 371 height 19
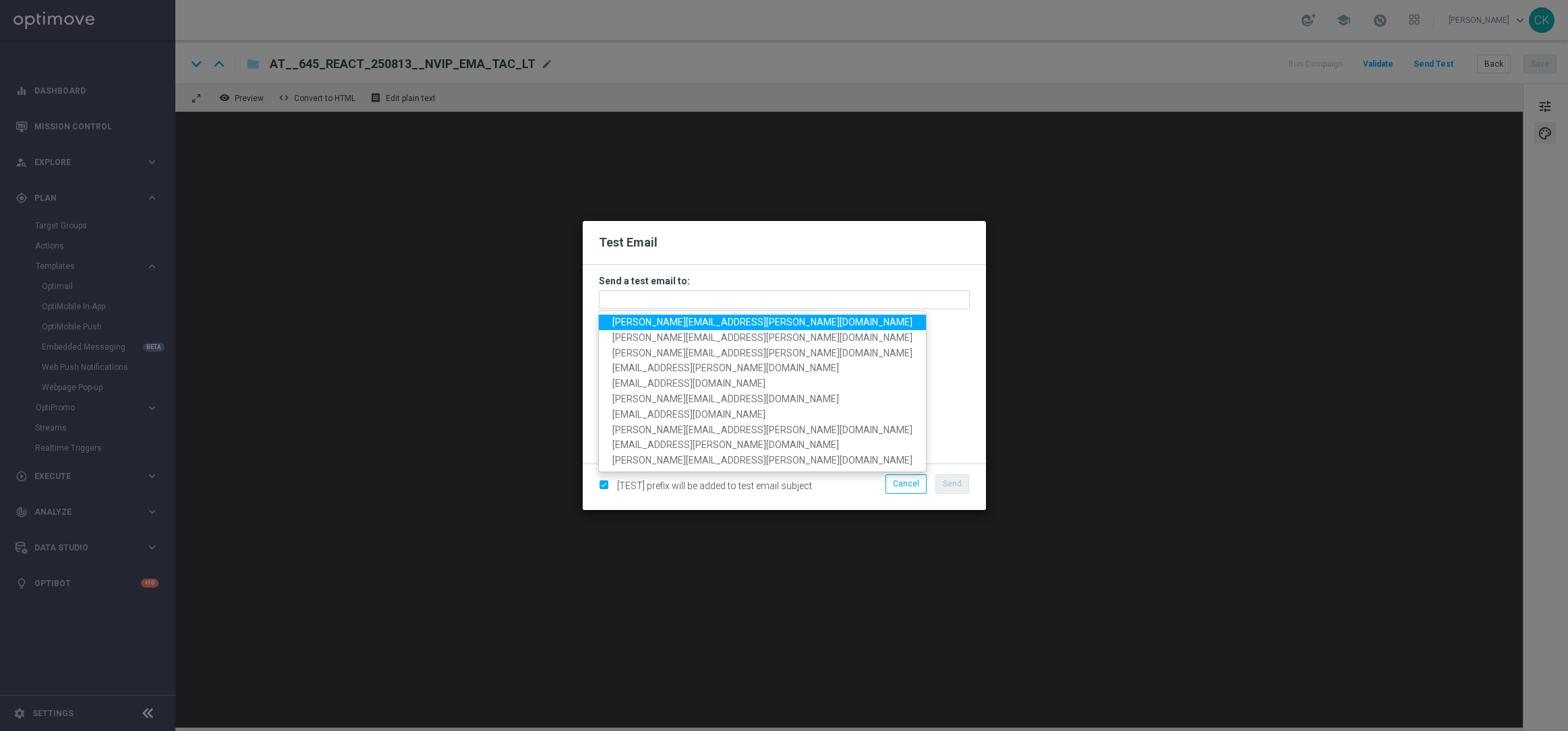
click at [731, 319] on span "[PERSON_NAME][EMAIL_ADDRESS][PERSON_NAME][DOMAIN_NAME]" at bounding box center [762, 322] width 300 height 11
type input "[PERSON_NAME][EMAIL_ADDRESS][PERSON_NAME][DOMAIN_NAME]"
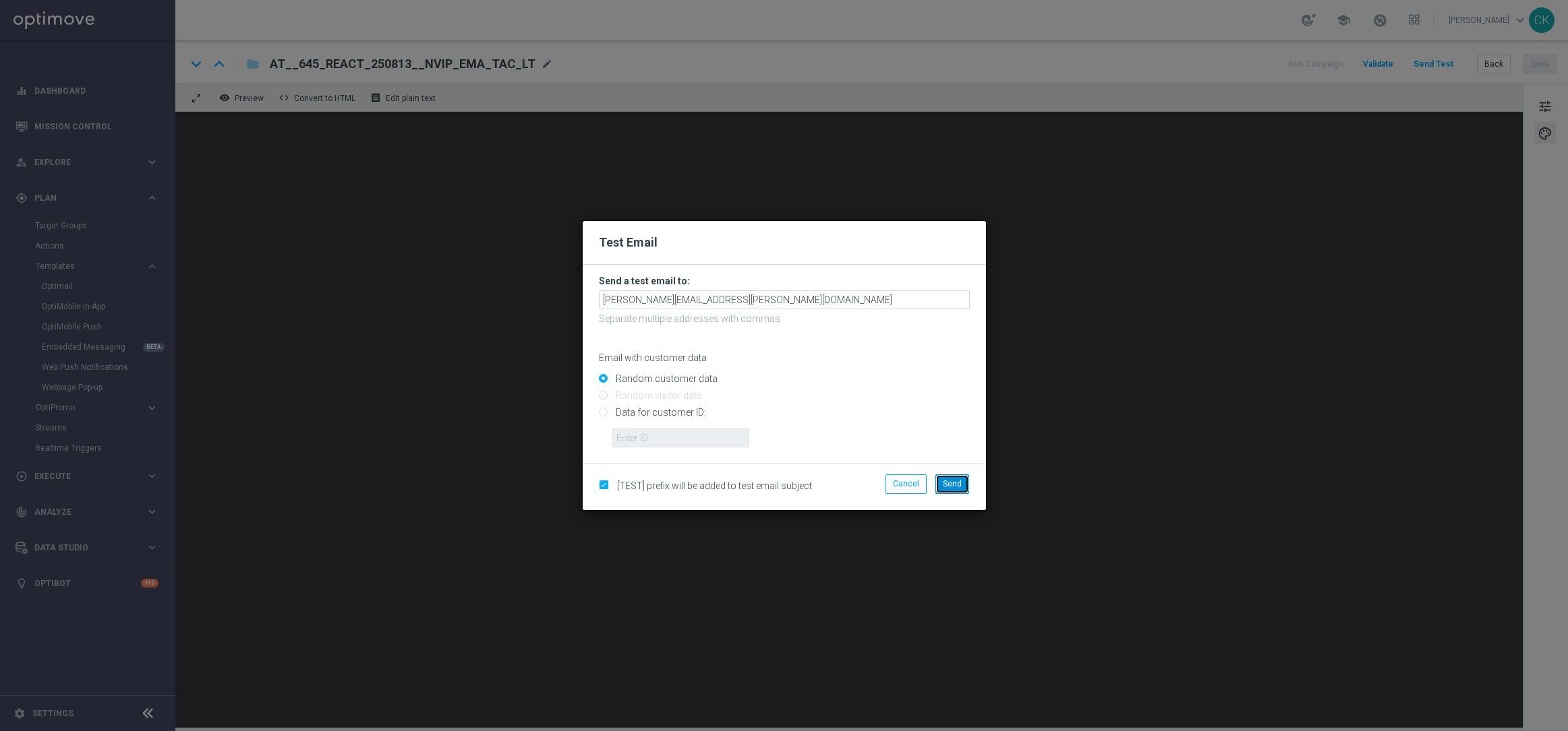
click at [952, 477] on button "Send" at bounding box center [953, 484] width 33 height 19
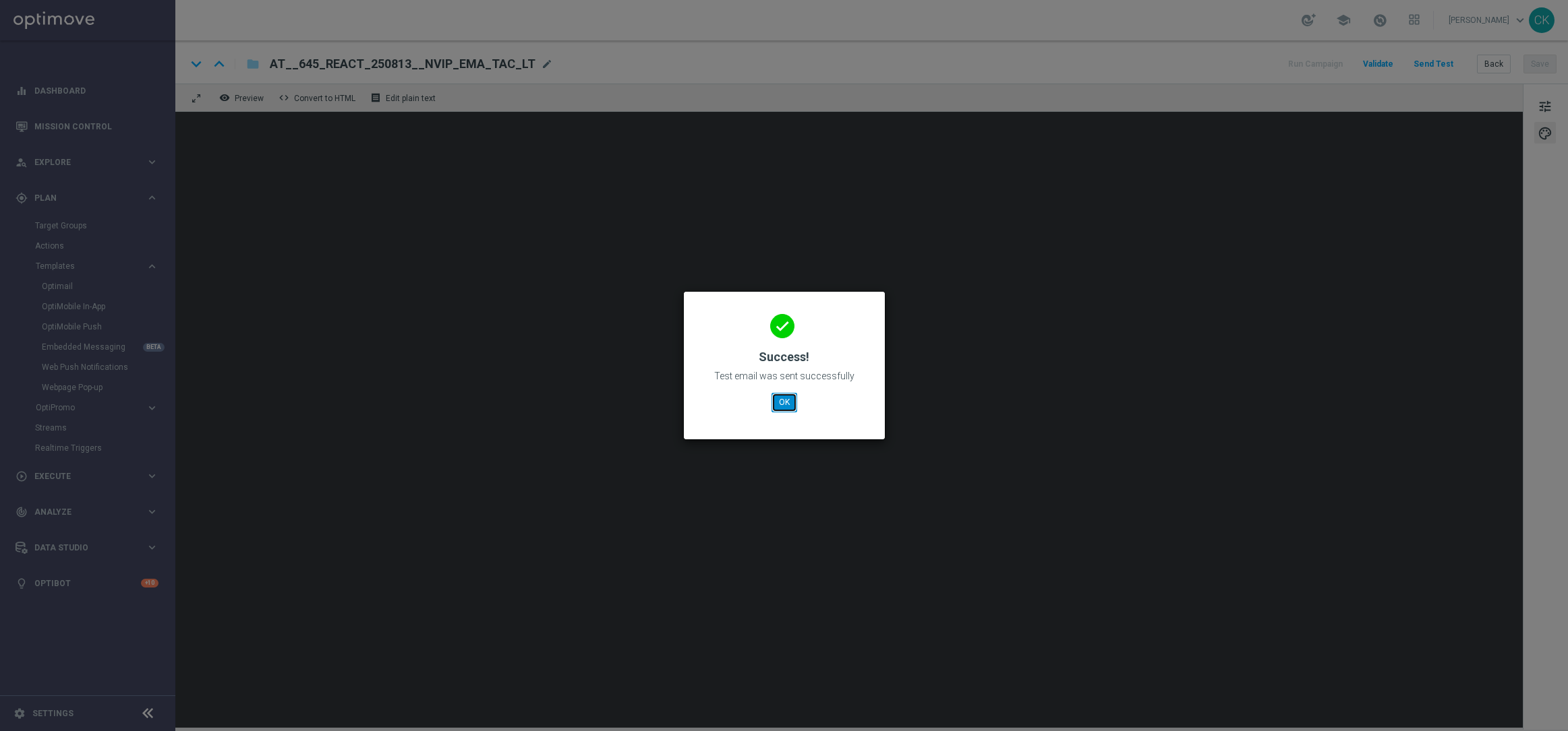
click at [792, 402] on button "OK" at bounding box center [784, 402] width 26 height 19
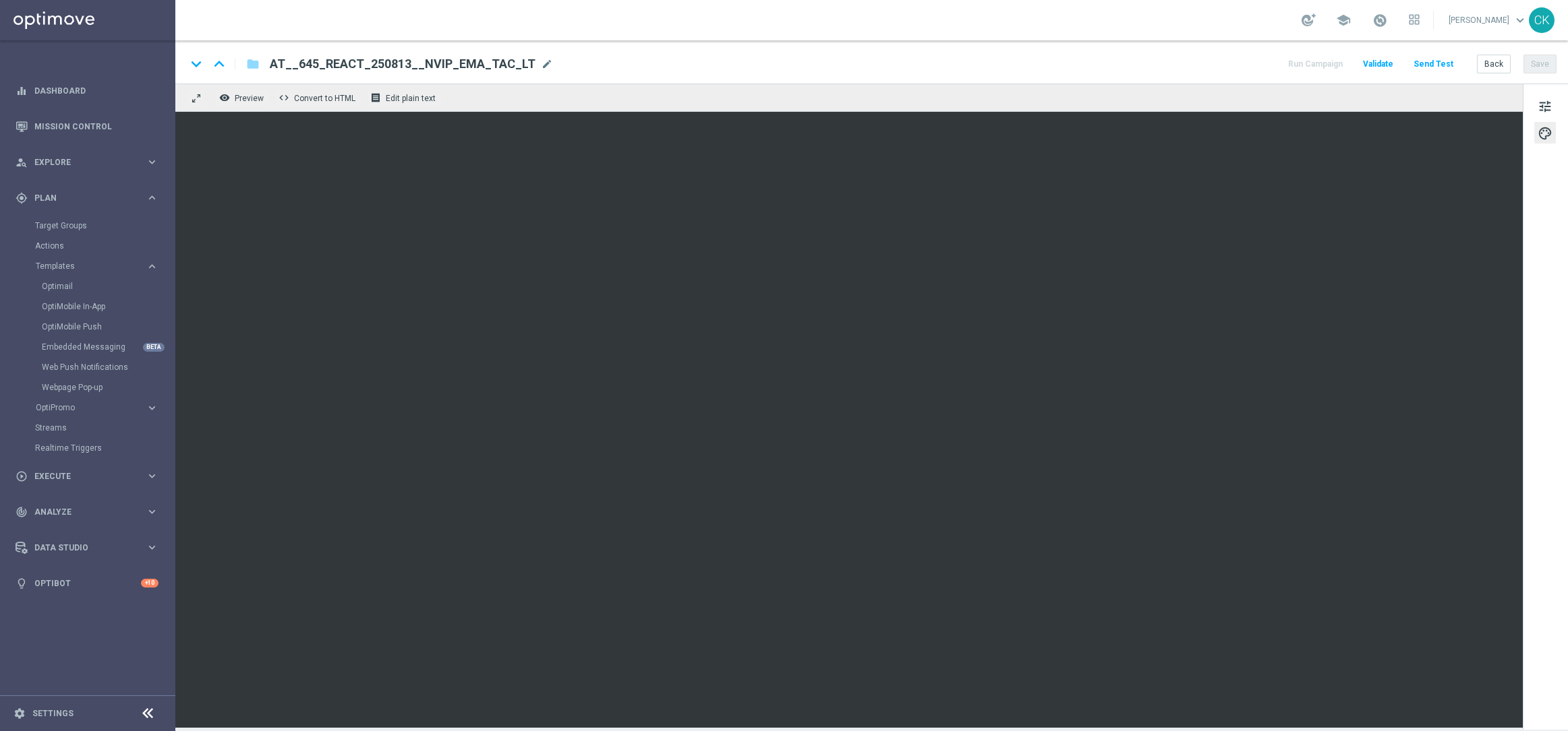
click at [1298, 84] on div "remove_red_eye Preview code Convert to HTML receipt Edit plain text" at bounding box center [850, 98] width 1348 height 28
click at [1393, 59] on span "Validate" at bounding box center [1378, 64] width 31 height 9
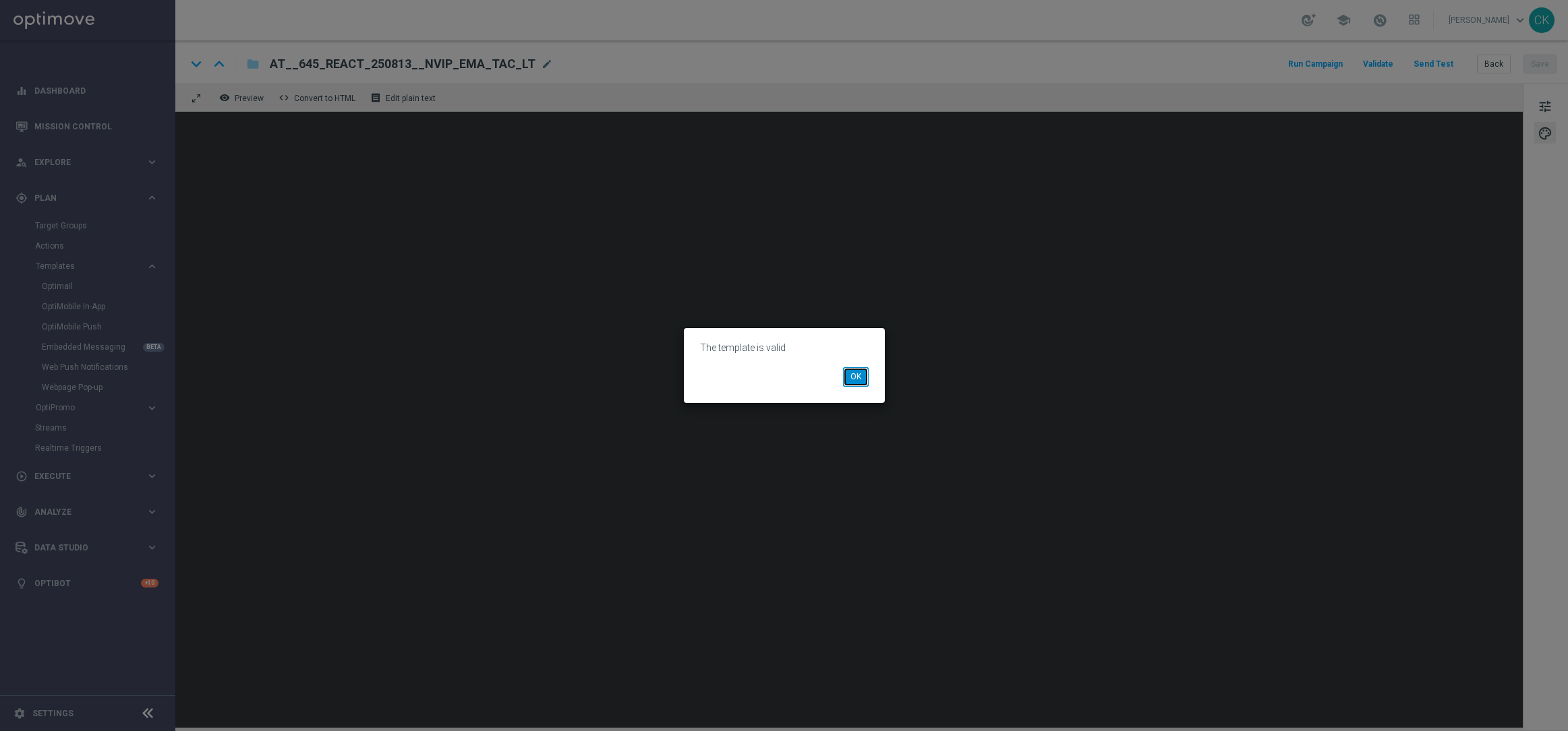
click at [860, 371] on button "OK" at bounding box center [856, 377] width 26 height 19
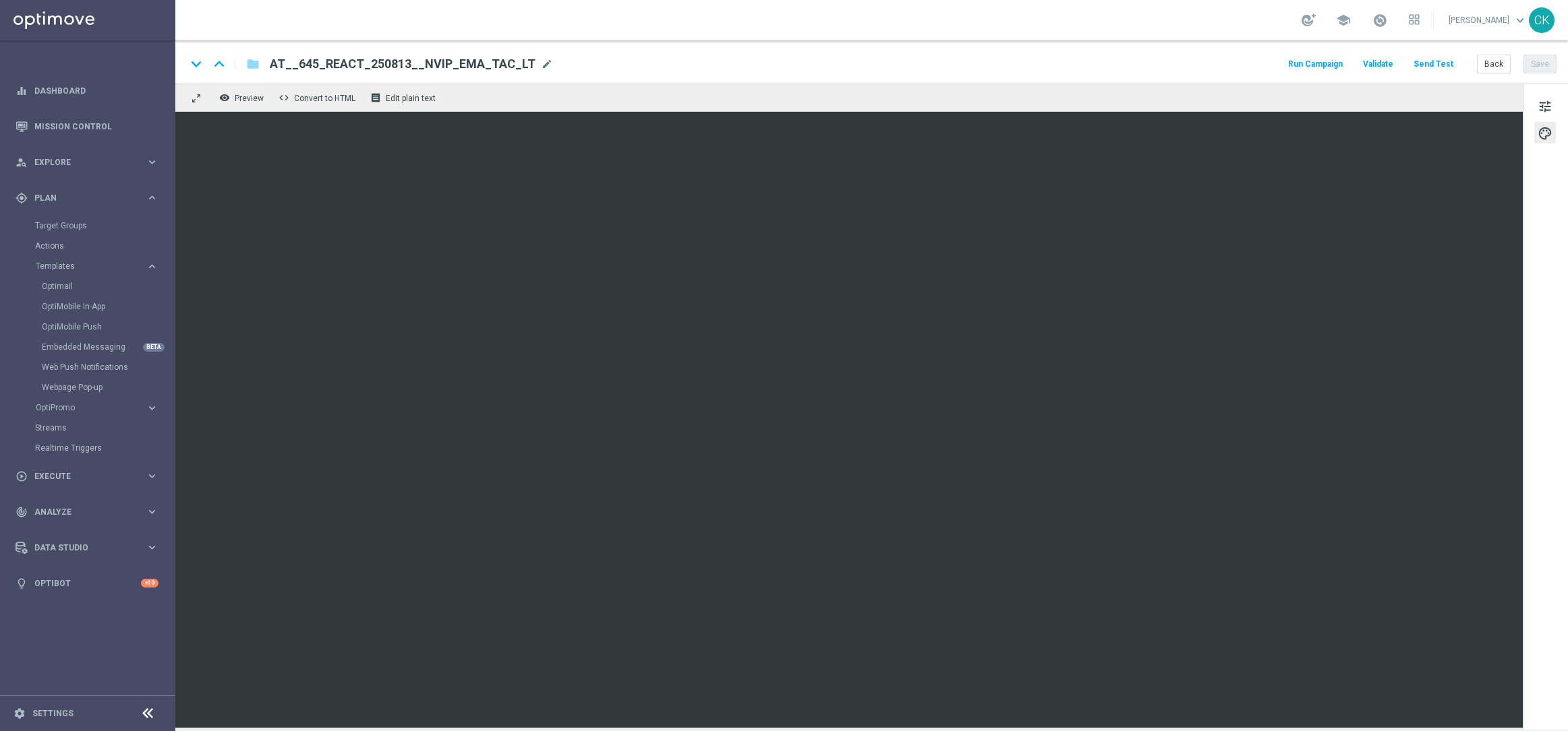
click at [1403, 85] on div "remove_red_eye Preview code Convert to HTML receipt Edit plain text" at bounding box center [850, 98] width 1348 height 28
click at [1199, 85] on div "remove_red_eye Preview code Convert to HTML receipt Edit plain text" at bounding box center [850, 98] width 1348 height 28
click at [1544, 205] on div "tune palette" at bounding box center [1546, 407] width 46 height 646
click at [1492, 71] on button "Back" at bounding box center [1494, 64] width 33 height 19
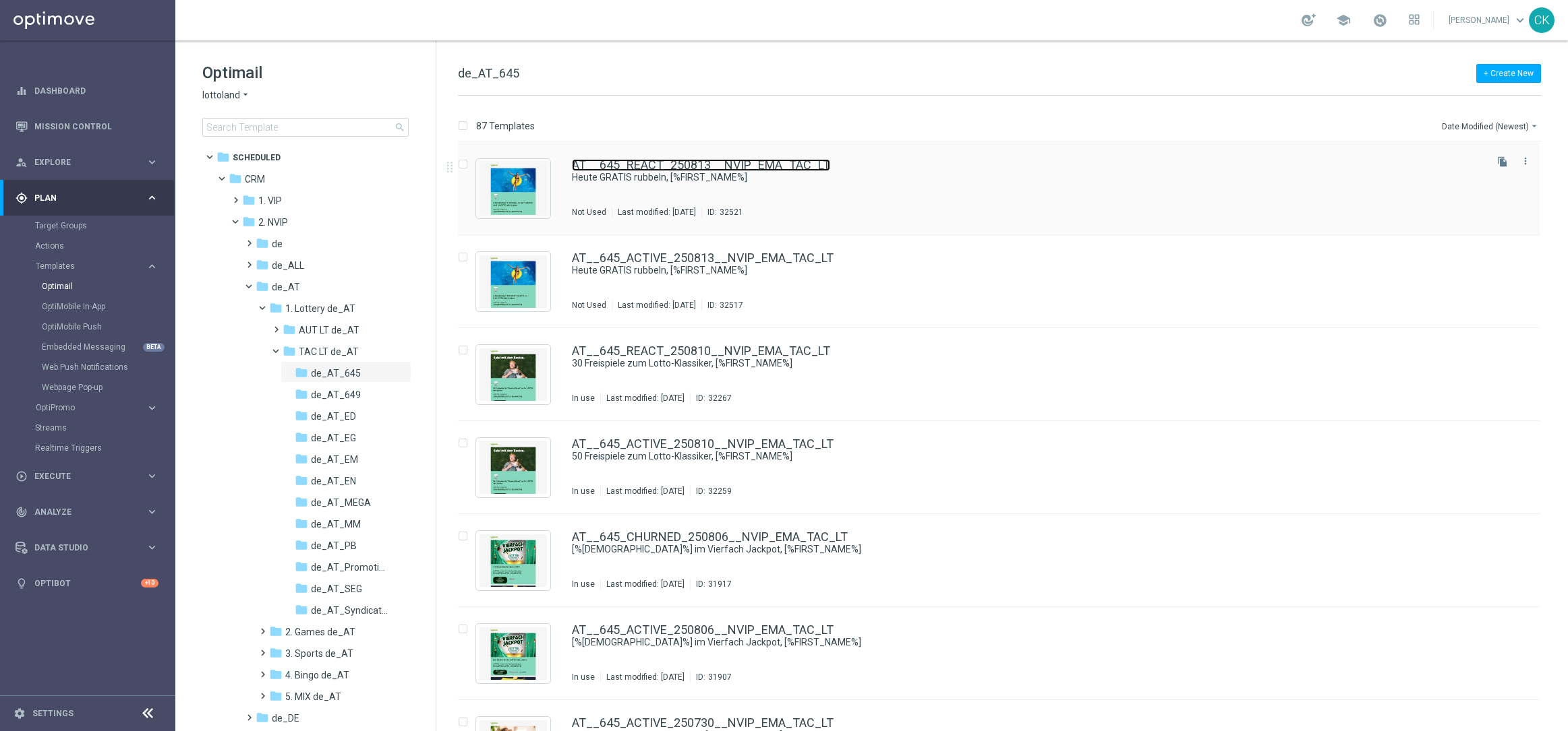
click at [651, 165] on link "AT__645_REACT_250813__NVIP_EMA_TAC_LT" at bounding box center [701, 164] width 258 height 12
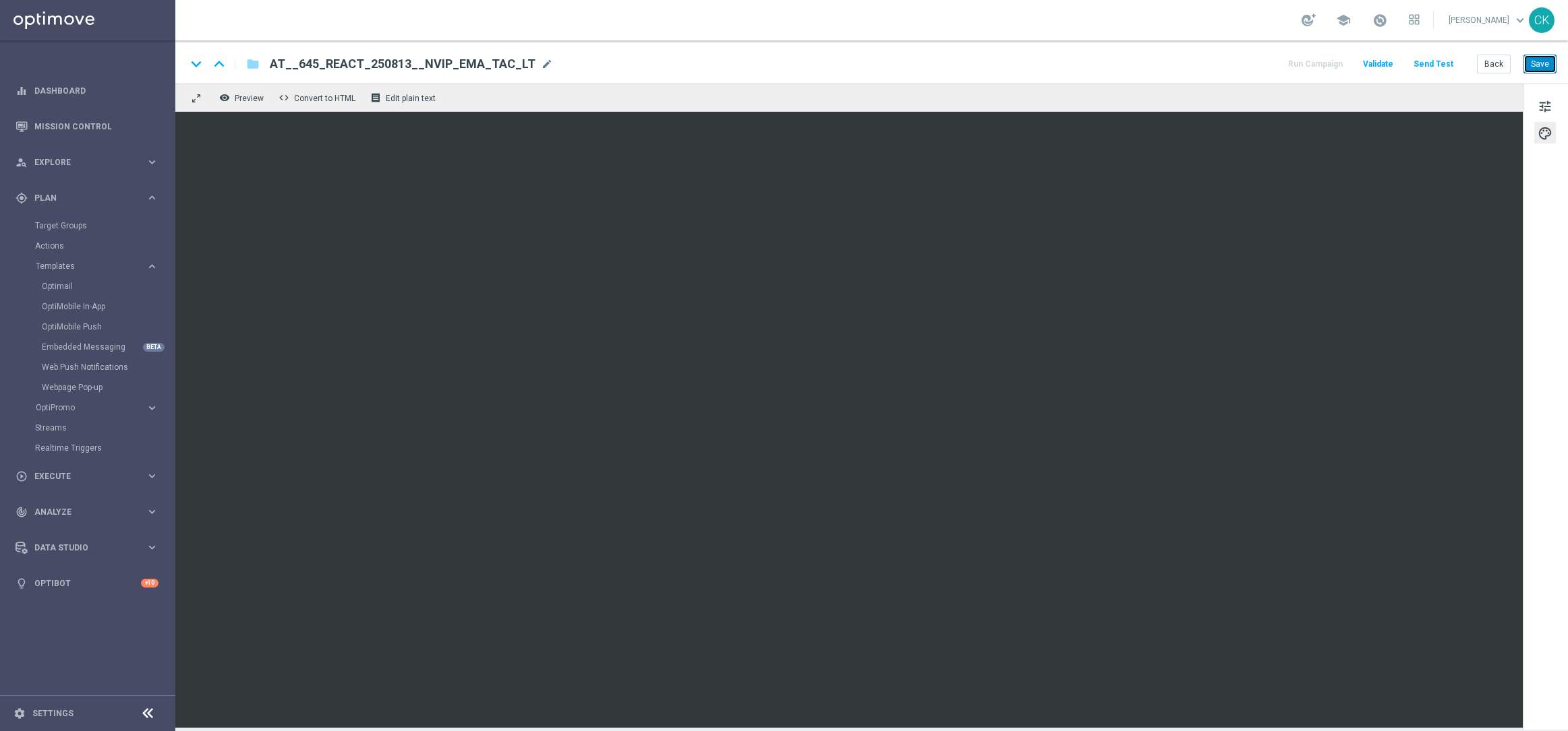
click at [1548, 70] on button "Save" at bounding box center [1540, 64] width 33 height 19
click at [1546, 58] on button "Save" at bounding box center [1540, 64] width 33 height 19
click at [1548, 60] on button "Save" at bounding box center [1540, 64] width 33 height 19
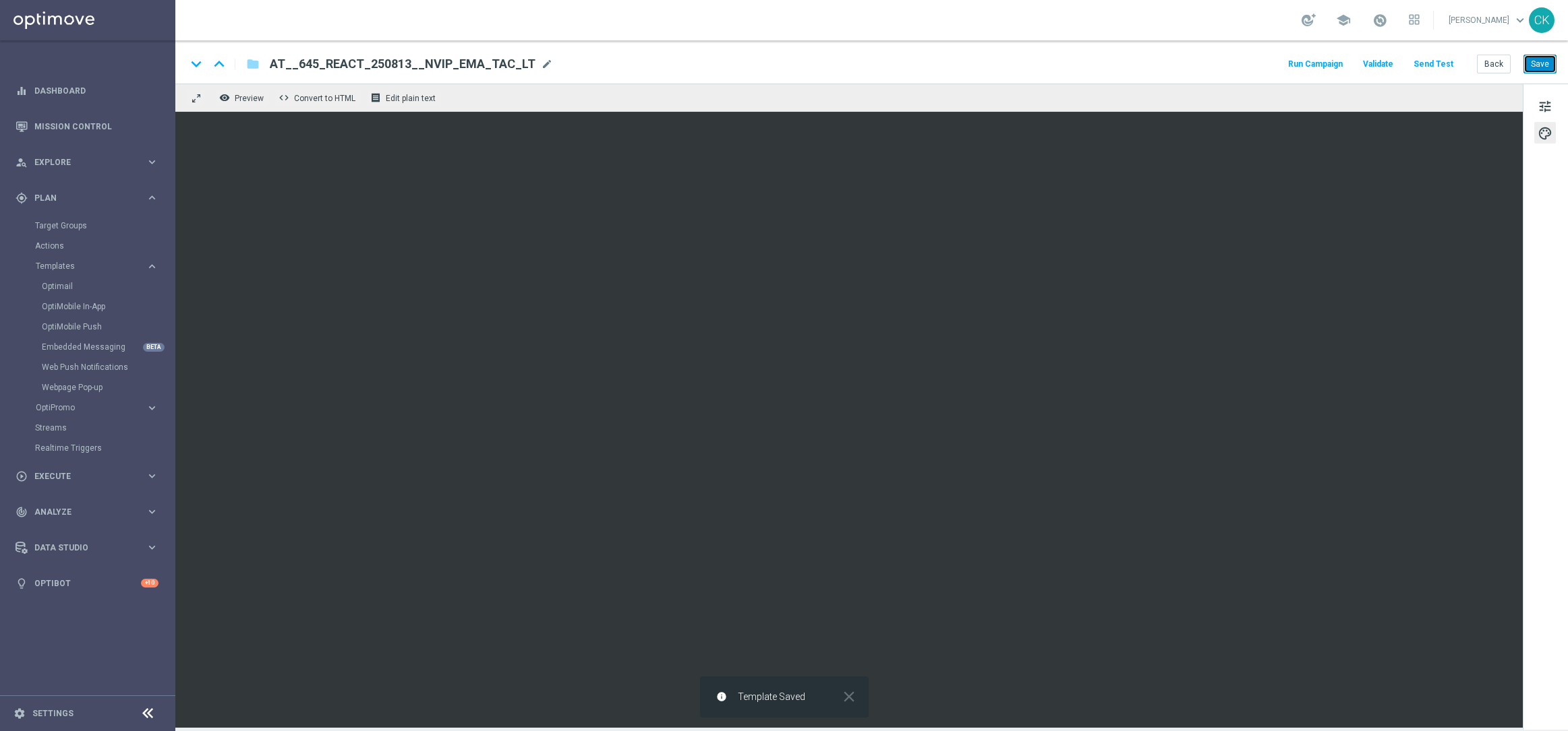
click at [1548, 60] on button "Save" at bounding box center [1540, 64] width 33 height 19
click at [1542, 58] on button "Save" at bounding box center [1540, 64] width 33 height 19
click at [1497, 67] on button "Back" at bounding box center [1494, 64] width 33 height 19
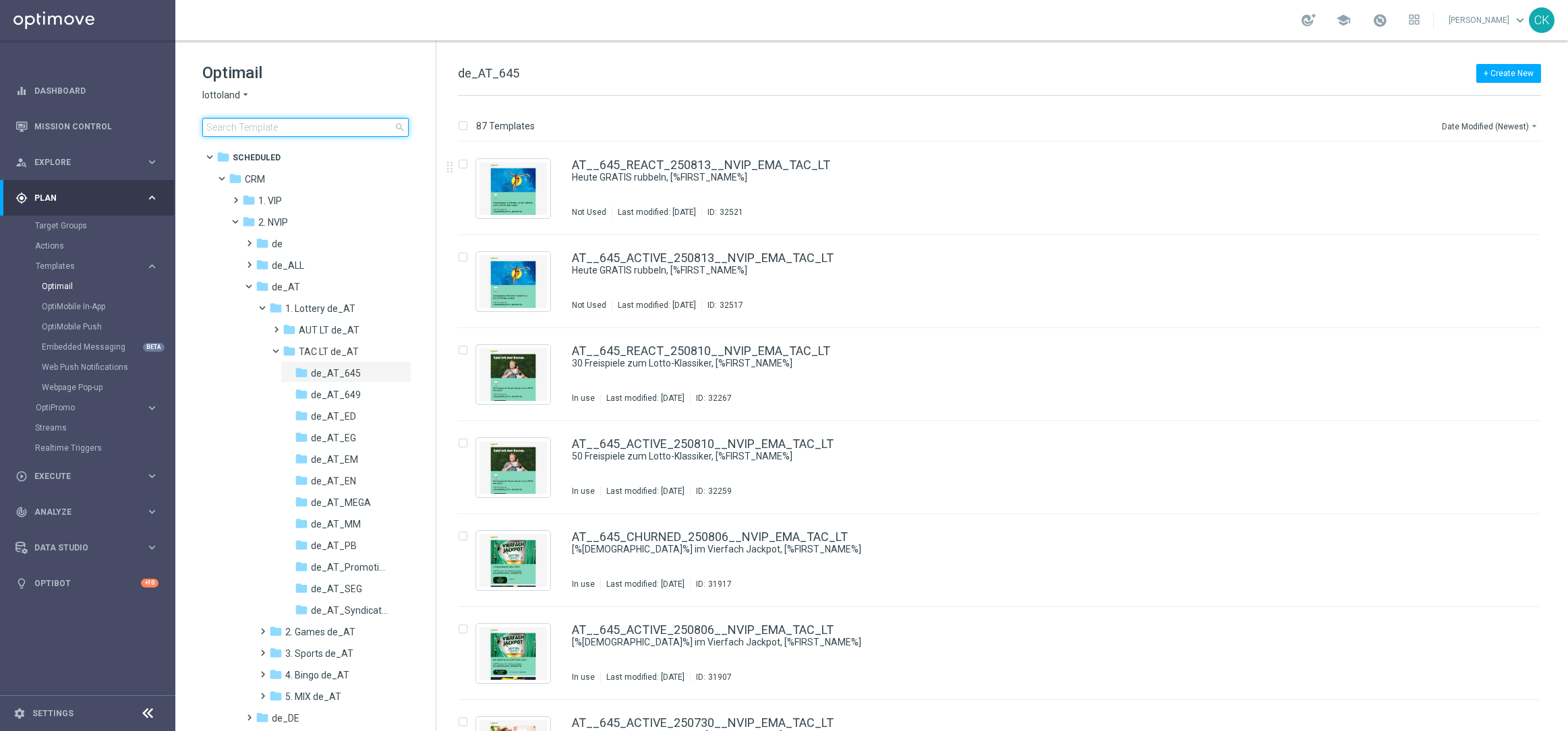
click at [291, 129] on input at bounding box center [306, 127] width 206 height 19
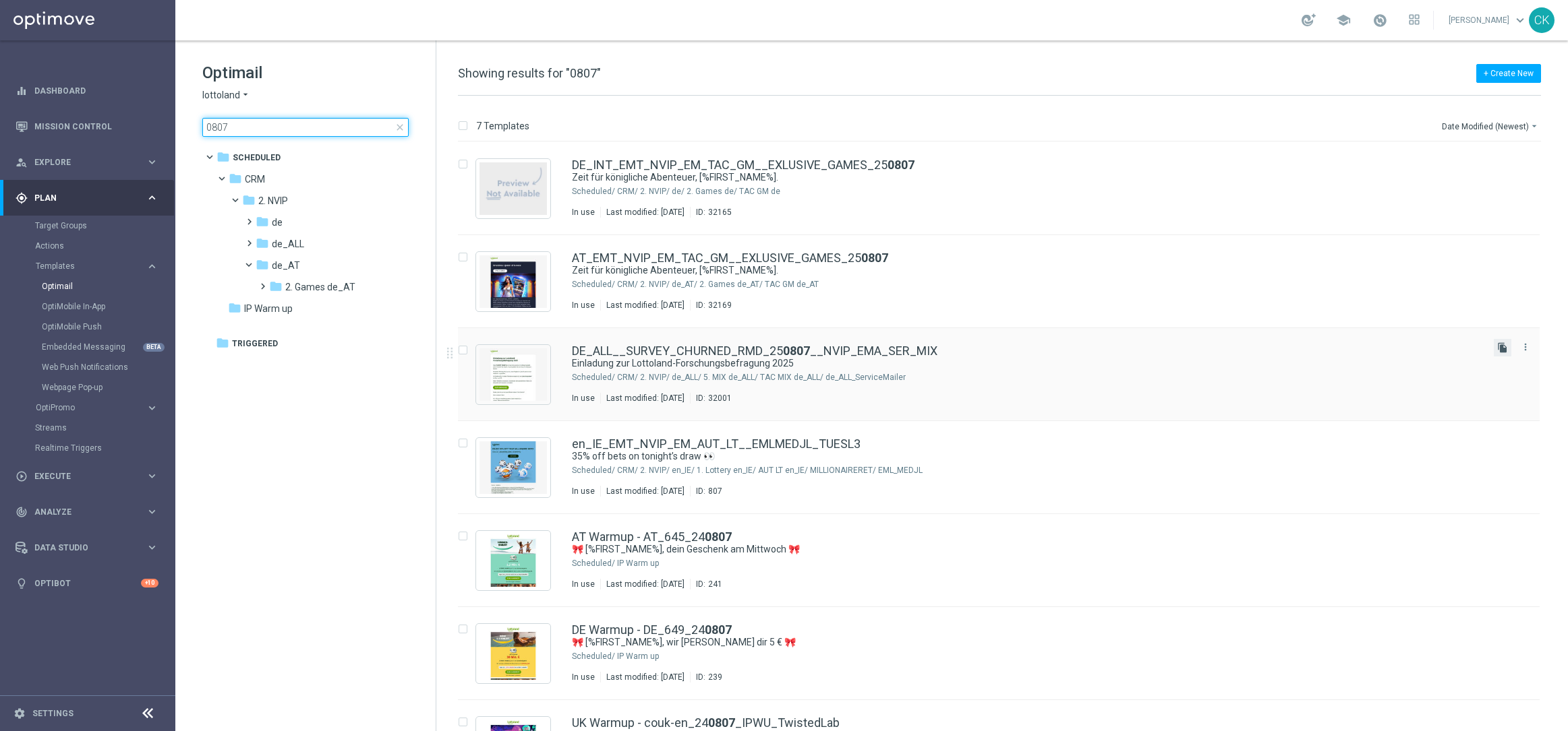
type input "0807"
click at [1503, 349] on icon "file_copy" at bounding box center [1503, 348] width 11 height 11
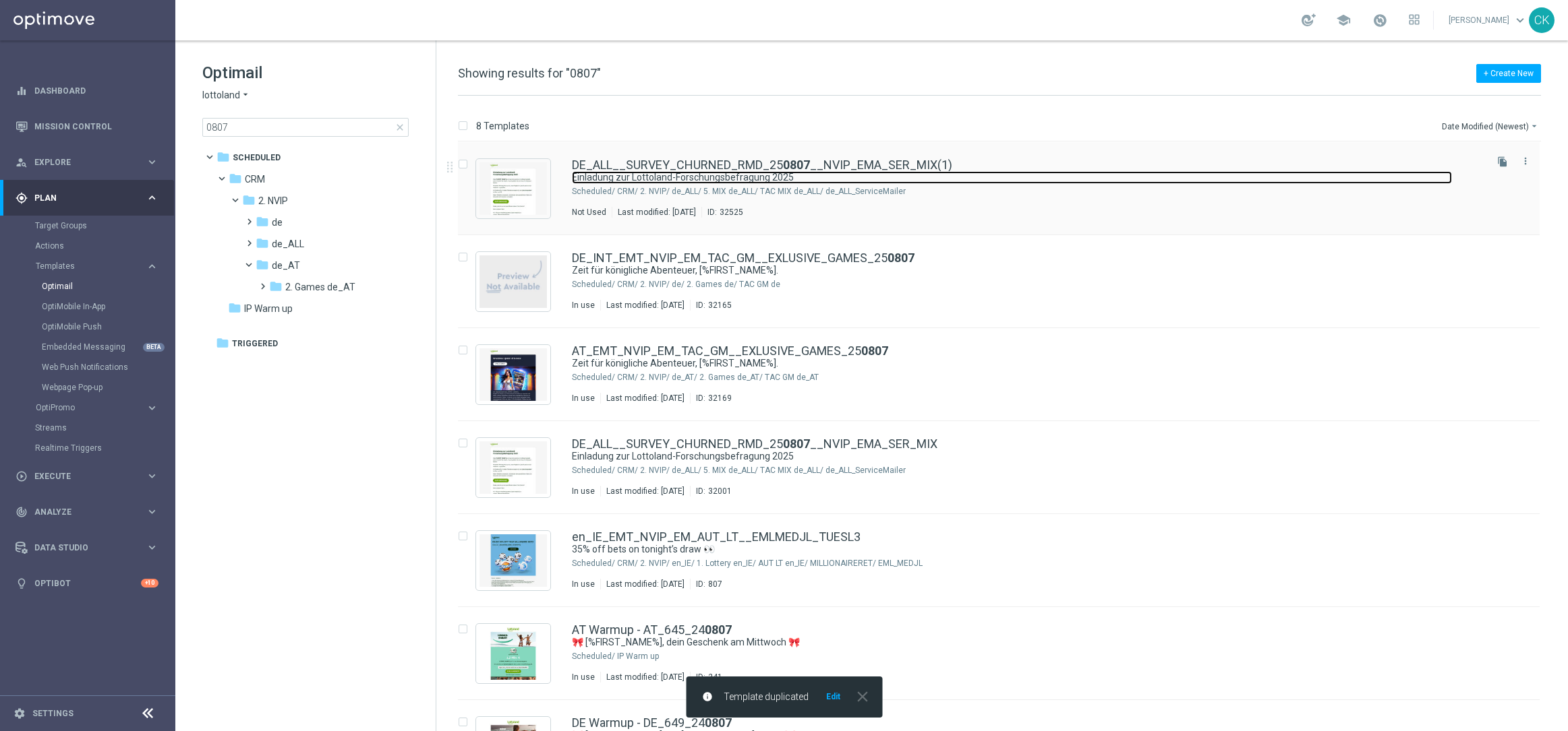
click at [651, 171] on link "Einladung zur Lottoland-Forschungsbefragung 2025" at bounding box center [1011, 177] width 880 height 13
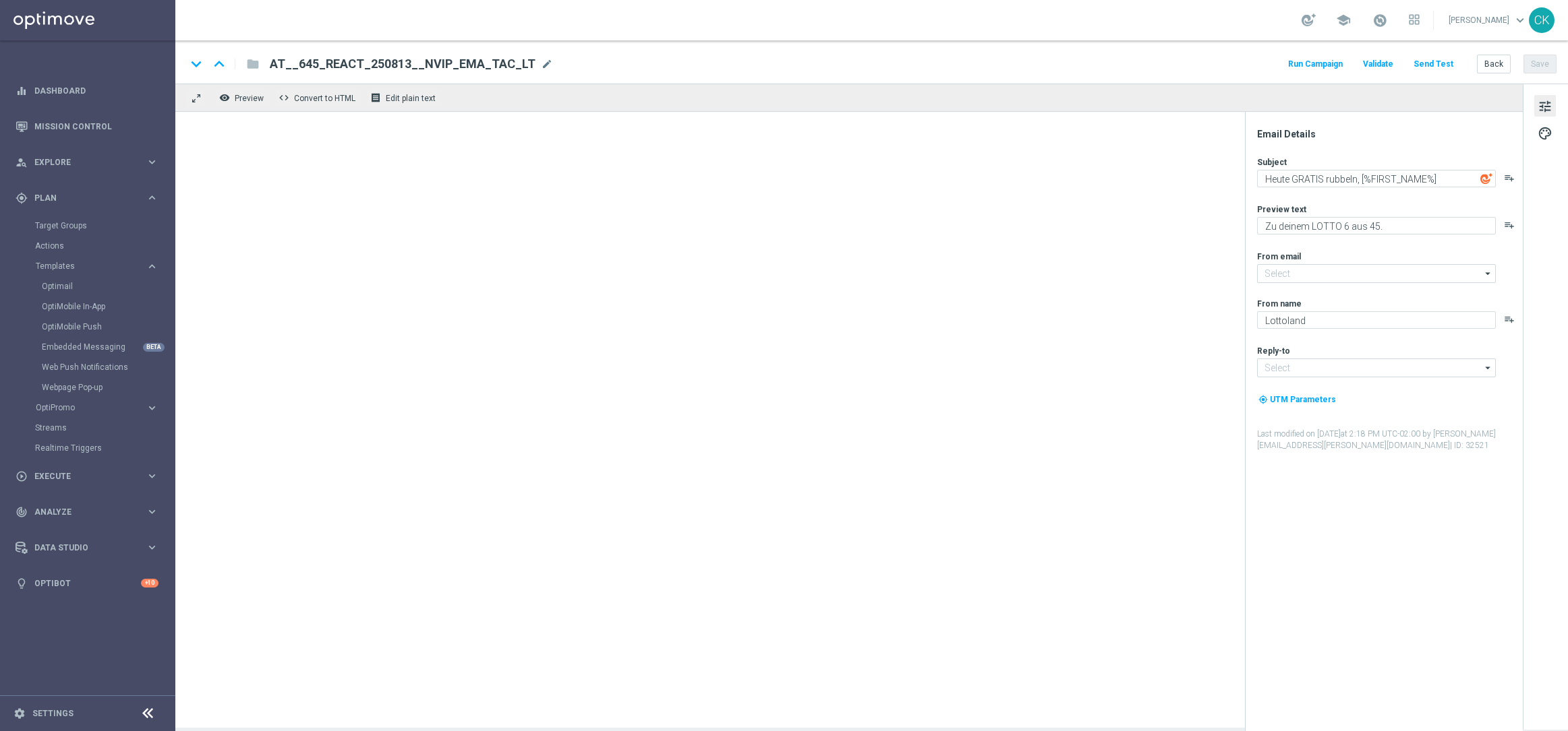
type input "[EMAIL_ADDRESS][DOMAIN_NAME]"
type textarea "Einladung zur Lottoland-Forschungsbefragung 2025"
type textarea "5 € Gutschein als Dankeschön."
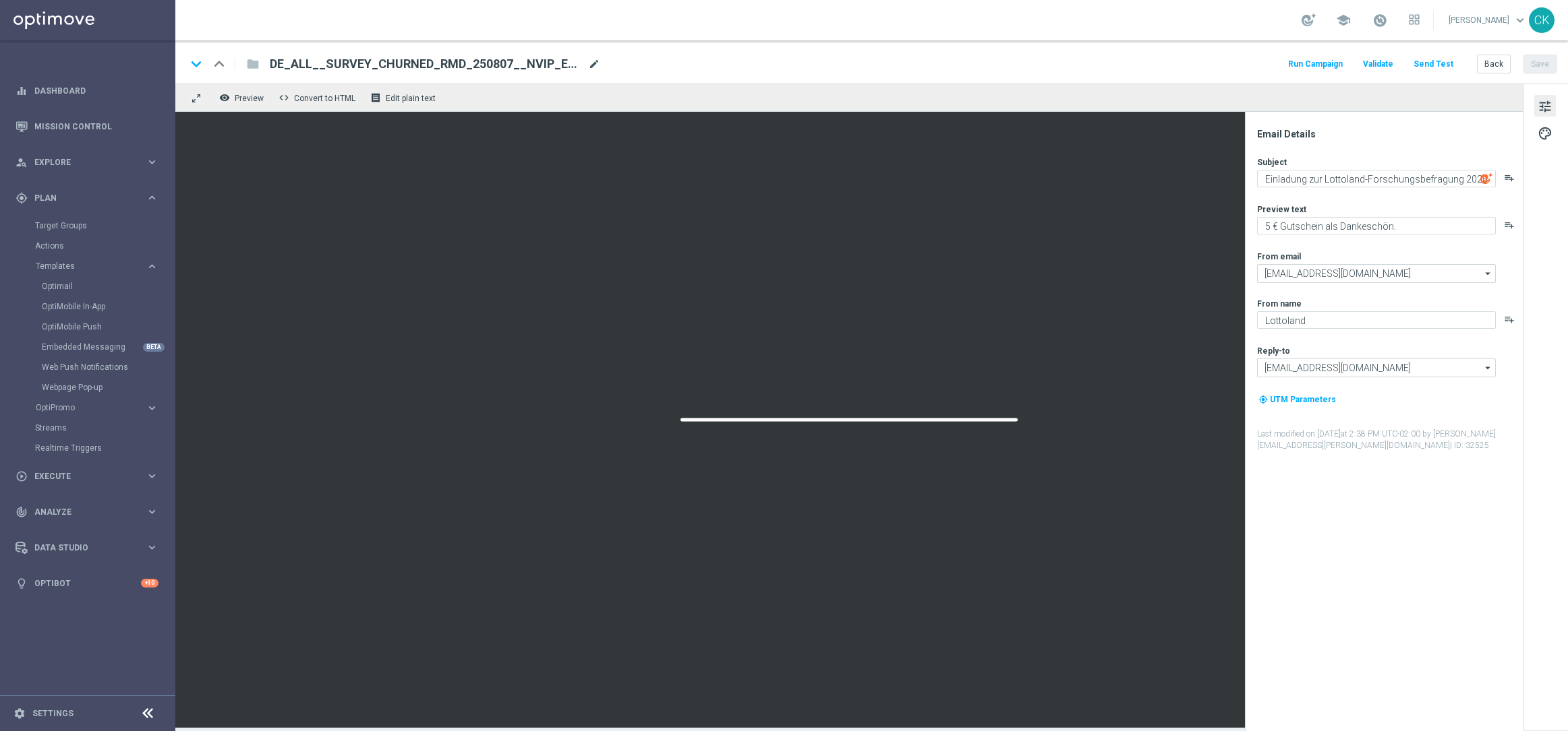
click at [588, 63] on span "mode_edit" at bounding box center [594, 63] width 12 height 12
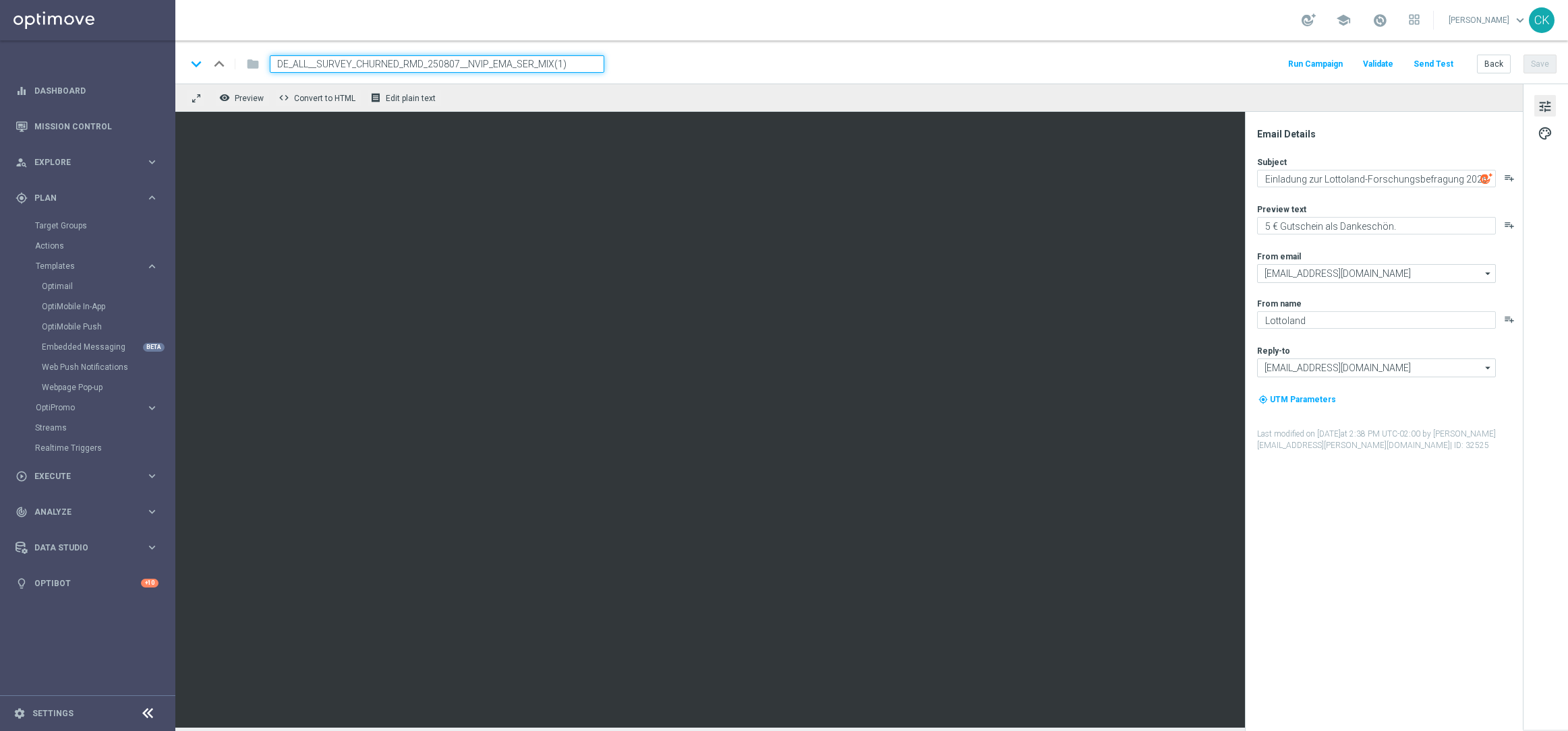
click at [580, 62] on input "DE_ALL__SURVEY_CHURNED_RMD_250807__NVIP_EMA_SER_MIX(1)" at bounding box center [437, 64] width 335 height 18
click at [1369, 178] on textarea "Einladung zur Lottoland-Forschungsbefragung 2025" at bounding box center [1377, 178] width 239 height 18
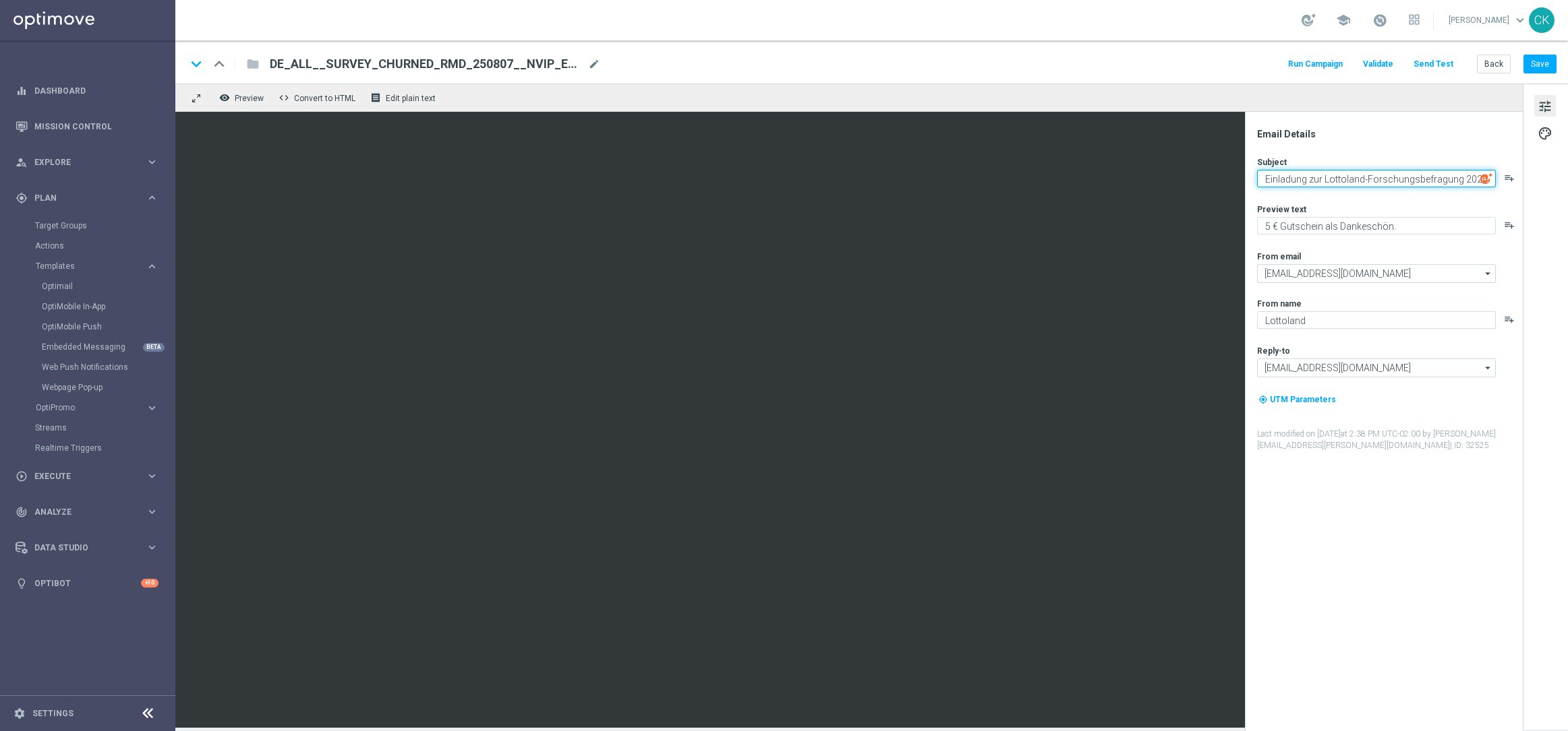
click at [1369, 178] on textarea "Einladung zur Lottoland-Forschungsbefragung 2025" at bounding box center [1377, 178] width 239 height 18
paste textarea "5 € geschenkt – nur für Ihre Meinung!"
drag, startPoint x: 1378, startPoint y: 178, endPoint x: 1390, endPoint y: 208, distance: 32.3
click at [1378, 179] on textarea "5 € geschenkt – nur für Ihre Meinung!" at bounding box center [1377, 178] width 239 height 18
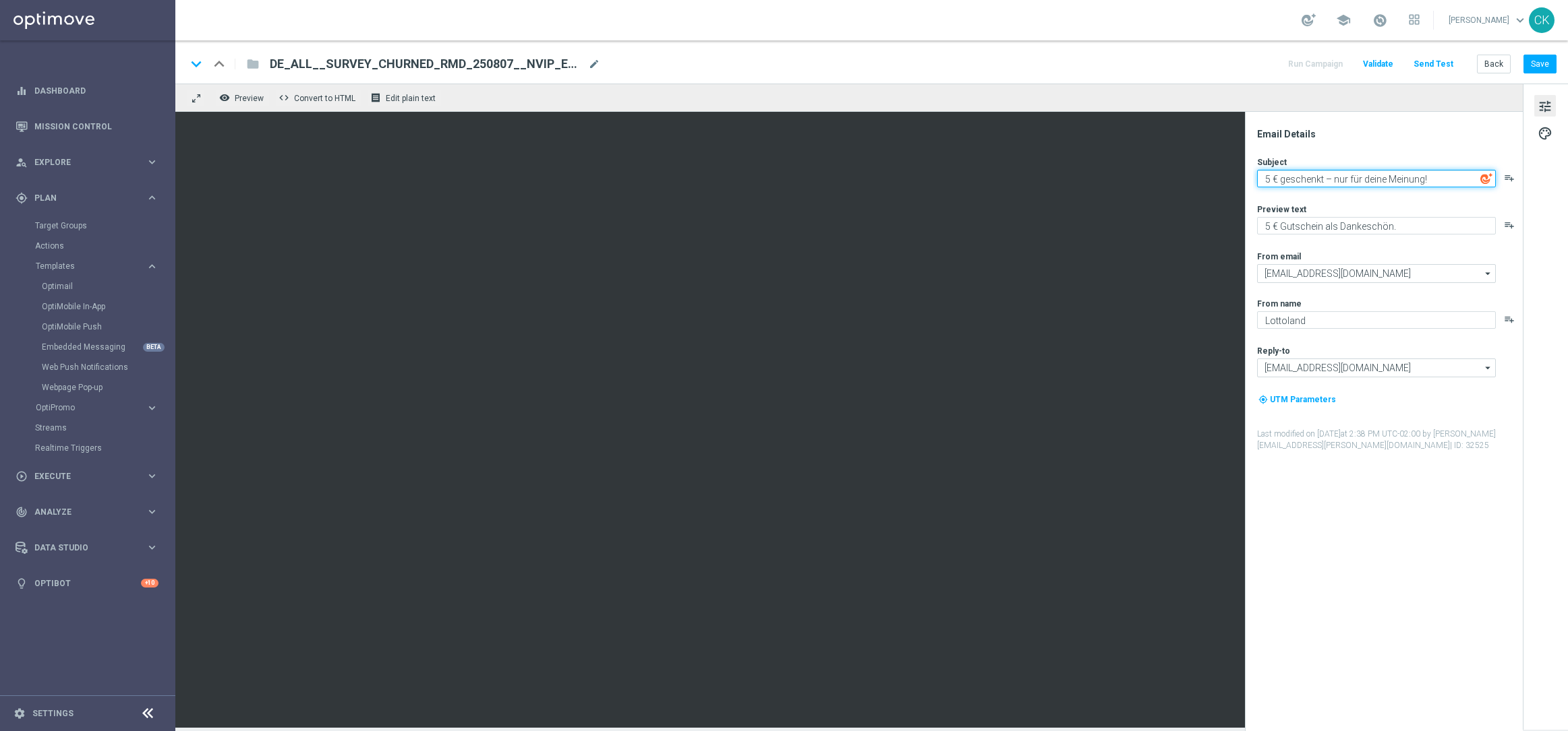
click at [1452, 181] on textarea "5 € geschenkt – nur für deine Meinung!" at bounding box center [1377, 178] width 239 height 18
click at [1261, 179] on textarea "5 € geschenkt – nur für deine Meinung" at bounding box center [1377, 178] width 239 height 18
click at [1450, 185] on textarea "5 € geschenkt – nur für deine Meinung" at bounding box center [1377, 178] width 239 height 18
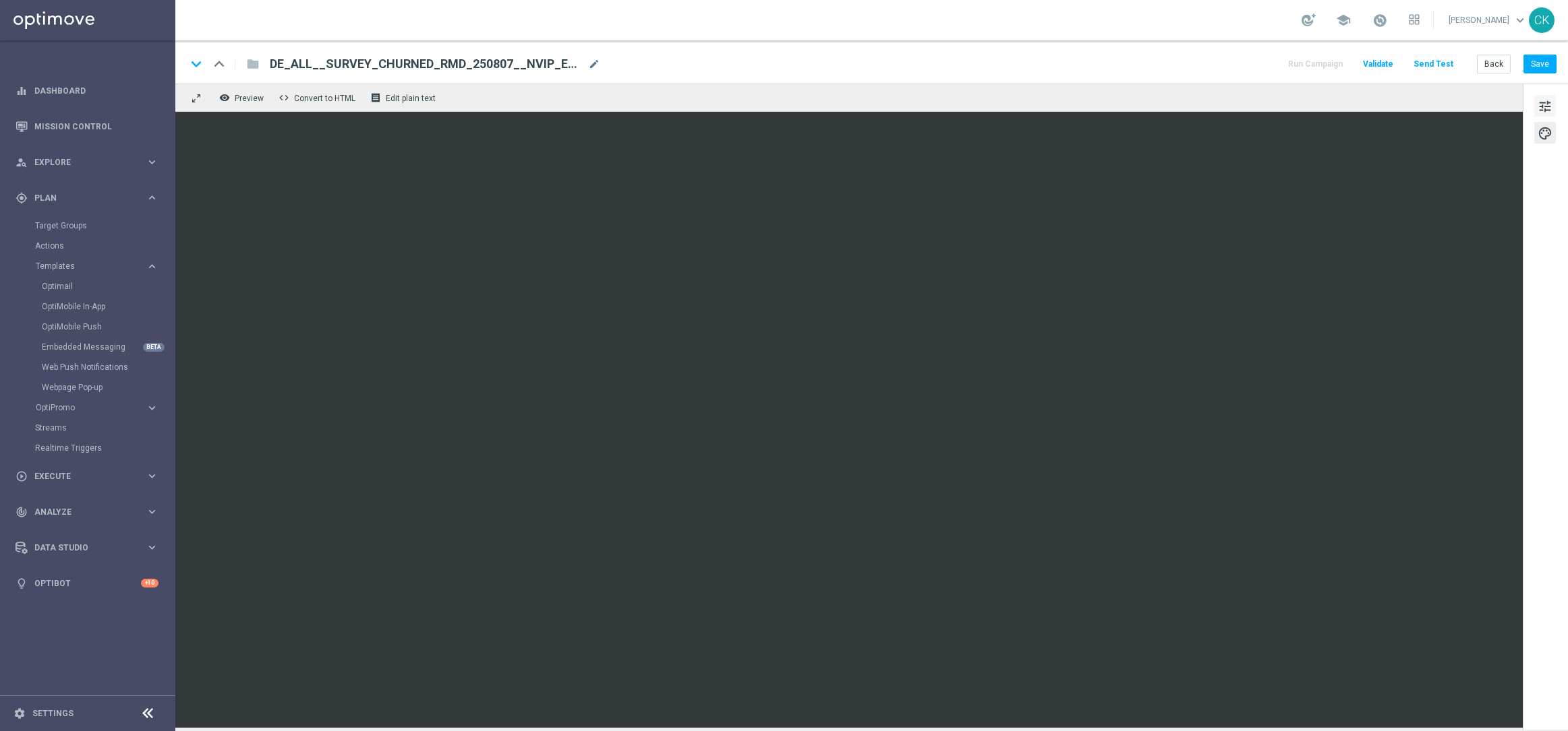
click at [1543, 98] on span "tune" at bounding box center [1546, 106] width 15 height 18
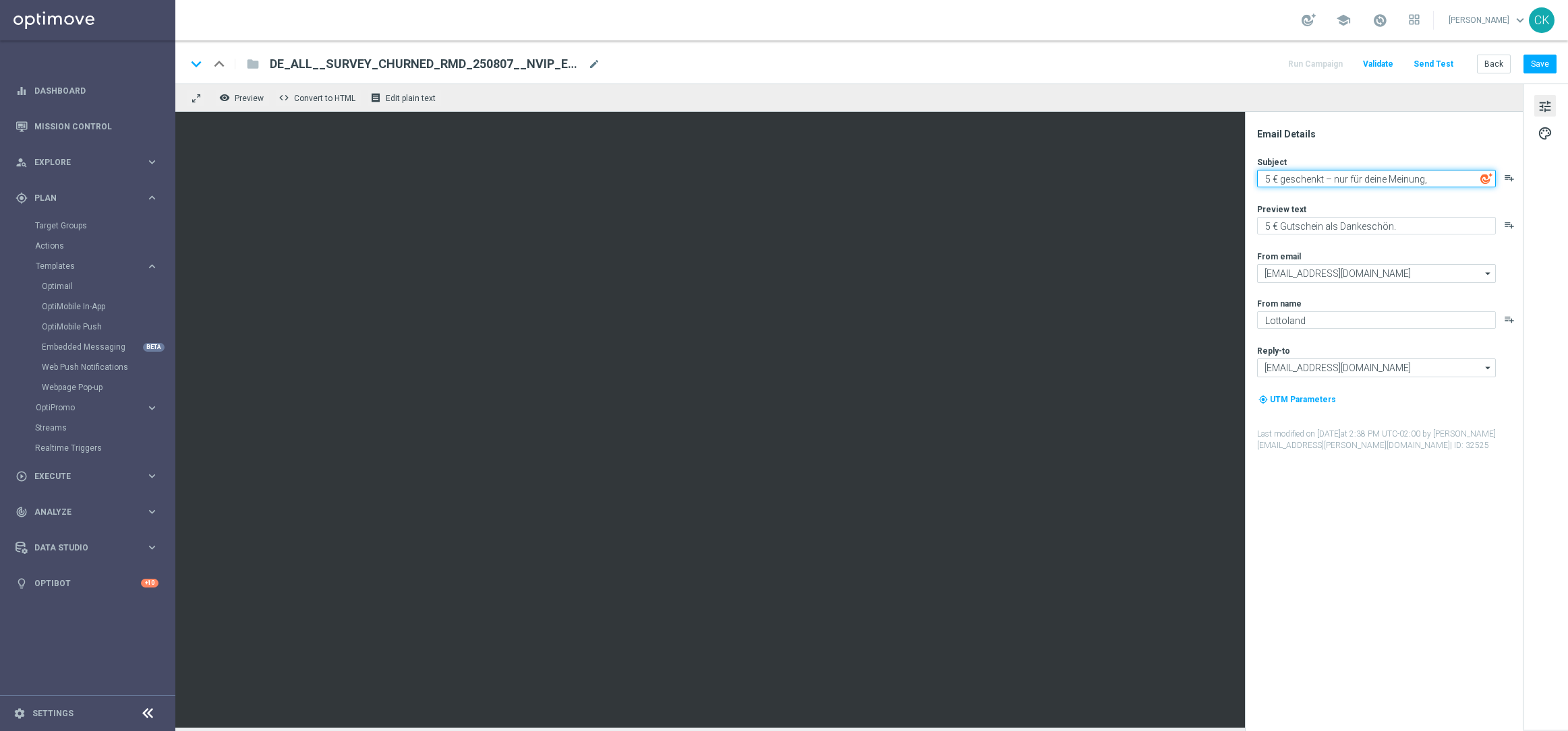
click at [1442, 178] on textarea "5 € geschenkt – nur für deine Meinung," at bounding box center [1377, 178] width 239 height 18
paste textarea "[%FIRST_NAME%]"
click at [1262, 178] on textarea "5 € geschenkt – nur für deine Meinung, [%FIRST_NAME%]" at bounding box center [1377, 178] width 239 height 18
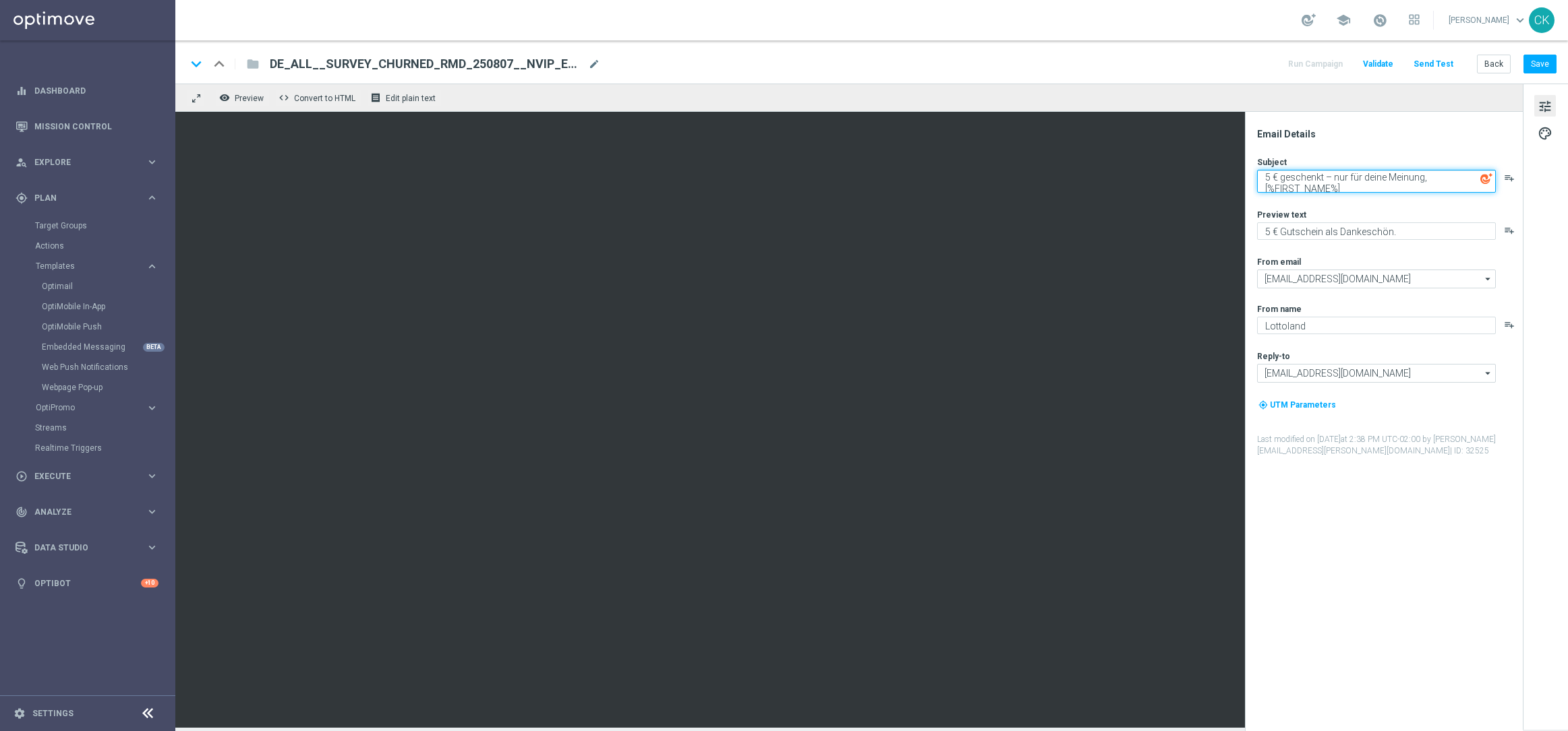
type textarea "5 € geschenkt – nur für deine Meinung, [%FIRST_NAME%]"
paste textarea "Jetzt teilnehmen und 5 € direkt erhalte"
drag, startPoint x: 1287, startPoint y: 228, endPoint x: 1299, endPoint y: 247, distance: 22.5
click at [1287, 228] on textarea "Jetzt teilnehmen und 5 € direkt erhalten." at bounding box center [1377, 230] width 239 height 18
drag, startPoint x: 1440, startPoint y: 230, endPoint x: 1371, endPoint y: 229, distance: 69.0
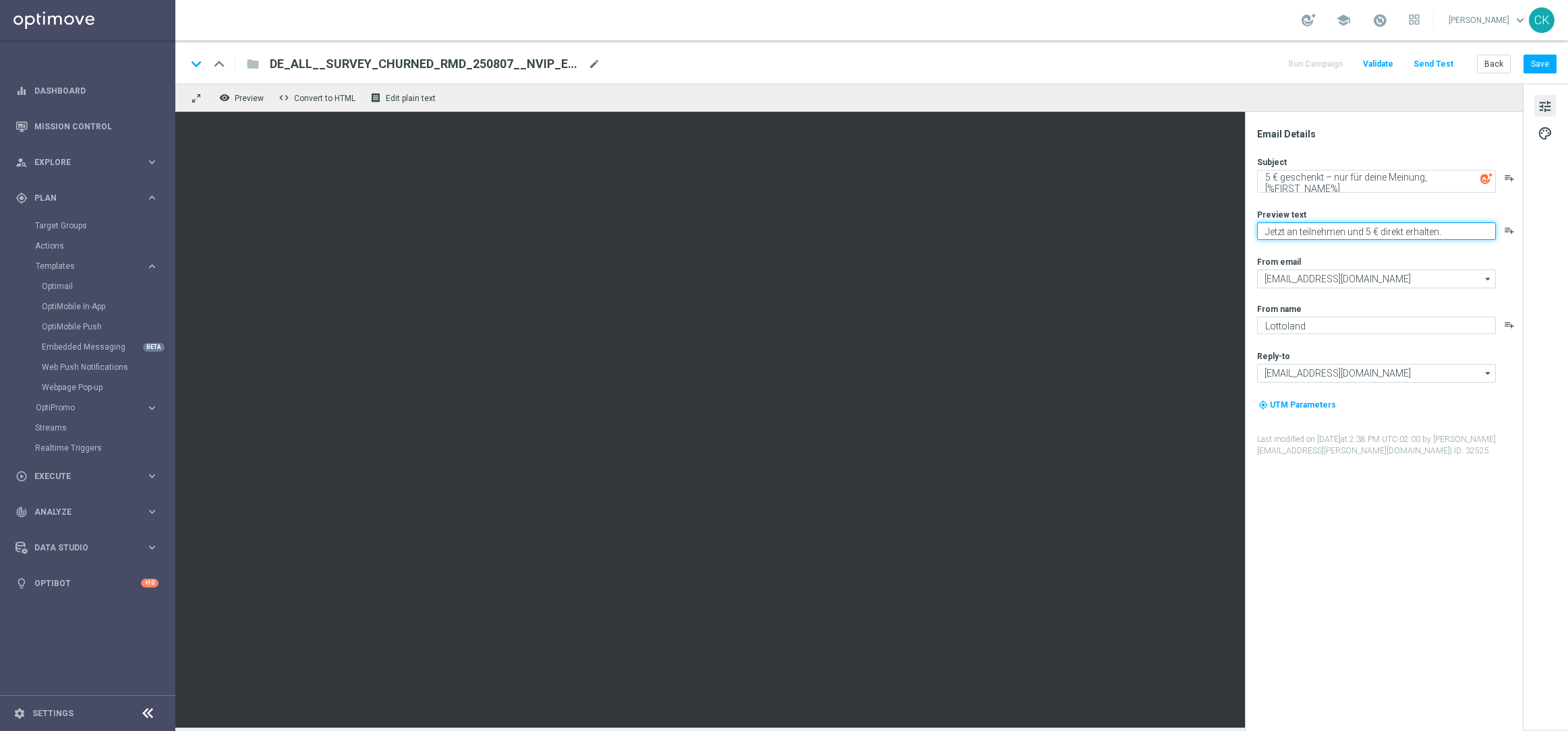
click at [1371, 229] on textarea "Jetzt an teilnehmen und 5 € direkt erhalten." at bounding box center [1377, 230] width 239 height 18
drag, startPoint x: 1287, startPoint y: 228, endPoint x: 1302, endPoint y: 247, distance: 24.2
click at [1288, 229] on textarea "Jetzt an teilnehmen." at bounding box center [1377, 230] width 239 height 18
drag, startPoint x: 1302, startPoint y: 232, endPoint x: 1304, endPoint y: 261, distance: 29.1
click at [1302, 232] on textarea "Jetzt an teilnehmen." at bounding box center [1377, 230] width 239 height 18
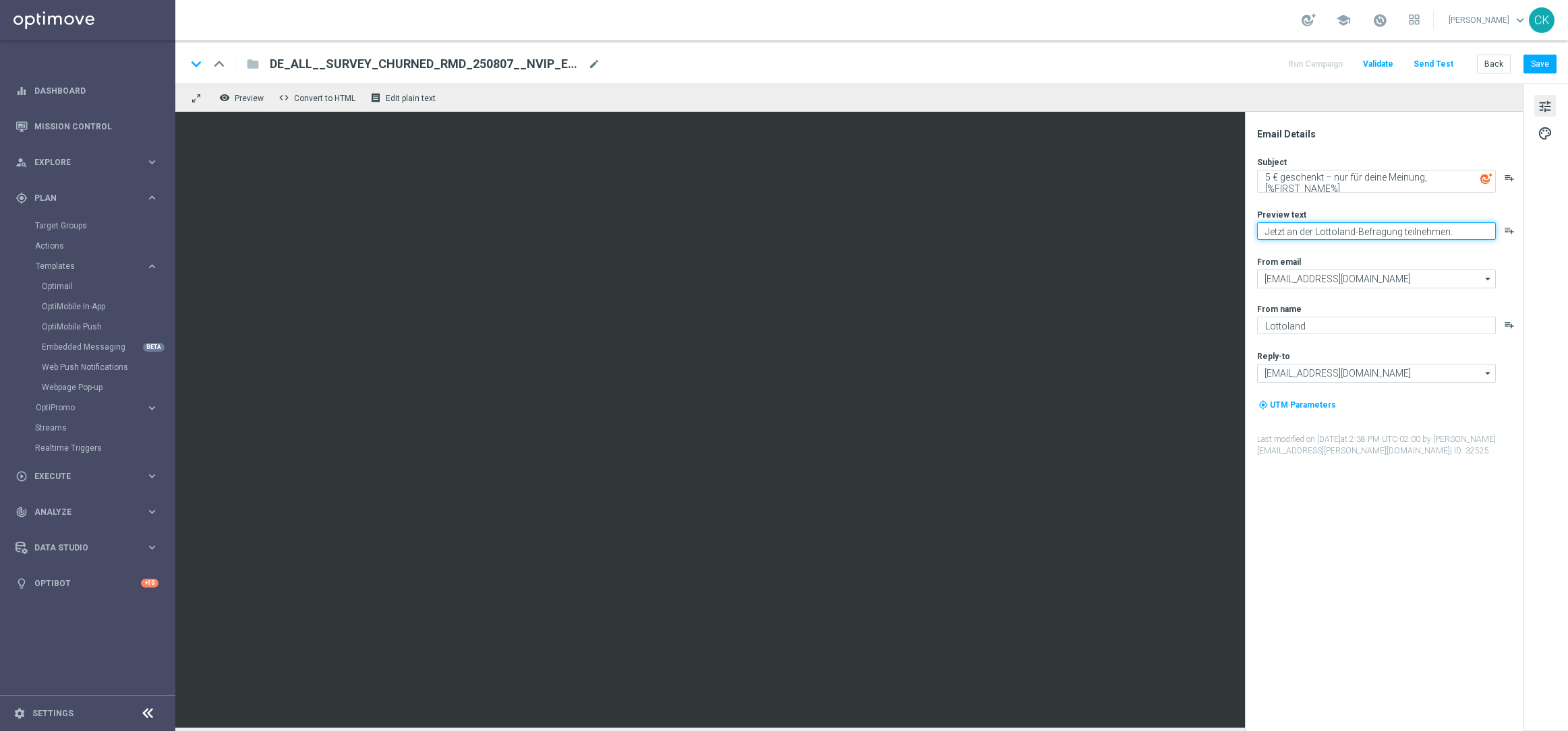
type textarea "Jetzt an der Lottoland-Befragung teilnehmen."
click at [1347, 180] on textarea "5 € geschenkt – nur für deine Meinung, [%FIRST_NAME%]" at bounding box center [1377, 181] width 239 height 23
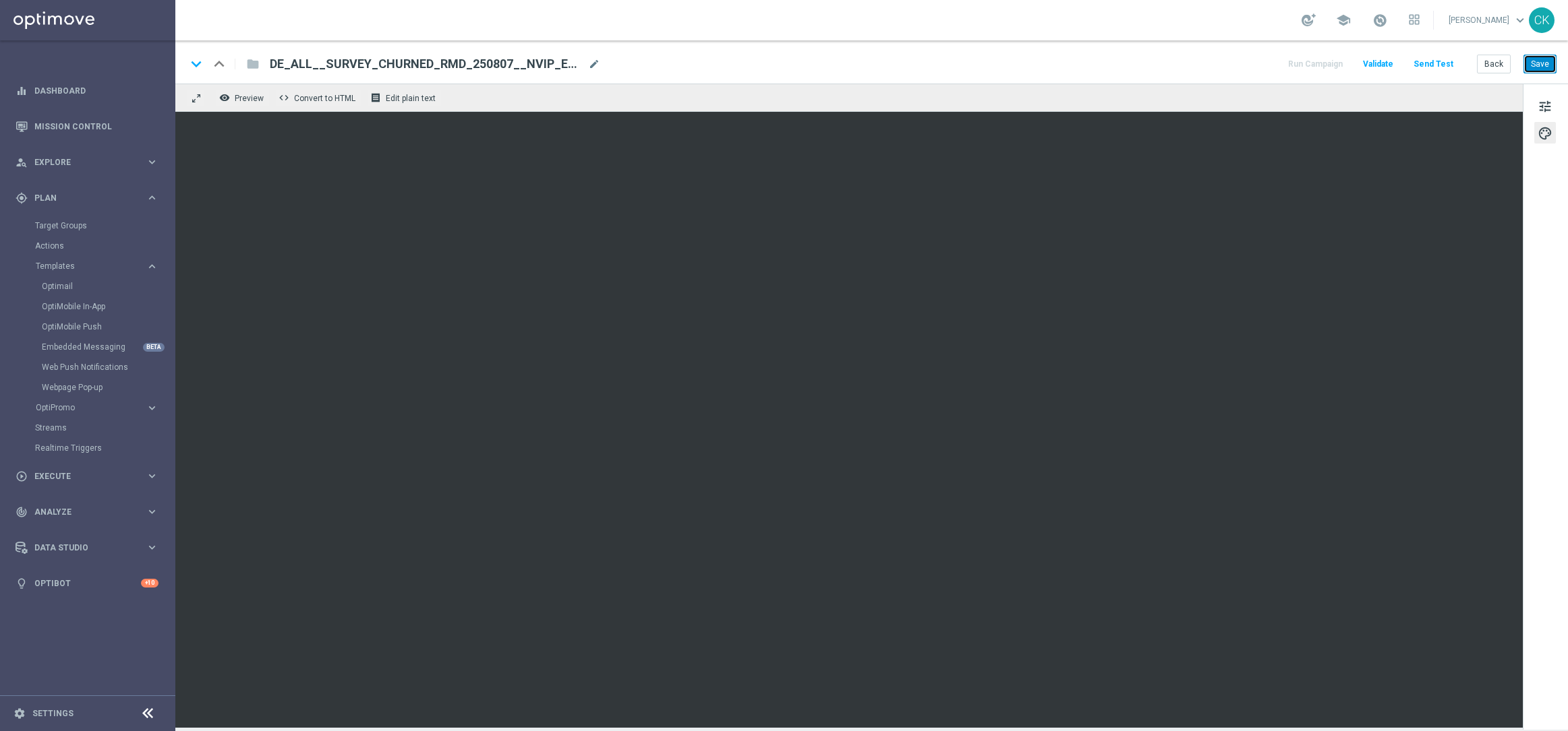
click at [1543, 64] on button "Save" at bounding box center [1540, 64] width 33 height 19
click at [594, 59] on span "mode_edit" at bounding box center [594, 63] width 12 height 12
click at [590, 56] on div "DE_ALL__SURVEY_CHURNED_RMD_250807__NVIP_EMA_SER_MIX(1) mode_edit" at bounding box center [435, 64] width 331 height 18
click at [570, 59] on input "DE_ALL__SURVEY_CHURNED_RMD_250807__NVIP_EMA_SER_MIX(1)" at bounding box center [437, 64] width 335 height 18
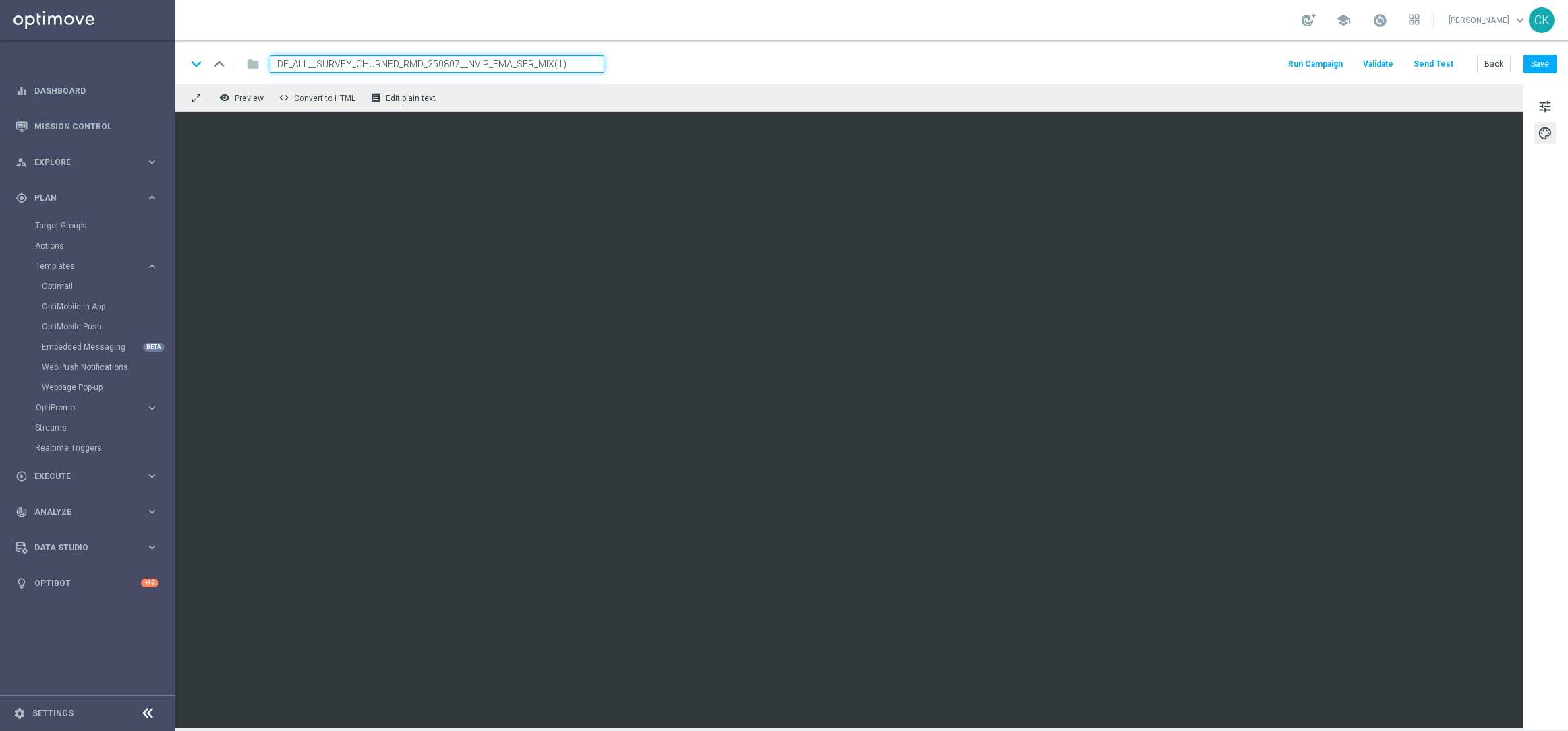
click at [570, 59] on input "DE_ALL__SURVEY_CHURNED_RMD_250807__NVIP_EMA_SER_MIX(1)" at bounding box center [437, 64] width 335 height 18
paste input
click at [1548, 62] on button "Save" at bounding box center [1540, 64] width 33 height 19
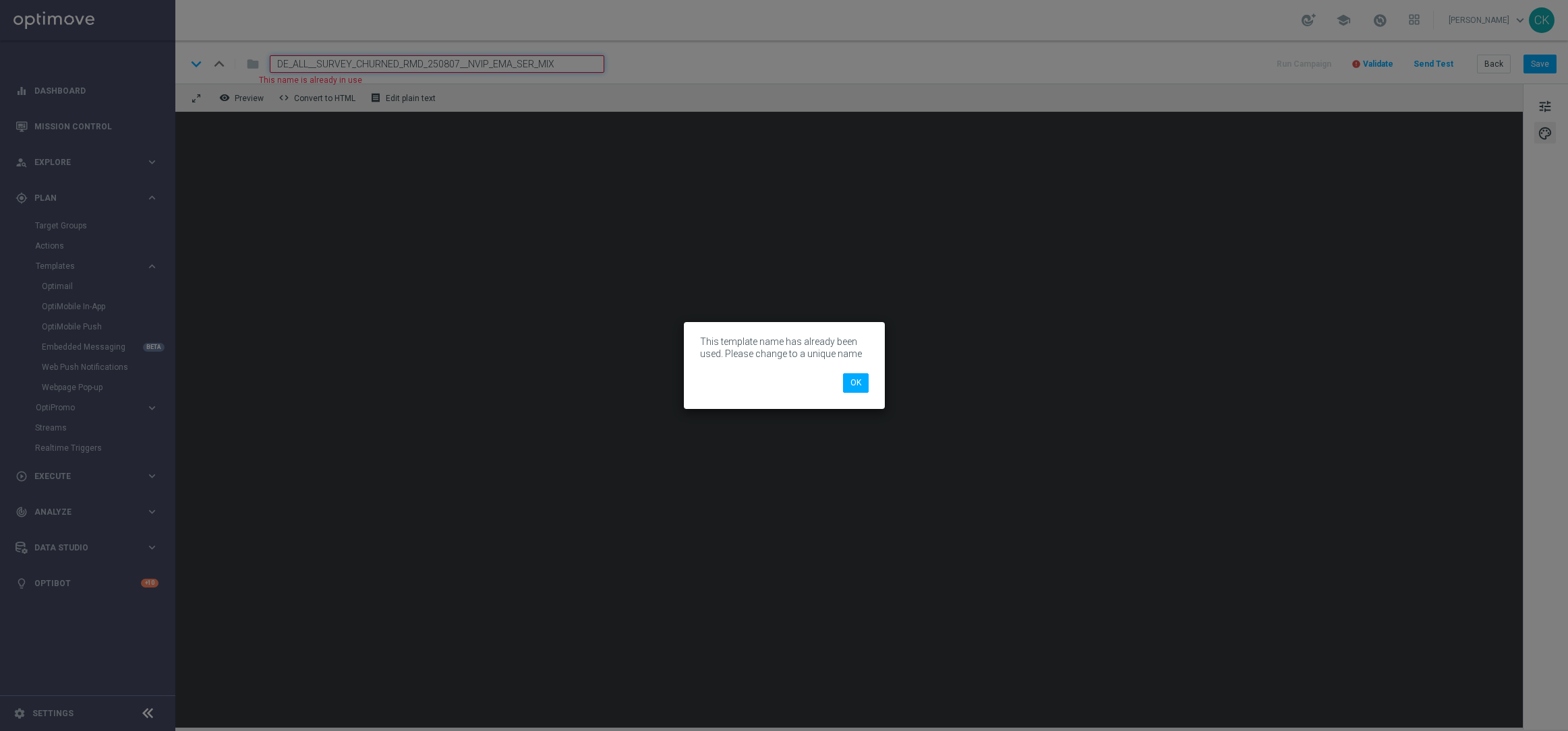
click at [424, 62] on modal-container "This template name has already been used. Please change to a unique name OK" at bounding box center [784, 365] width 1568 height 731
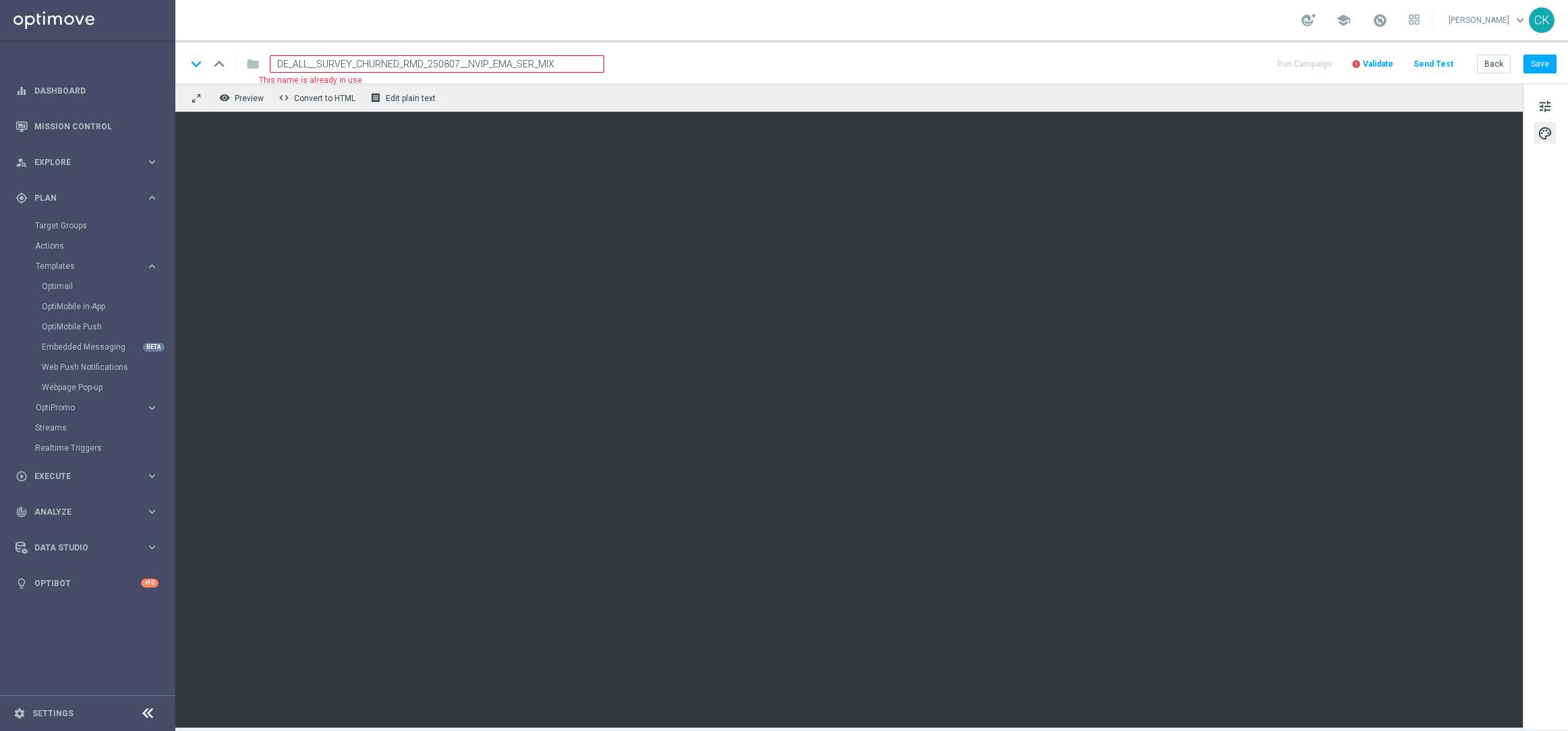
drag, startPoint x: 455, startPoint y: 62, endPoint x: 488, endPoint y: 68, distance: 33.5
click at [455, 62] on input "DE_ALL__SURVEY_CHURNED_RMD_250807__NVIP_EMA_SER_MIX" at bounding box center [437, 64] width 335 height 18
type input "DE_ALL__SURVEY_CHURNED_RMD_250814__NVIP_EMA_SER_MIX"
click at [494, 65] on input "DE_ALL__SURVEY_CHURNED_RMD_250814__NVIP_EMA_SER_MIX" at bounding box center [437, 64] width 335 height 18
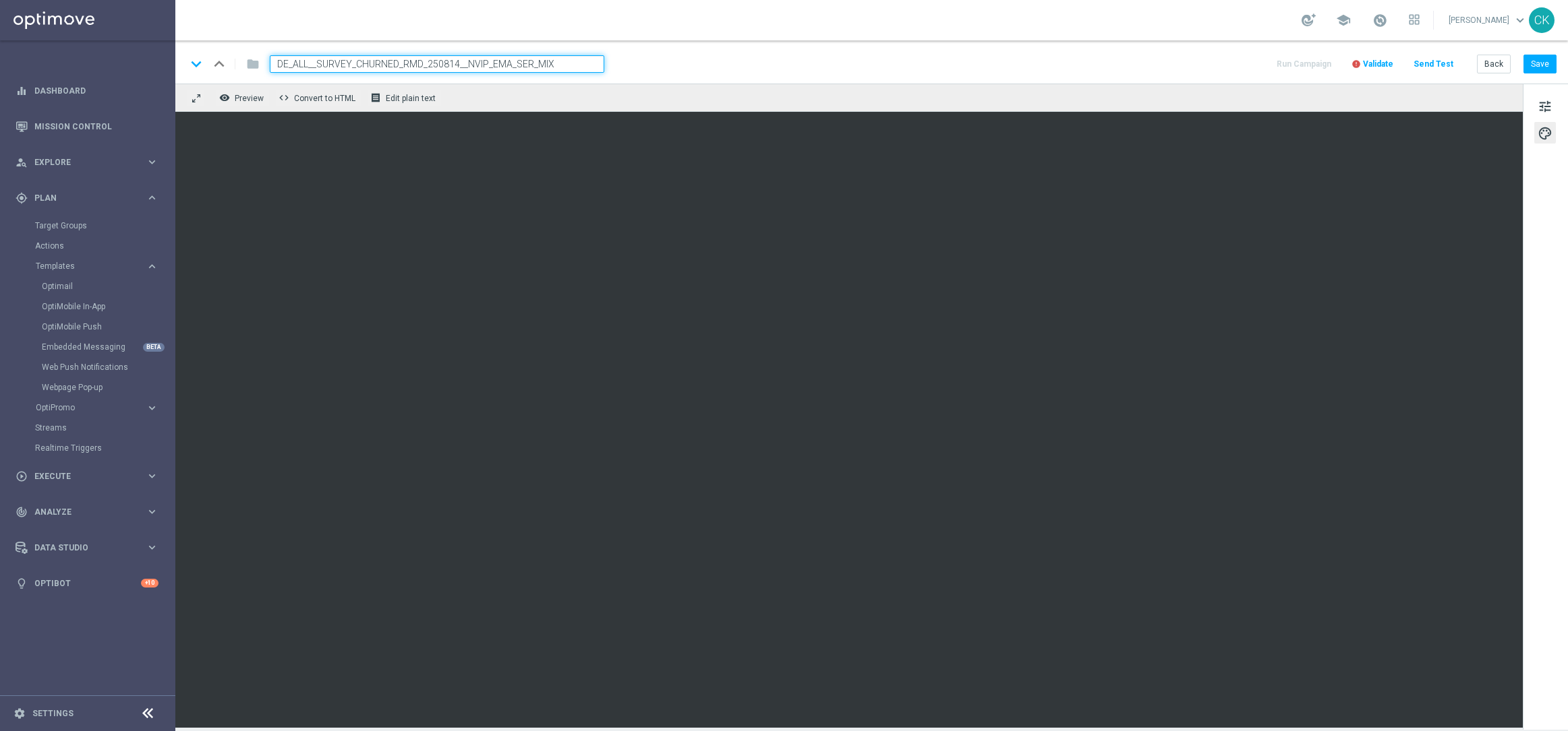
click at [494, 65] on input "DE_ALL__SURVEY_CHURNED_RMD_250814__NVIP_EMA_SER_MIX" at bounding box center [437, 64] width 335 height 18
click at [1539, 67] on button "Save" at bounding box center [1540, 64] width 33 height 19
click at [1552, 62] on button "Save" at bounding box center [1540, 64] width 33 height 19
click at [1492, 65] on button "Back" at bounding box center [1494, 64] width 33 height 19
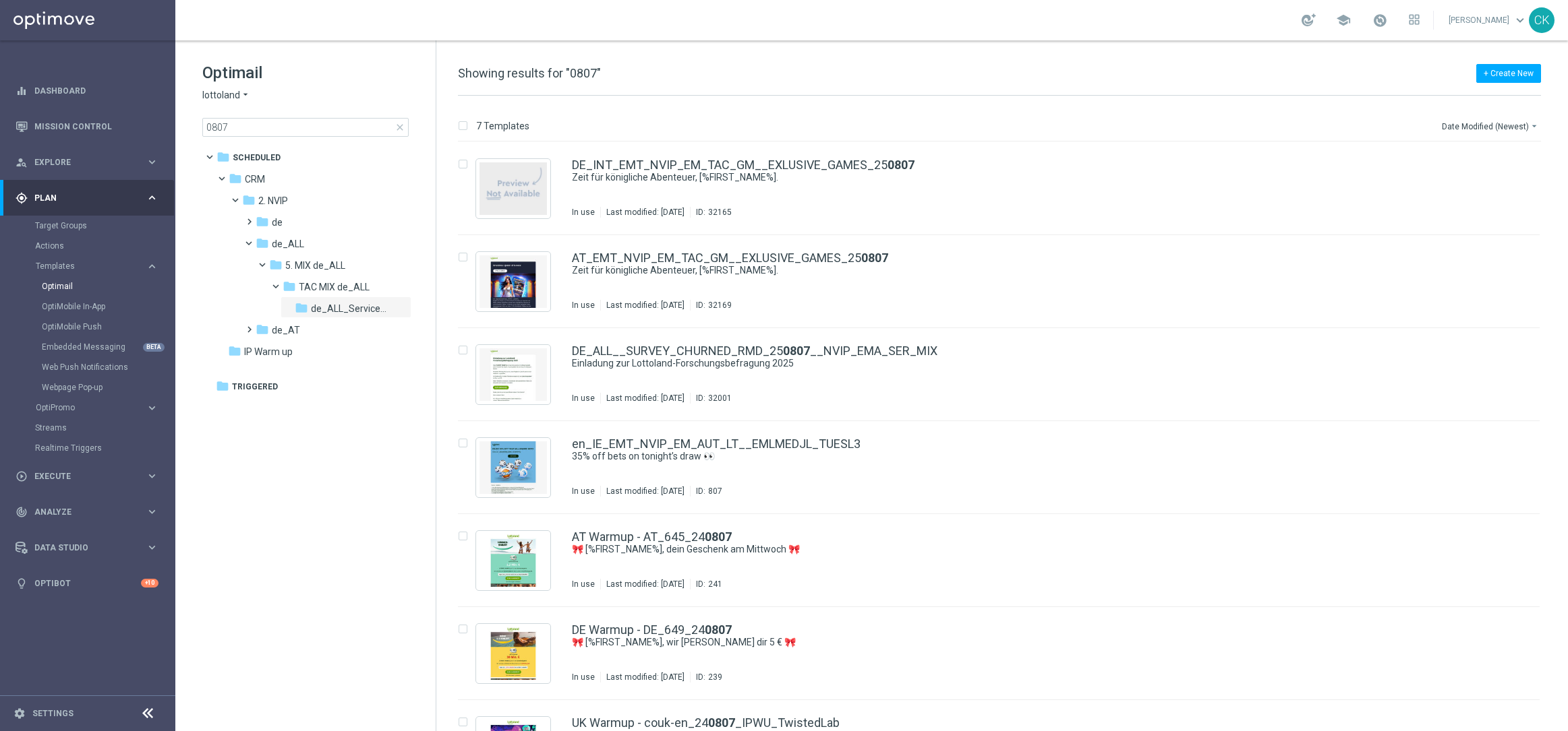
click at [398, 126] on span "close" at bounding box center [401, 127] width 11 height 11
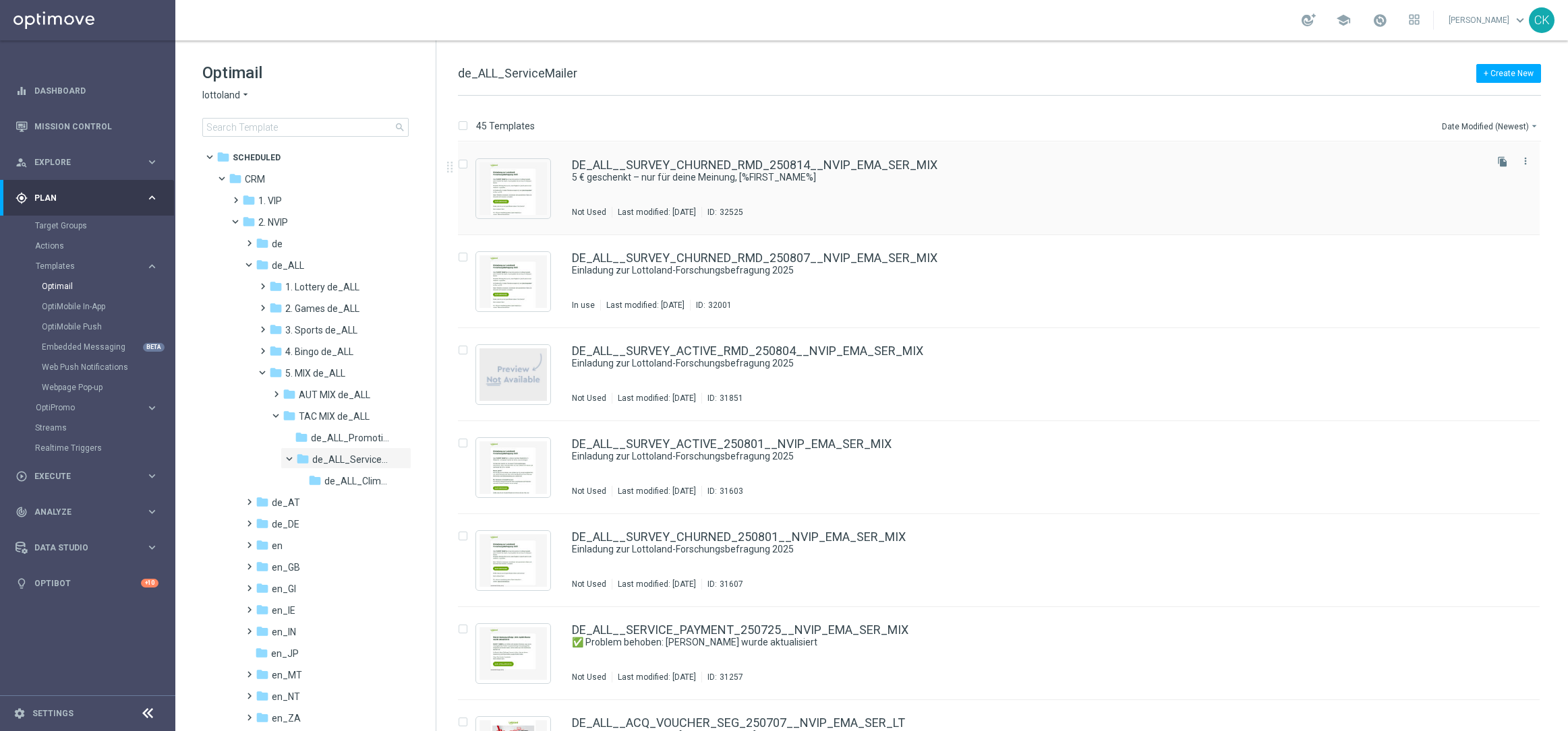
click at [731, 156] on div "DE_ALL__SURVEY_CHURNED_RMD_250814__NVIP_EMA_SER_MIX 5 € geschenkt – nur für dei…" at bounding box center [999, 189] width 1082 height 93
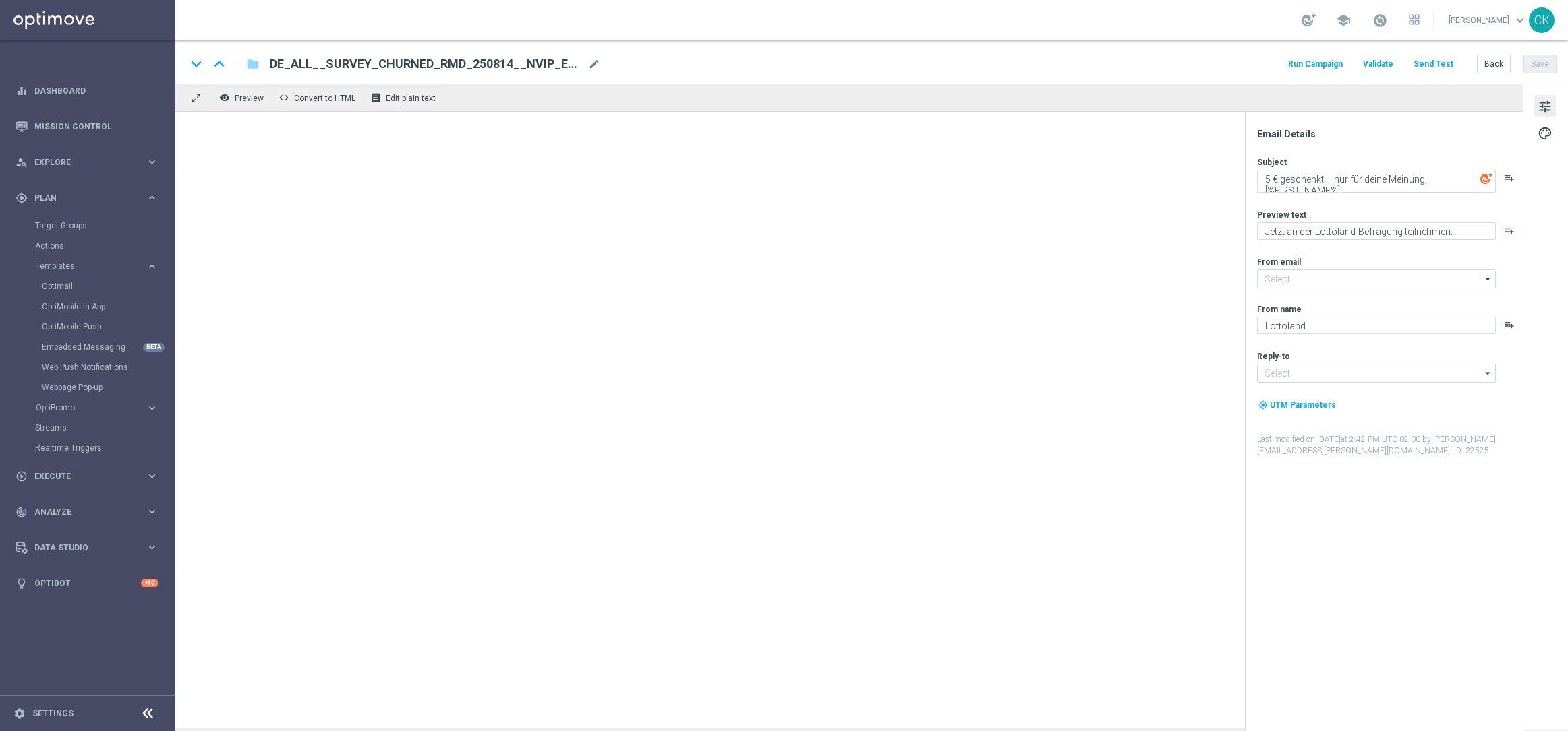
type input "[EMAIL_ADDRESS][DOMAIN_NAME]"
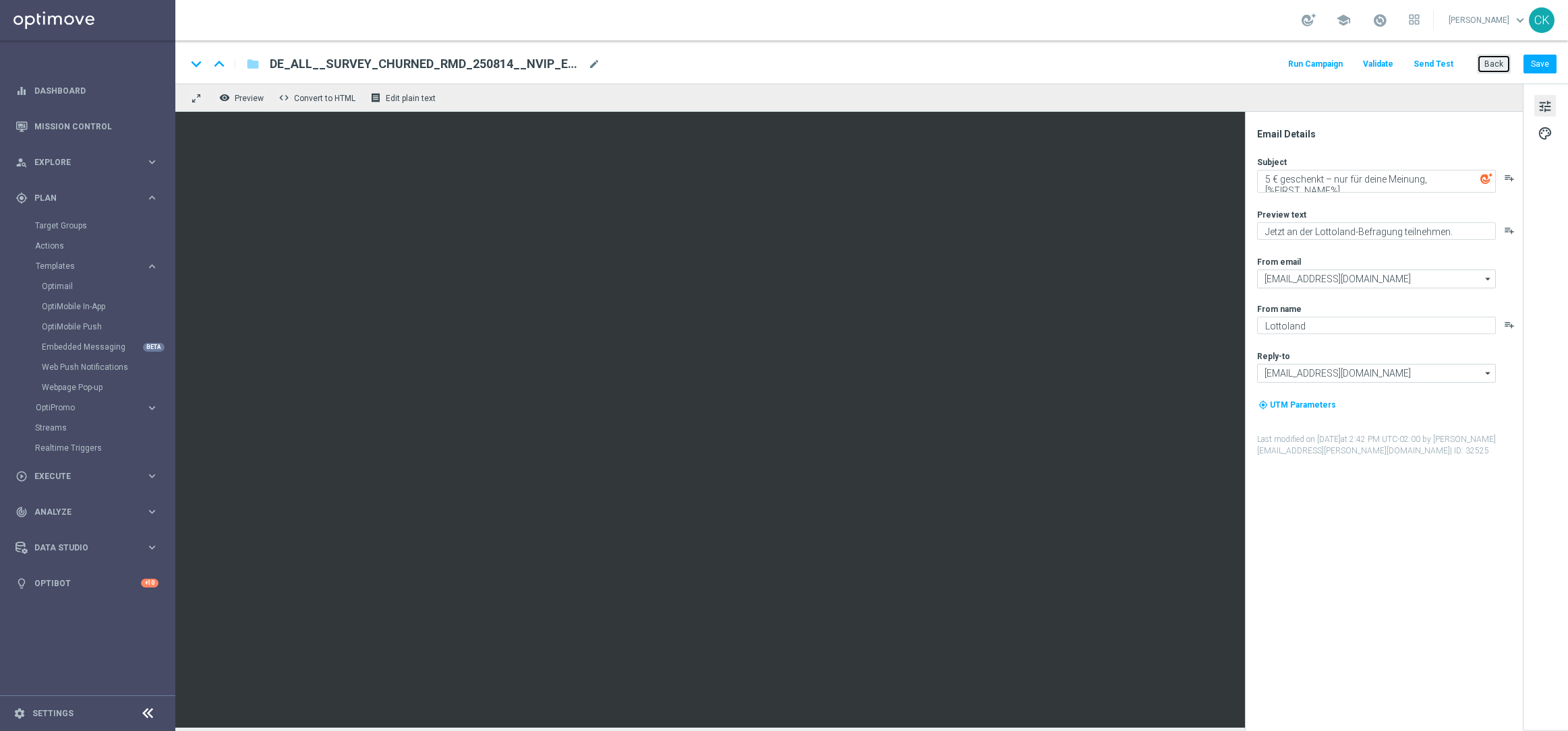
click at [1492, 64] on button "Back" at bounding box center [1494, 64] width 33 height 19
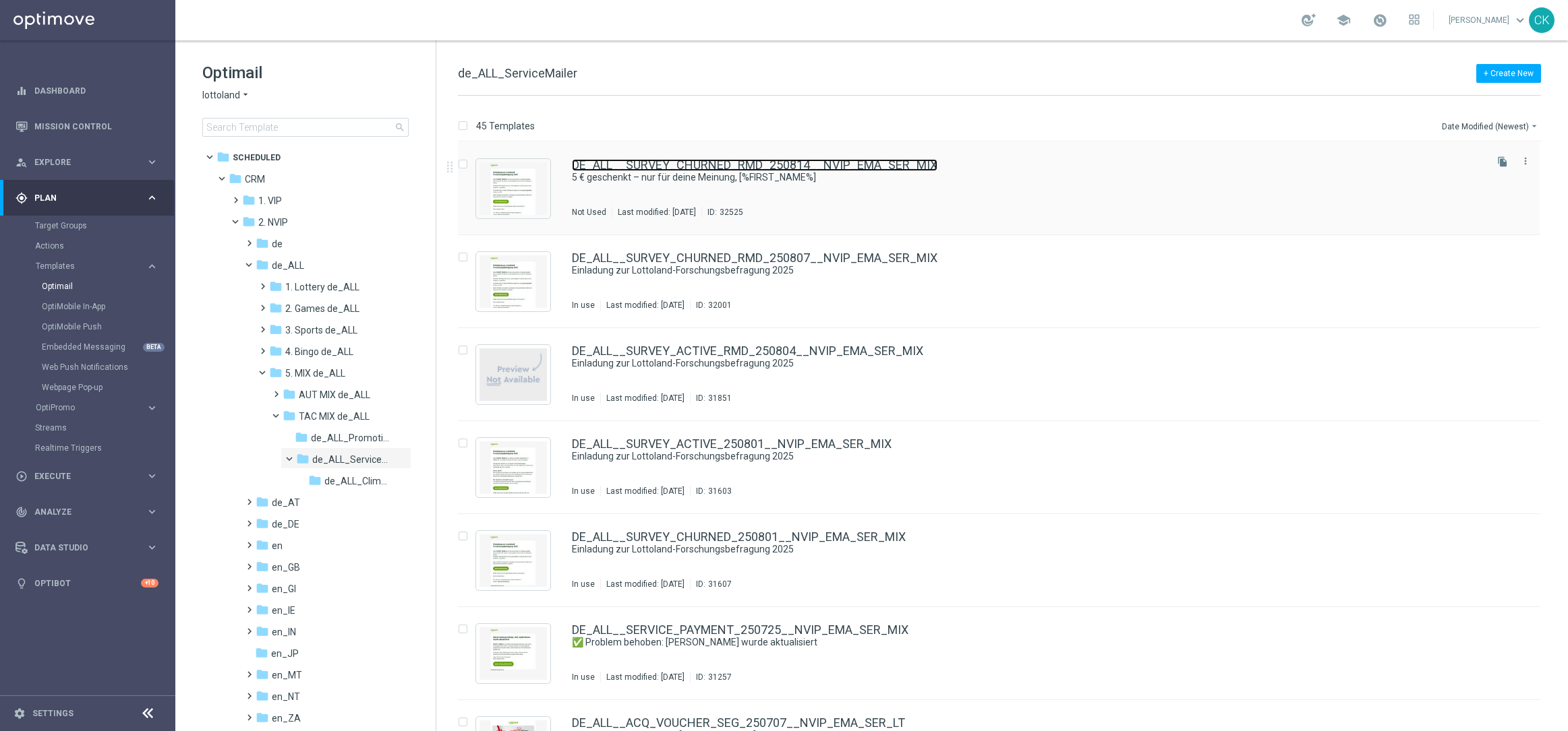
click at [640, 163] on link "DE_ALL__SURVEY_CHURNED_RMD_250814__NVIP_EMA_SER_MIX" at bounding box center [754, 164] width 365 height 12
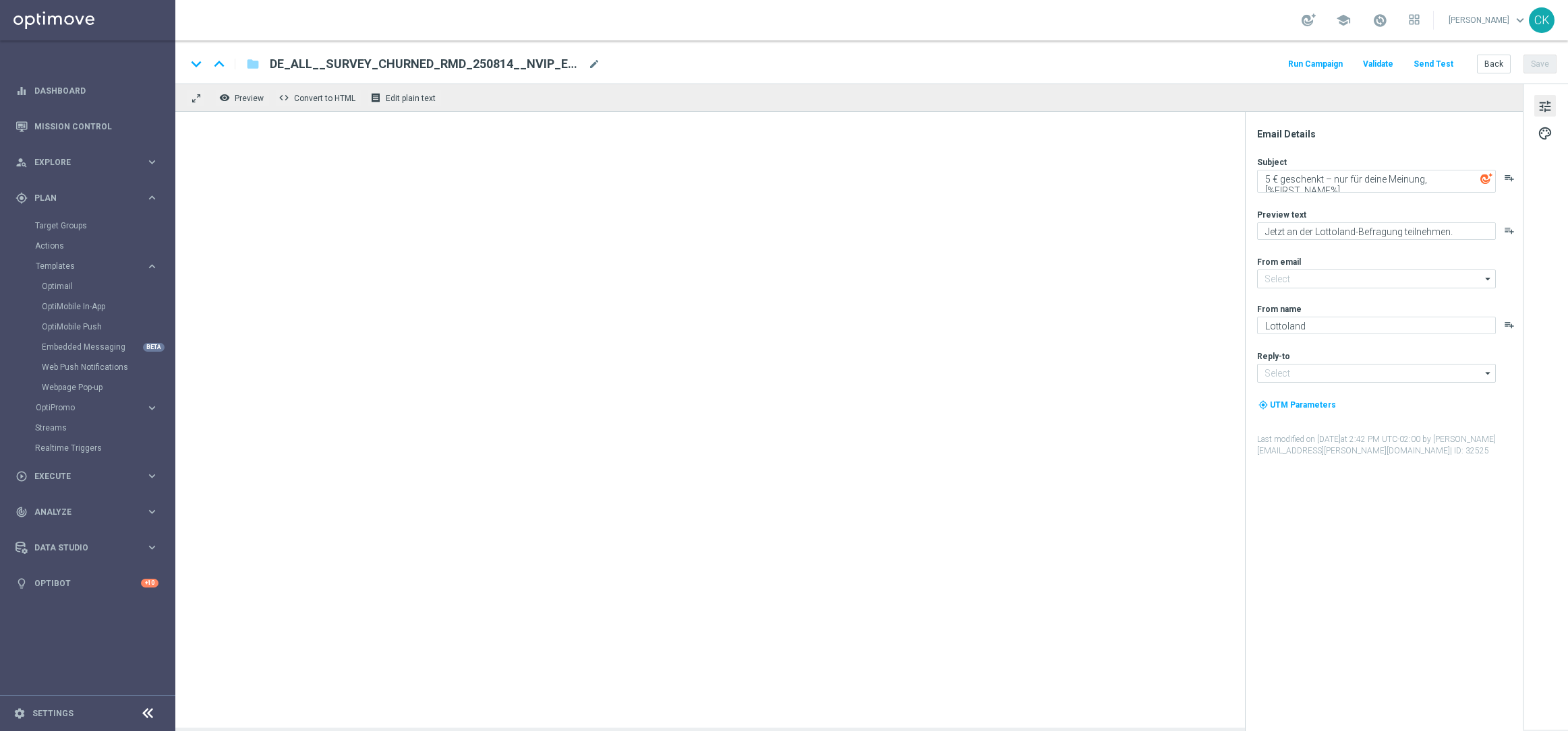
type input "[EMAIL_ADDRESS][DOMAIN_NAME]"
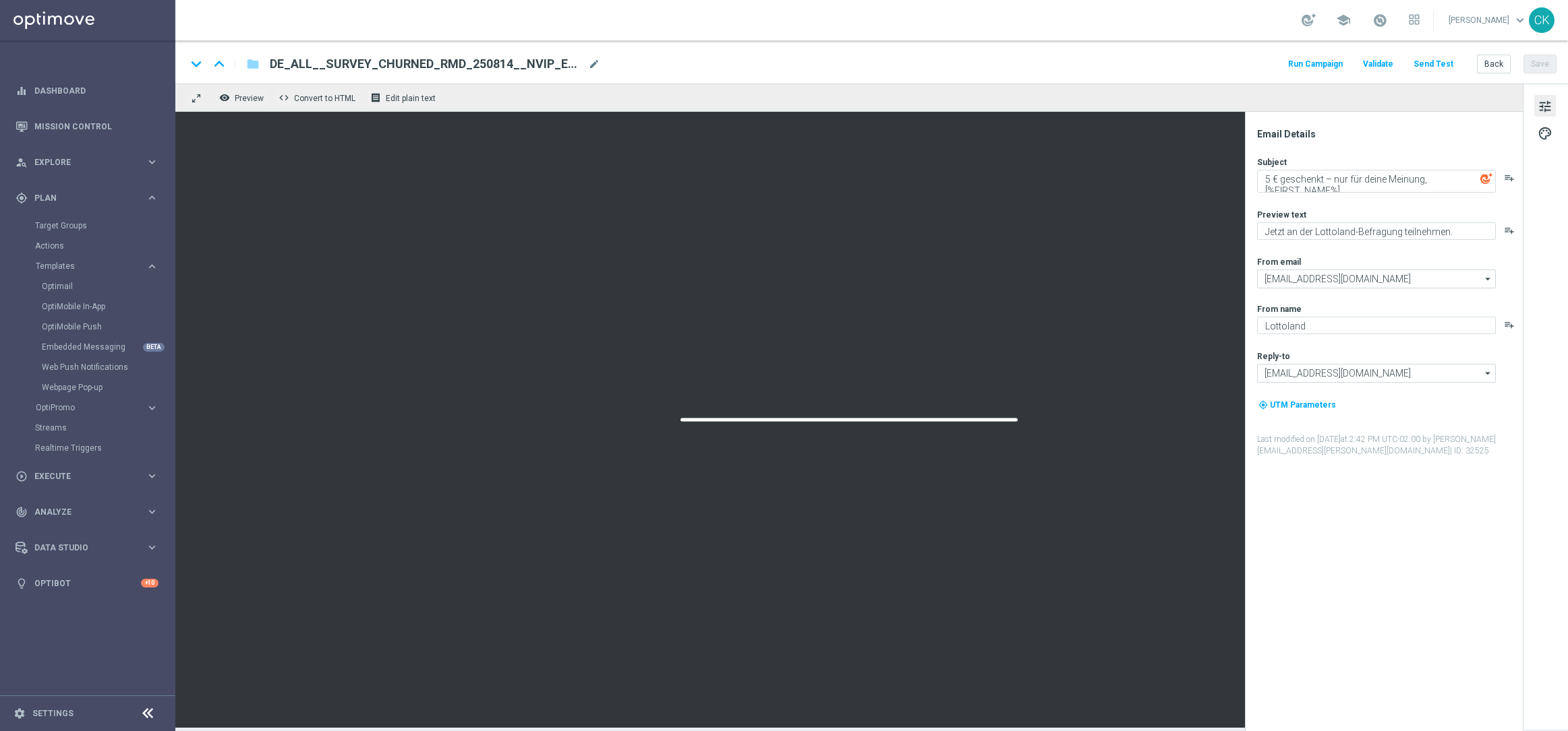
click at [1433, 62] on button "Send Test" at bounding box center [1433, 65] width 44 height 19
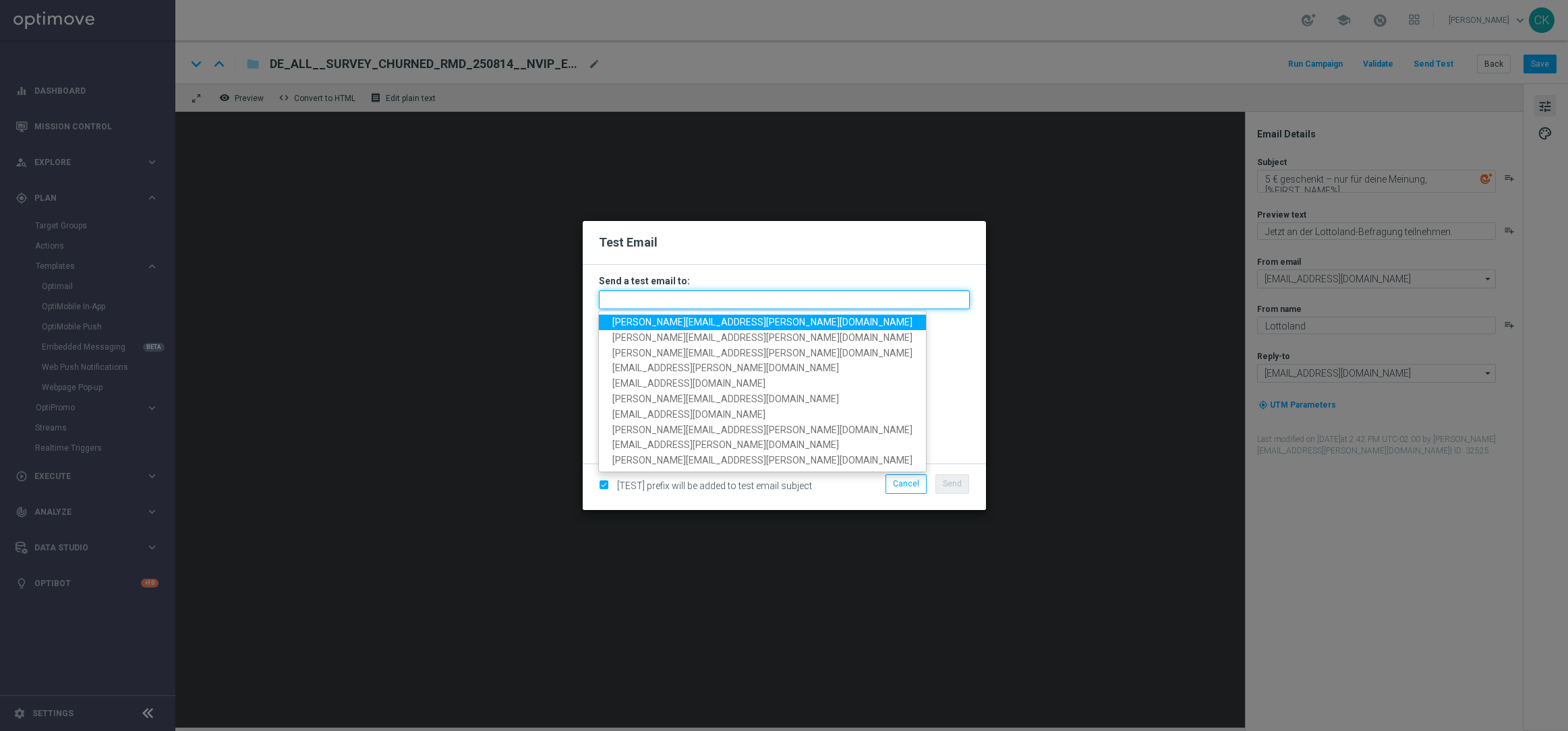
click at [683, 294] on input "text" at bounding box center [784, 300] width 371 height 19
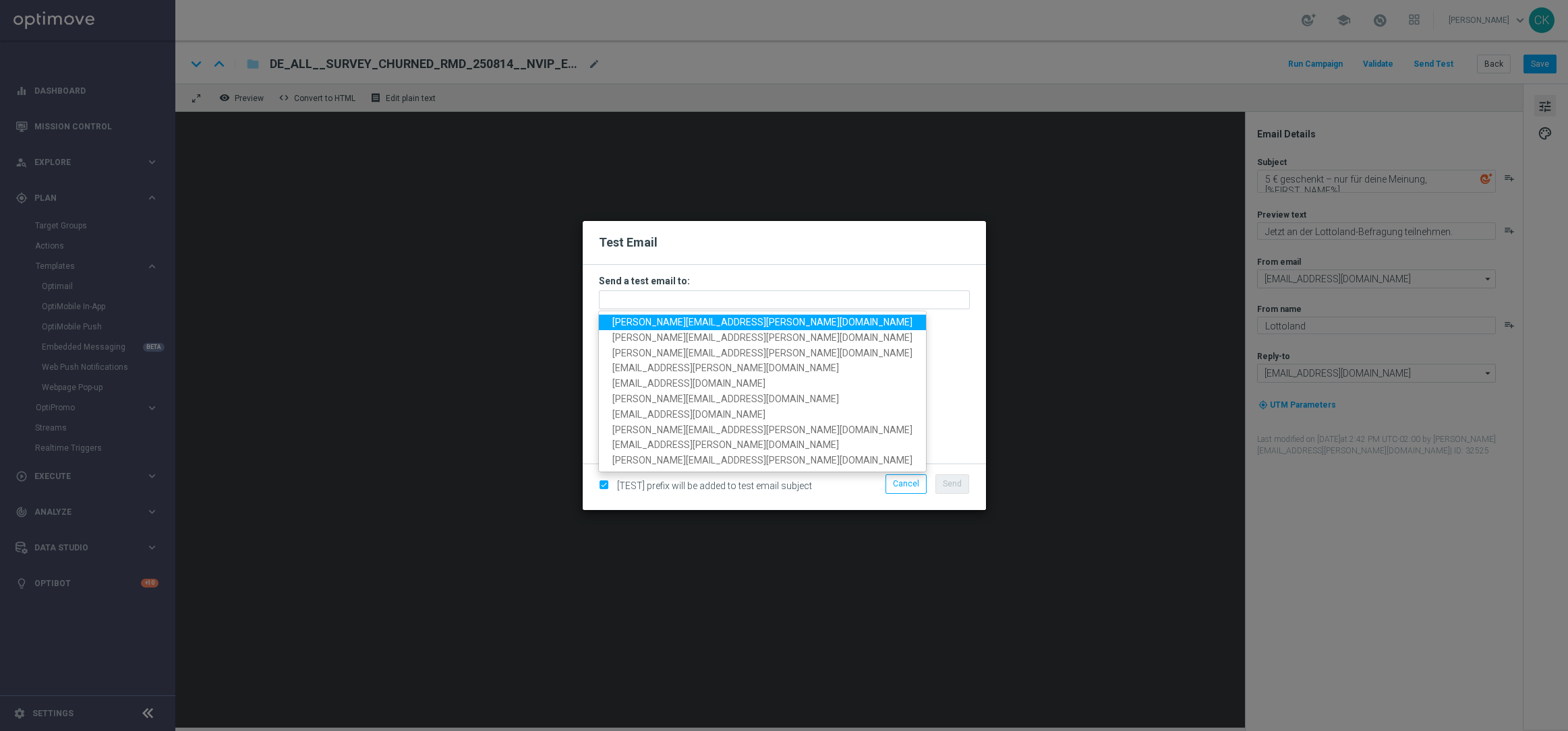
click at [707, 321] on span "[PERSON_NAME][EMAIL_ADDRESS][PERSON_NAME][DOMAIN_NAME]" at bounding box center [762, 322] width 300 height 11
type input "[PERSON_NAME][EMAIL_ADDRESS][PERSON_NAME][DOMAIN_NAME]"
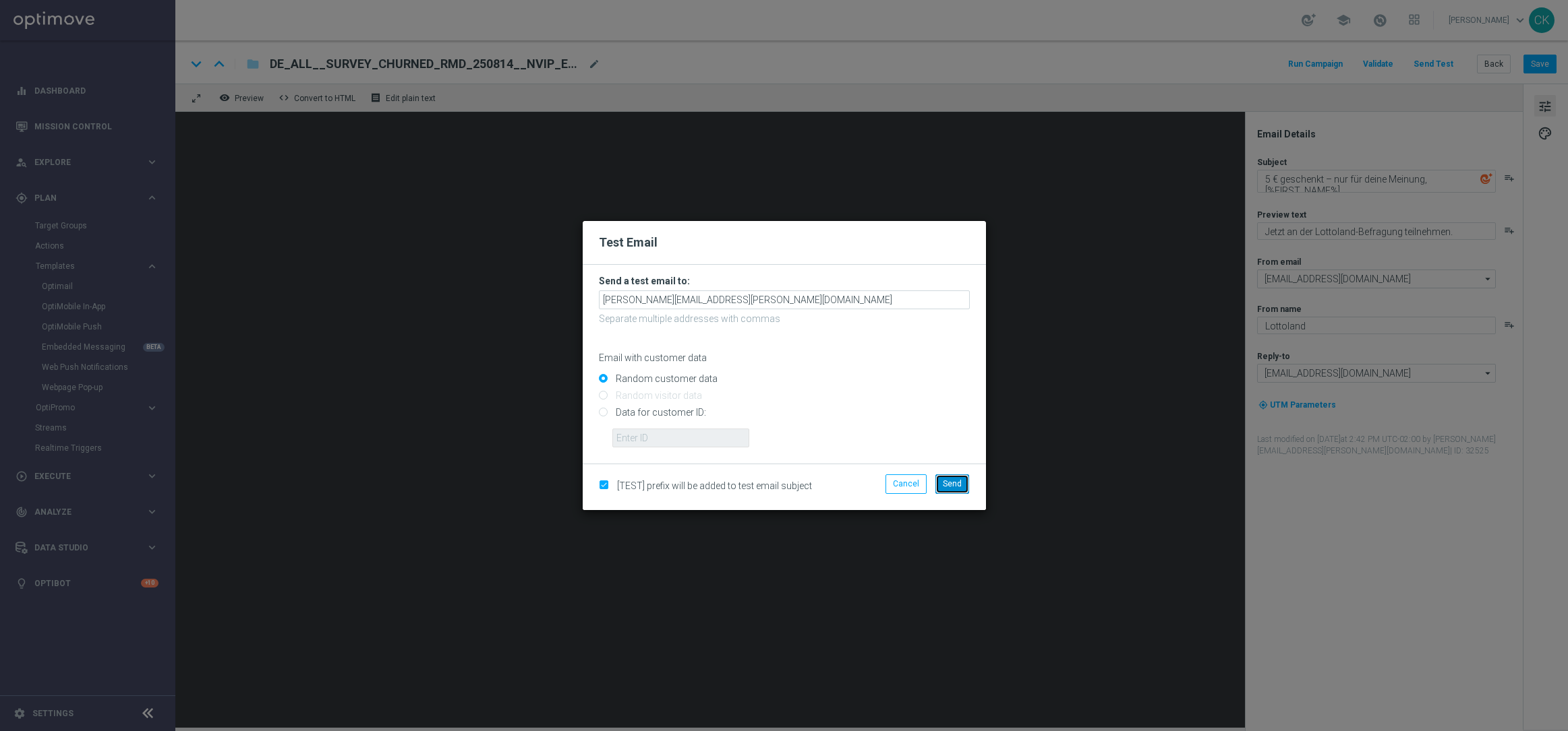
click at [953, 477] on button "Send" at bounding box center [953, 484] width 33 height 19
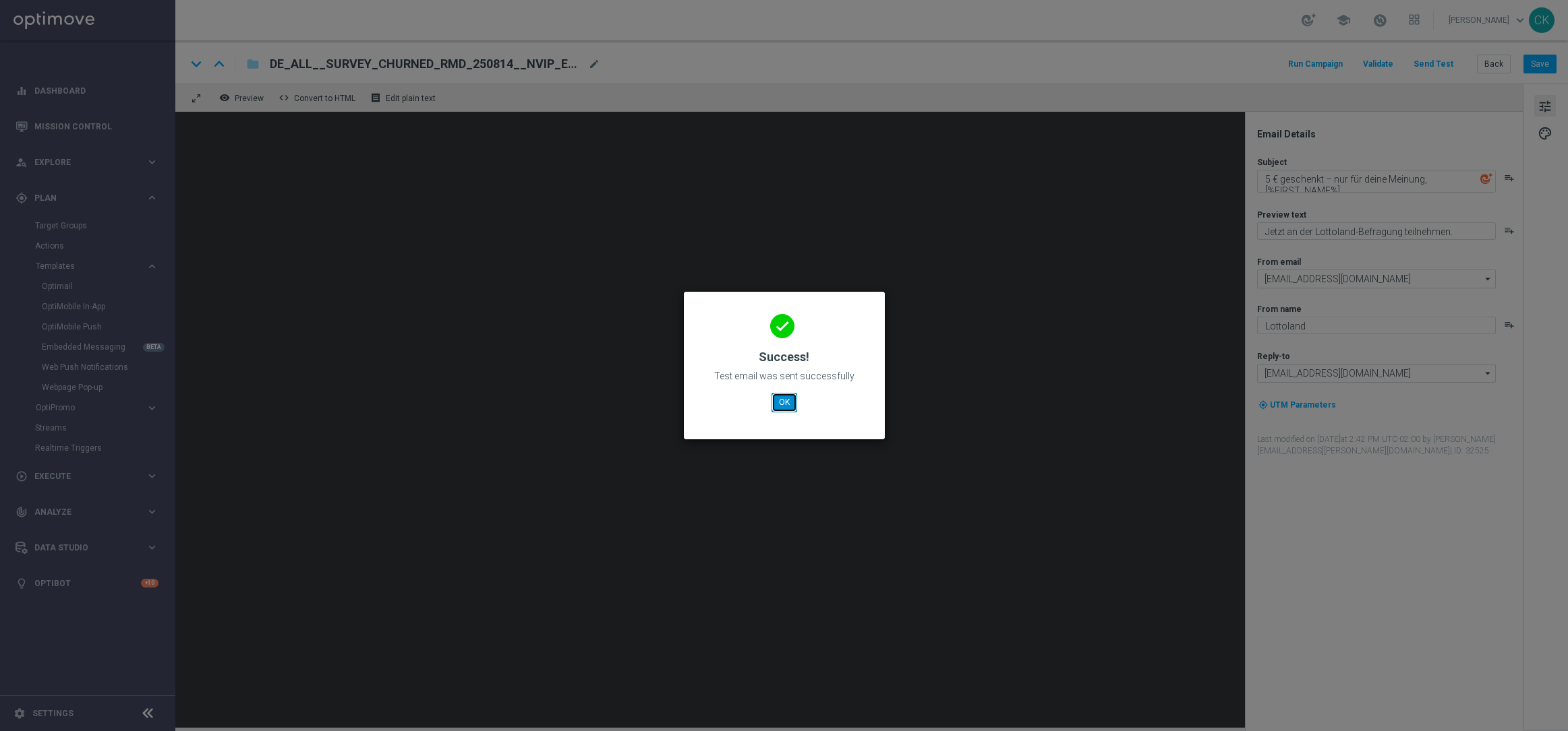
click at [784, 396] on button "OK" at bounding box center [784, 402] width 26 height 19
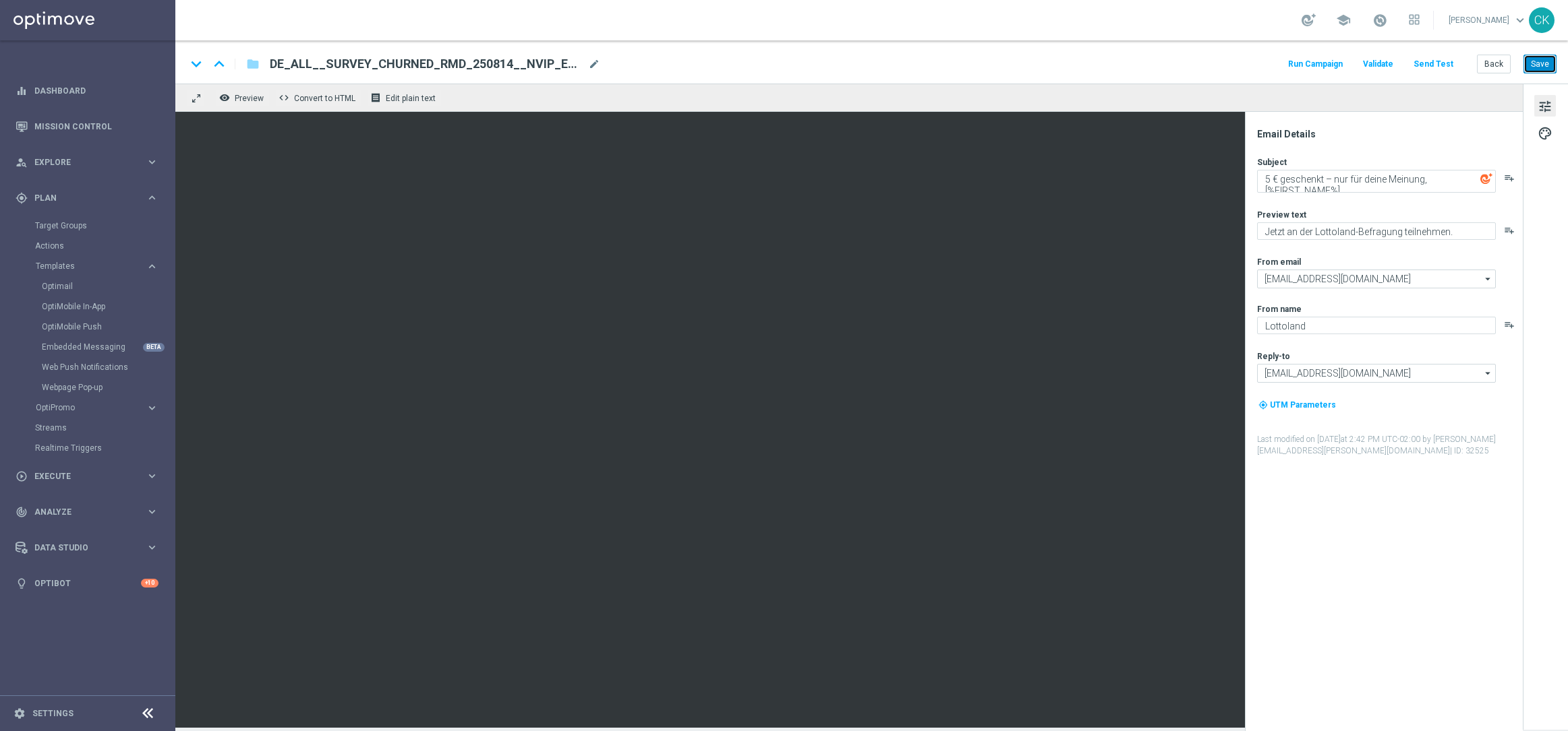
click at [1538, 58] on button "Save" at bounding box center [1540, 64] width 33 height 19
click at [1494, 64] on button "Back" at bounding box center [1494, 64] width 33 height 19
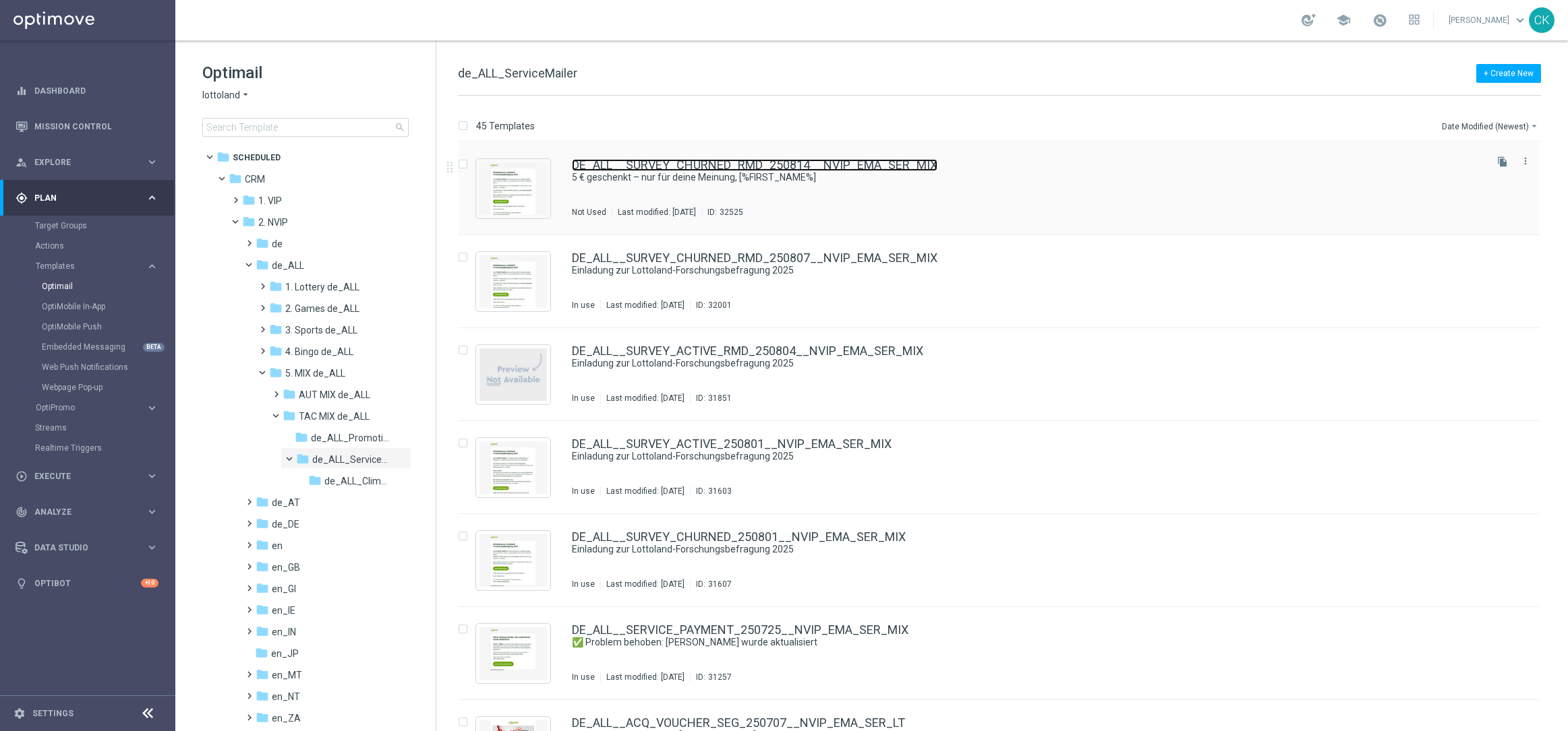
click at [672, 163] on link "DE_ALL__SURVEY_CHURNED_RMD_250814__NVIP_EMA_SER_MIX" at bounding box center [754, 164] width 365 height 12
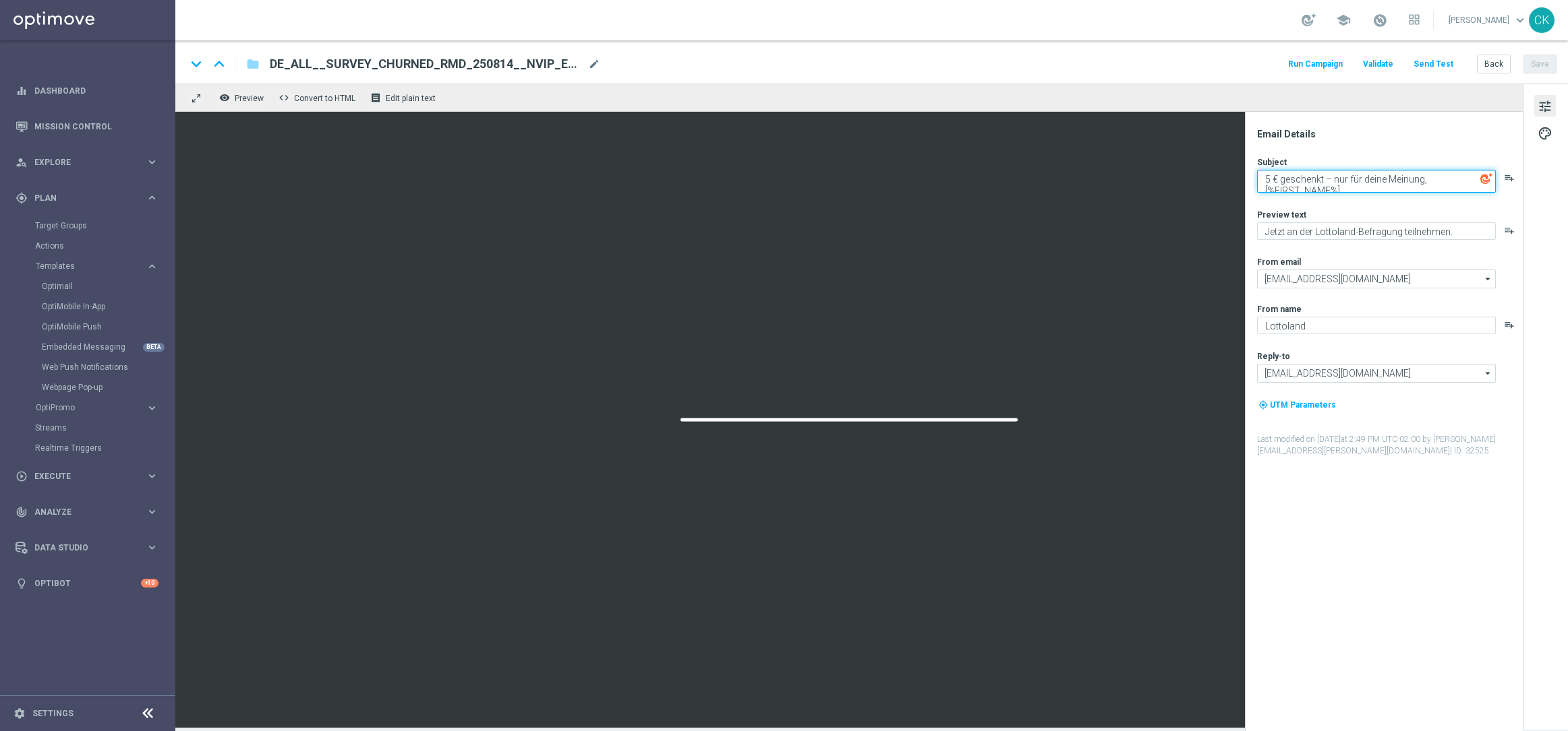
click at [1258, 188] on textarea "5 € geschenkt – nur für deine Meinung, [%FIRST_NAME%]" at bounding box center [1377, 181] width 239 height 23
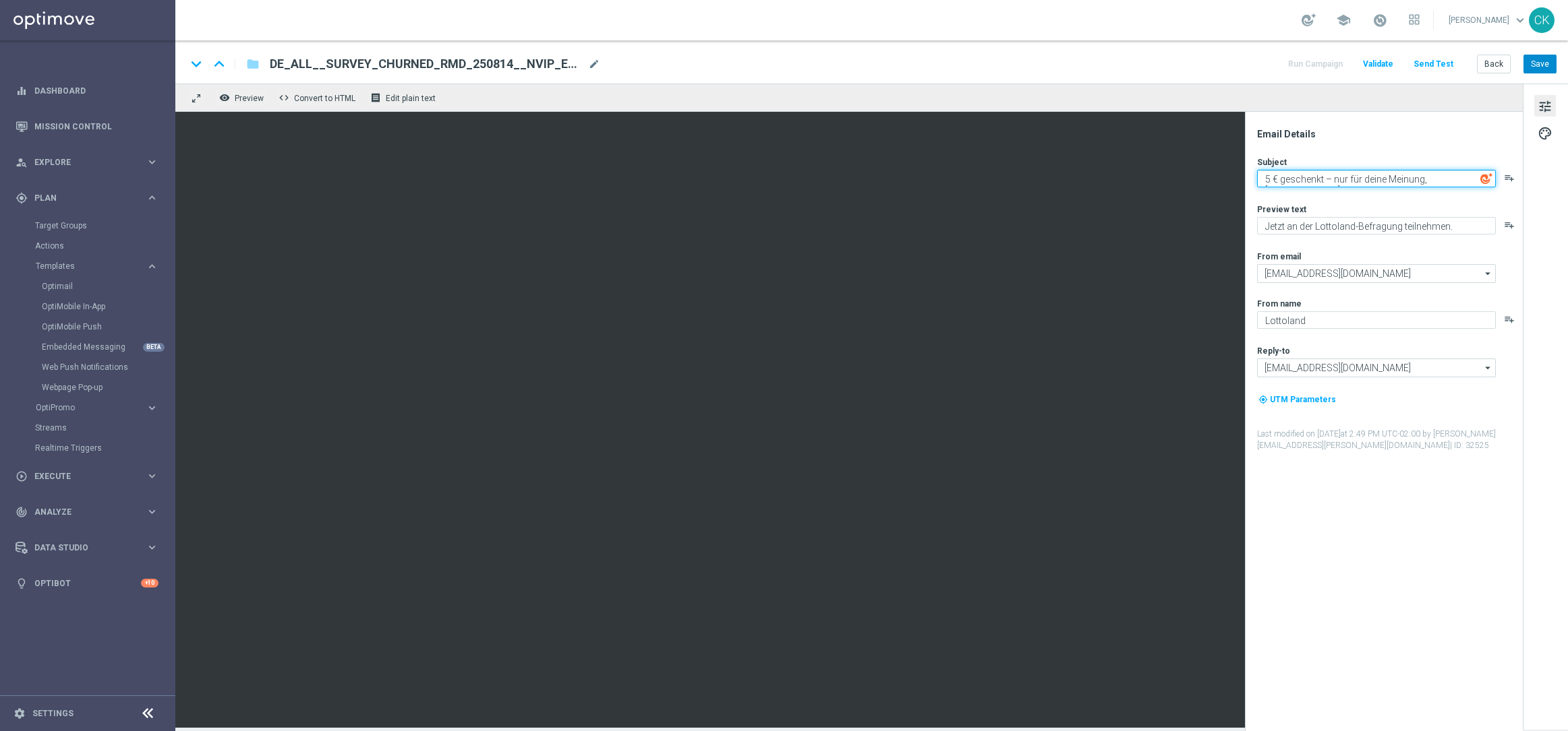
type textarea "5 € geschenkt – nur für deine Meinung, [%FIRST_NAME%]"
click at [1543, 61] on button "Save" at bounding box center [1540, 64] width 33 height 19
click at [1436, 59] on button "Send Test" at bounding box center [1433, 65] width 44 height 19
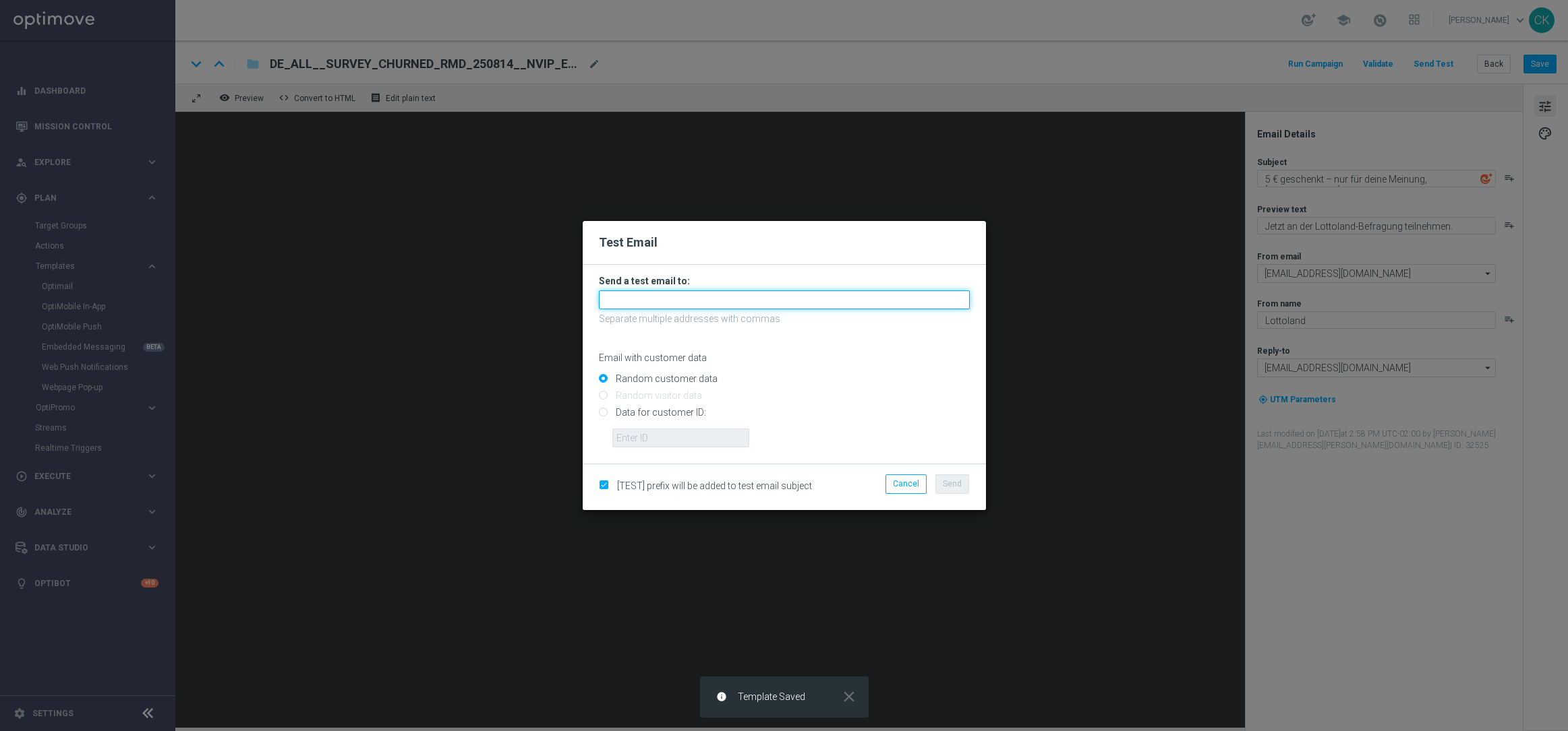
click at [672, 299] on input "text" at bounding box center [784, 300] width 371 height 19
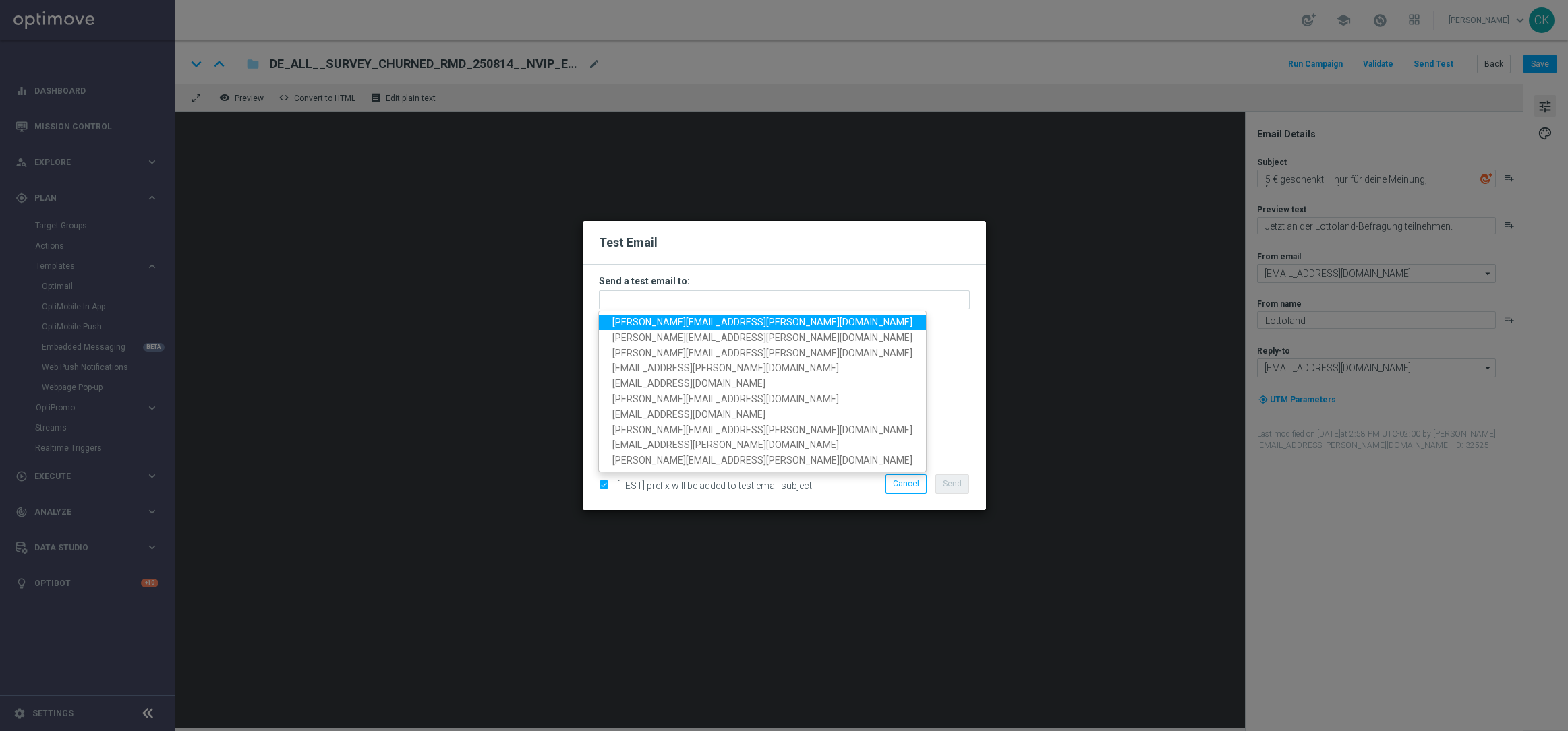
click at [679, 319] on span "[PERSON_NAME][EMAIL_ADDRESS][PERSON_NAME][DOMAIN_NAME]" at bounding box center [762, 322] width 300 height 11
type input "[PERSON_NAME][EMAIL_ADDRESS][PERSON_NAME][DOMAIN_NAME]"
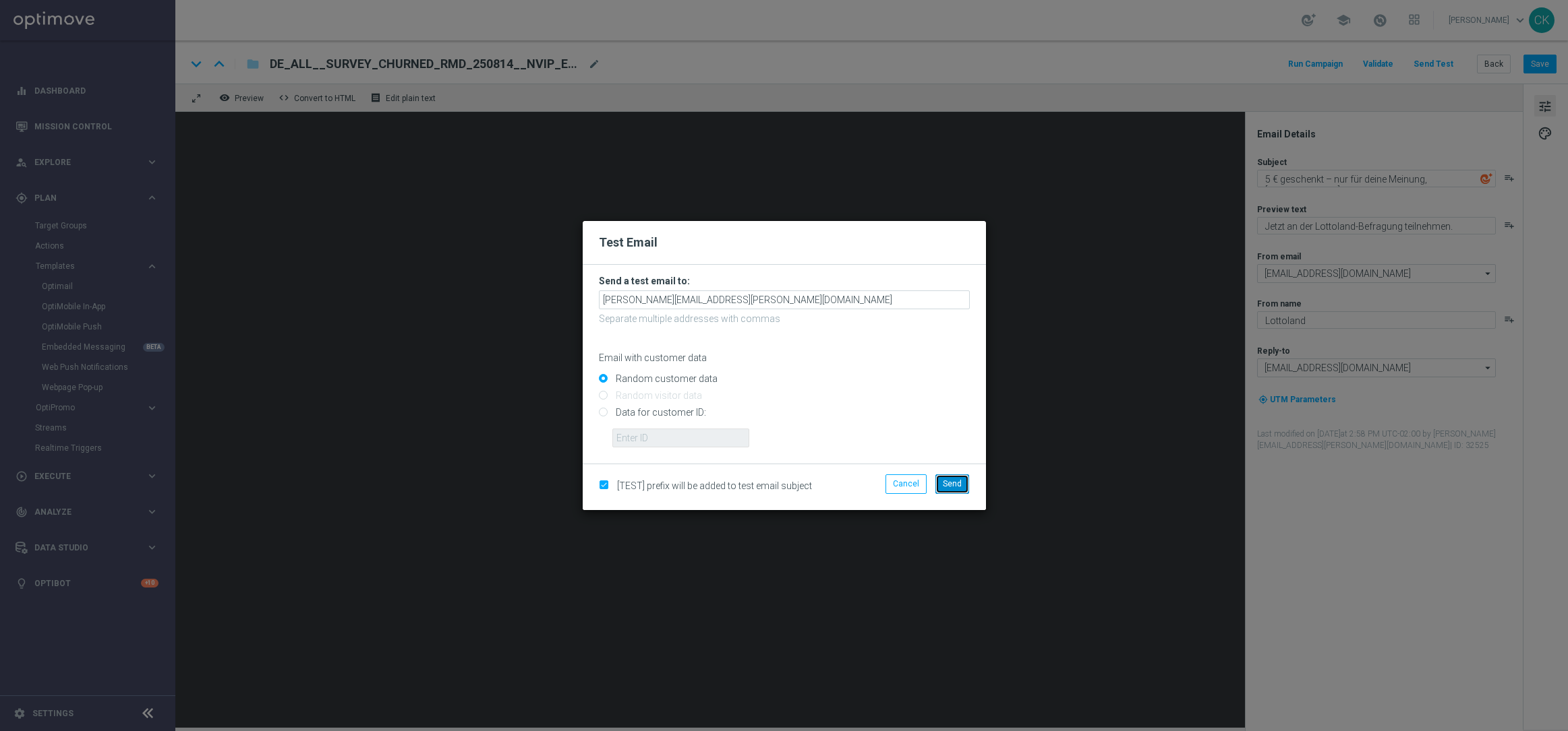
click at [950, 479] on span "Send" at bounding box center [953, 484] width 19 height 9
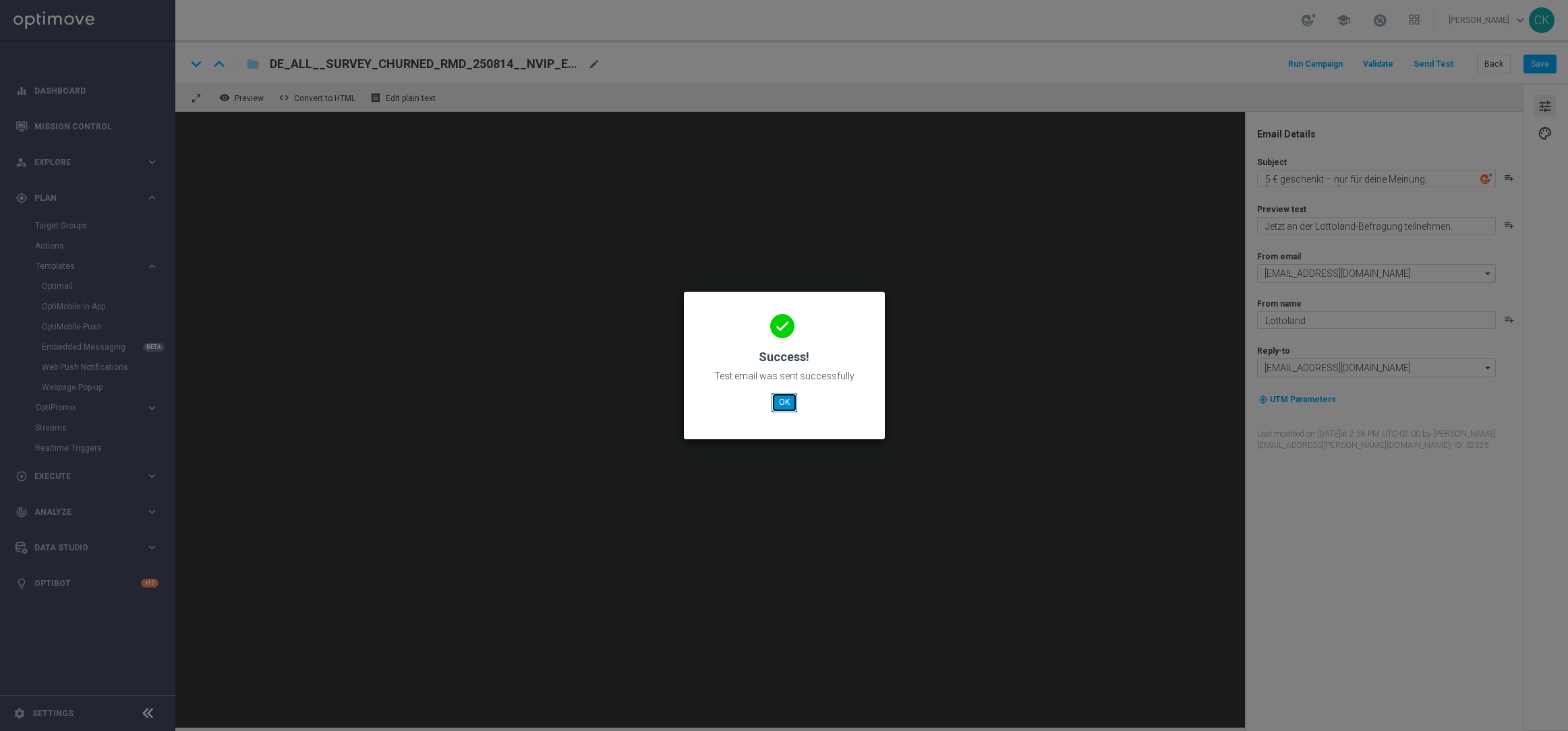
click at [785, 403] on button "OK" at bounding box center [784, 402] width 26 height 19
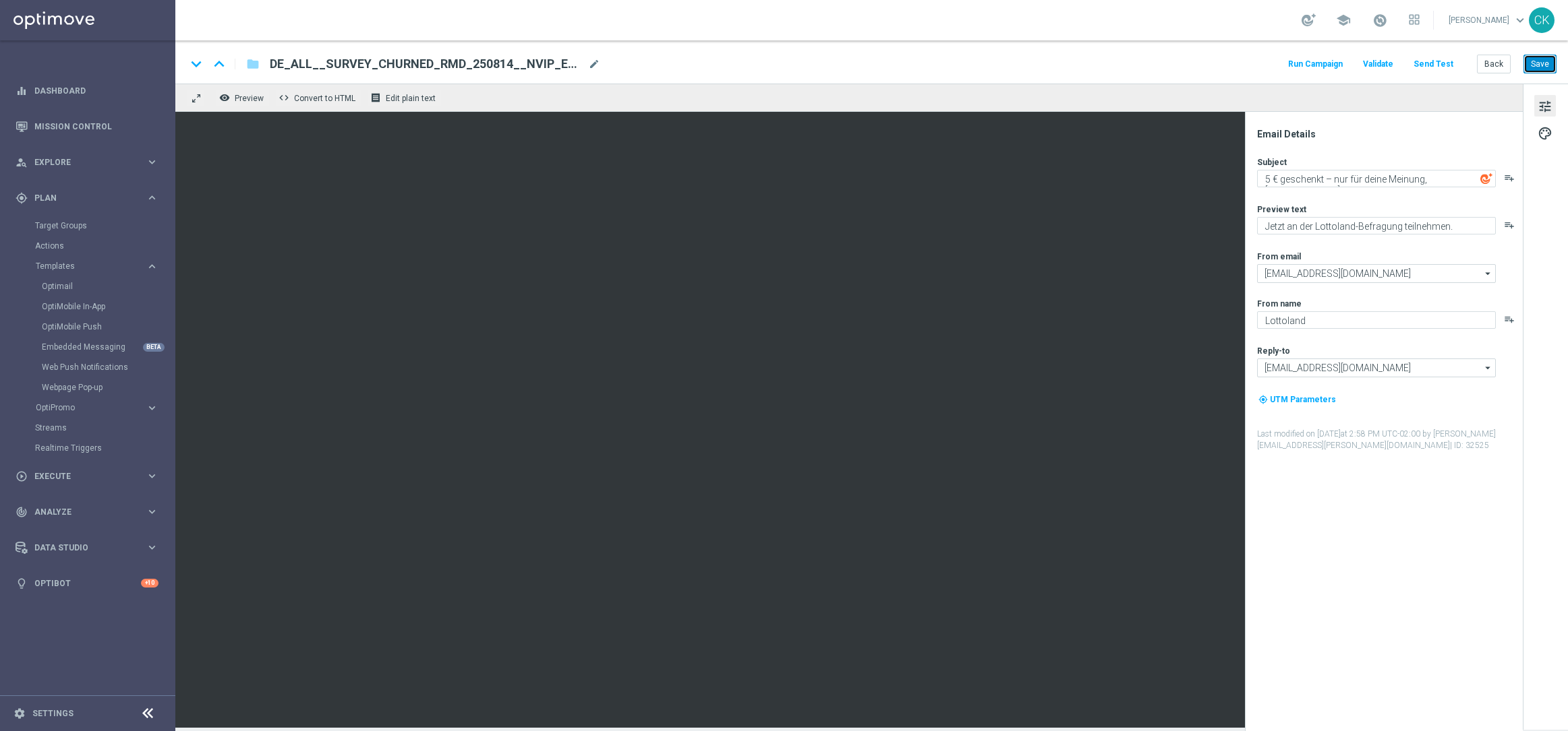
click at [1538, 67] on button "Save" at bounding box center [1540, 64] width 33 height 19
click at [1535, 63] on button "Save" at bounding box center [1540, 64] width 33 height 19
click at [1496, 66] on button "Back" at bounding box center [1494, 64] width 33 height 19
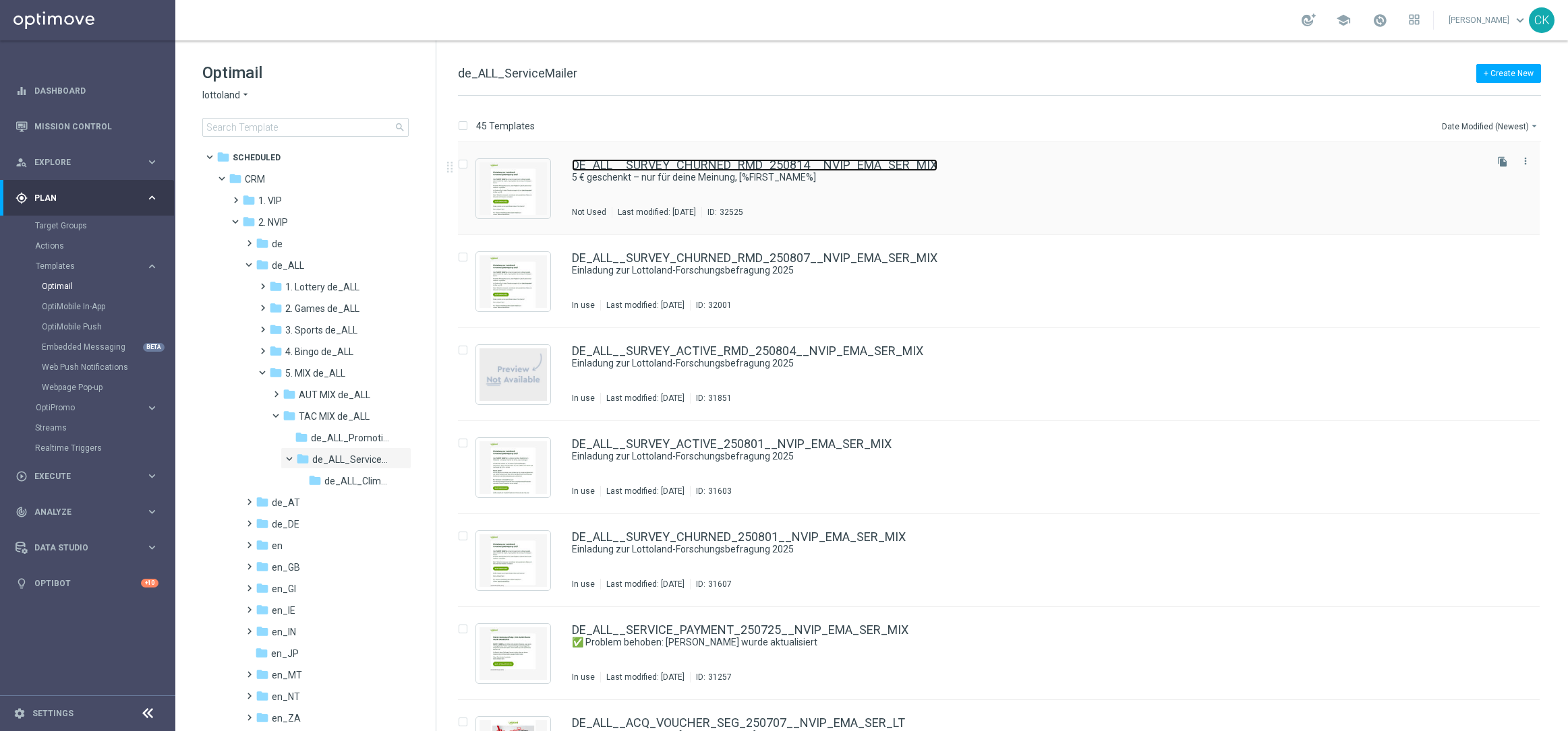
click at [699, 166] on link "DE_ALL__SURVEY_CHURNED_RMD_250814__NVIP_EMA_SER_MIX" at bounding box center [754, 164] width 365 height 12
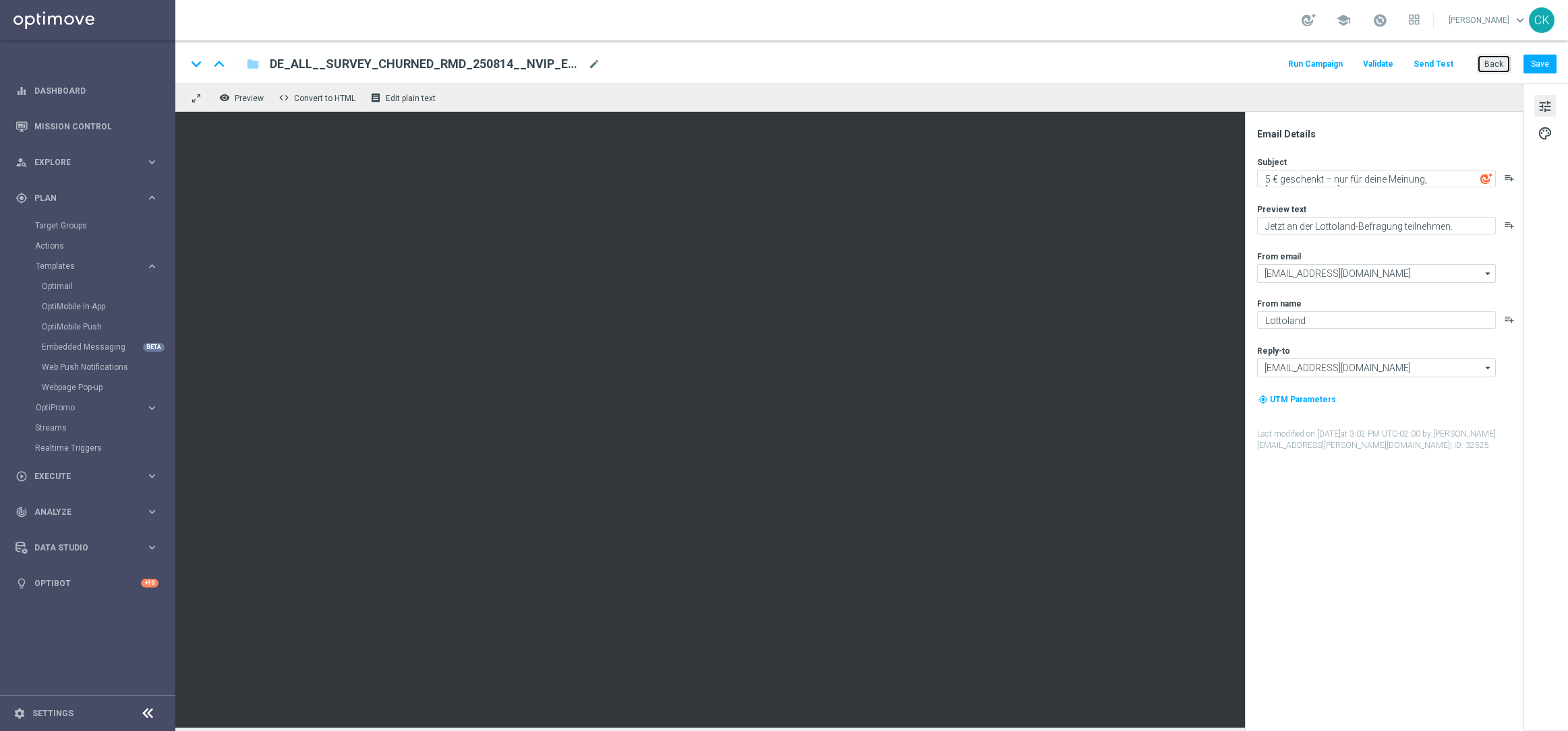
click at [1496, 66] on button "Back" at bounding box center [1494, 64] width 33 height 19
